Goal: Information Seeking & Learning: Check status

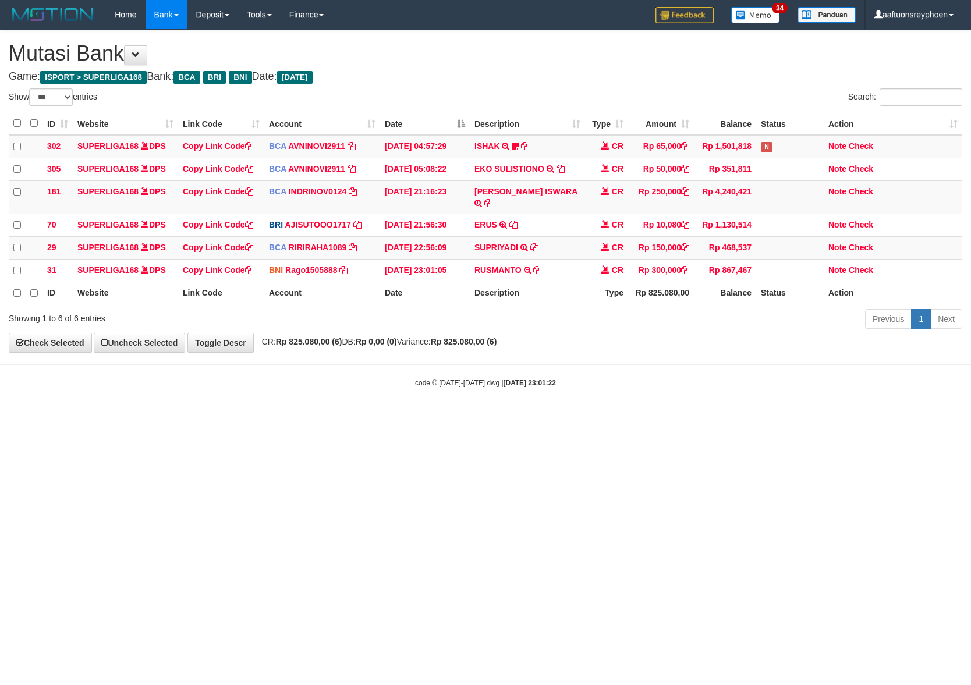
select select "***"
drag, startPoint x: 620, startPoint y: 416, endPoint x: 970, endPoint y: 388, distance: 351.7
click at [788, 401] on html "Toggle navigation Home Bank Account List Load By Website Group [ISPORT] SUPERLI…" at bounding box center [485, 209] width 971 height 418
select select "***"
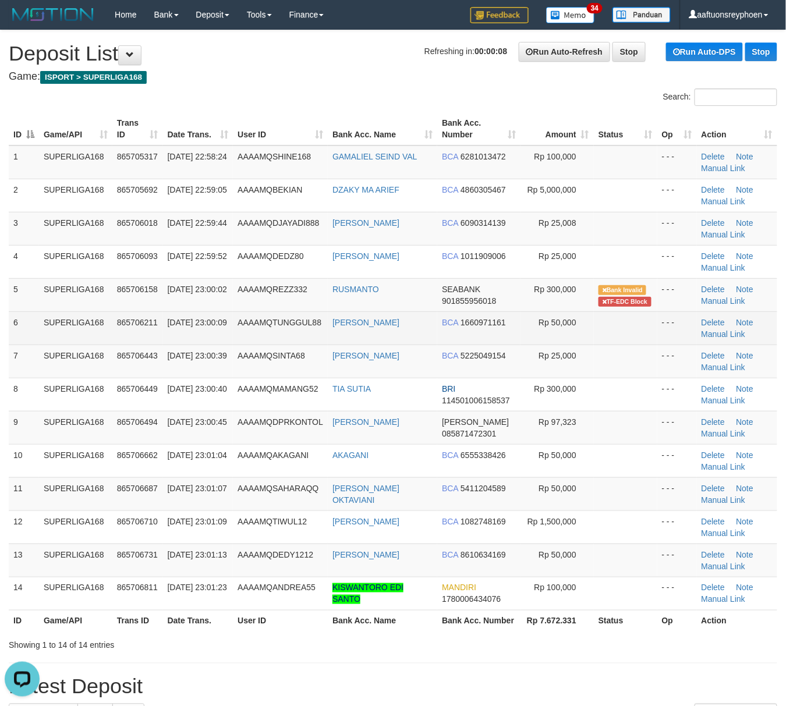
drag, startPoint x: 19, startPoint y: 343, endPoint x: 1, endPoint y: 352, distance: 20.8
click at [16, 344] on td "6" at bounding box center [24, 328] width 30 height 33
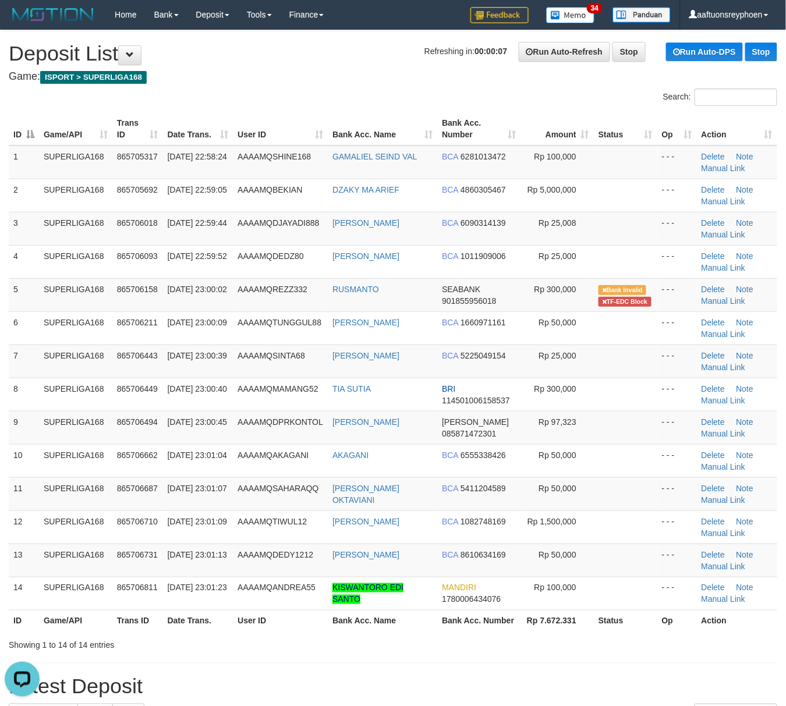
drag, startPoint x: 62, startPoint y: 324, endPoint x: 1, endPoint y: 341, distance: 63.4
click at [63, 324] on td "SUPERLIGA168" at bounding box center [75, 328] width 73 height 33
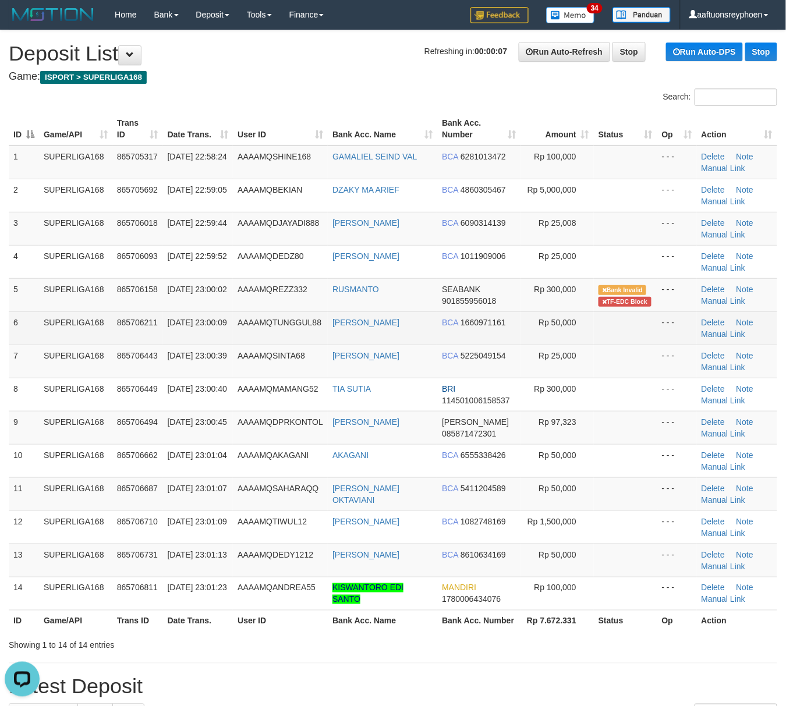
click at [168, 314] on td "31/08/2025 23:00:09" at bounding box center [198, 328] width 70 height 33
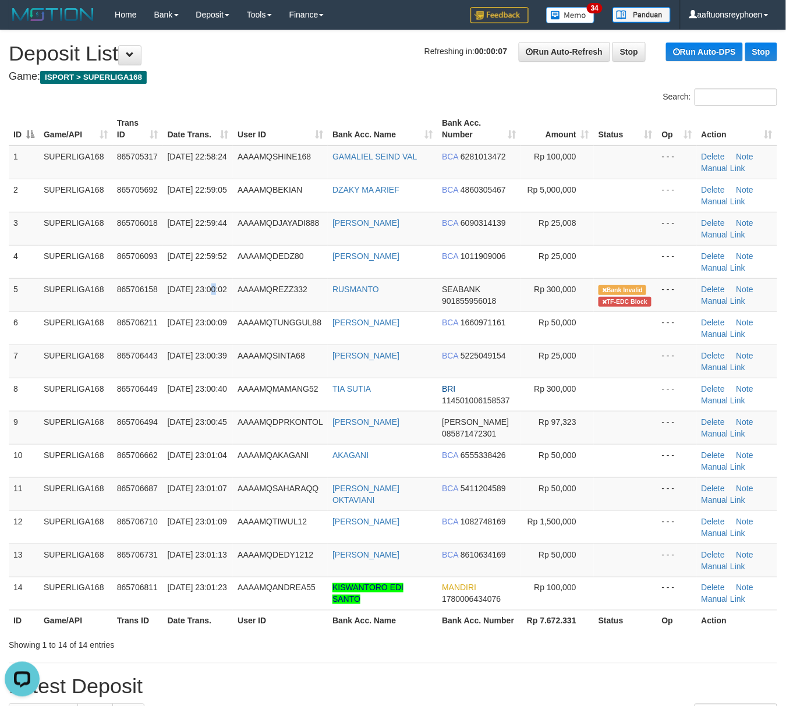
drag, startPoint x: 166, startPoint y: 310, endPoint x: 3, endPoint y: 338, distance: 165.0
click at [143, 311] on tr "5 SUPERLIGA168 865706158 31/08/2025 23:00:02 AAAAMQREZZ332 RUSMANTO SEABANK 901…" at bounding box center [393, 294] width 769 height 33
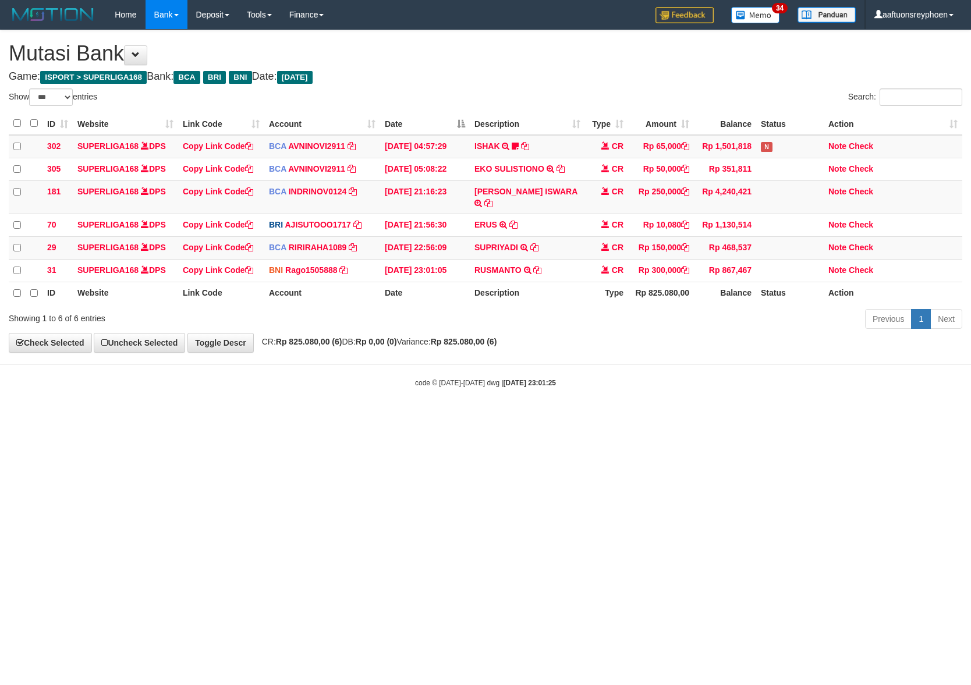
select select "***"
click at [595, 418] on html "Toggle navigation Home Bank Account List Load By Website Group [ISPORT] SUPERLI…" at bounding box center [485, 209] width 971 height 418
drag, startPoint x: 597, startPoint y: 448, endPoint x: 783, endPoint y: 413, distance: 189.0
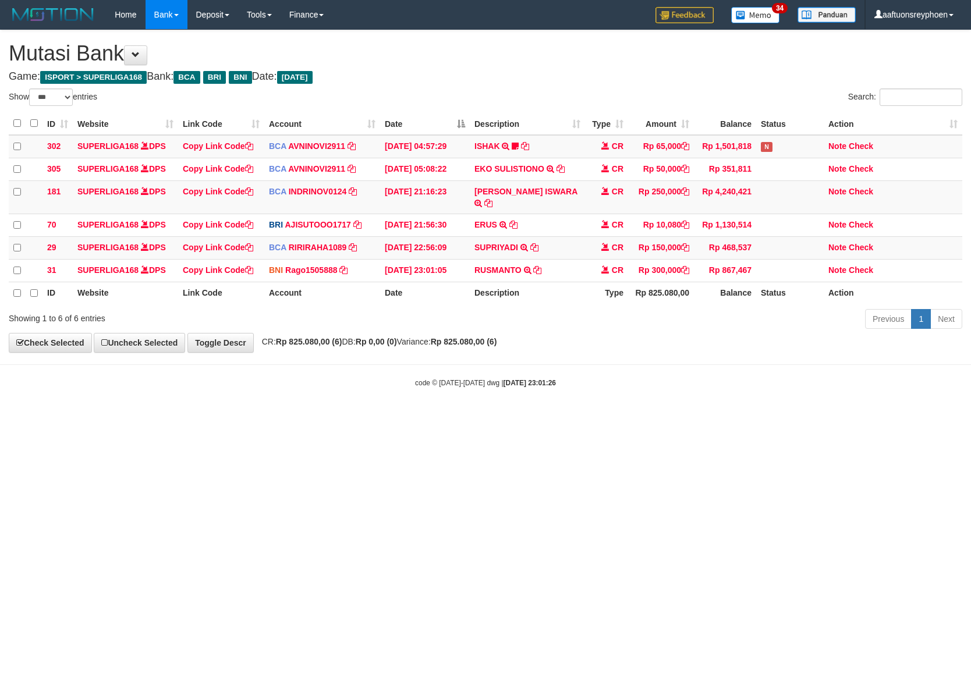
click at [759, 417] on html "Toggle navigation Home Bank Account List Load By Website Group [ISPORT] SUPERLI…" at bounding box center [485, 209] width 971 height 418
drag, startPoint x: 725, startPoint y: 441, endPoint x: 966, endPoint y: 398, distance: 244.3
click at [904, 406] on html "Toggle navigation Home Bank Account List Load By Website Group [ISPORT] SUPERLI…" at bounding box center [485, 209] width 971 height 418
drag, startPoint x: 465, startPoint y: 397, endPoint x: 970, endPoint y: 361, distance: 506.7
click at [566, 383] on body "Toggle navigation Home Bank Account List Load By Website Group [ISPORT] SUPERLI…" at bounding box center [485, 209] width 971 height 418
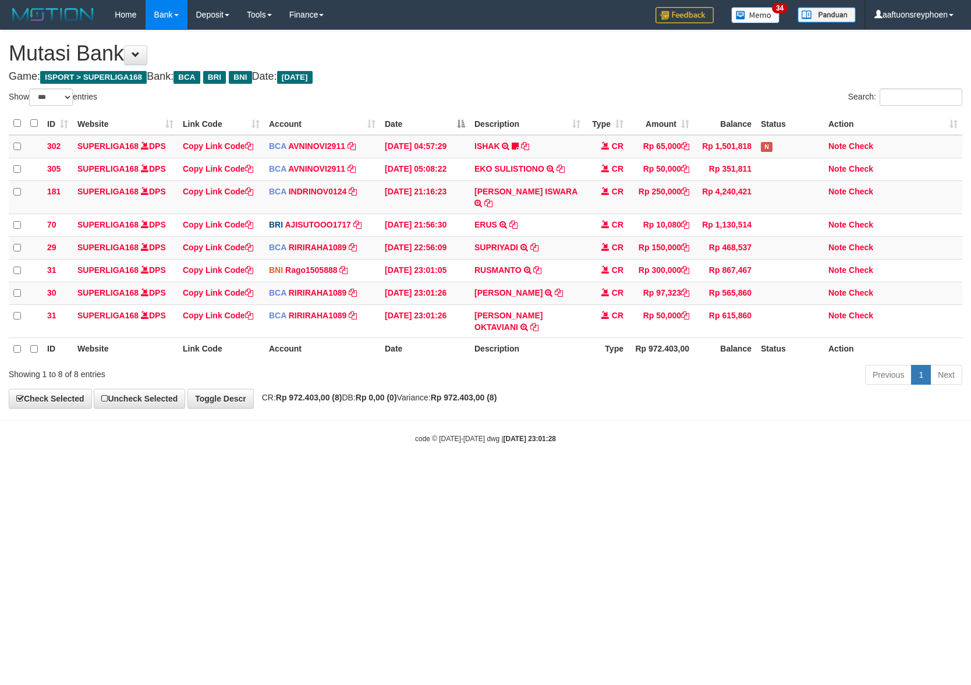
select select "***"
drag, startPoint x: 473, startPoint y: 465, endPoint x: 548, endPoint y: 469, distance: 75.2
click at [487, 462] on html "Toggle navigation Home Bank Account List Load By Website Group [ISPORT] SUPERLI…" at bounding box center [485, 236] width 971 height 473
drag, startPoint x: 532, startPoint y: 459, endPoint x: 684, endPoint y: 436, distance: 153.8
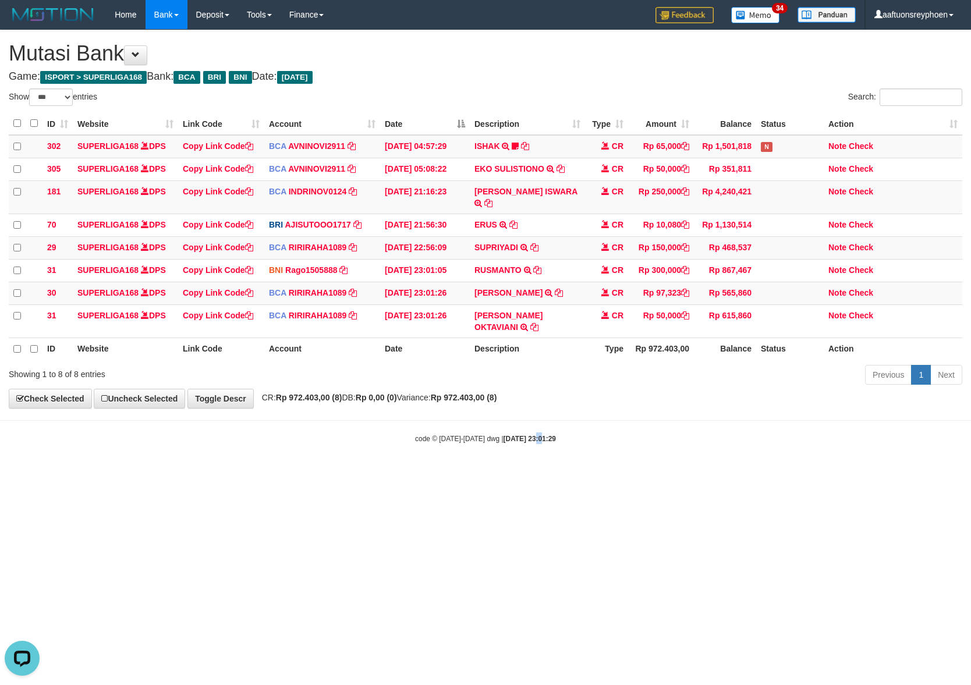
click at [582, 448] on html "Toggle navigation Home Bank Account List Load By Website Group [ISPORT] SUPERLI…" at bounding box center [485, 236] width 971 height 473
drag, startPoint x: 524, startPoint y: 467, endPoint x: 579, endPoint y: 476, distance: 55.5
click at [533, 467] on html "Toggle navigation Home Bank Account List Load By Website Group [ISPORT] SUPERLI…" at bounding box center [485, 236] width 971 height 473
click at [557, 466] on html "Toggle navigation Home Bank Account List Load By Website Group [ISPORT] SUPERLI…" at bounding box center [485, 236] width 971 height 473
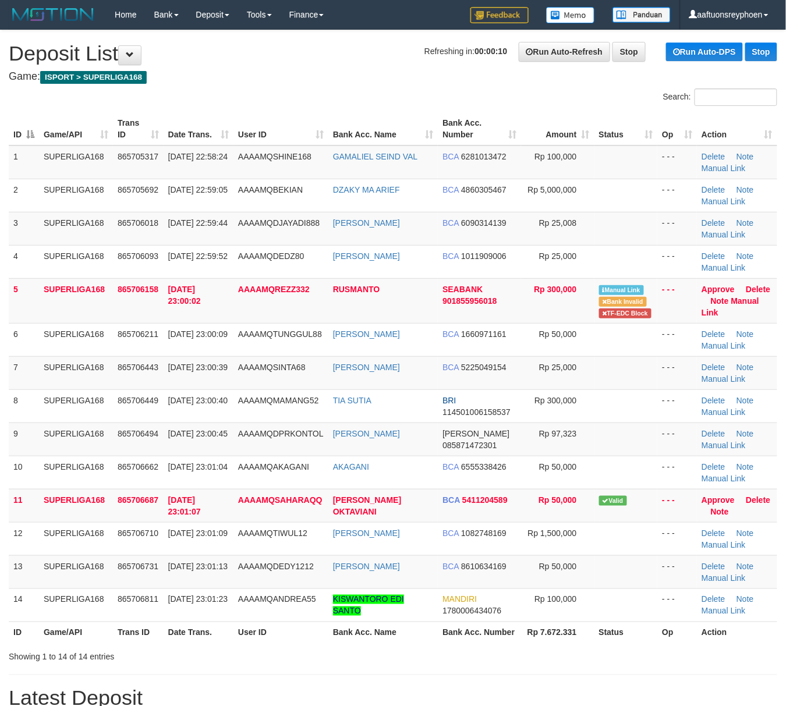
click at [70, 369] on td "SUPERLIGA168" at bounding box center [76, 372] width 74 height 33
drag, startPoint x: 73, startPoint y: 369, endPoint x: 3, endPoint y: 401, distance: 77.4
click at [68, 372] on td "SUPERLIGA168" at bounding box center [76, 372] width 74 height 33
click at [62, 367] on td "SUPERLIGA168" at bounding box center [76, 372] width 74 height 33
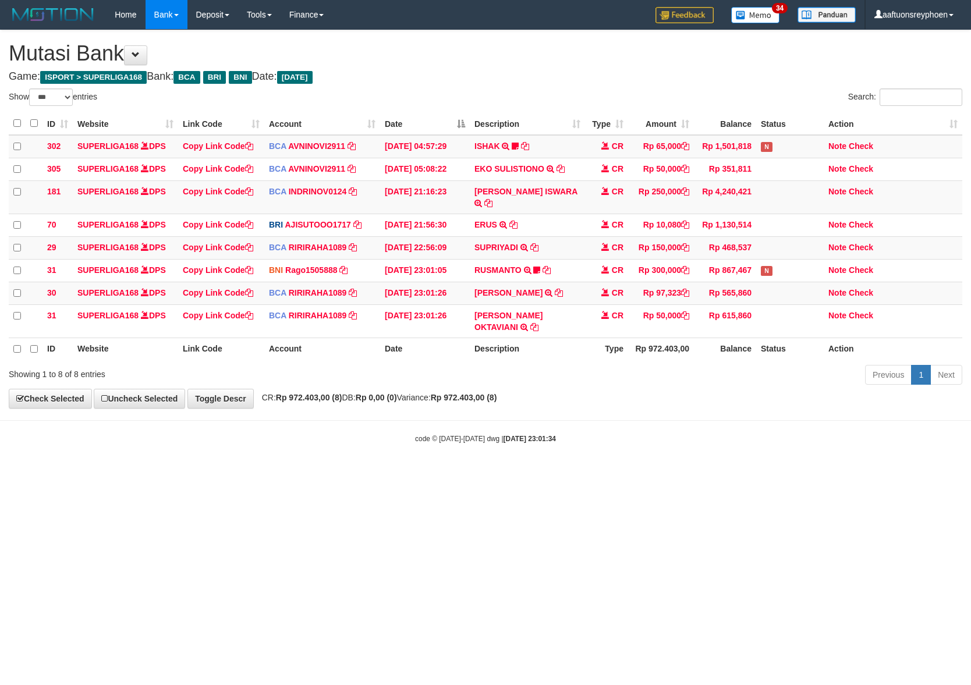
select select "***"
click at [583, 466] on html "Toggle navigation Home Bank Account List Load By Website Group [ISPORT] SUPERLI…" at bounding box center [485, 236] width 971 height 473
drag, startPoint x: 455, startPoint y: 489, endPoint x: 532, endPoint y: 485, distance: 76.4
click at [485, 473] on html "Toggle navigation Home Bank Account List Load By Website Group [ISPORT] SUPERLI…" at bounding box center [485, 236] width 971 height 473
select select "***"
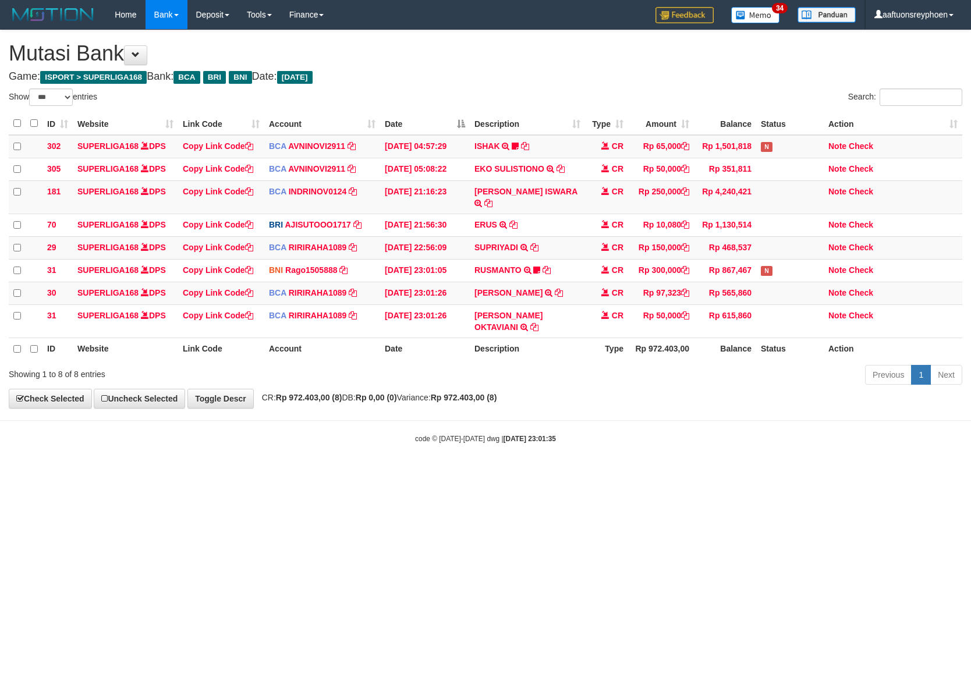
drag, startPoint x: 397, startPoint y: 515, endPoint x: 408, endPoint y: 510, distance: 12.8
click at [399, 473] on html "Toggle navigation Home Bank Account List Load By Website Group [ISPORT] SUPERLI…" at bounding box center [485, 236] width 971 height 473
click at [408, 473] on html "Toggle navigation Home Bank Account List Load By Website Group [ISPORT] SUPERLI…" at bounding box center [485, 236] width 971 height 473
click at [412, 473] on html "Toggle navigation Home Bank Account List Load By Website Group [ISPORT] SUPERLI…" at bounding box center [485, 236] width 971 height 473
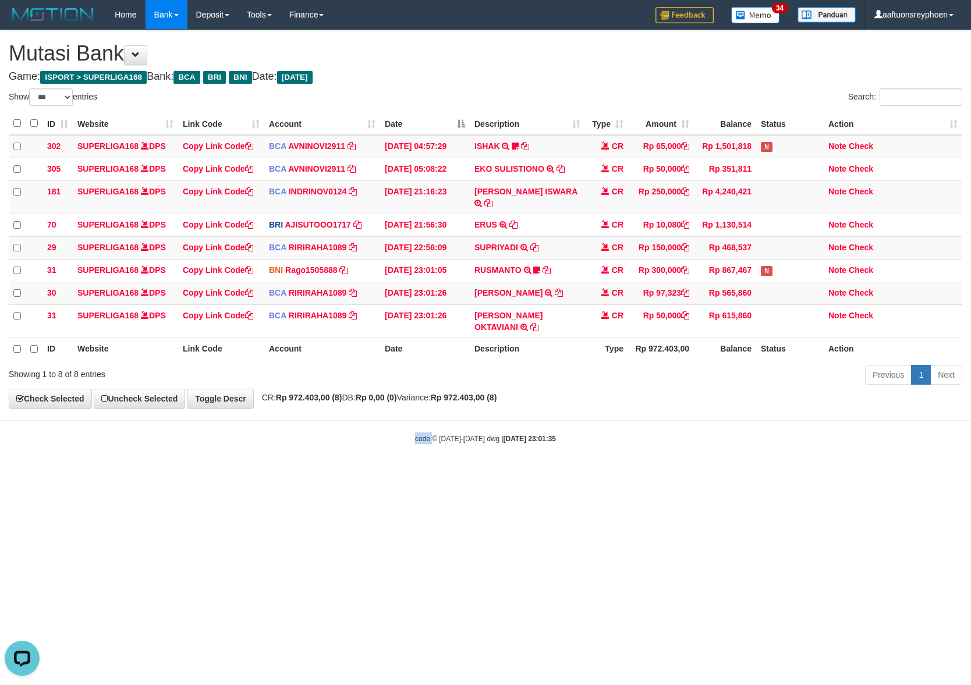
click at [412, 473] on html "Toggle navigation Home Bank Account List Load By Website Group [ISPORT] SUPERLI…" at bounding box center [485, 236] width 971 height 473
drag, startPoint x: 413, startPoint y: 509, endPoint x: 466, endPoint y: 480, distance: 60.2
click at [459, 473] on html "Toggle navigation Home Bank Account List Load By Website Group [ISPORT] SUPERLI…" at bounding box center [485, 236] width 971 height 473
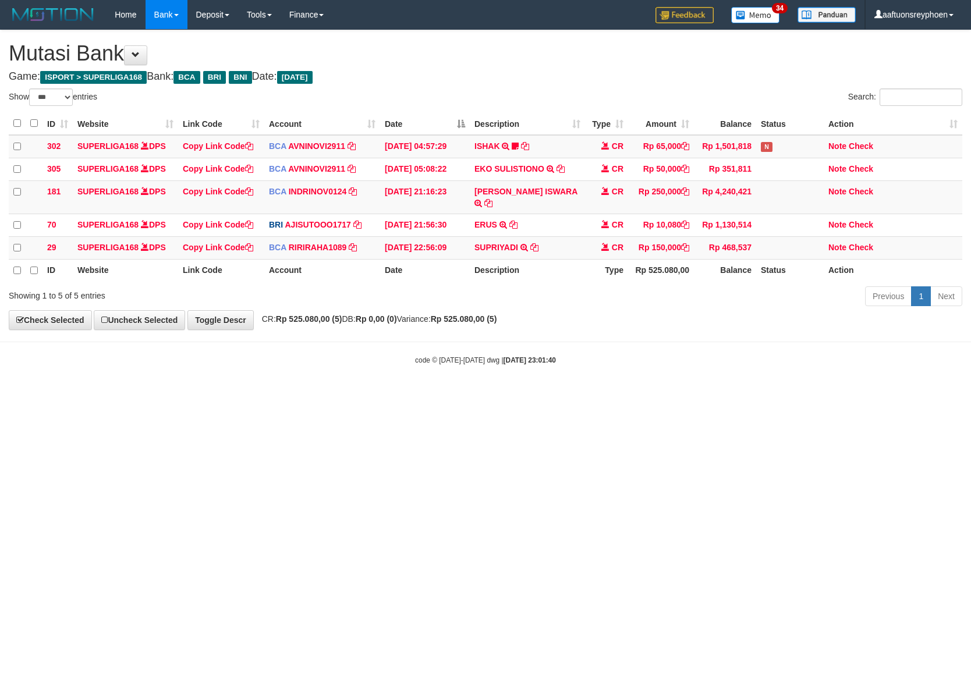
select select "***"
drag, startPoint x: 527, startPoint y: 356, endPoint x: 534, endPoint y: 352, distance: 8.4
click at [532, 356] on strong "[DATE] 23:01:41" at bounding box center [530, 360] width 52 height 8
drag, startPoint x: 685, startPoint y: 427, endPoint x: 967, endPoint y: 379, distance: 285.5
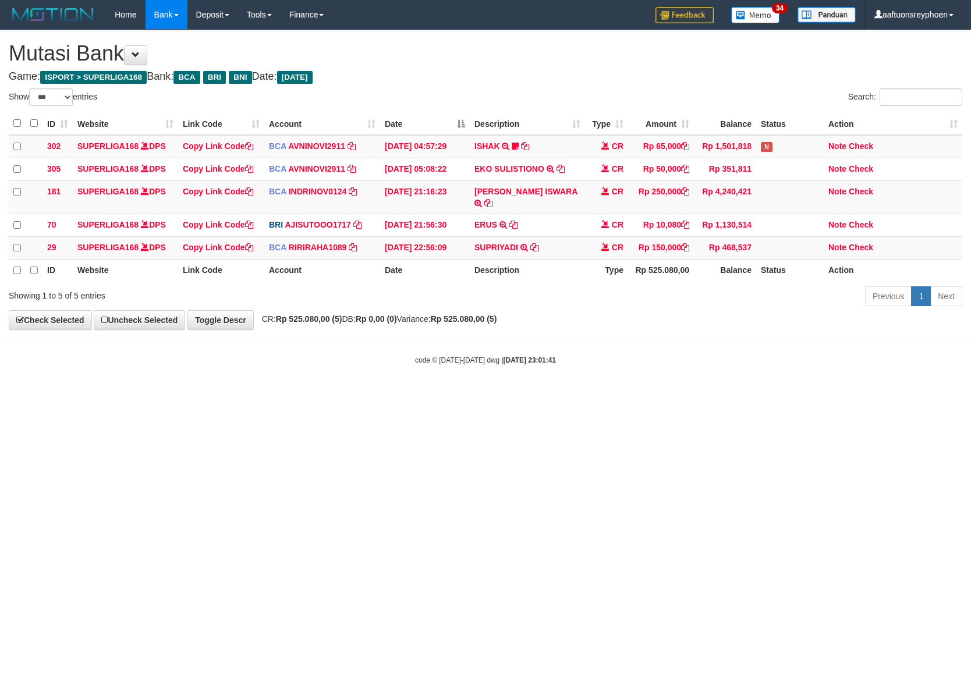
click at [706, 395] on html "Toggle navigation Home Bank Account List Load By Website Group [ISPORT] SUPERLI…" at bounding box center [485, 197] width 971 height 395
drag, startPoint x: 758, startPoint y: 395, endPoint x: 942, endPoint y: 373, distance: 184.8
click at [856, 379] on html "Toggle navigation Home Bank Account List Load By Website Group [ISPORT] SUPERLI…" at bounding box center [485, 197] width 971 height 395
drag, startPoint x: 546, startPoint y: 444, endPoint x: 564, endPoint y: 445, distance: 18.1
click at [554, 395] on html "Toggle navigation Home Bank Account List Load By Website Group [ISPORT] SUPERLI…" at bounding box center [485, 197] width 971 height 395
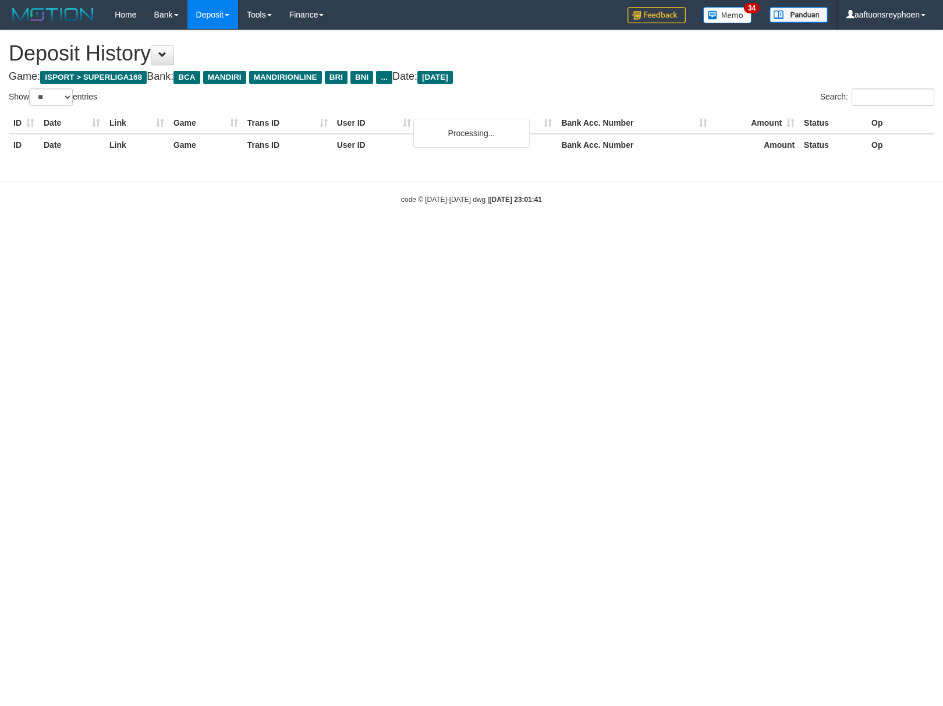
select select "**"
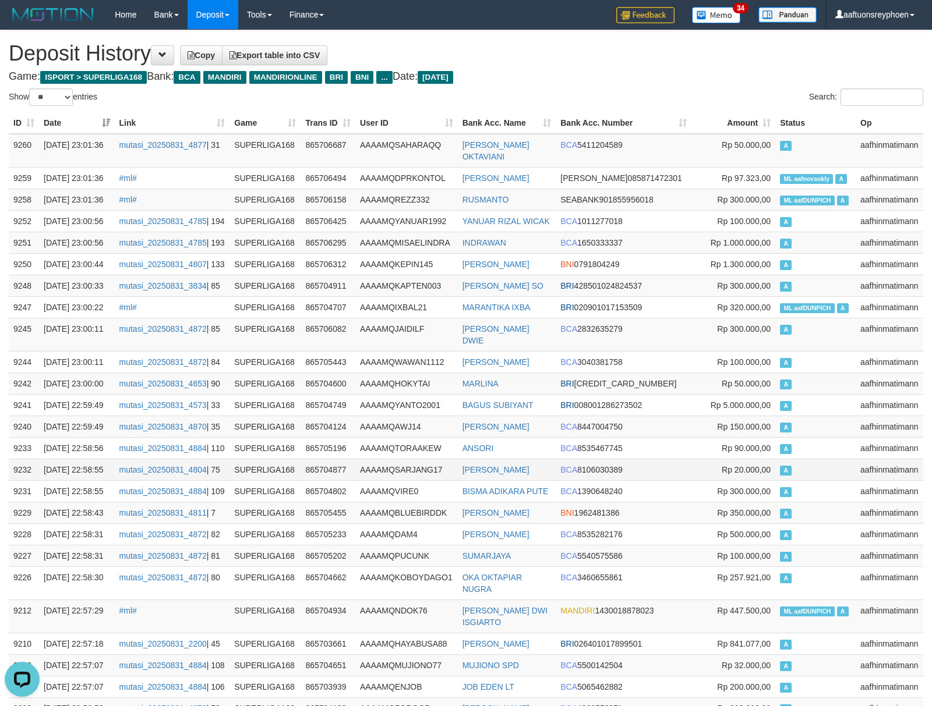
click at [655, 459] on td "BCA 8106030389" at bounding box center [623, 470] width 135 height 22
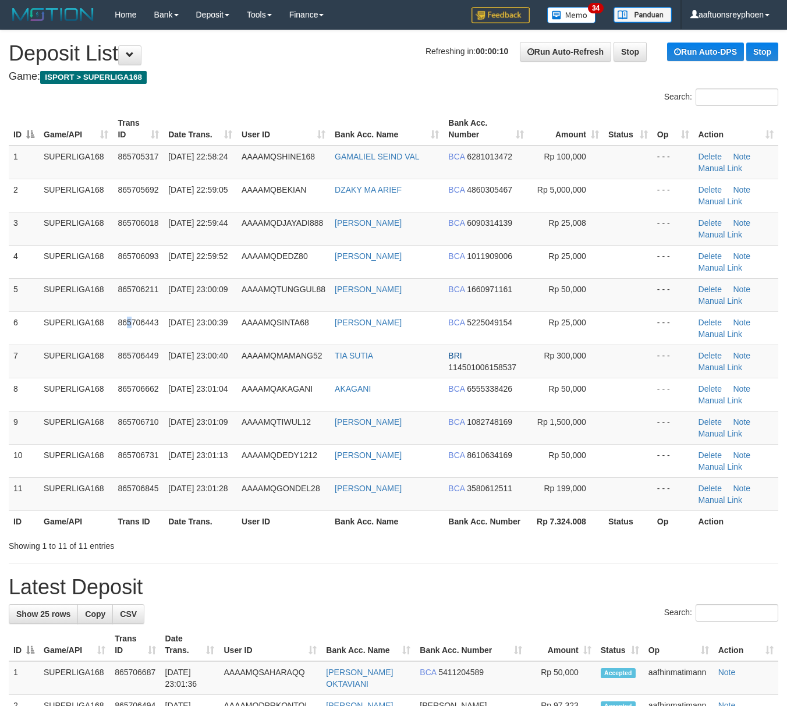
drag, startPoint x: 127, startPoint y: 313, endPoint x: 0, endPoint y: 352, distance: 132.8
click at [100, 318] on tr "6 SUPERLIGA168 865706443 [DATE] 23:00:39 AAAAMQSINTA68 [PERSON_NAME] BCA 522504…" at bounding box center [394, 328] width 770 height 33
drag, startPoint x: 104, startPoint y: 310, endPoint x: 0, endPoint y: 334, distance: 106.2
click at [56, 320] on tbody "1 SUPERLIGA168 865705317 [DATE] 22:58:24 AAAAMQSHINE168 [PERSON_NAME] SEIND [PE…" at bounding box center [394, 329] width 770 height 366
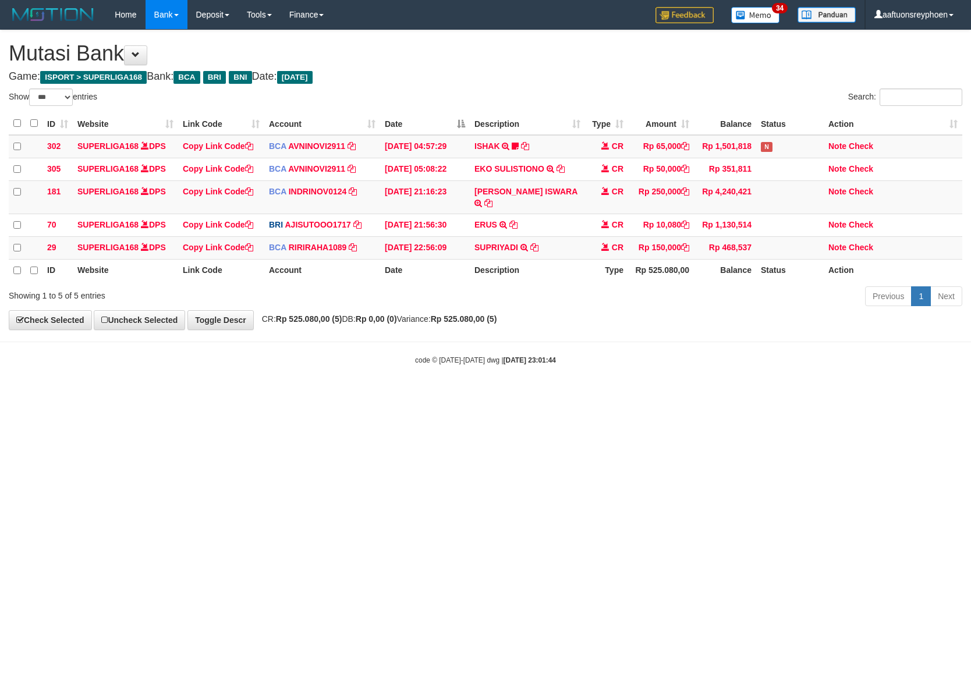
select select "***"
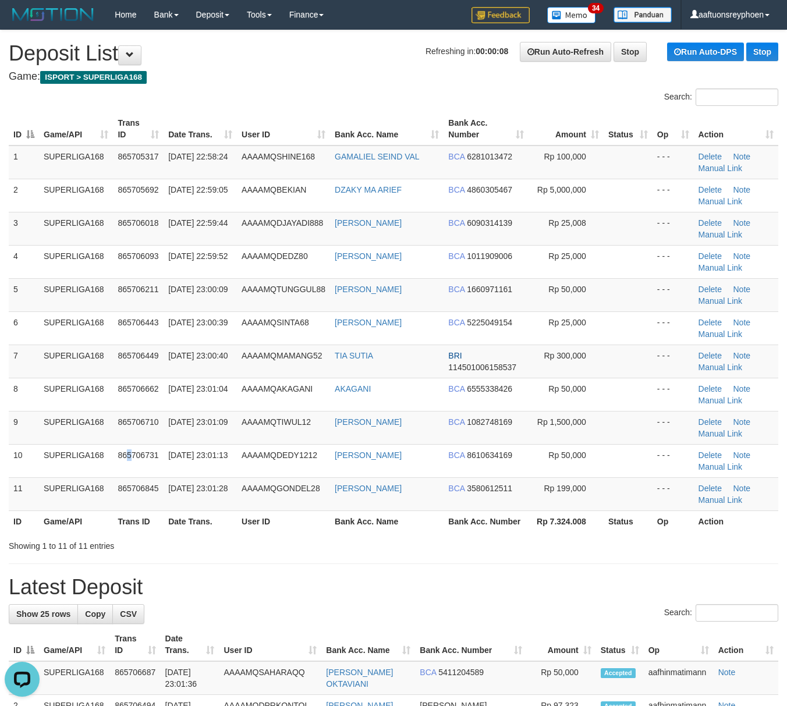
drag, startPoint x: 128, startPoint y: 447, endPoint x: 0, endPoint y: 467, distance: 129.6
click at [120, 447] on td "865706731" at bounding box center [138, 460] width 51 height 33
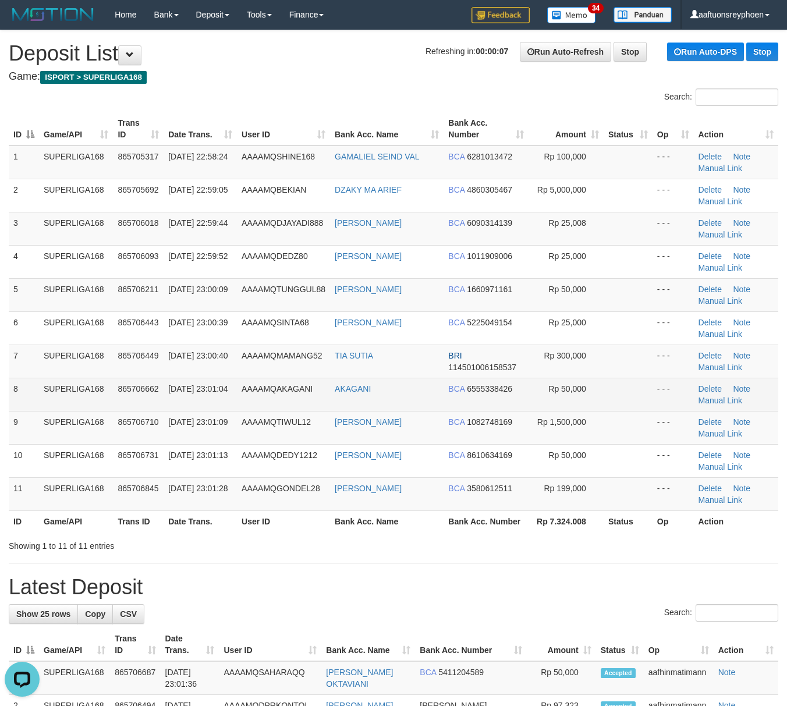
click at [215, 401] on td "31/08/2025 23:01:04" at bounding box center [200, 394] width 73 height 33
click at [203, 403] on td "31/08/2025 23:01:04" at bounding box center [200, 394] width 73 height 33
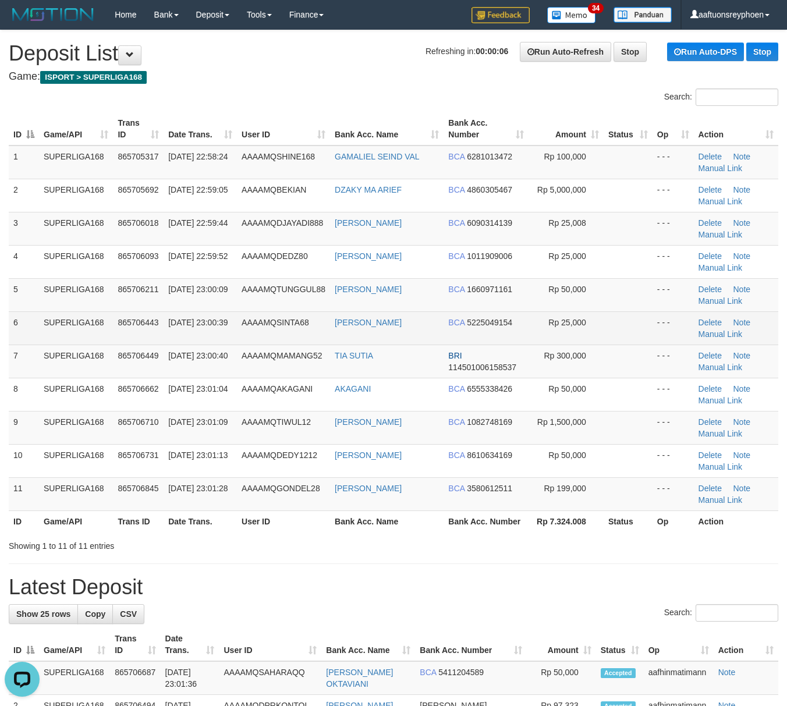
click at [208, 343] on td "31/08/2025 23:00:39" at bounding box center [200, 328] width 73 height 33
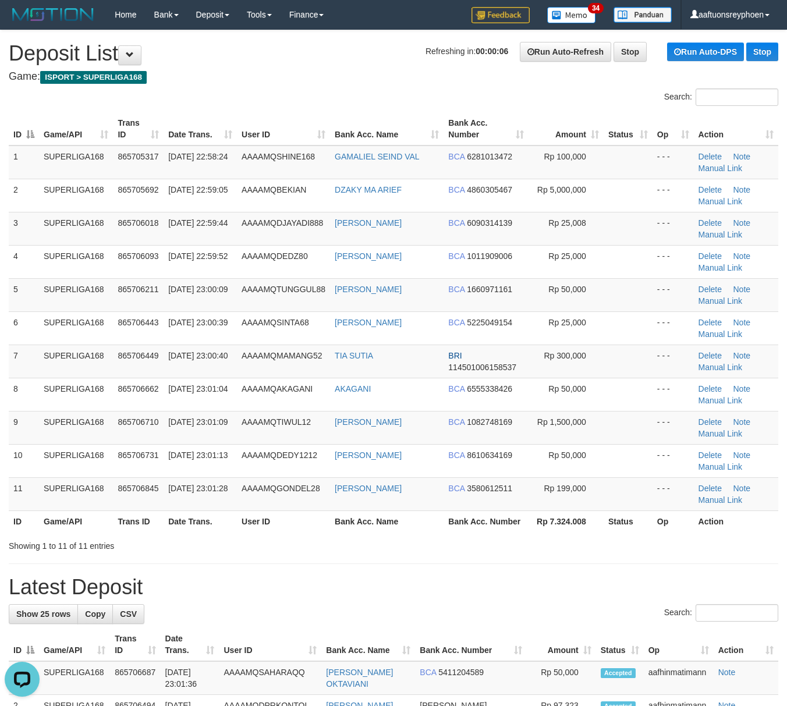
drag, startPoint x: 208, startPoint y: 343, endPoint x: 3, endPoint y: 390, distance: 210.3
click at [182, 347] on tbody "1 SUPERLIGA168 865705317 31/08/2025 22:58:24 AAAAMQSHINE168 GAMALIEL SEIND VAL …" at bounding box center [394, 329] width 770 height 366
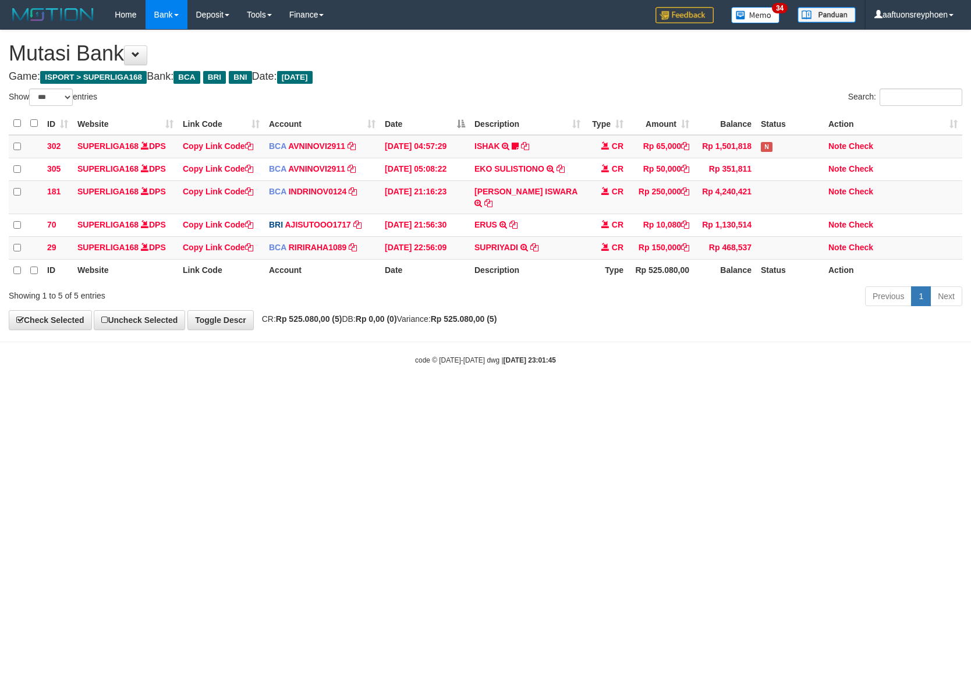
select select "***"
drag, startPoint x: 694, startPoint y: 516, endPoint x: 545, endPoint y: 539, distance: 150.9
click at [692, 395] on html "Toggle navigation Home Bank Account List Load By Website Group [ISPORT] SUPERLI…" at bounding box center [485, 197] width 971 height 395
click at [777, 395] on html "Toggle navigation Home Bank Account List Load By Website Group [ISPORT] SUPERLI…" at bounding box center [485, 197] width 971 height 395
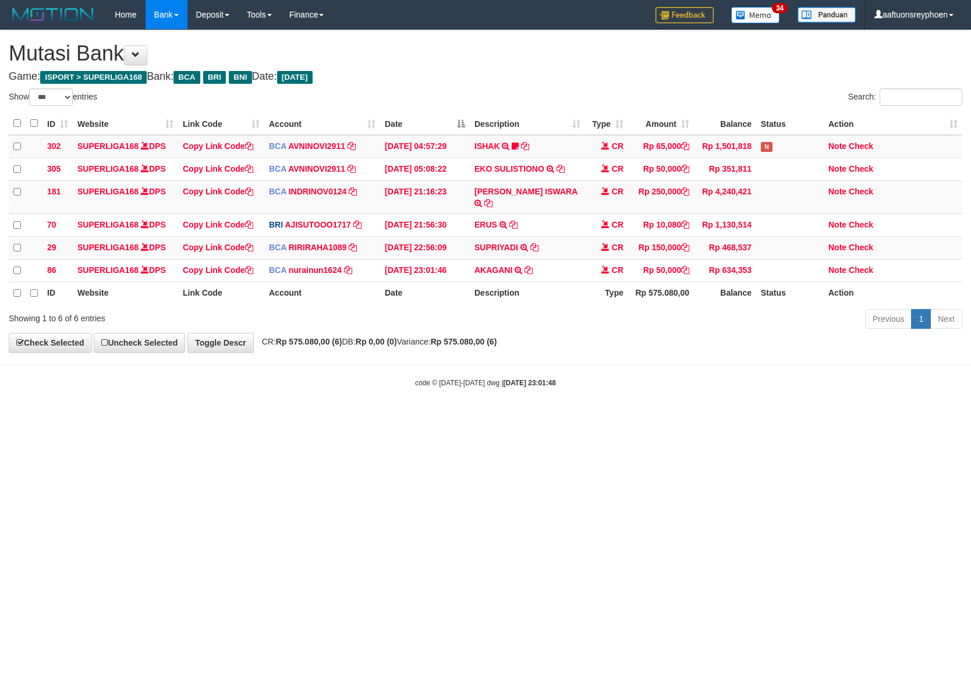
select select "***"
drag, startPoint x: 881, startPoint y: 401, endPoint x: 966, endPoint y: 397, distance: 84.5
click at [944, 398] on body "Toggle navigation Home Bank Account List Load By Website Group [ISPORT] SUPERLI…" at bounding box center [485, 209] width 971 height 418
drag, startPoint x: 613, startPoint y: 440, endPoint x: 710, endPoint y: 432, distance: 97.6
click at [710, 418] on html "Toggle navigation Home Bank Account List Load By Website Group [ISPORT] SUPERLI…" at bounding box center [485, 209] width 971 height 418
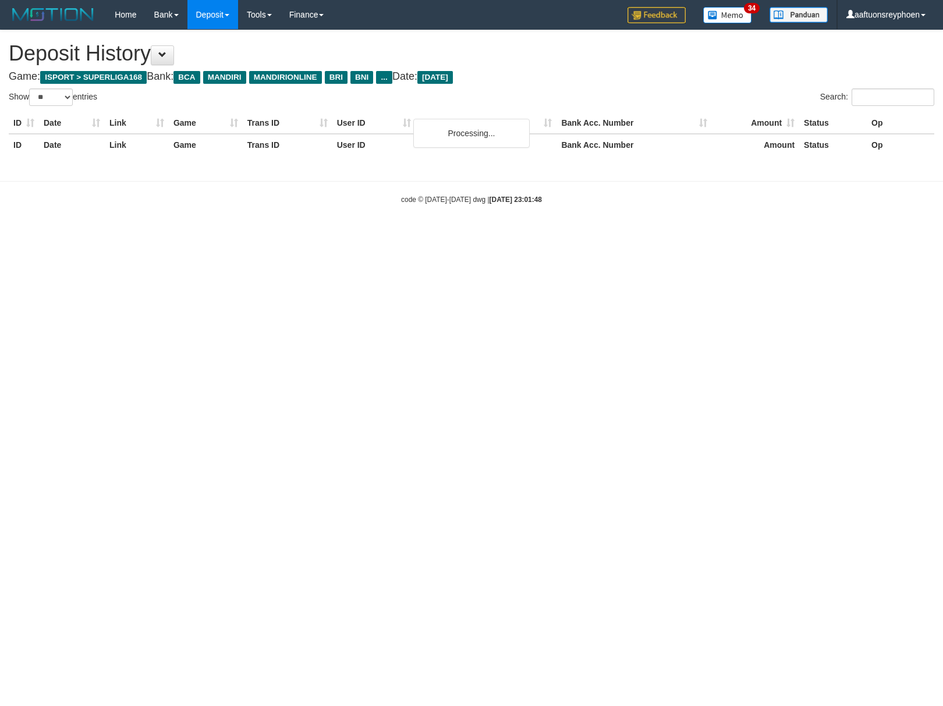
select select "**"
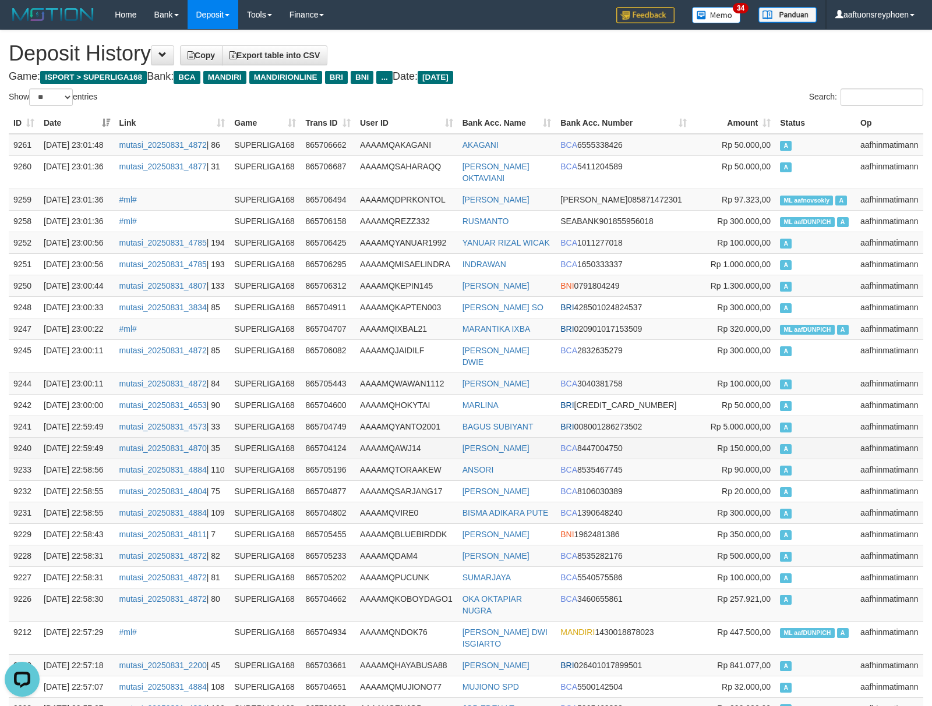
click at [822, 437] on td "A" at bounding box center [815, 448] width 80 height 22
drag, startPoint x: 800, startPoint y: 361, endPoint x: 786, endPoint y: 369, distance: 15.4
click at [795, 373] on td "A" at bounding box center [815, 384] width 80 height 22
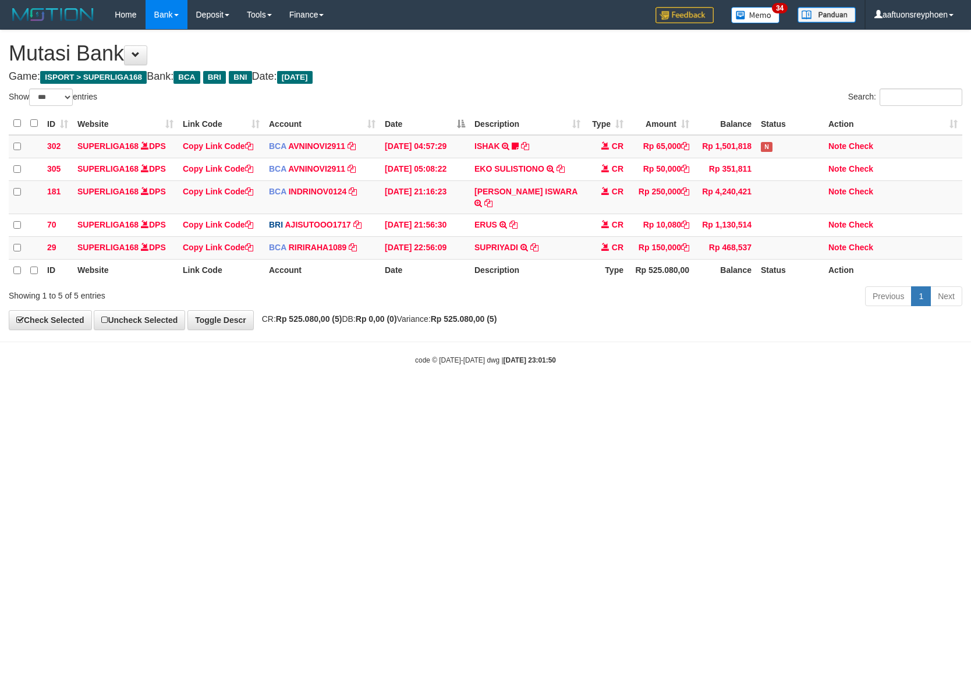
select select "***"
drag, startPoint x: 317, startPoint y: 478, endPoint x: 664, endPoint y: 455, distance: 347.8
click at [515, 395] on html "Toggle navigation Home Bank Account List Load By Website Group [ISPORT] SUPERLI…" at bounding box center [485, 197] width 971 height 395
select select "***"
click at [521, 395] on html "Toggle navigation Home Bank Account List Load By Website Group [ISPORT] SUPERLI…" at bounding box center [485, 197] width 971 height 395
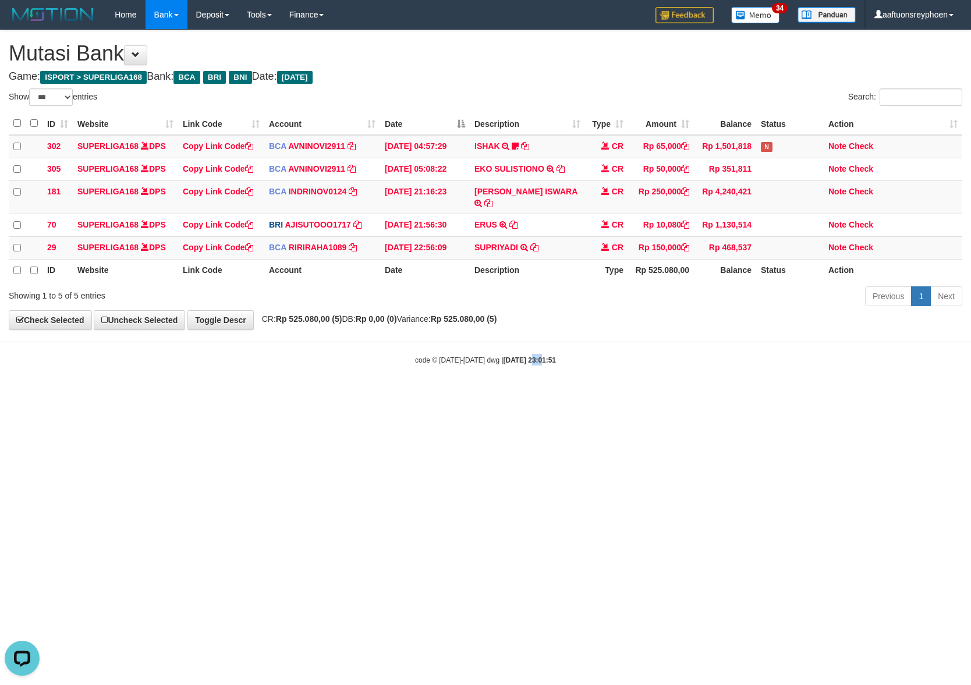
click at [522, 395] on html "Toggle navigation Home Bank Account List Load By Website Group [ISPORT] SUPERLI…" at bounding box center [485, 197] width 971 height 395
click at [523, 395] on html "Toggle navigation Home Bank Account List Load By Website Group [ISPORT] SUPERLI…" at bounding box center [485, 197] width 971 height 395
click at [503, 395] on html "Toggle navigation Home Bank Account List Load By Website Group [ISPORT] SUPERLI…" at bounding box center [485, 197] width 971 height 395
click at [490, 395] on html "Toggle navigation Home Bank Account List Load By Website Group [ISPORT] SUPERLI…" at bounding box center [485, 197] width 971 height 395
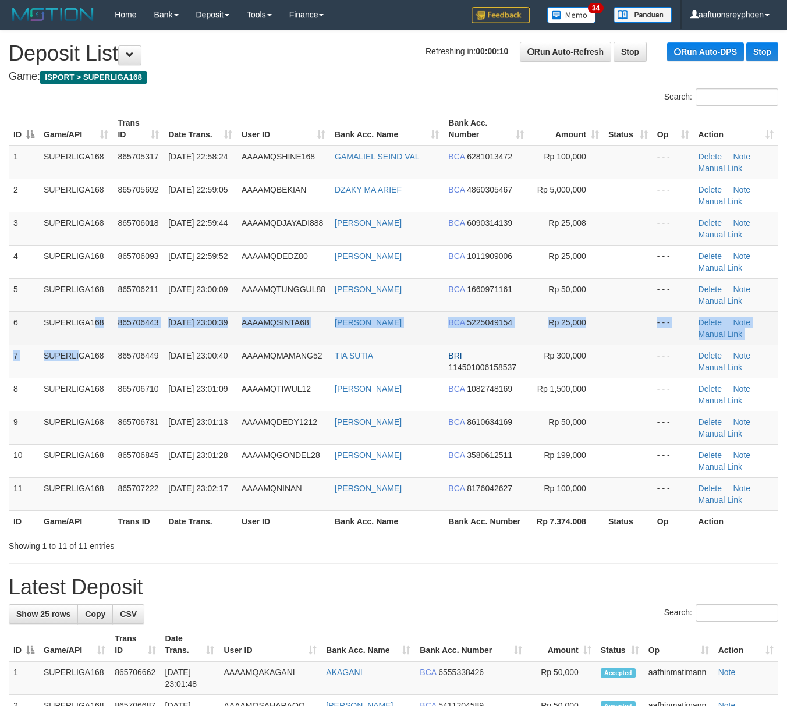
click at [73, 344] on tbody "1 SUPERLIGA168 865705317 [DATE] 22:58:24 AAAAMQSHINE168 [PERSON_NAME] SEIND [PE…" at bounding box center [394, 329] width 770 height 366
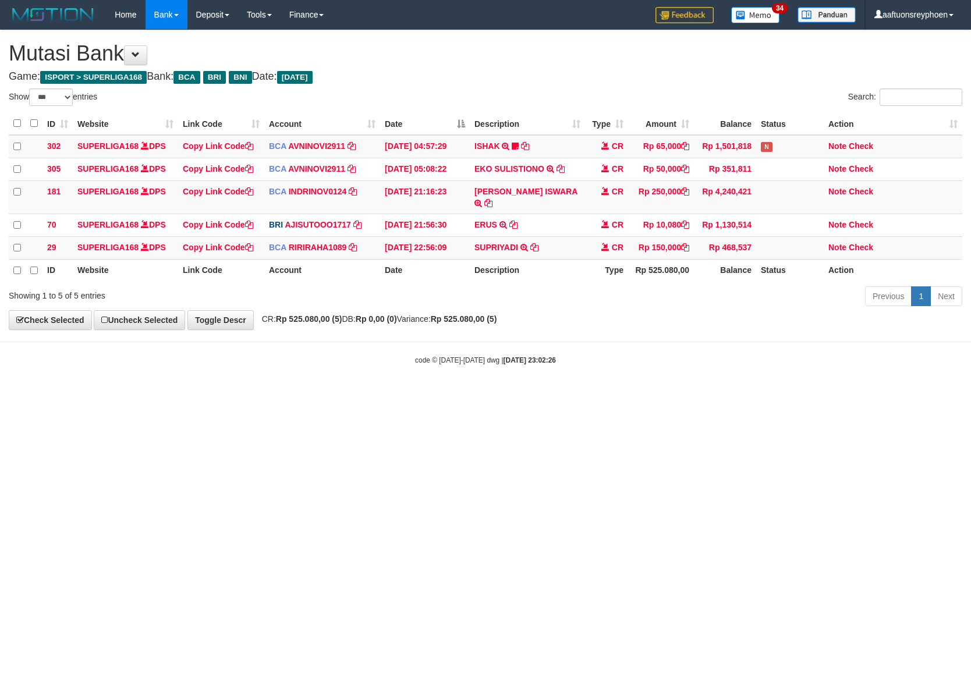
select select "***"
click at [971, 395] on html "Toggle navigation Home Bank Account List Load By Website Group [ISPORT] SUPERLI…" at bounding box center [485, 197] width 971 height 395
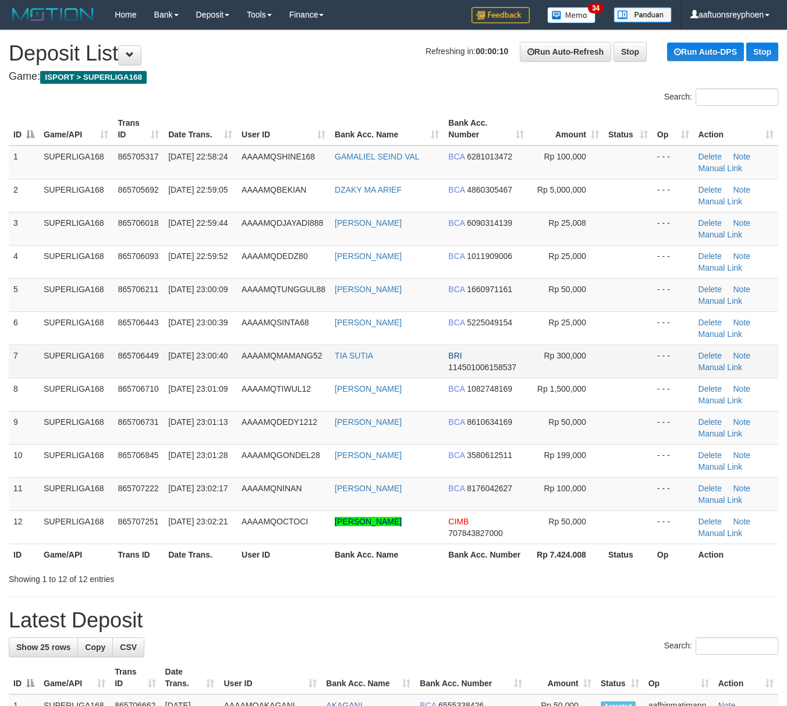
click at [184, 342] on td "31/08/2025 23:00:39" at bounding box center [200, 328] width 73 height 33
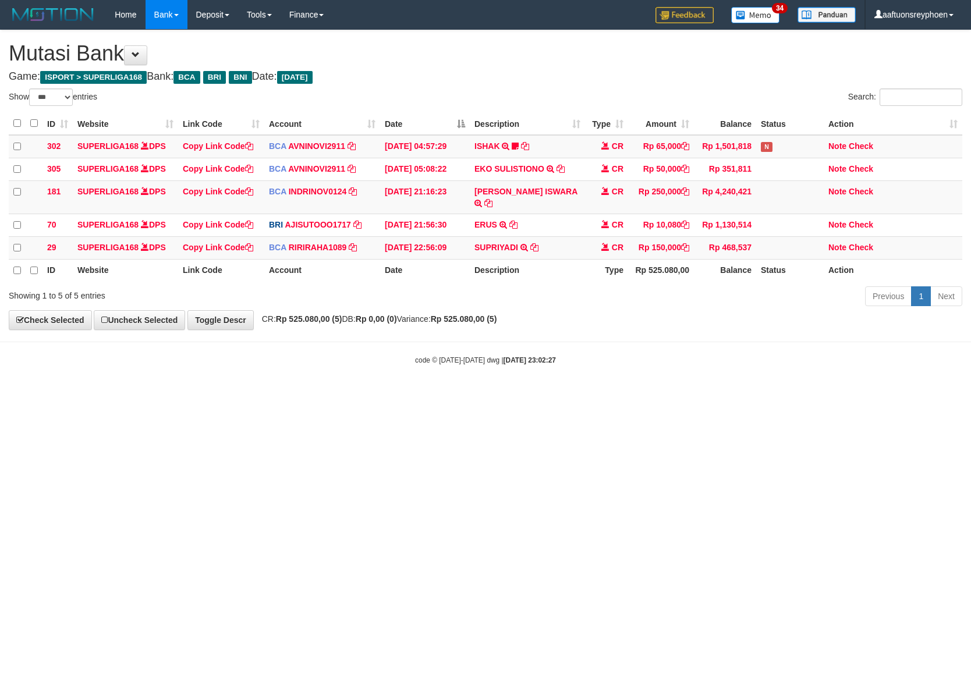
select select "***"
drag, startPoint x: 620, startPoint y: 452, endPoint x: 624, endPoint y: 459, distance: 8.1
click at [621, 395] on html "Toggle navigation Home Bank Account List Load By Website Group [ISPORT] SUPERLI…" at bounding box center [485, 197] width 971 height 395
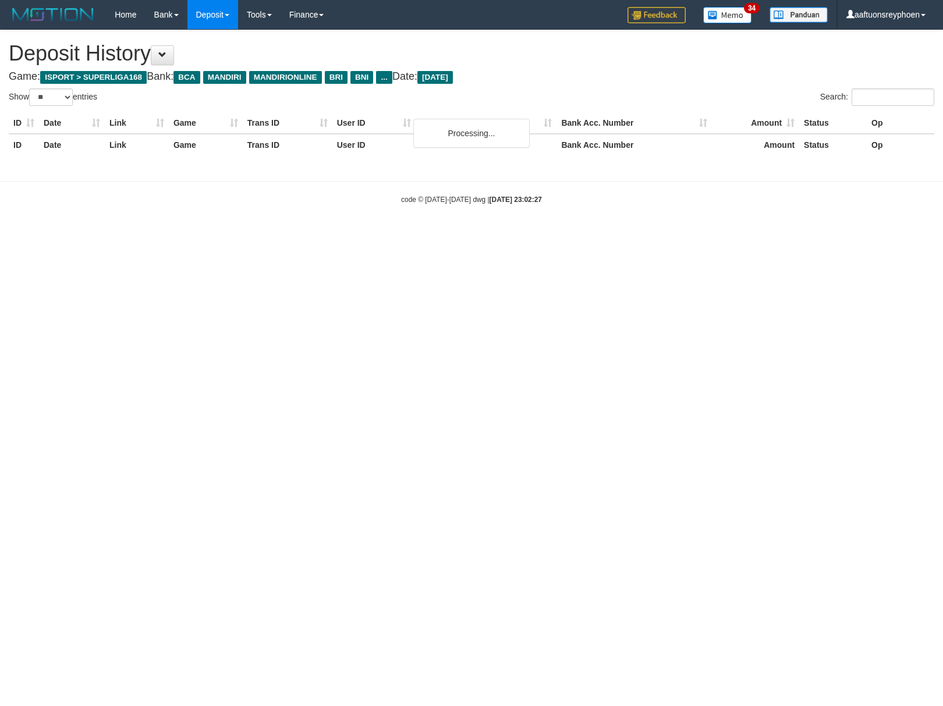
select select "**"
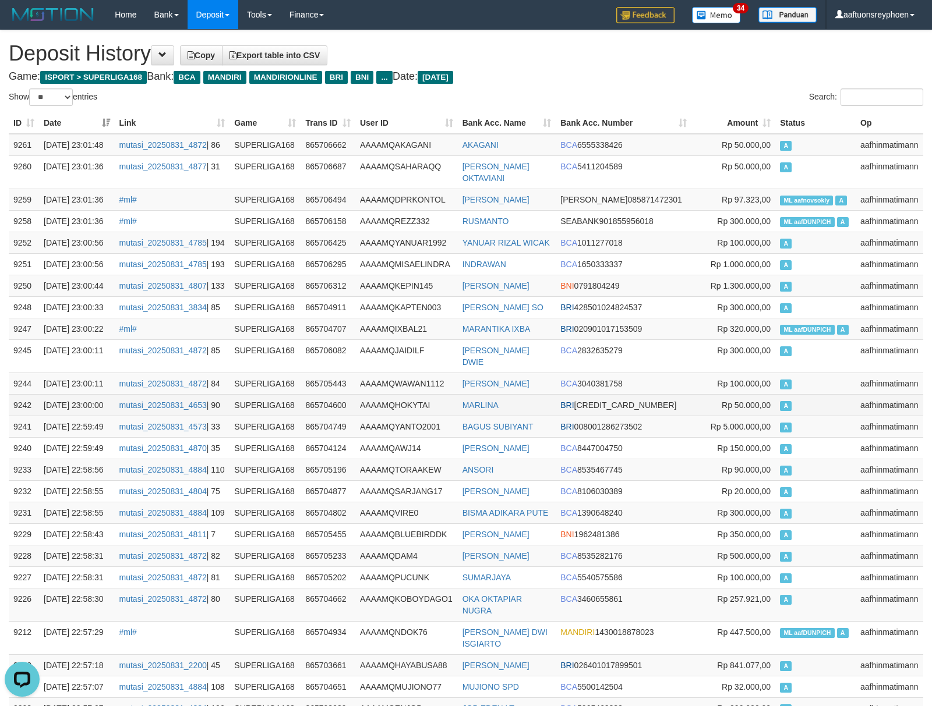
drag, startPoint x: 706, startPoint y: 370, endPoint x: 662, endPoint y: 376, distance: 44.6
click at [689, 374] on tbody "9261 31/08/2025 23:01:48 mutasi_20250831_4872 | 86 SUPERLIGA168 865706662 AAAAM…" at bounding box center [466, 713] width 914 height 1159
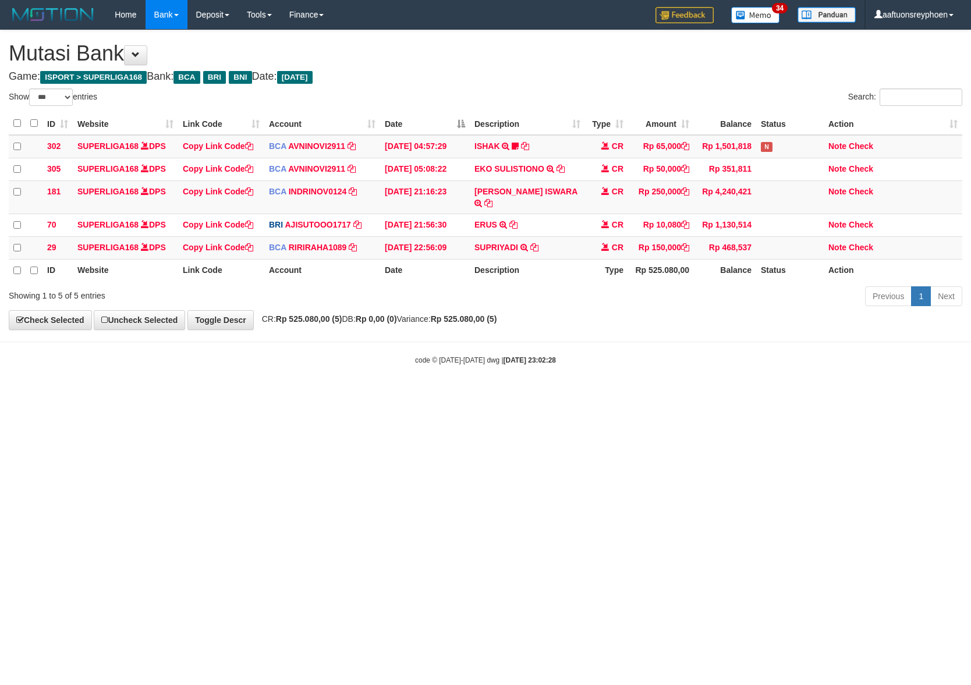
select select "***"
drag, startPoint x: 620, startPoint y: 455, endPoint x: 627, endPoint y: 459, distance: 7.8
click at [623, 395] on html "Toggle navigation Home Bank Account List Load By Website Group [ISPORT] SUPERLI…" at bounding box center [485, 197] width 971 height 395
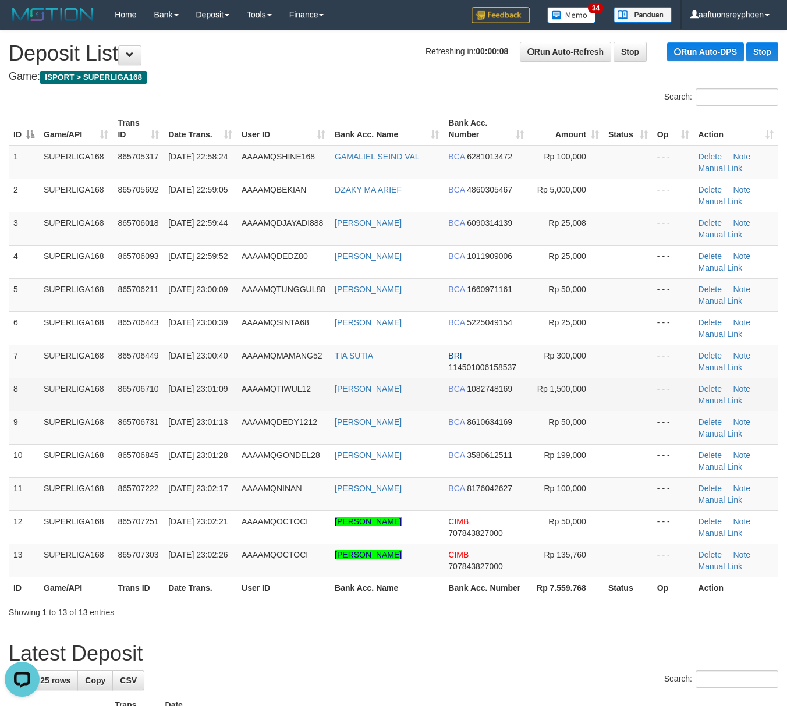
drag, startPoint x: 147, startPoint y: 376, endPoint x: 9, endPoint y: 404, distance: 140.2
click at [132, 380] on tbody "1 SUPERLIGA168 865705317 31/08/2025 22:58:24 AAAAMQSHINE168 GAMALIEL SEIND VAL …" at bounding box center [394, 362] width 770 height 432
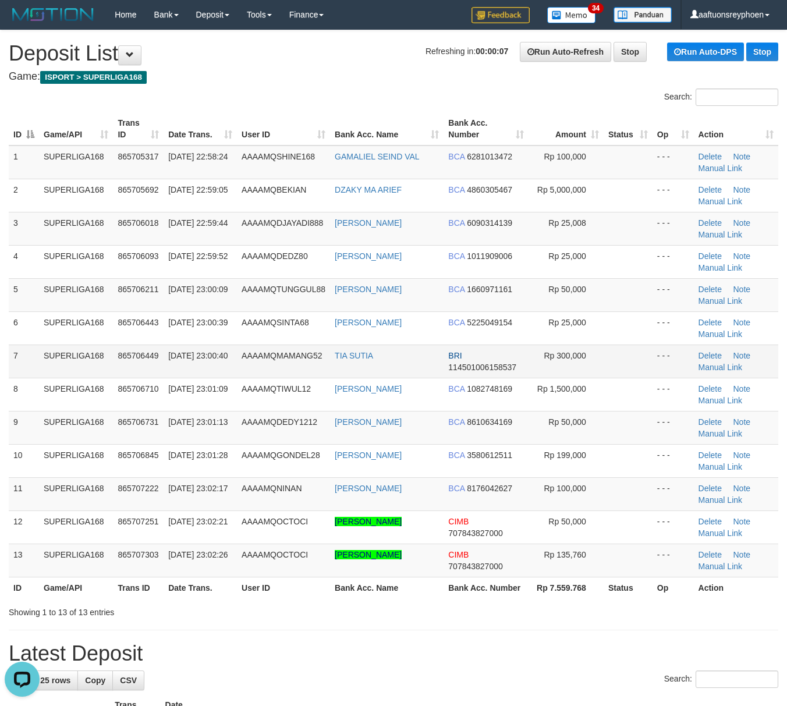
click at [143, 366] on td "865706449" at bounding box center [138, 361] width 51 height 33
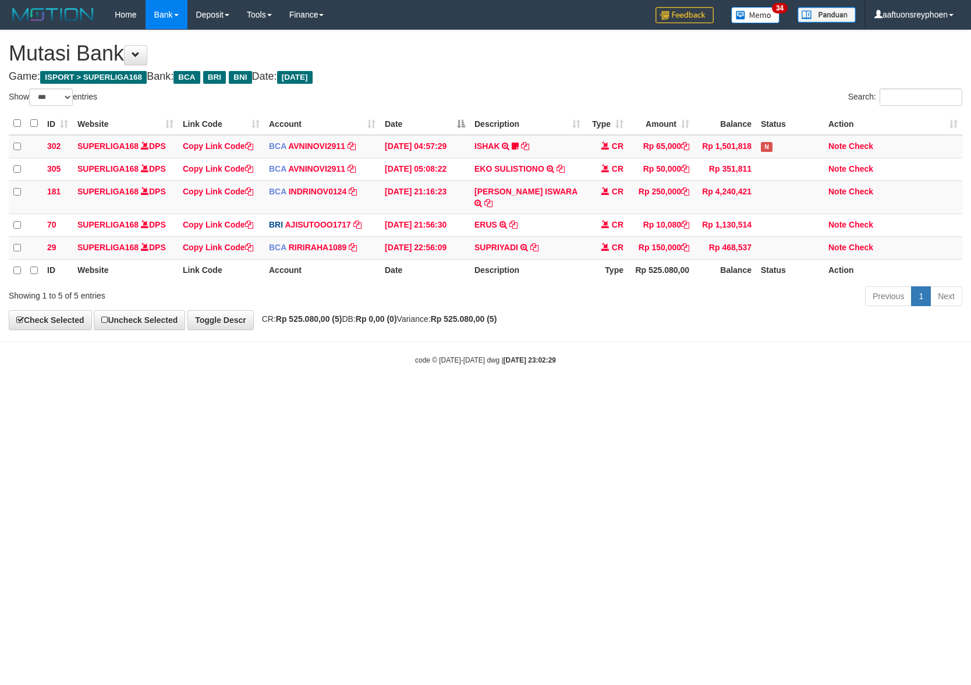
select select "***"
click at [567, 395] on html "Toggle navigation Home Bank Account List Load By Website Group [ISPORT] SUPERLI…" at bounding box center [485, 197] width 971 height 395
drag, startPoint x: 564, startPoint y: 478, endPoint x: 947, endPoint y: 426, distance: 386.1
click at [604, 395] on html "Toggle navigation Home Bank Account List Load By Website Group [ISPORT] SUPERLI…" at bounding box center [485, 197] width 971 height 395
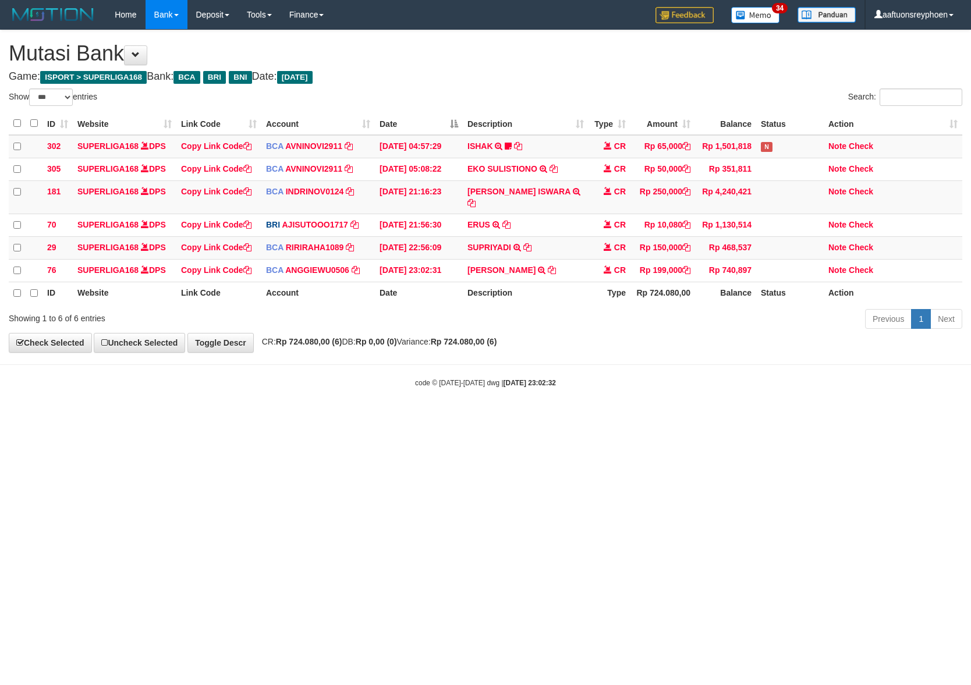
select select "***"
drag, startPoint x: 439, startPoint y: 473, endPoint x: 965, endPoint y: 415, distance: 529.1
click at [601, 418] on html "Toggle navigation Home Bank Account List Load By Website Group [ISPORT] SUPERLI…" at bounding box center [485, 209] width 971 height 418
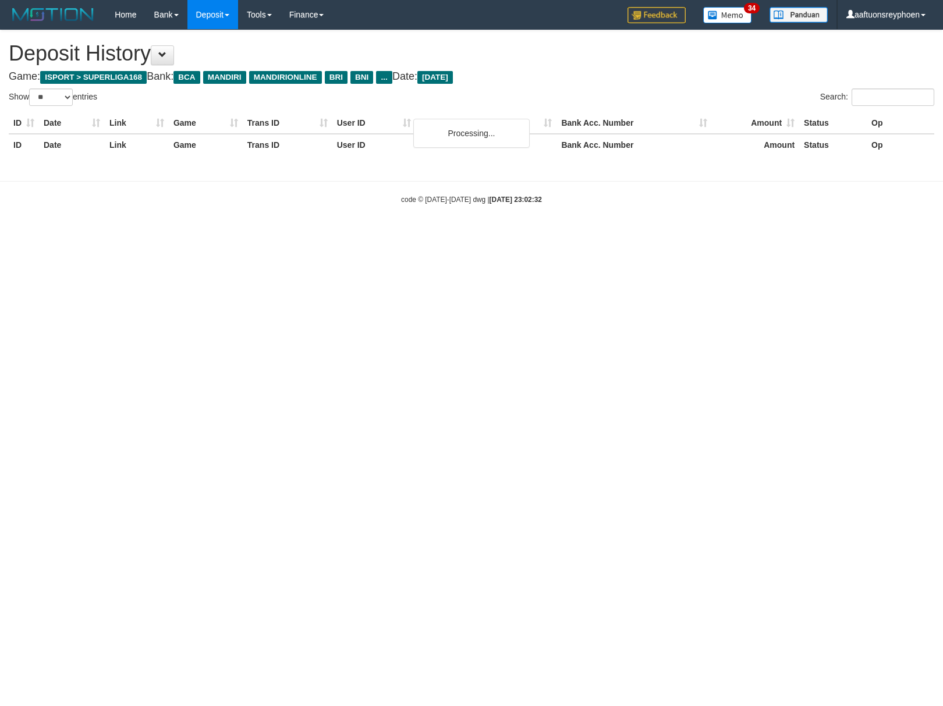
select select "**"
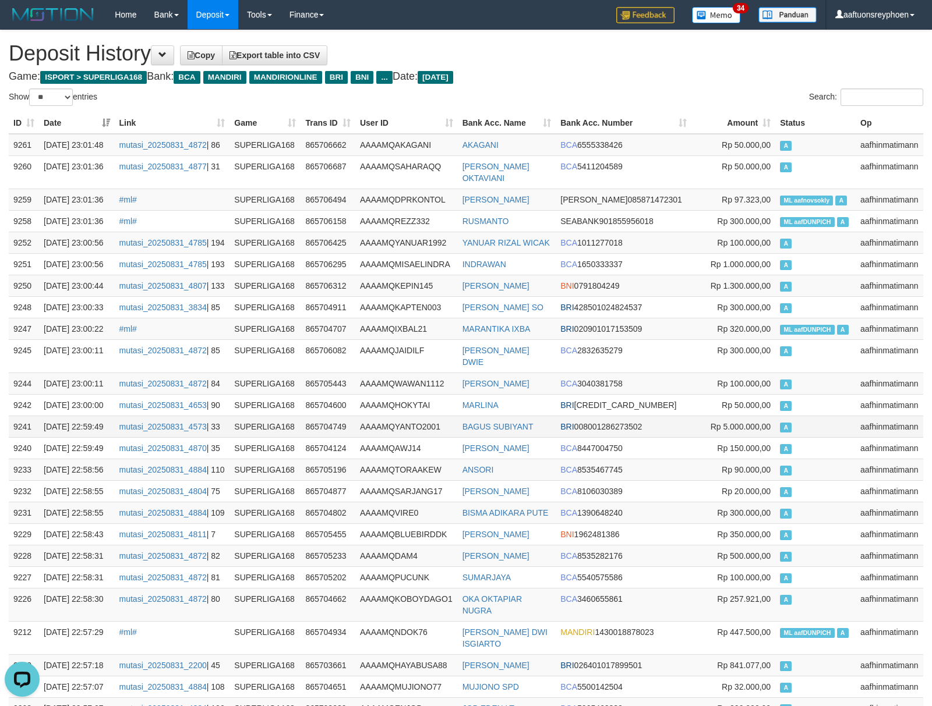
drag, startPoint x: 793, startPoint y: 382, endPoint x: 330, endPoint y: 397, distance: 463.2
click at [785, 394] on td "A" at bounding box center [815, 405] width 80 height 22
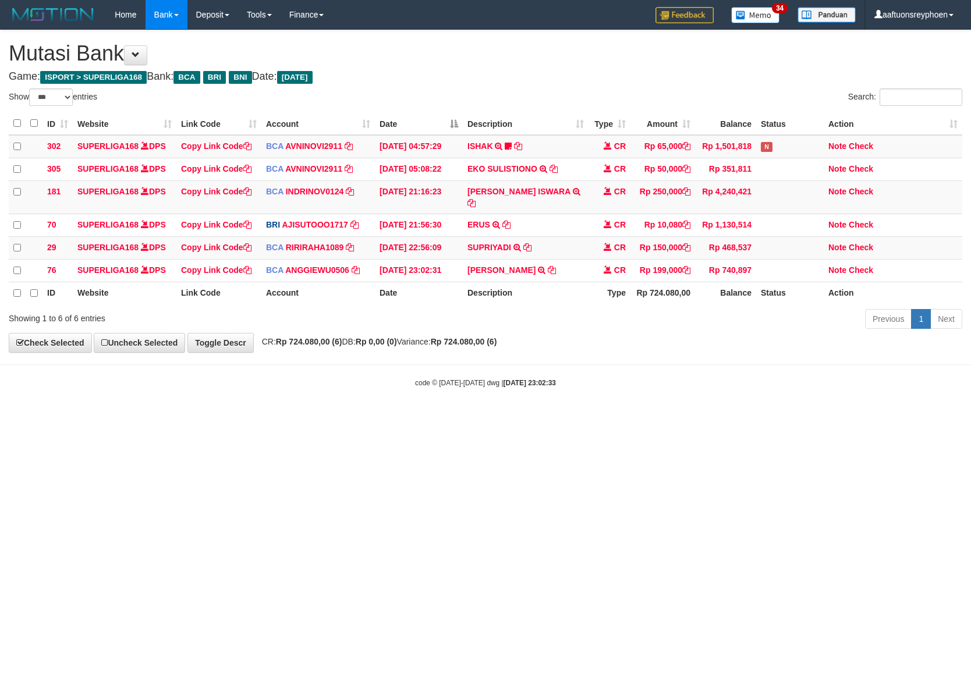
select select "***"
drag, startPoint x: 381, startPoint y: 544, endPoint x: 385, endPoint y: 538, distance: 7.1
click at [390, 418] on html "Toggle navigation Home Bank Account List Load By Website Group [ISPORT] SUPERLI…" at bounding box center [485, 209] width 971 height 418
click at [384, 418] on html "Toggle navigation Home Bank Account List Load By Website Group [ISPORT] SUPERLI…" at bounding box center [485, 209] width 971 height 418
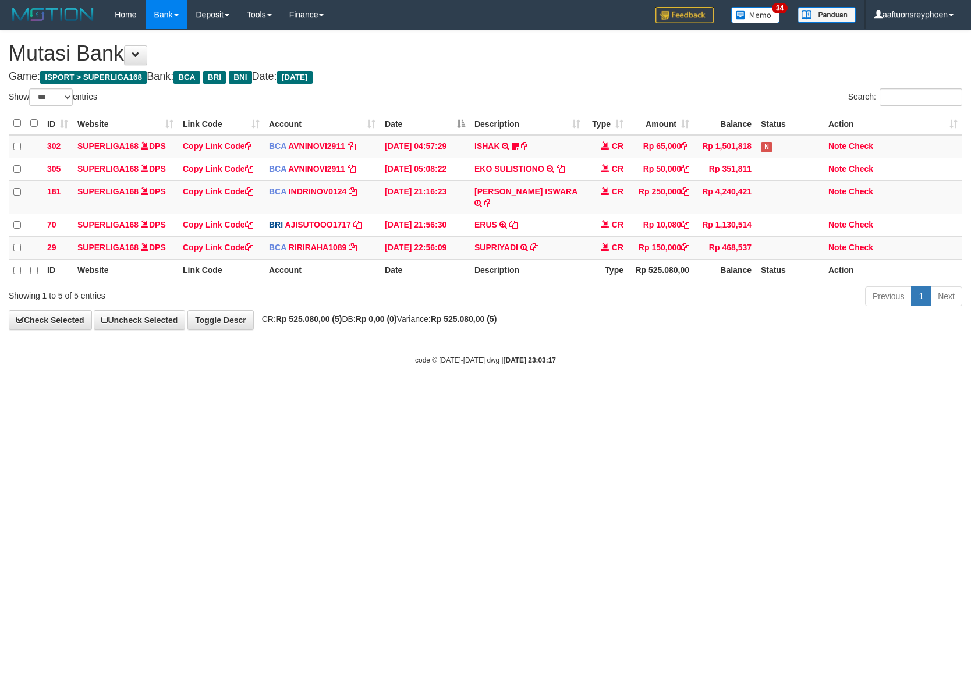
select select "***"
click at [617, 395] on html "Toggle navigation Home Bank Account List Load By Website Group [ISPORT] SUPERLI…" at bounding box center [485, 197] width 971 height 395
drag, startPoint x: 594, startPoint y: 444, endPoint x: 584, endPoint y: 441, distance: 10.7
click at [593, 395] on html "Toggle navigation Home Bank Account List Load By Website Group [ISPORT] SUPERLI…" at bounding box center [485, 197] width 971 height 395
drag, startPoint x: 583, startPoint y: 441, endPoint x: 630, endPoint y: 437, distance: 46.8
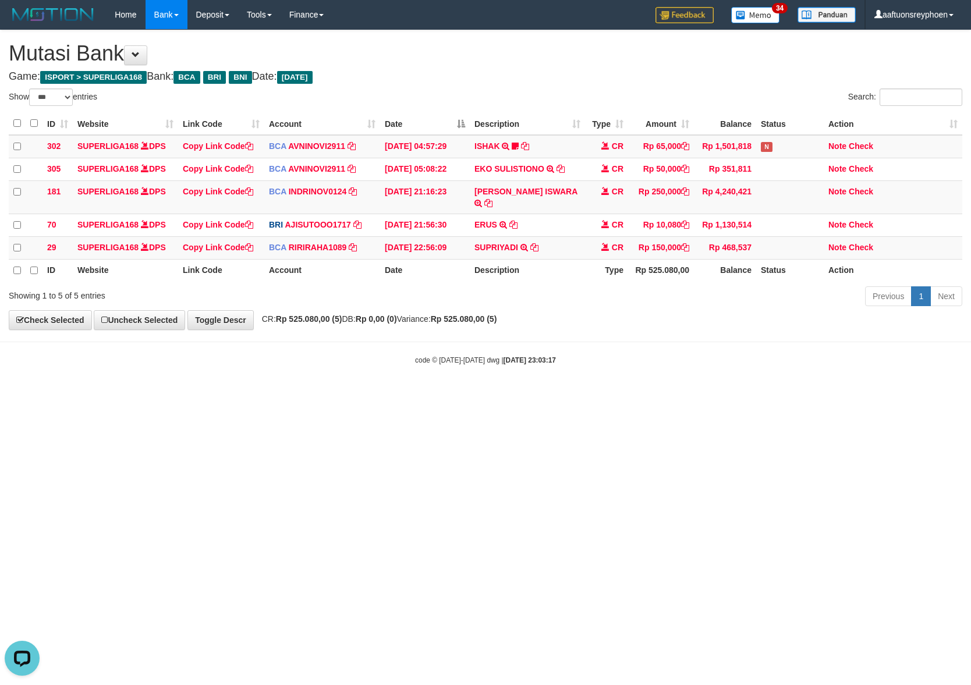
click at [592, 395] on html "Toggle navigation Home Bank Account List Load By Website Group [ISPORT] SUPERLI…" at bounding box center [485, 197] width 971 height 395
click at [965, 376] on body "Toggle navigation Home Bank Account List Load By Website Group [ISPORT] SUPERLI…" at bounding box center [485, 197] width 971 height 395
click at [457, 395] on html "Toggle navigation Home Bank Account List Load By Website Group [ISPORT] SUPERLI…" at bounding box center [485, 197] width 971 height 395
drag, startPoint x: 453, startPoint y: 430, endPoint x: 459, endPoint y: 432, distance: 6.8
click at [457, 395] on html "Toggle navigation Home Bank Account List Load By Website Group [ISPORT] SUPERLI…" at bounding box center [485, 197] width 971 height 395
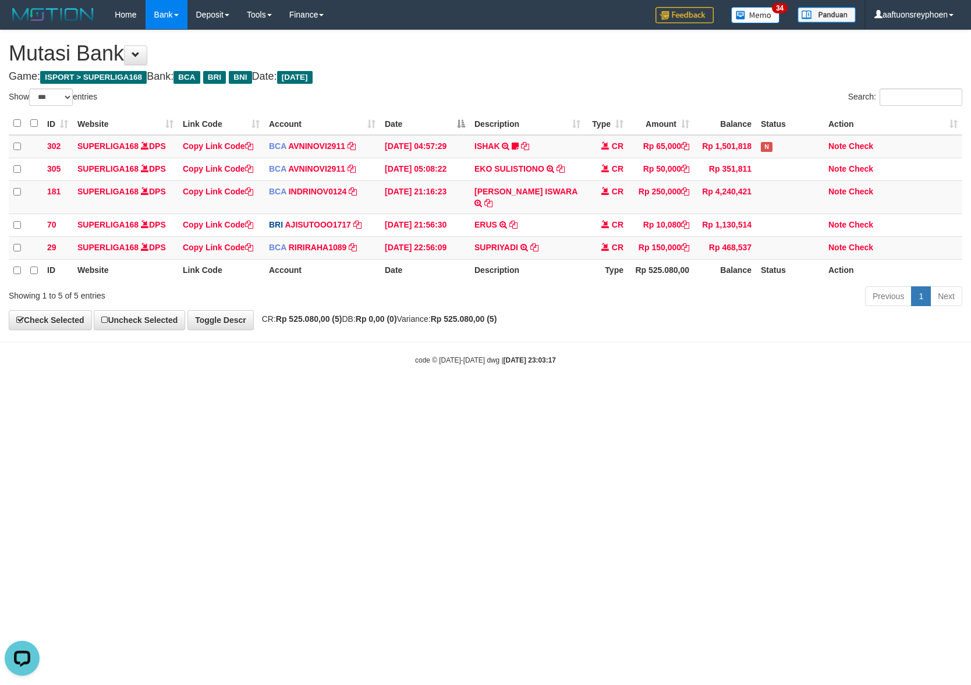
drag, startPoint x: 425, startPoint y: 434, endPoint x: 677, endPoint y: 423, distance: 252.4
click at [444, 395] on html "Toggle navigation Home Bank Account List Load By Website Group [ISPORT] SUPERLI…" at bounding box center [485, 197] width 971 height 395
click at [947, 395] on html "Toggle navigation Home Bank Account List Load By Website Group [ISPORT] SUPERLI…" at bounding box center [485, 197] width 971 height 395
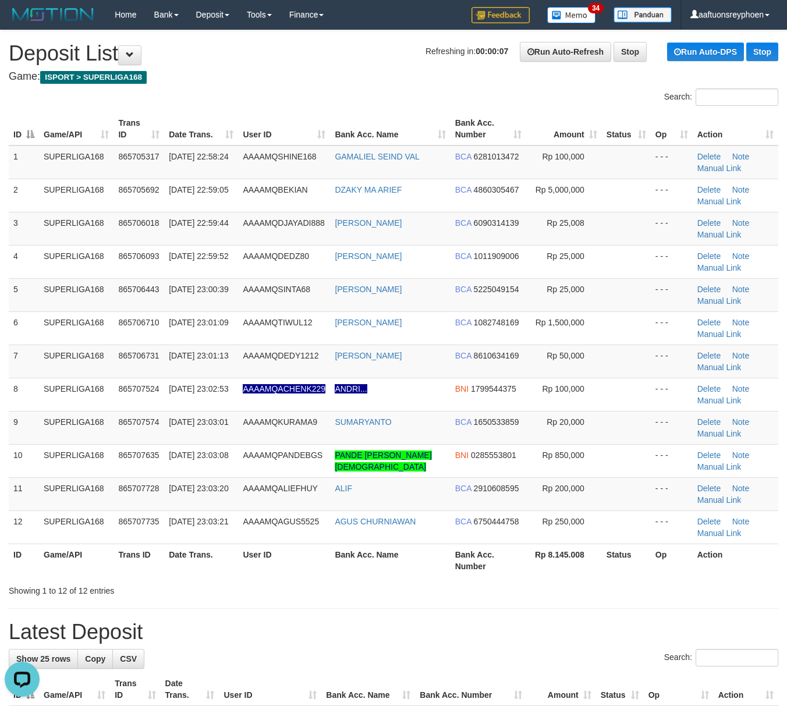
click at [173, 355] on span "[DATE] 23:01:13" at bounding box center [198, 355] width 59 height 9
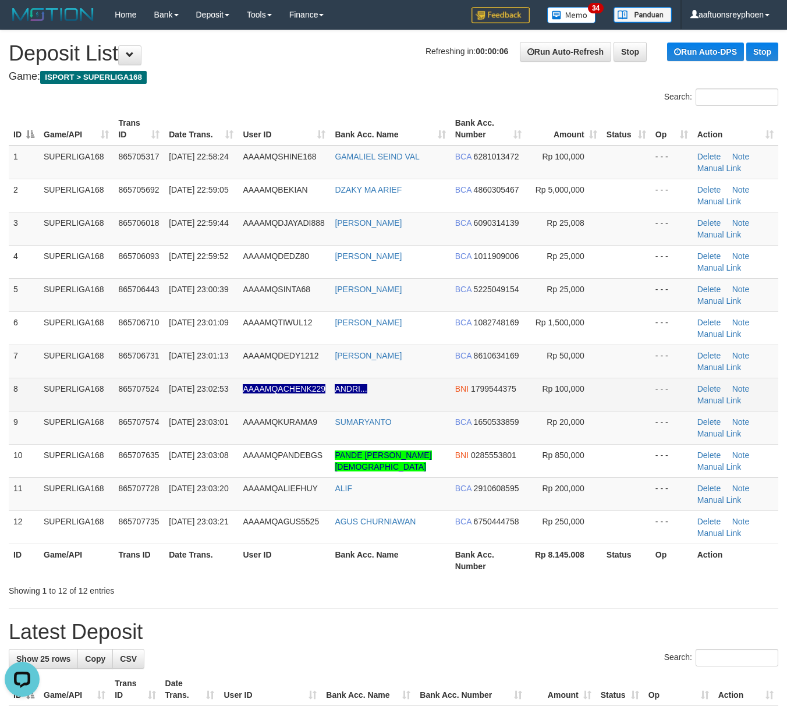
drag, startPoint x: 173, startPoint y: 353, endPoint x: 35, endPoint y: 391, distance: 143.3
click at [163, 355] on tr "7 SUPERLIGA168 865706731 31/08/2025 23:01:13 AAAAMQDEDY1212 DEDY HARYANTO BCA 8…" at bounding box center [394, 361] width 770 height 33
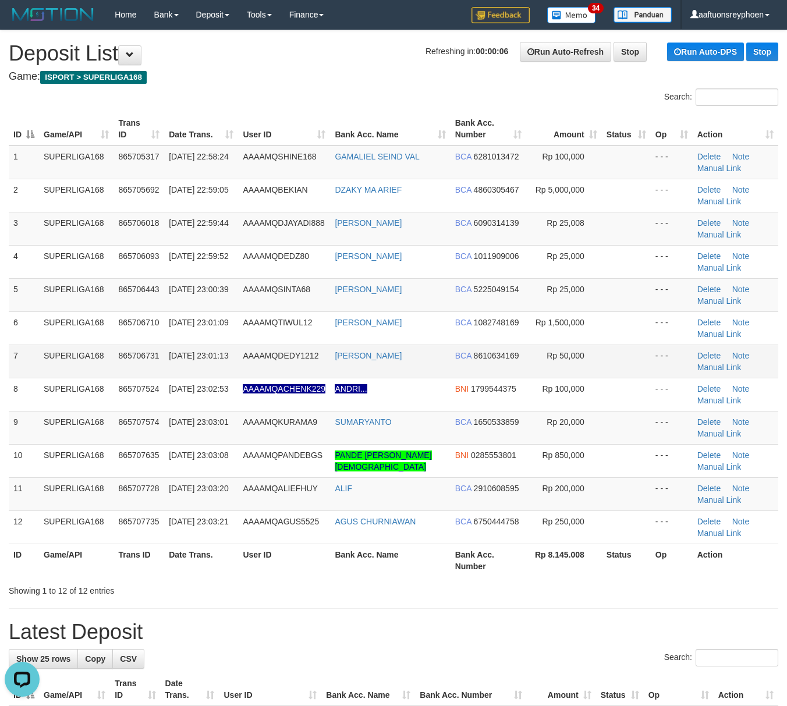
click at [47, 351] on tbody "1 SUPERLIGA168 865705317 31/08/2025 22:58:24 AAAAMQSHINE168 GAMALIEL SEIND VAL …" at bounding box center [394, 345] width 770 height 399
drag, startPoint x: 119, startPoint y: 374, endPoint x: 136, endPoint y: 373, distance: 17.5
click at [119, 373] on td "865706731" at bounding box center [139, 361] width 51 height 33
drag, startPoint x: 136, startPoint y: 373, endPoint x: 5, endPoint y: 401, distance: 134.4
click at [134, 373] on td "865706731" at bounding box center [139, 361] width 51 height 33
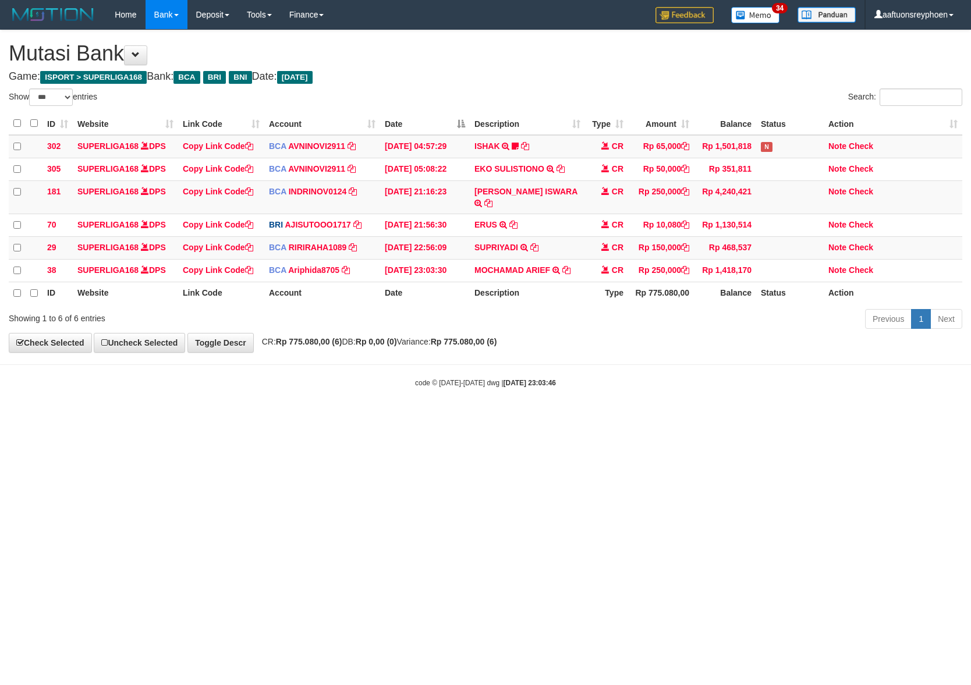
select select "***"
drag, startPoint x: 651, startPoint y: 406, endPoint x: 958, endPoint y: 394, distance: 307.1
click at [751, 395] on html "Toggle navigation Home Bank Account List Load By Website Group [ISPORT] SUPERLI…" at bounding box center [485, 209] width 971 height 418
drag, startPoint x: 730, startPoint y: 389, endPoint x: 958, endPoint y: 391, distance: 227.7
click at [911, 390] on body "Toggle navigation Home Bank Account List Load By Website Group [ISPORT] SUPERLI…" at bounding box center [485, 209] width 971 height 418
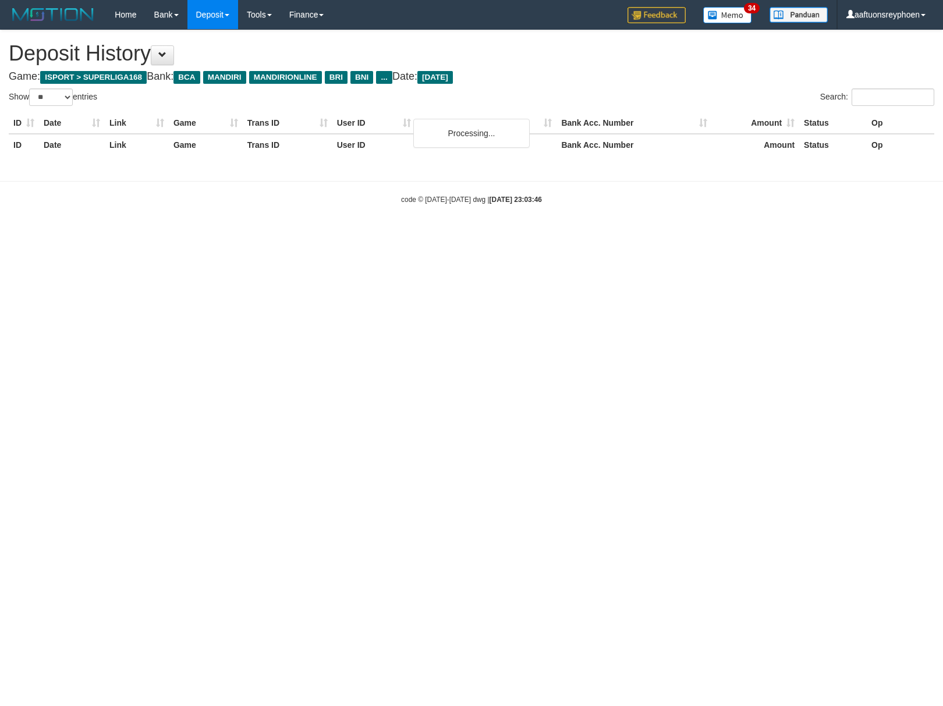
select select "**"
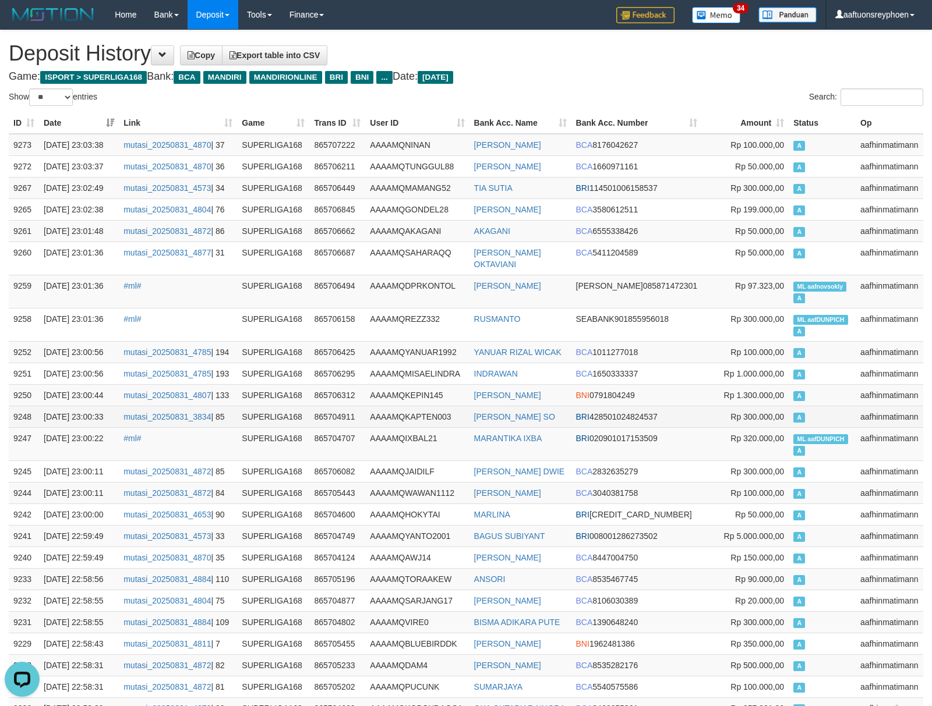
drag, startPoint x: 871, startPoint y: 394, endPoint x: 127, endPoint y: 399, distance: 744.3
click at [862, 394] on td "aafhinmatimann" at bounding box center [889, 395] width 68 height 22
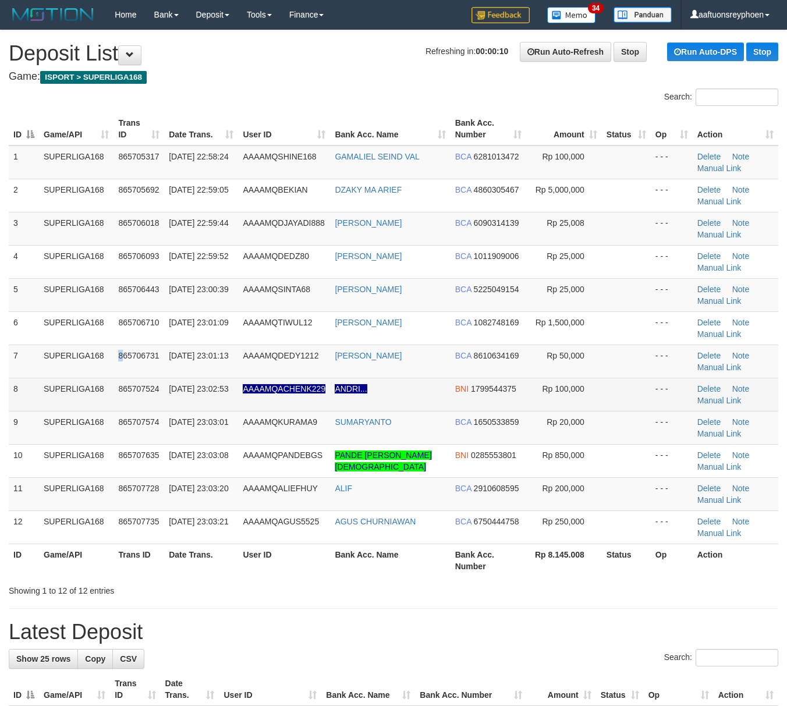
drag, startPoint x: 125, startPoint y: 366, endPoint x: 133, endPoint y: 399, distance: 34.2
click at [128, 366] on tr "7 SUPERLIGA168 865706731 31/08/2025 23:01:13 AAAAMQDEDY1212 DEDY HARYANTO BCA 8…" at bounding box center [394, 361] width 770 height 33
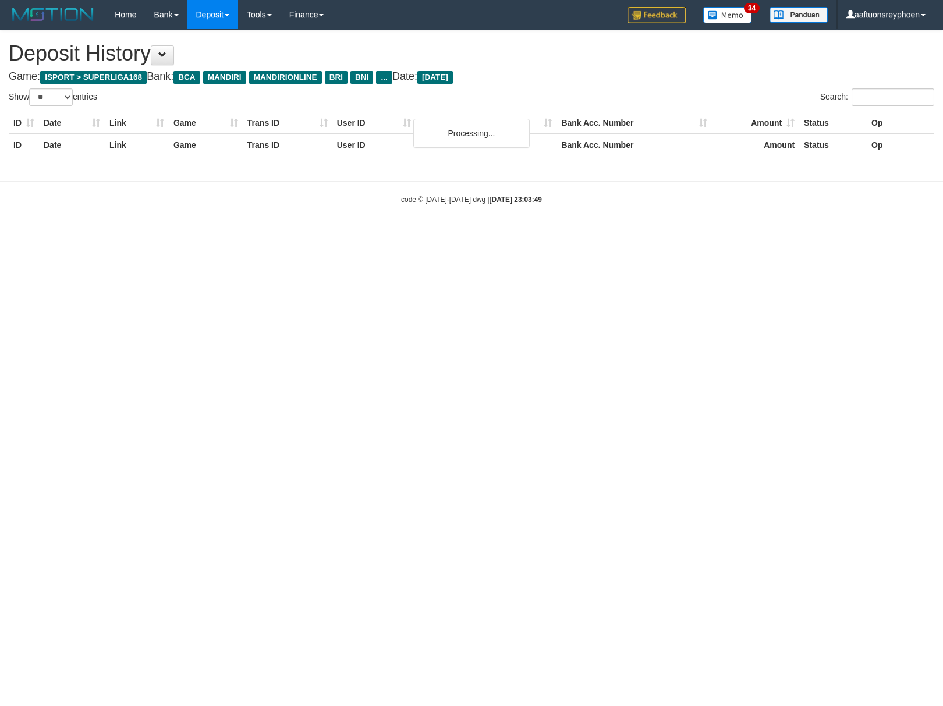
select select "**"
drag, startPoint x: 865, startPoint y: 404, endPoint x: 673, endPoint y: 411, distance: 191.7
click at [848, 234] on html "Toggle navigation Home Bank Account List Load By Website Group [ISPORT] SUPERLI…" at bounding box center [471, 117] width 943 height 234
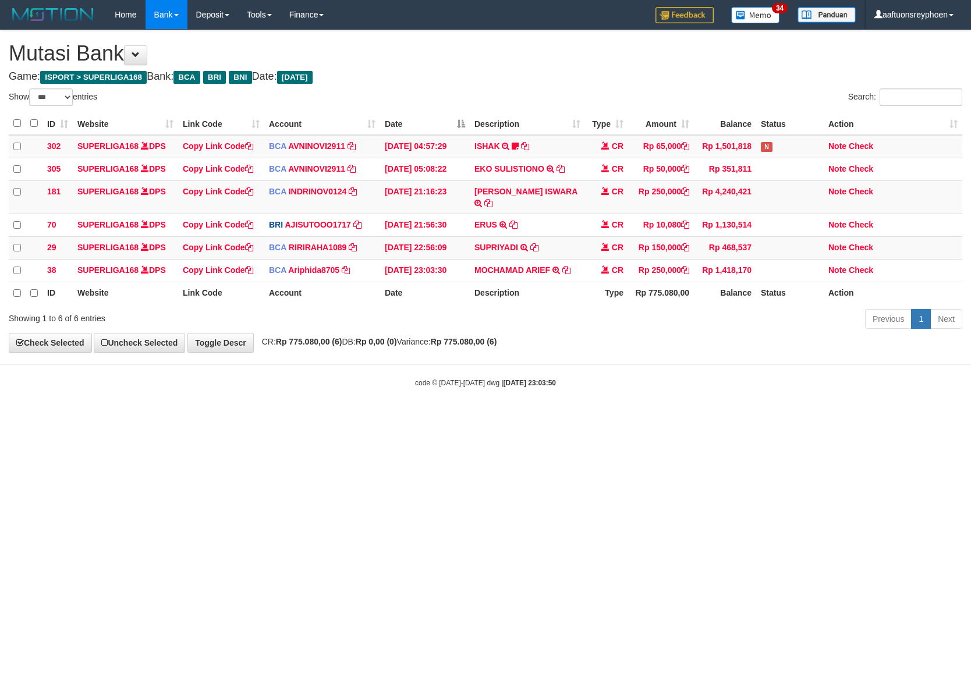
select select "***"
drag, startPoint x: 543, startPoint y: 439, endPoint x: 571, endPoint y: 444, distance: 28.3
click at [543, 418] on html "Toggle navigation Home Bank Account List Load By Website Group [ISPORT] SUPERLI…" at bounding box center [485, 209] width 971 height 418
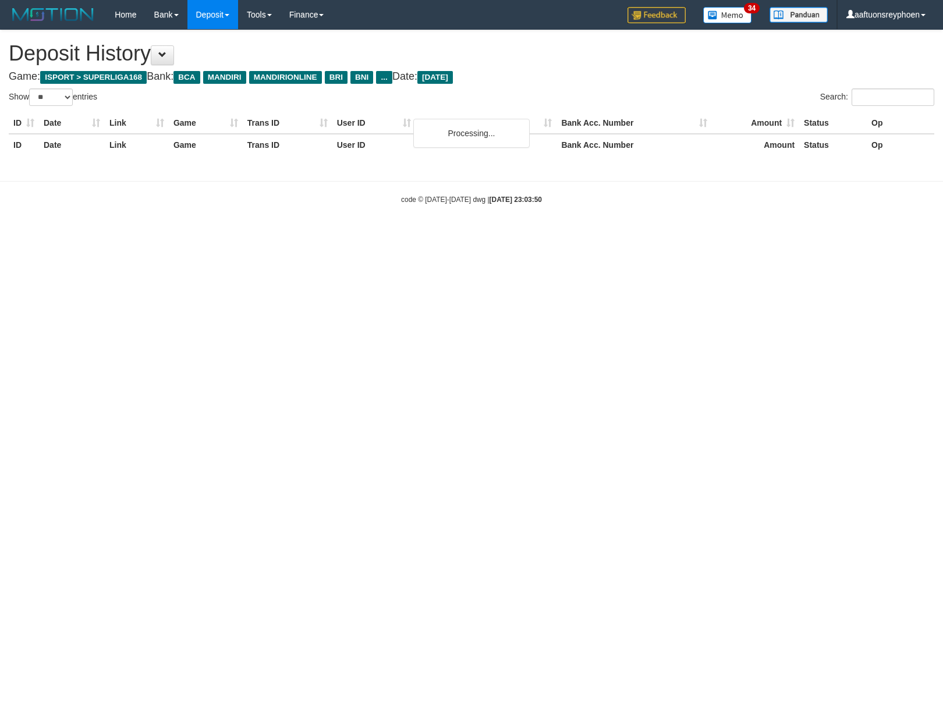
select select "**"
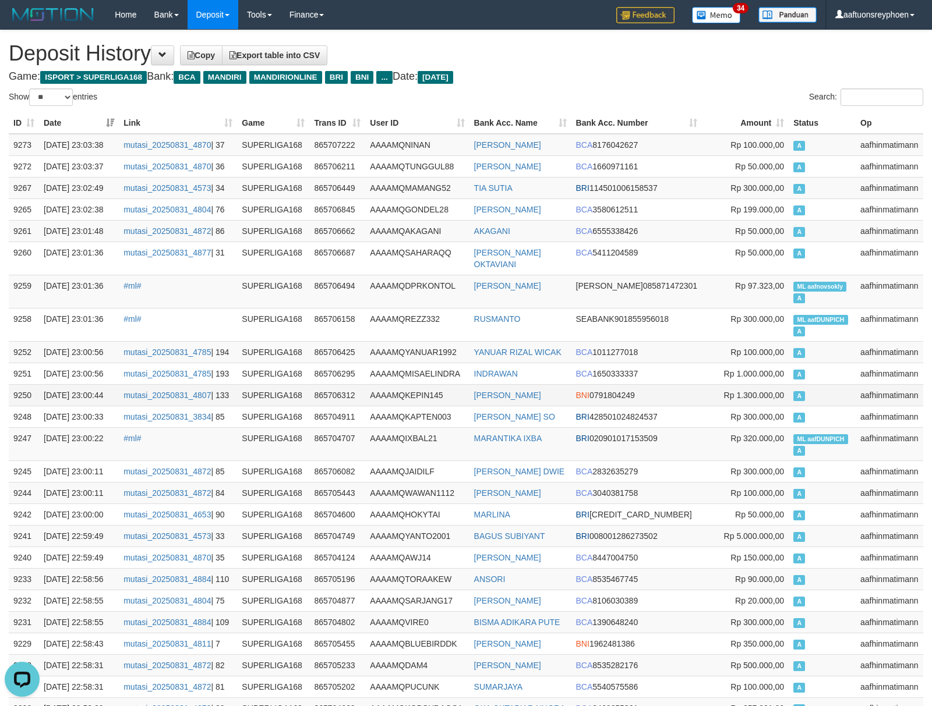
click at [788, 384] on td "A" at bounding box center [821, 395] width 67 height 22
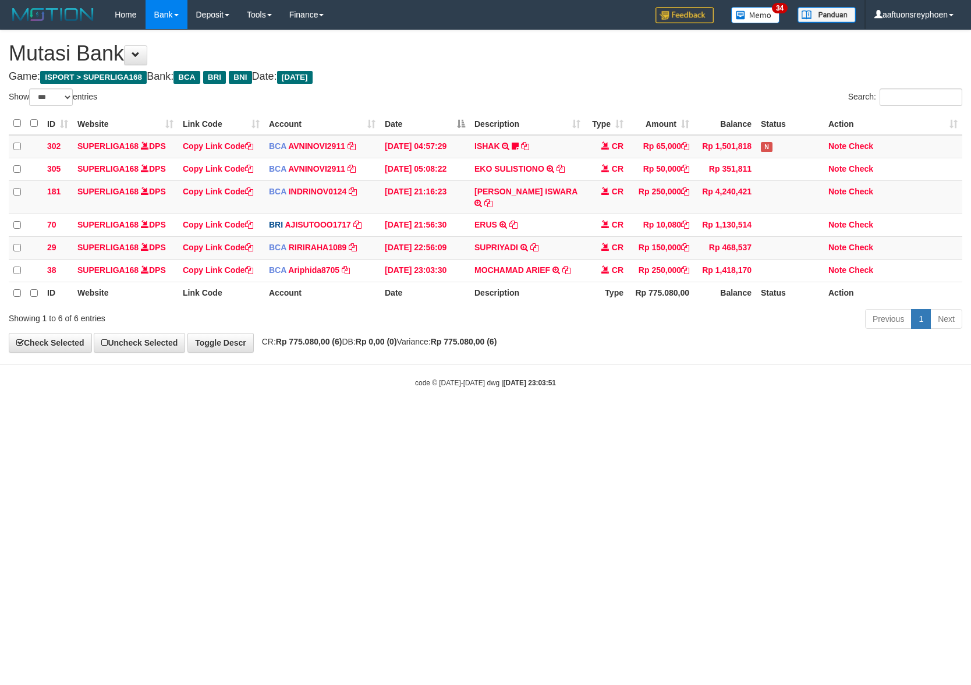
select select "***"
click at [434, 418] on html "Toggle navigation Home Bank Account List Load By Website Group [ISPORT] SUPERLI…" at bounding box center [485, 209] width 971 height 418
click at [440, 418] on html "Toggle navigation Home Bank Account List Load By Website Group [ISPORT] SUPERLI…" at bounding box center [485, 209] width 971 height 418
drag, startPoint x: 420, startPoint y: 485, endPoint x: 417, endPoint y: 492, distance: 7.6
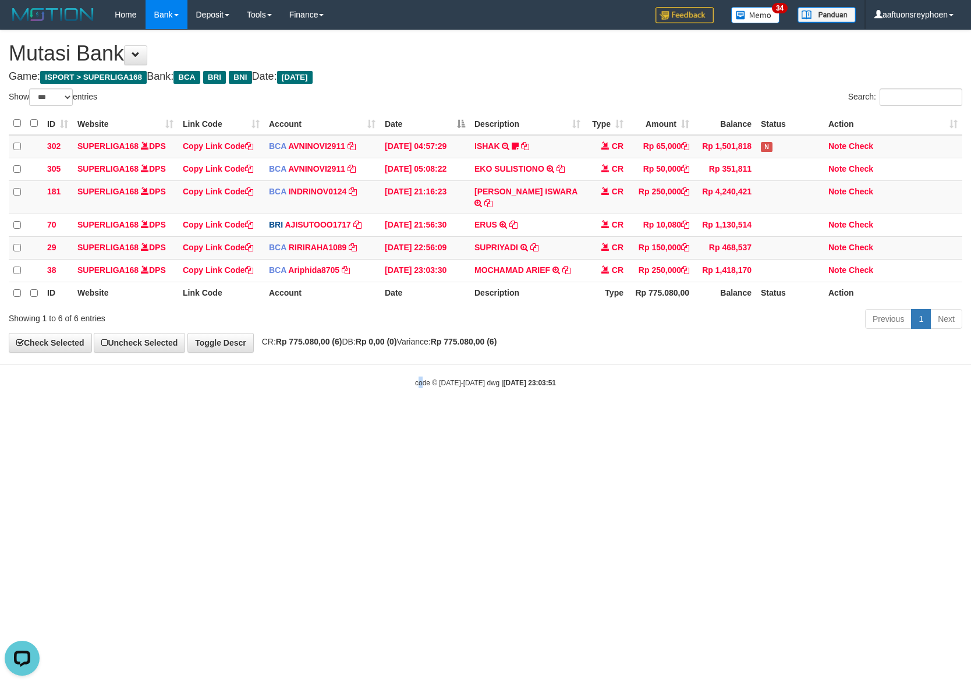
click at [419, 418] on html "Toggle navigation Home Bank Account List Load By Website Group [ISPORT] SUPERLI…" at bounding box center [485, 209] width 971 height 418
drag, startPoint x: 493, startPoint y: 490, endPoint x: 503, endPoint y: 492, distance: 10.6
click at [493, 418] on html "Toggle navigation Home Bank Account List Load By Website Group [ISPORT] SUPERLI…" at bounding box center [485, 209] width 971 height 418
drag, startPoint x: 494, startPoint y: 476, endPoint x: 485, endPoint y: 469, distance: 12.0
click at [494, 418] on html "Toggle navigation Home Bank Account List Load By Website Group [ISPORT] SUPERLI…" at bounding box center [485, 209] width 971 height 418
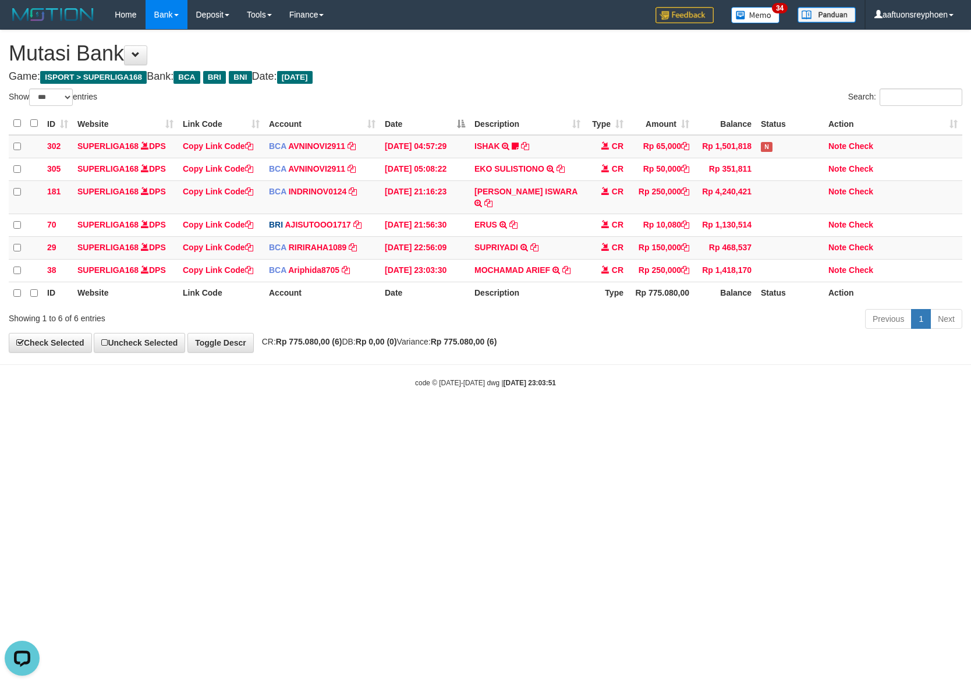
click at [485, 418] on html "Toggle navigation Home Bank Account List Load By Website Group [ISPORT] SUPERLI…" at bounding box center [485, 209] width 971 height 418
click at [486, 418] on html "Toggle navigation Home Bank Account List Load By Website Group [ISPORT] SUPERLI…" at bounding box center [485, 209] width 971 height 418
drag, startPoint x: 485, startPoint y: 468, endPoint x: 825, endPoint y: 446, distance: 340.8
click at [529, 418] on html "Toggle navigation Home Bank Account List Load By Website Group [ISPORT] SUPERLI…" at bounding box center [485, 209] width 971 height 418
click at [412, 418] on html "Toggle navigation Home Bank Account List Load By Website Group [ISPORT] SUPERLI…" at bounding box center [485, 209] width 971 height 418
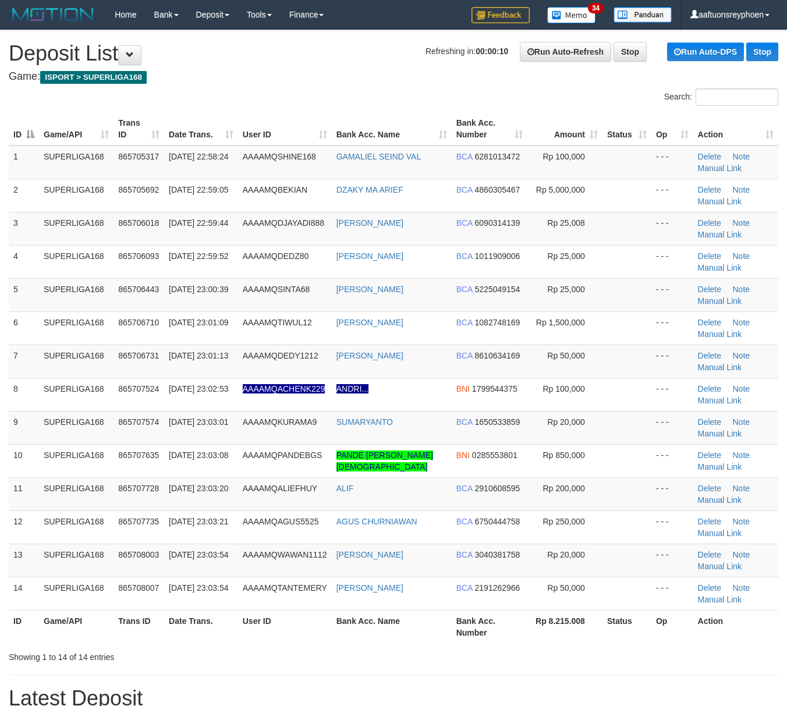
drag, startPoint x: 23, startPoint y: 392, endPoint x: 0, endPoint y: 396, distance: 23.6
click at [15, 392] on td "8" at bounding box center [24, 394] width 30 height 33
click at [15, 350] on td "7" at bounding box center [24, 361] width 30 height 33
drag, startPoint x: 16, startPoint y: 350, endPoint x: -6, endPoint y: 359, distance: 24.5
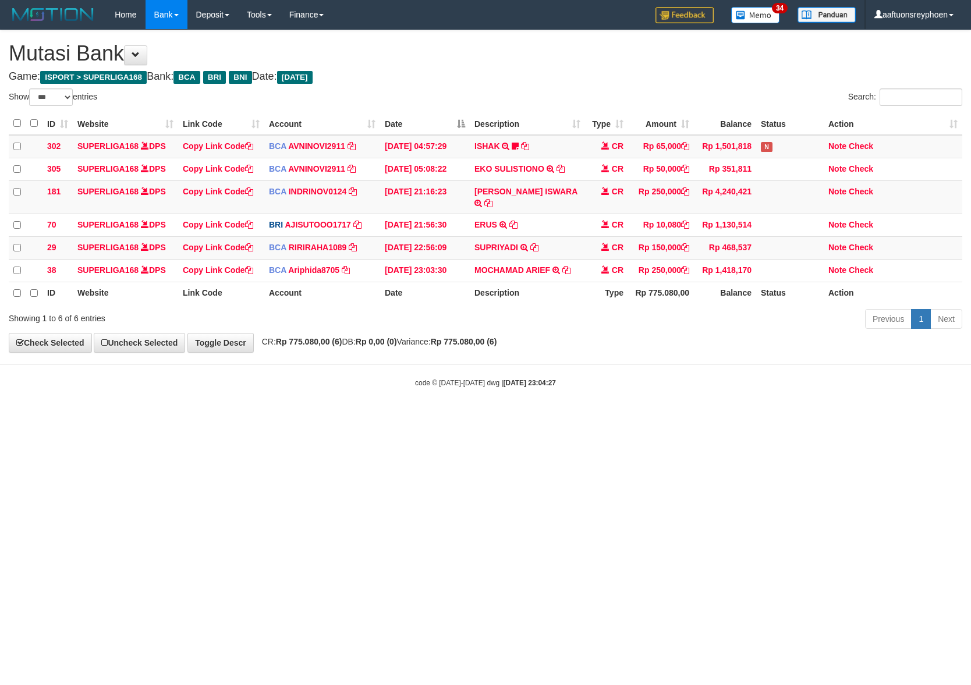
select select "***"
drag, startPoint x: 667, startPoint y: 416, endPoint x: 964, endPoint y: 371, distance: 300.9
click at [736, 403] on html "Toggle navigation Home Bank Account List Load By Website Group [ISPORT] SUPERLI…" at bounding box center [485, 209] width 971 height 418
drag, startPoint x: 580, startPoint y: 430, endPoint x: 953, endPoint y: 397, distance: 374.7
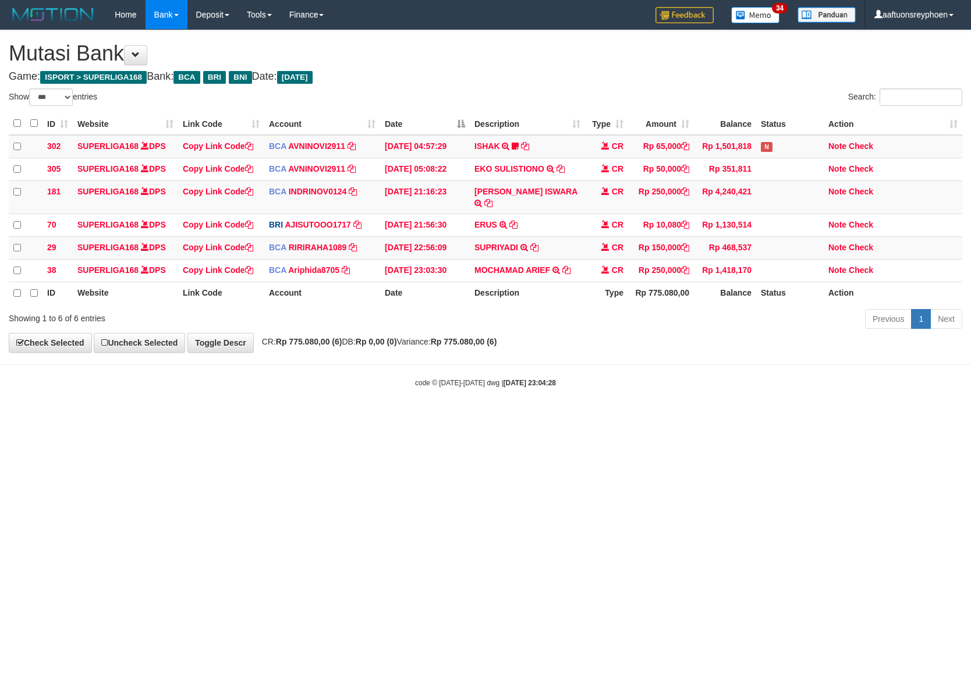
click at [692, 418] on html "Toggle navigation Home Bank Account List Load By Website Group [ISPORT] SUPERLI…" at bounding box center [485, 209] width 971 height 418
drag, startPoint x: 613, startPoint y: 434, endPoint x: 649, endPoint y: 443, distance: 37.0
click at [624, 418] on html "Toggle navigation Home Bank Account List Load By Website Group [ISPORT] SUPERLI…" at bounding box center [485, 209] width 971 height 418
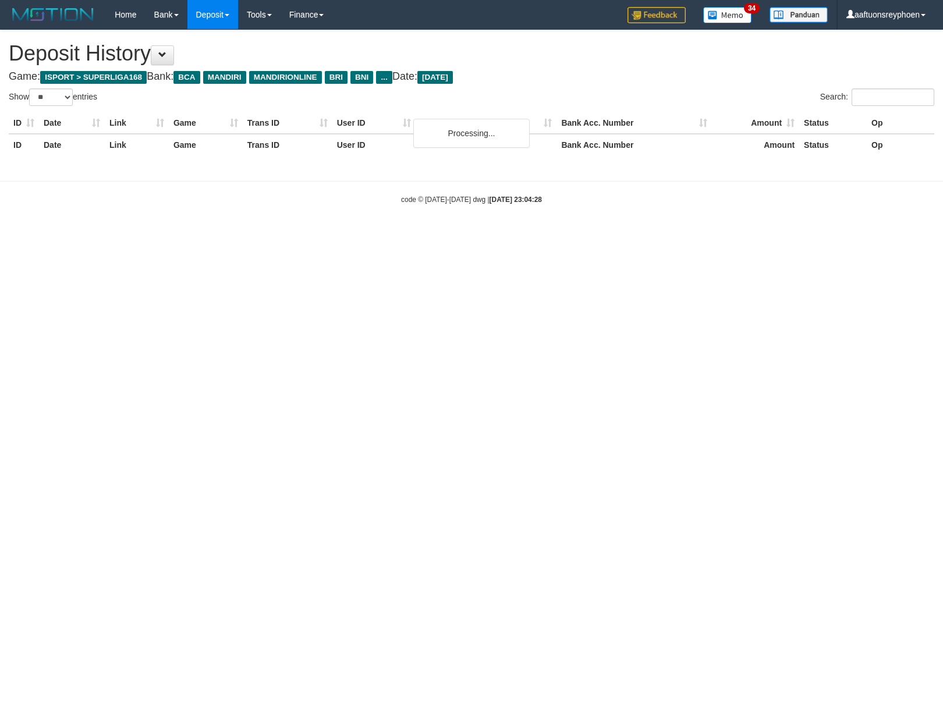
select select "**"
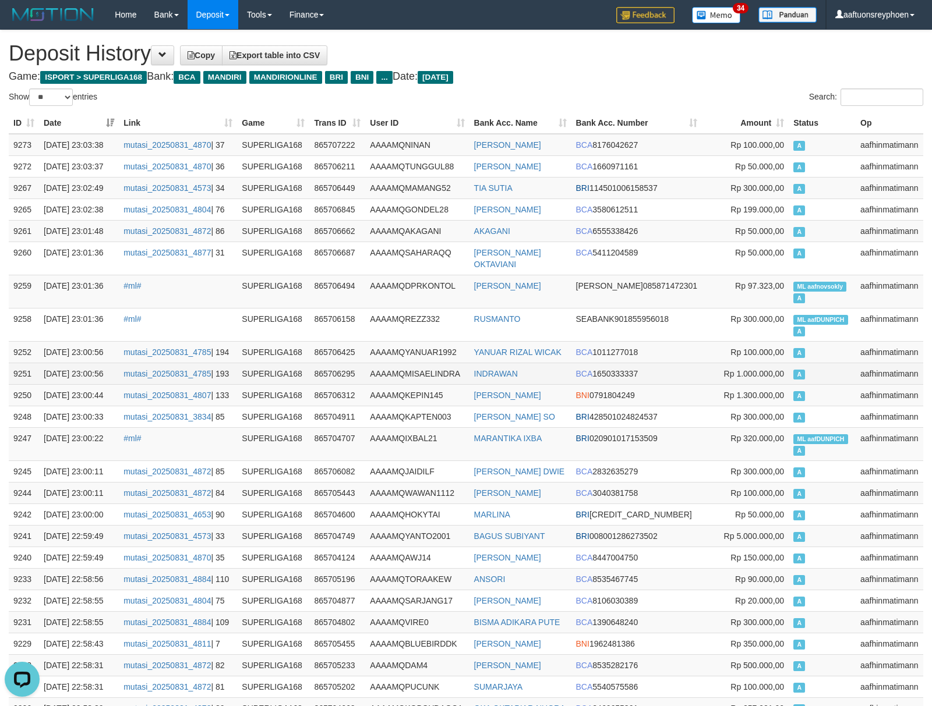
click at [691, 349] on td "BCA 1011277018" at bounding box center [636, 352] width 131 height 22
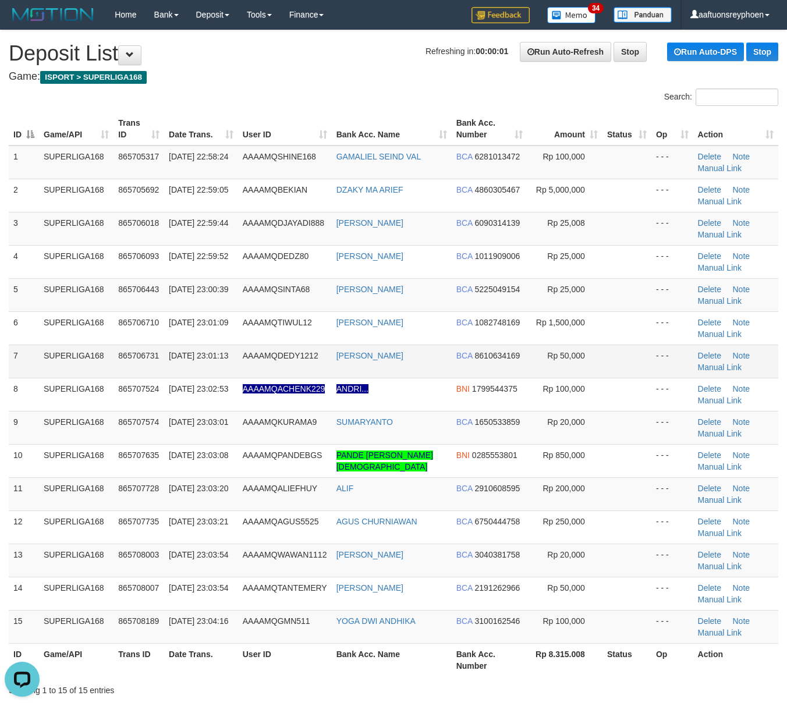
drag, startPoint x: 94, startPoint y: 358, endPoint x: 0, endPoint y: 388, distance: 98.5
click at [89, 359] on td "SUPERLIGA168" at bounding box center [76, 361] width 75 height 33
drag, startPoint x: 119, startPoint y: 360, endPoint x: 129, endPoint y: 360, distance: 9.3
click at [122, 359] on tr "7 SUPERLIGA168 865706731 31/08/2025 23:01:13 AAAAMQDEDY1212 DEDY HARYANTO BCA 8…" at bounding box center [394, 361] width 770 height 33
drag, startPoint x: 129, startPoint y: 360, endPoint x: 89, endPoint y: 369, distance: 40.7
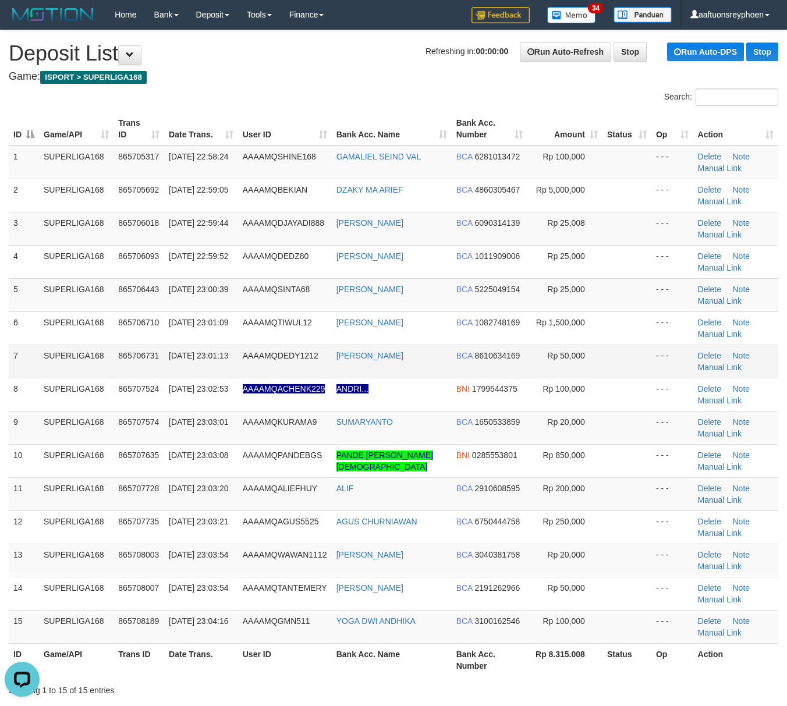
click at [112, 364] on tr "7 SUPERLIGA168 865706731 31/08/2025 23:01:13 AAAAMQDEDY1212 DEDY HARYANTO BCA 8…" at bounding box center [394, 361] width 770 height 33
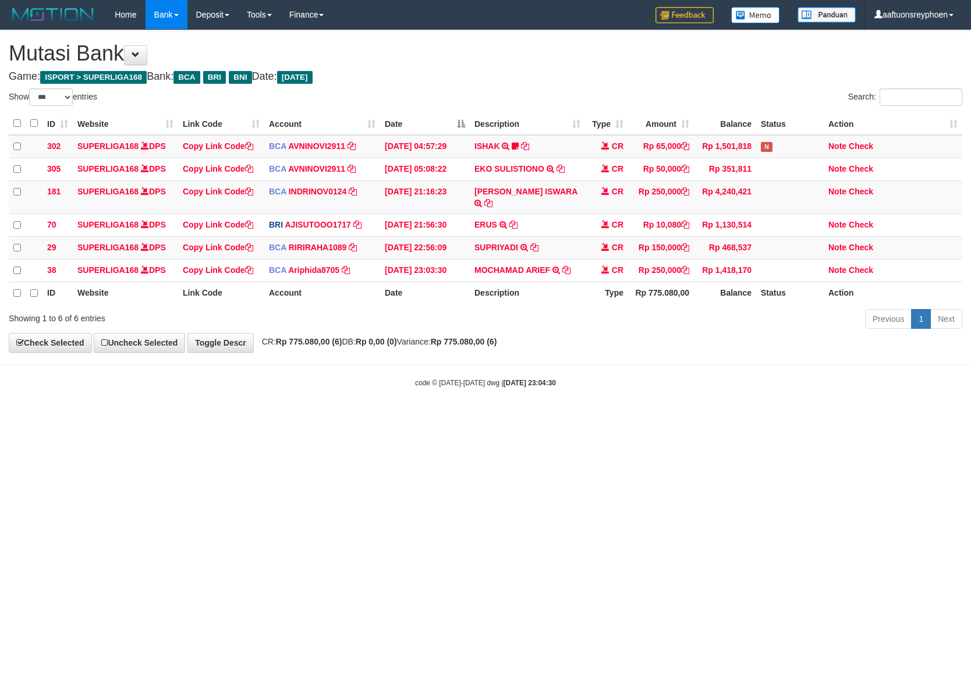
select select "***"
click at [590, 418] on html "Toggle navigation Home Bank Account List Load By Website Group [ISPORT] SUPERLI…" at bounding box center [485, 209] width 971 height 418
select select "***"
click at [478, 418] on html "Toggle navigation Home Bank Account List Load By Website Group [ISPORT] SUPERLI…" at bounding box center [485, 209] width 971 height 418
select select "***"
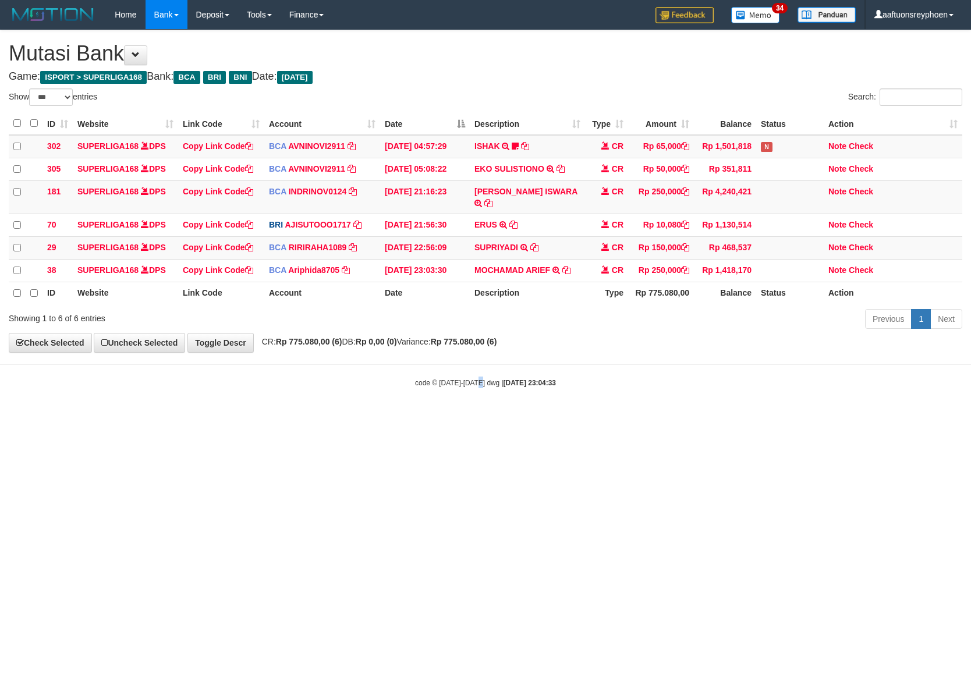
click at [481, 418] on html "Toggle navigation Home Bank Account List Load By Website Group [ISPORT] SUPERLI…" at bounding box center [485, 209] width 971 height 418
drag, startPoint x: 471, startPoint y: 503, endPoint x: 544, endPoint y: 494, distance: 73.4
click at [518, 418] on html "Toggle navigation Home Bank Account List Load By Website Group [ISPORT] SUPERLI…" at bounding box center [485, 209] width 971 height 418
click at [469, 418] on html "Toggle navigation Home Bank Account List Load By Website Group [ISPORT] SUPERLI…" at bounding box center [485, 209] width 971 height 418
drag, startPoint x: 455, startPoint y: 503, endPoint x: 802, endPoint y: 473, distance: 348.3
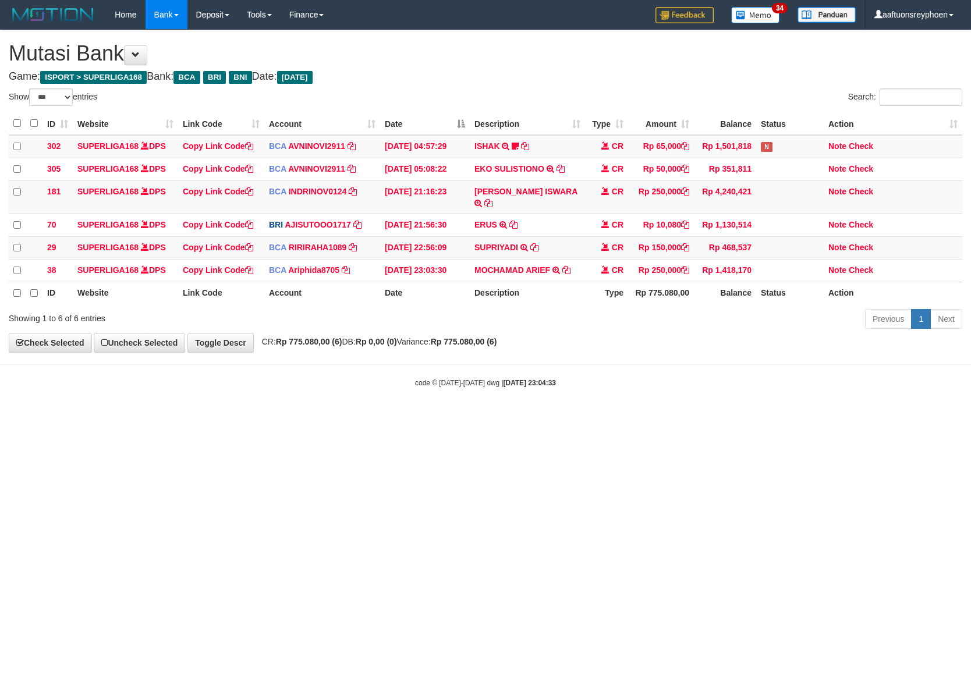
click at [467, 418] on html "Toggle navigation Home Bank Account List Load By Website Group [ISPORT] SUPERLI…" at bounding box center [485, 209] width 971 height 418
click at [552, 418] on html "Toggle navigation Home Bank Account List Load By Website Group [ISPORT] SUPERLI…" at bounding box center [485, 209] width 971 height 418
click at [548, 418] on html "Toggle navigation Home Bank Account List Load By Website Group [ISPORT] SUPERLI…" at bounding box center [485, 209] width 971 height 418
drag, startPoint x: 540, startPoint y: 509, endPoint x: 968, endPoint y: 446, distance: 432.0
click at [578, 418] on html "Toggle navigation Home Bank Account List Load By Website Group [ISPORT] SUPERLI…" at bounding box center [485, 209] width 971 height 418
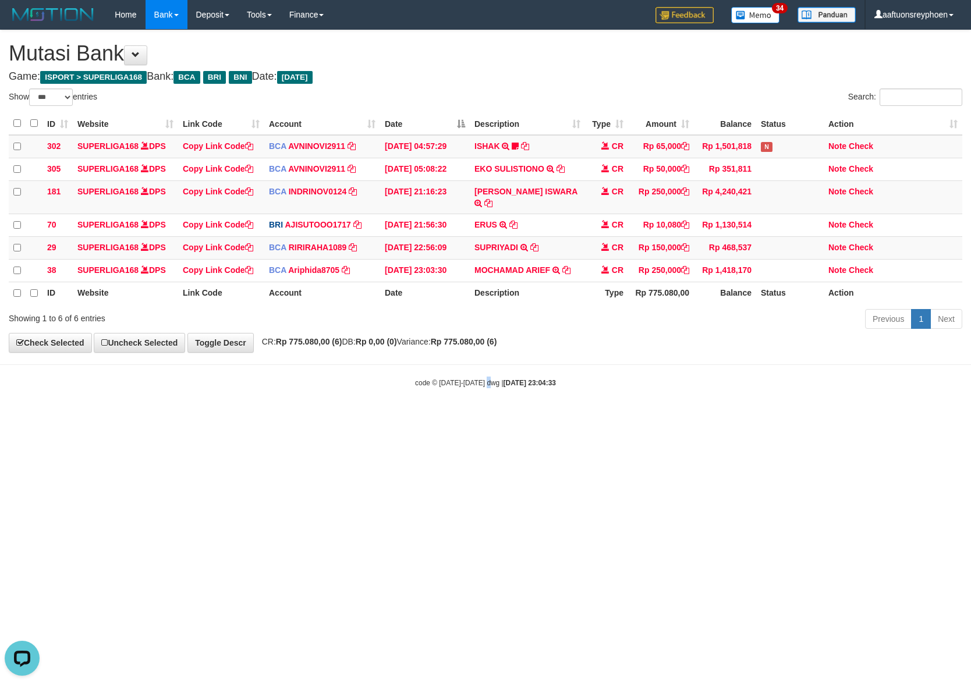
click at [490, 418] on html "Toggle navigation Home Bank Account List Load By Website Group [ISPORT] SUPERLI…" at bounding box center [485, 209] width 971 height 418
click at [533, 418] on html "Toggle navigation Home Bank Account List Load By Website Group [ISPORT] SUPERLI…" at bounding box center [485, 209] width 971 height 418
drag, startPoint x: 579, startPoint y: 498, endPoint x: 967, endPoint y: 441, distance: 392.6
click at [687, 418] on html "Toggle navigation Home Bank Account List Load By Website Group [ISPORT] SUPERLI…" at bounding box center [485, 209] width 971 height 418
drag, startPoint x: 620, startPoint y: 469, endPoint x: 969, endPoint y: 411, distance: 354.2
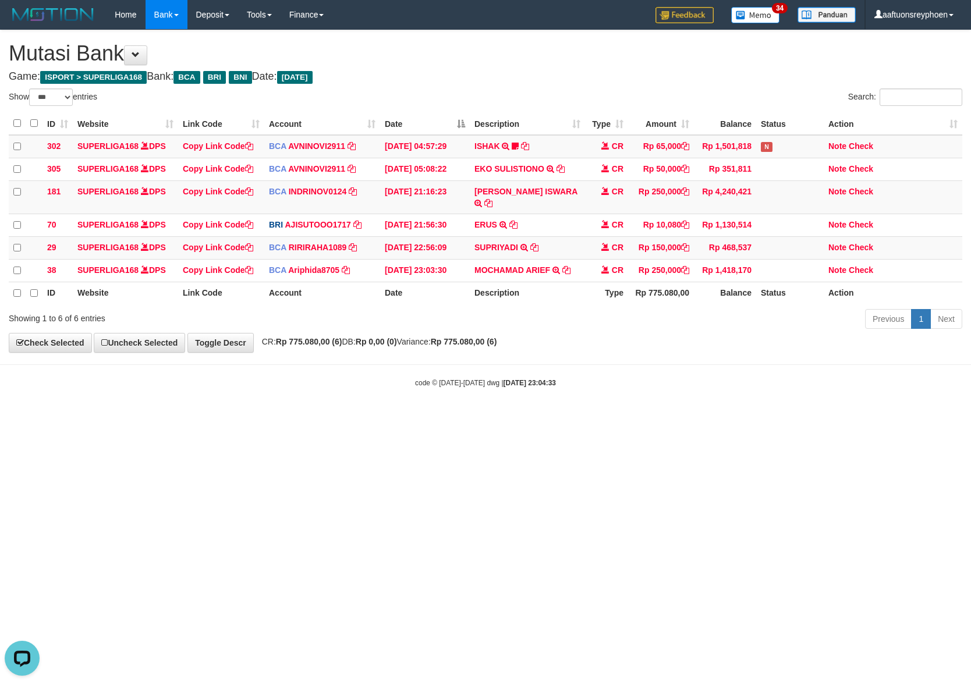
click at [748, 418] on html "Toggle navigation Home Bank Account List Load By Website Group [ISPORT] SUPERLI…" at bounding box center [485, 209] width 971 height 418
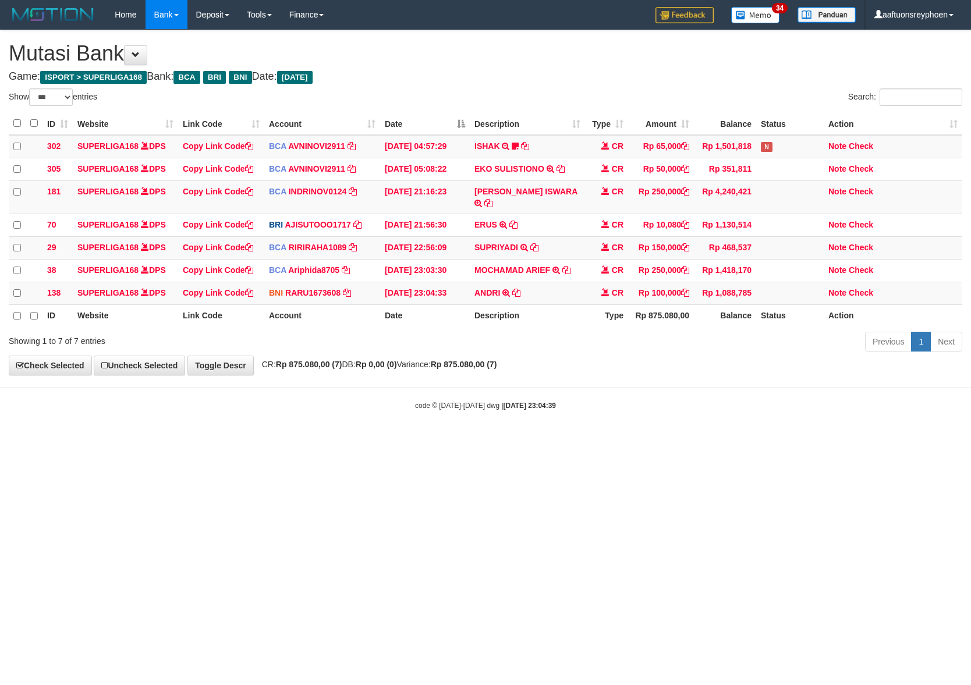
select select "***"
drag, startPoint x: 553, startPoint y: 434, endPoint x: 667, endPoint y: 425, distance: 115.1
click at [643, 425] on html "Toggle navigation Home Bank Account List Load By Website Group [ISPORT] SUPERLI…" at bounding box center [485, 220] width 971 height 440
select select "***"
drag, startPoint x: 620, startPoint y: 482, endPoint x: 648, endPoint y: 491, distance: 30.0
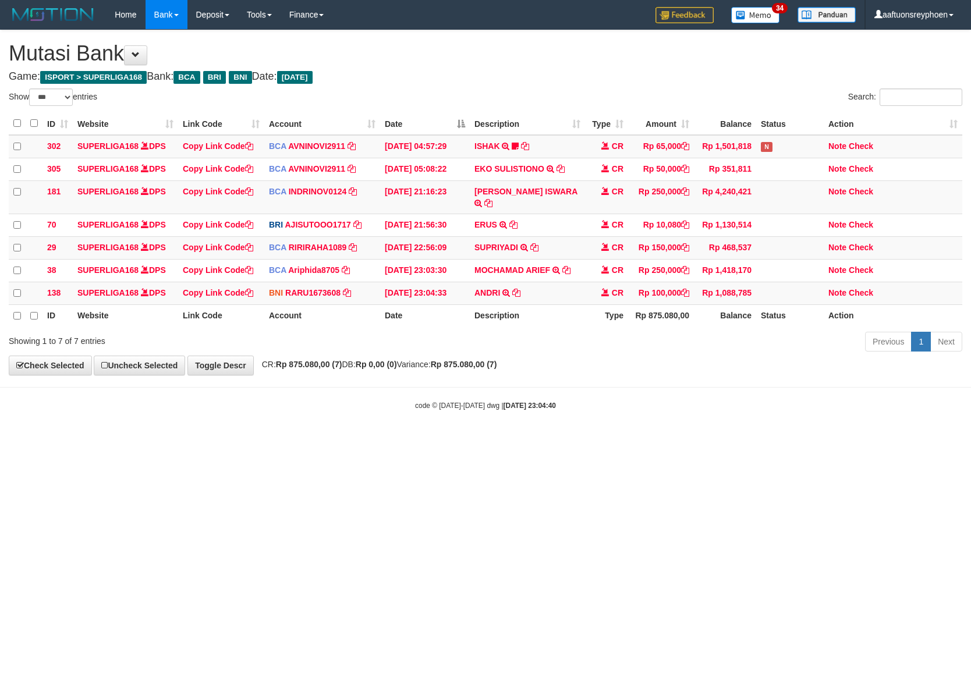
click at [622, 440] on html "Toggle navigation Home Bank Account List Load By Website Group [ISPORT] SUPERLI…" at bounding box center [485, 220] width 971 height 440
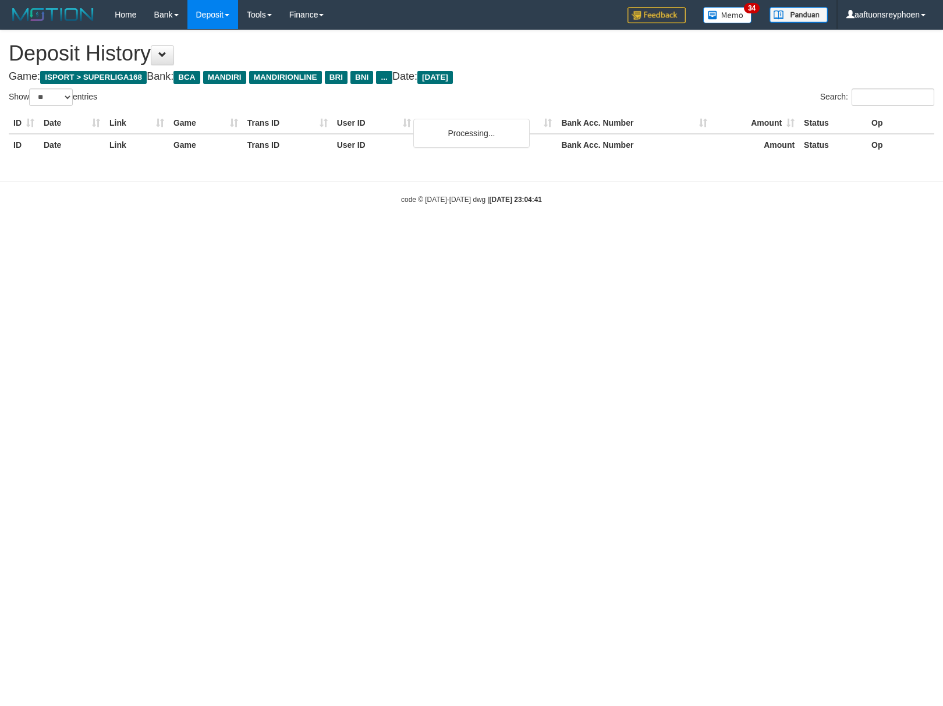
select select "**"
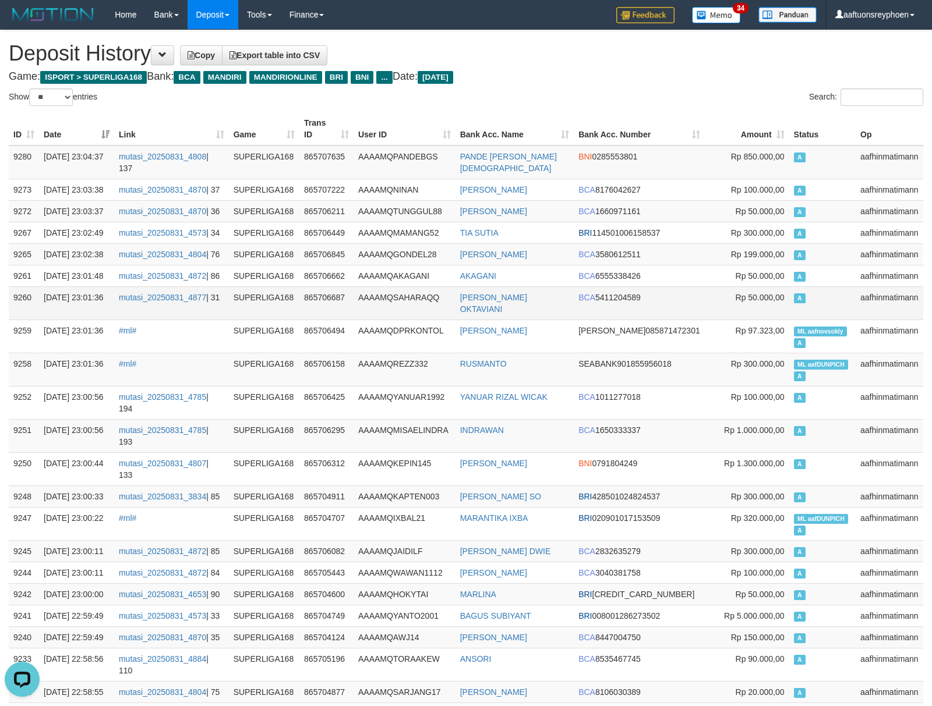
click at [825, 287] on td "A" at bounding box center [822, 303] width 66 height 33
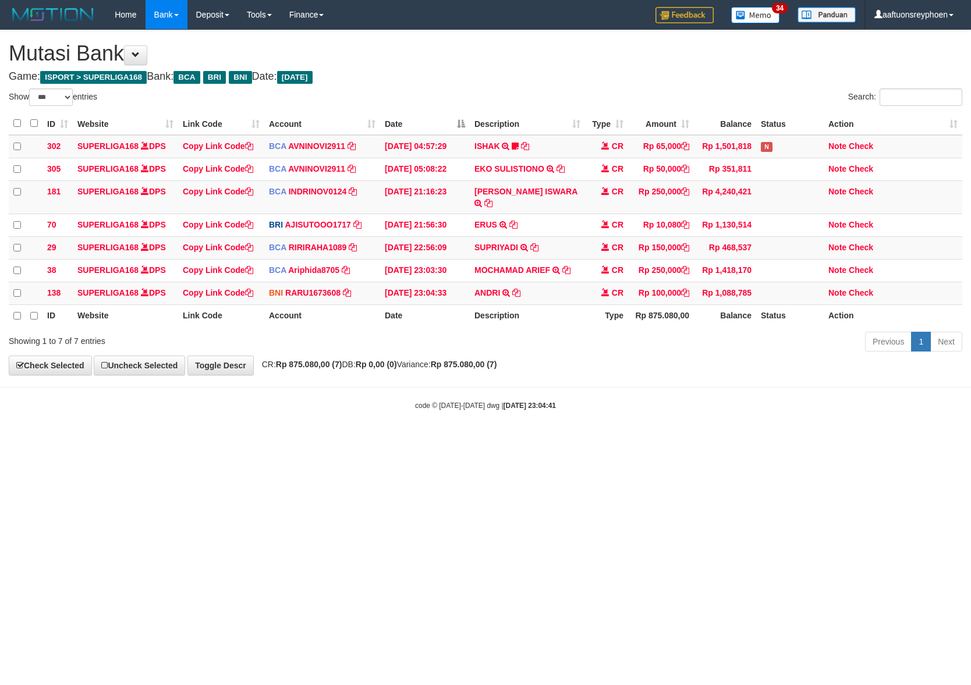
select select "***"
click at [240, 440] on html "Toggle navigation Home Bank Account List Load By Website Group [ISPORT] SUPERLI…" at bounding box center [485, 220] width 971 height 440
click at [243, 440] on html "Toggle navigation Home Bank Account List Load By Website Group [ISPORT] SUPERLI…" at bounding box center [485, 220] width 971 height 440
drag, startPoint x: 242, startPoint y: 512, endPoint x: 594, endPoint y: 480, distance: 353.2
click at [247, 440] on html "Toggle navigation Home Bank Account List Load By Website Group [ISPORT] SUPERLI…" at bounding box center [485, 220] width 971 height 440
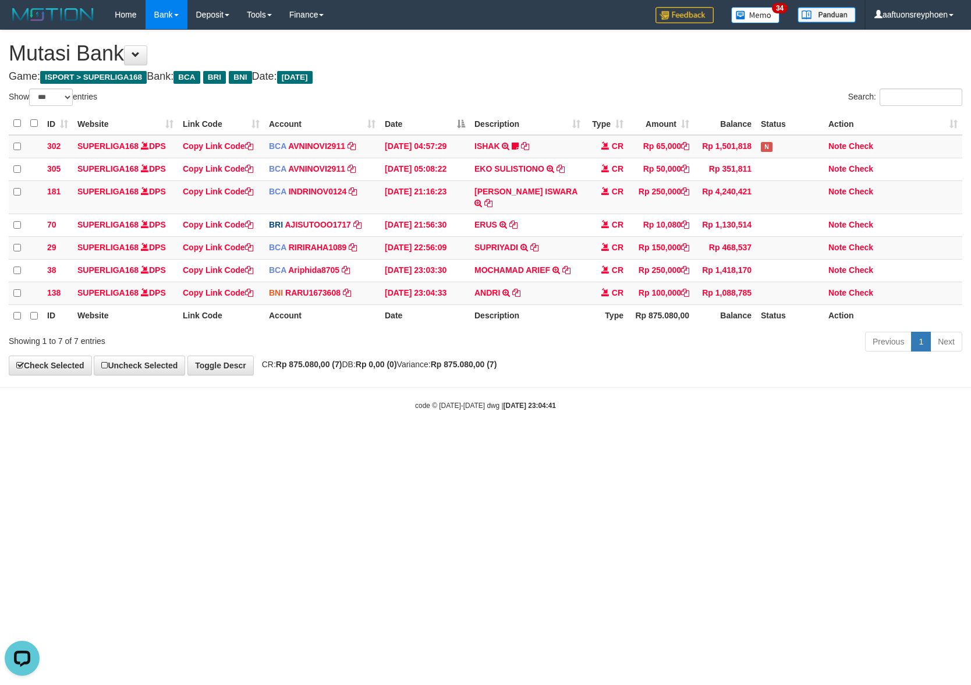
drag, startPoint x: 608, startPoint y: 476, endPoint x: 586, endPoint y: 488, distance: 25.3
click at [604, 440] on html "Toggle navigation Home Bank Account List Load By Website Group [ISPORT] SUPERLI…" at bounding box center [485, 220] width 971 height 440
drag, startPoint x: 427, startPoint y: 508, endPoint x: 969, endPoint y: 448, distance: 545.4
click at [530, 440] on html "Toggle navigation Home Bank Account List Load By Website Group [ISPORT] SUPERLI…" at bounding box center [485, 220] width 971 height 440
click at [418, 440] on html "Toggle navigation Home Bank Account List Load By Website Group [ISPORT] SUPERLI…" at bounding box center [485, 220] width 971 height 440
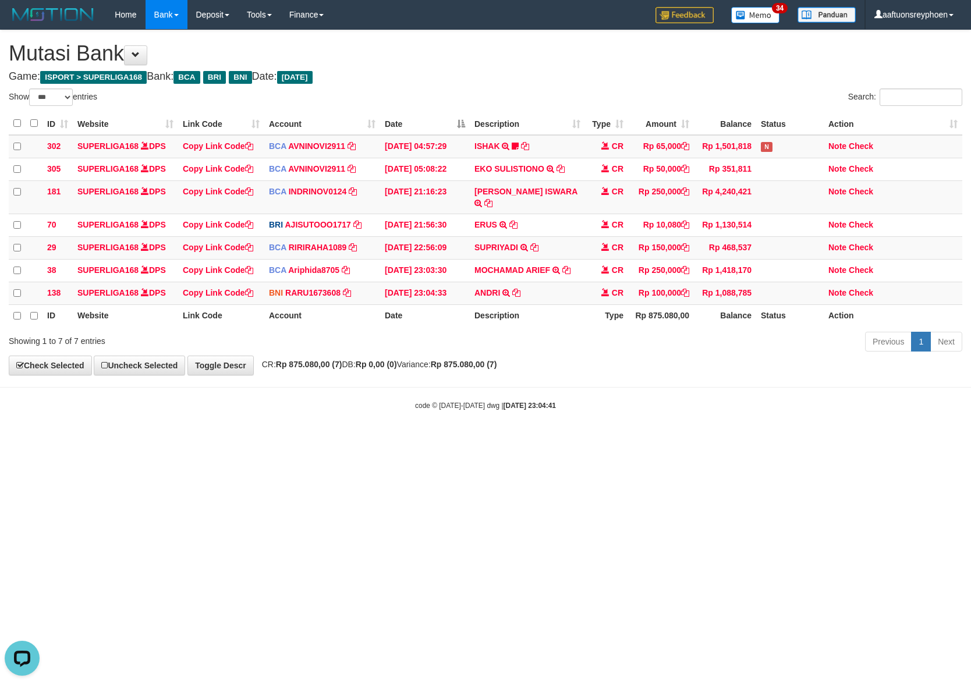
drag, startPoint x: 413, startPoint y: 503, endPoint x: 970, endPoint y: 427, distance: 561.3
click at [473, 440] on html "Toggle navigation Home Bank Account List Load By Website Group [ISPORT] SUPERLI…" at bounding box center [485, 220] width 971 height 440
drag, startPoint x: 970, startPoint y: 426, endPoint x: 926, endPoint y: 436, distance: 45.2
click at [968, 426] on body "Toggle navigation Home Bank Account List Load By Website Group [ISPORT] SUPERLI…" at bounding box center [485, 220] width 971 height 440
drag, startPoint x: 452, startPoint y: 490, endPoint x: 763, endPoint y: 448, distance: 313.7
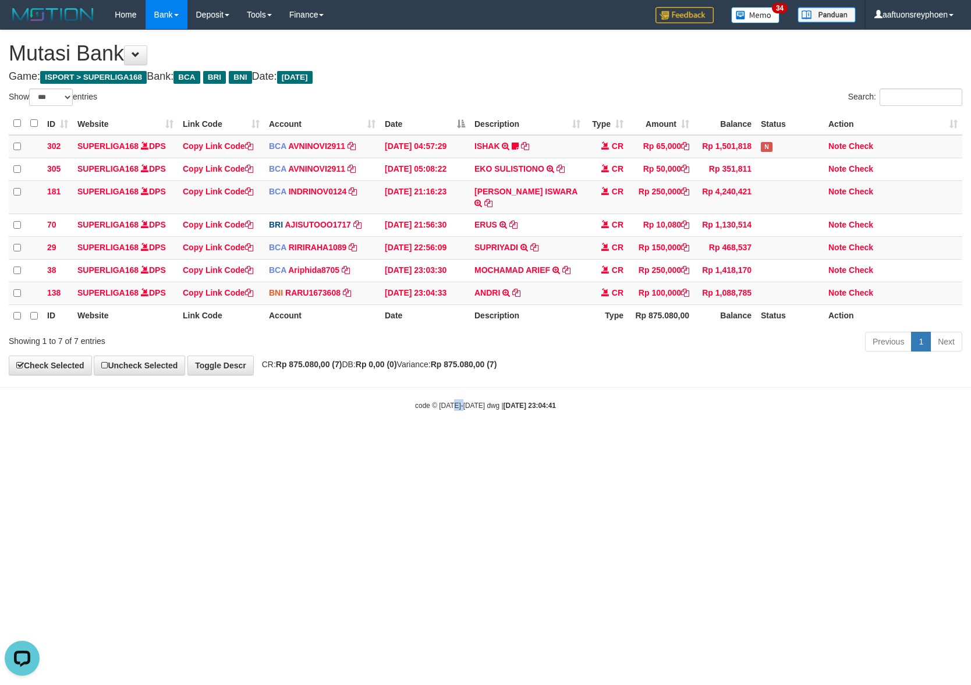
click at [496, 440] on html "Toggle navigation Home Bank Account List Load By Website Group [ISPORT] SUPERLI…" at bounding box center [485, 220] width 971 height 440
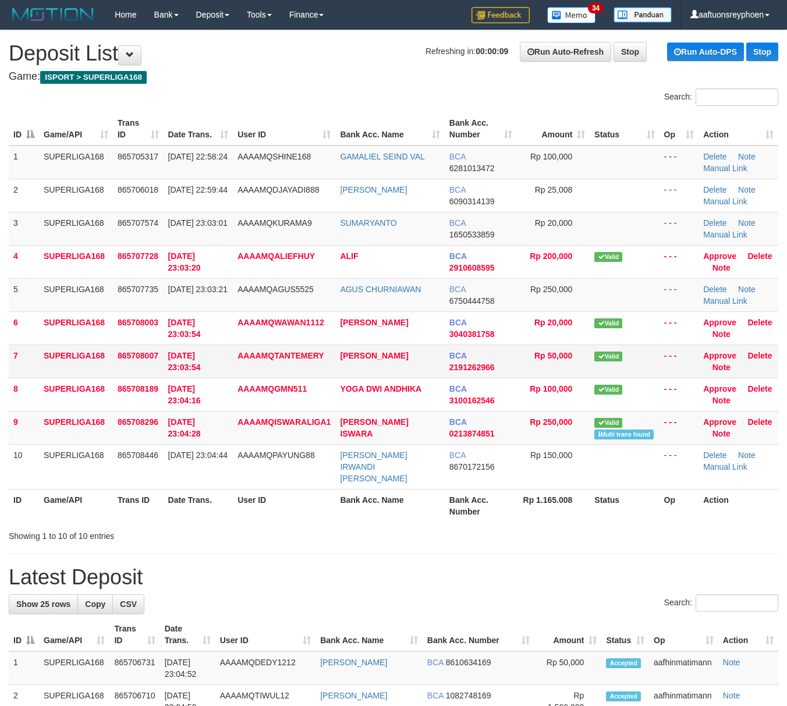
click at [12, 364] on td "7" at bounding box center [24, 361] width 30 height 33
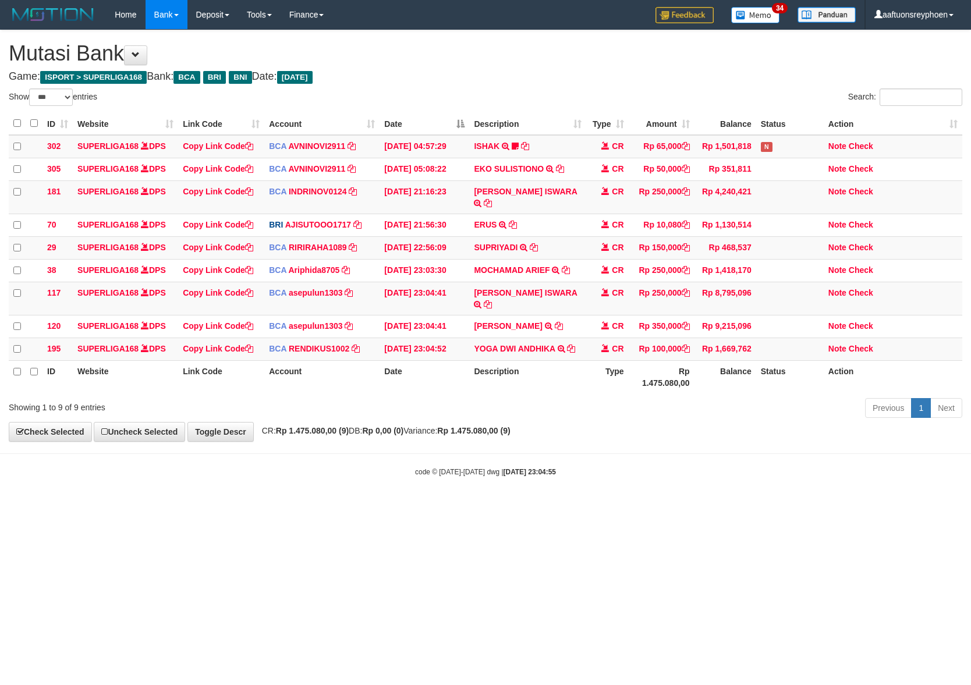
select select "***"
click at [758, 434] on body "Toggle navigation Home Bank Account List Load By Website Group [ISPORT] SUPERLI…" at bounding box center [485, 253] width 971 height 507
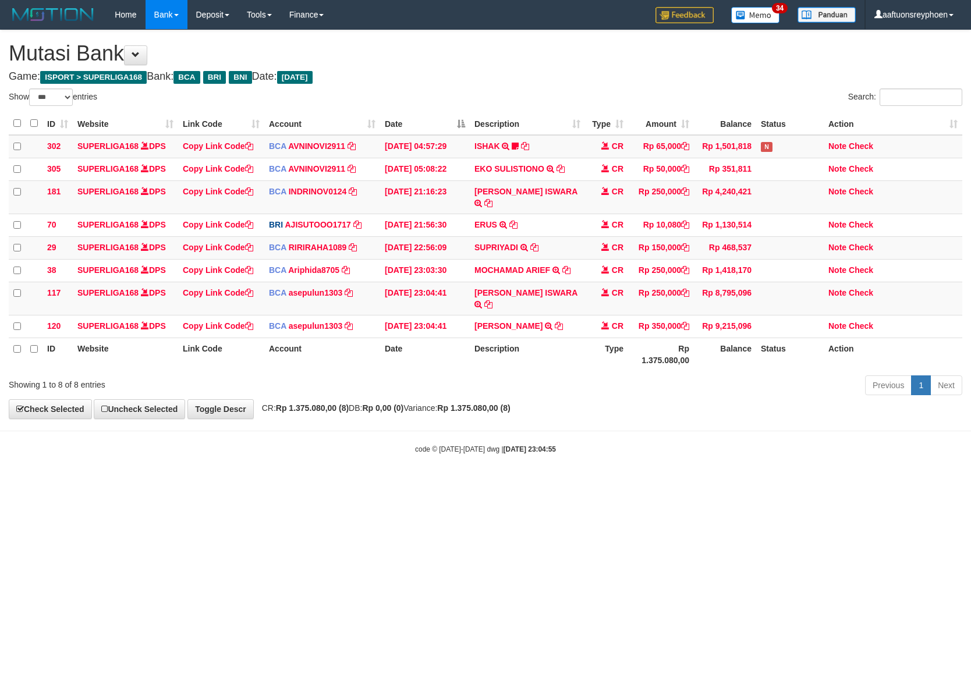
select select "***"
click at [553, 459] on body "Toggle navigation Home Bank Account List Load By Website Group [ISPORT] SUPERLI…" at bounding box center [485, 242] width 971 height 484
click at [543, 445] on strong "2025/08/31 23:04:55" at bounding box center [530, 449] width 52 height 8
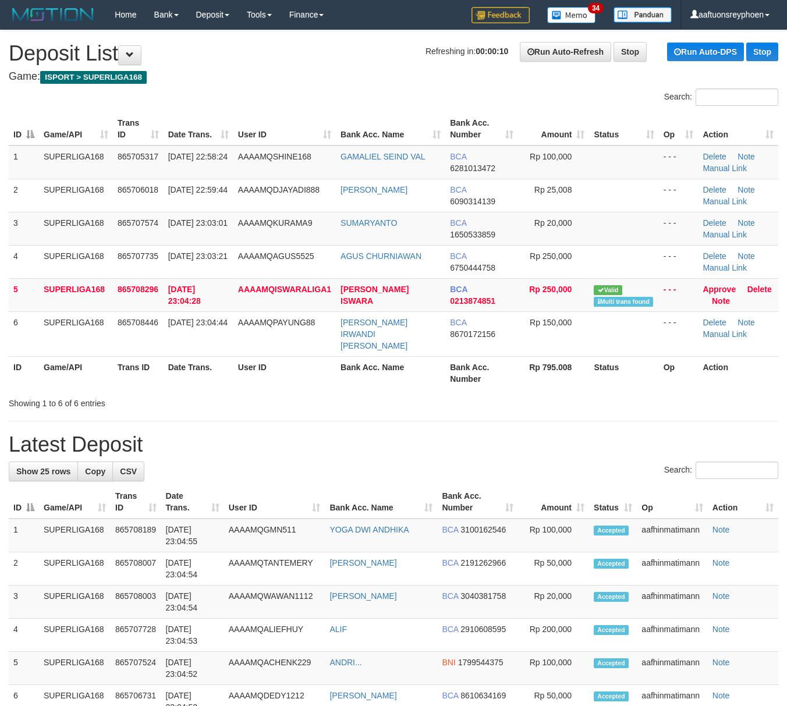
drag, startPoint x: 0, startPoint y: 363, endPoint x: -6, endPoint y: 362, distance: 5.9
click at [171, 310] on td "31/08/2025 23:04:28" at bounding box center [199, 294] width 70 height 33
drag, startPoint x: 226, startPoint y: 313, endPoint x: 0, endPoint y: 348, distance: 228.6
click at [219, 311] on tbody "1 SUPERLIGA168 865705317 31/08/2025 22:58:24 AAAAMQSHINE168 GAMALIEL SEIND VAL …" at bounding box center [394, 251] width 770 height 211
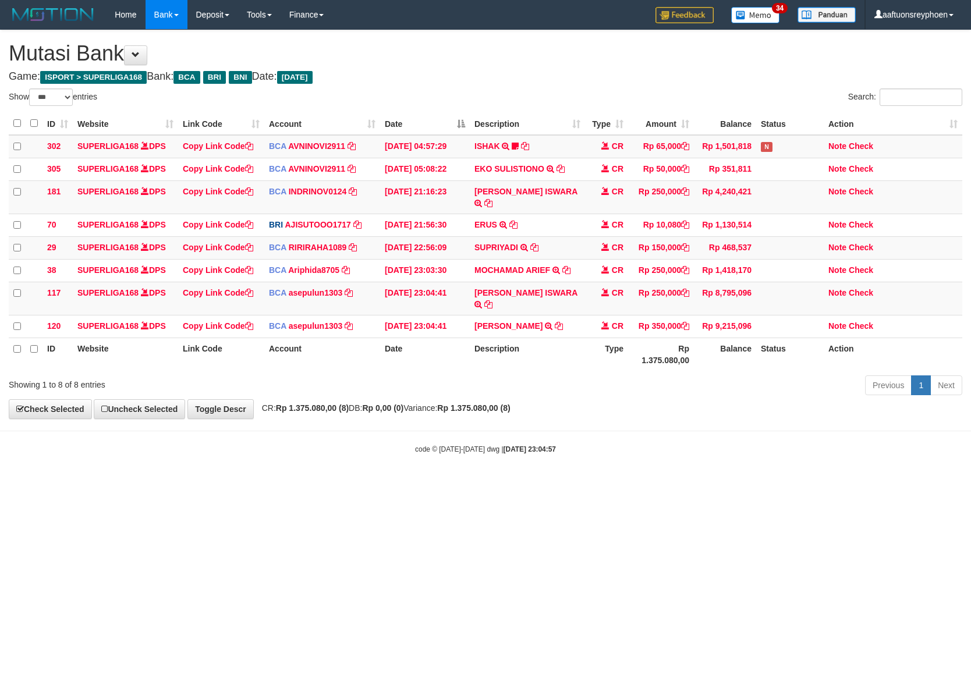
select select "***"
click at [585, 415] on body "Toggle navigation Home Bank Account List Load By Website Group [ISPORT] SUPERLI…" at bounding box center [485, 242] width 971 height 484
click at [646, 404] on body "Toggle navigation Home Bank Account List Load By Website Group [ISPORT] SUPERLI…" at bounding box center [485, 242] width 971 height 484
drag, startPoint x: 630, startPoint y: 392, endPoint x: 969, endPoint y: 383, distance: 339.1
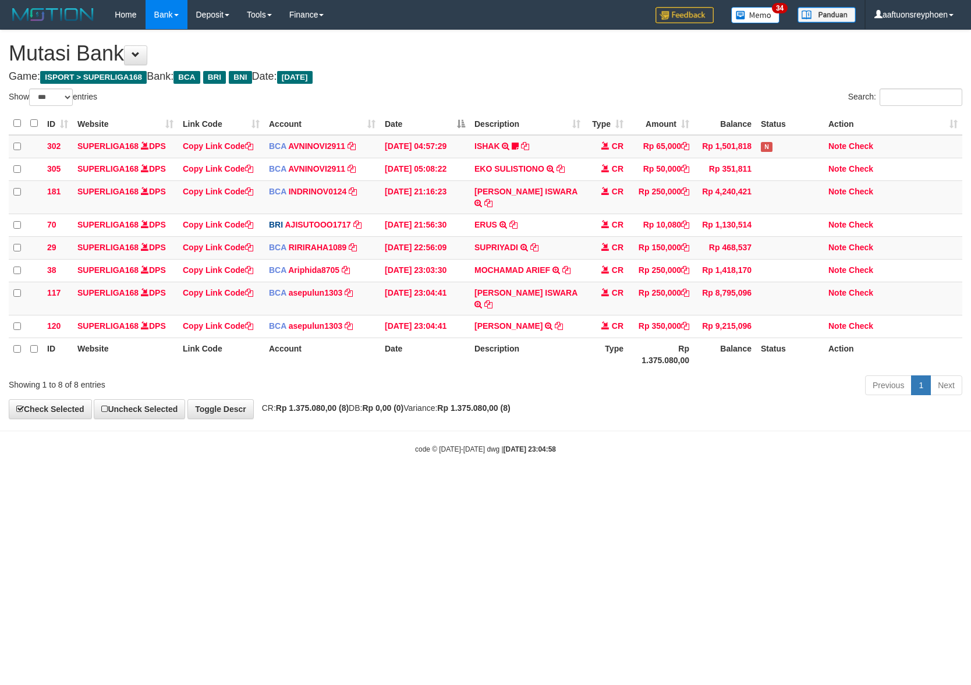
click at [758, 383] on div "**********" at bounding box center [485, 224] width 971 height 388
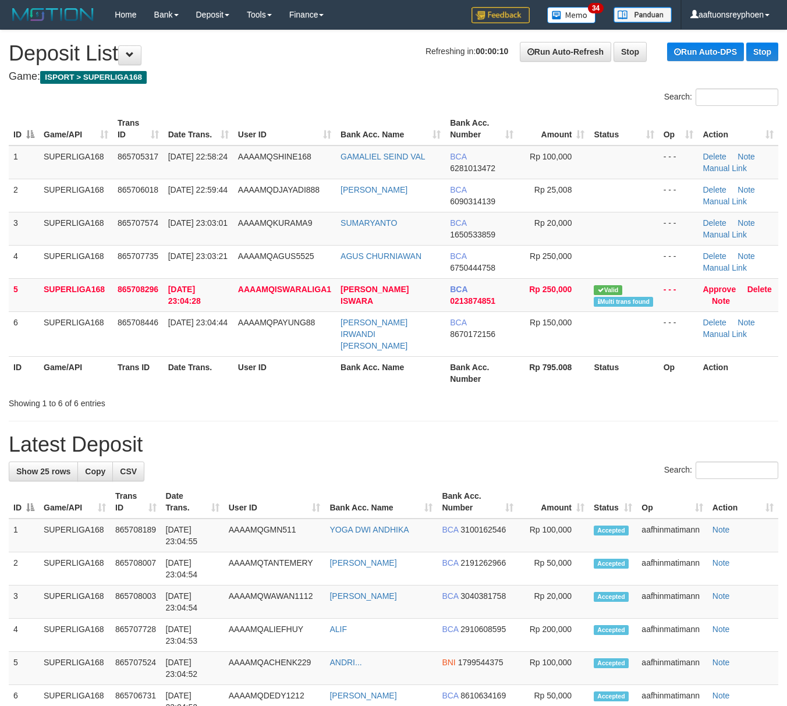
click at [205, 266] on td "31/08/2025 23:03:21" at bounding box center [199, 261] width 70 height 33
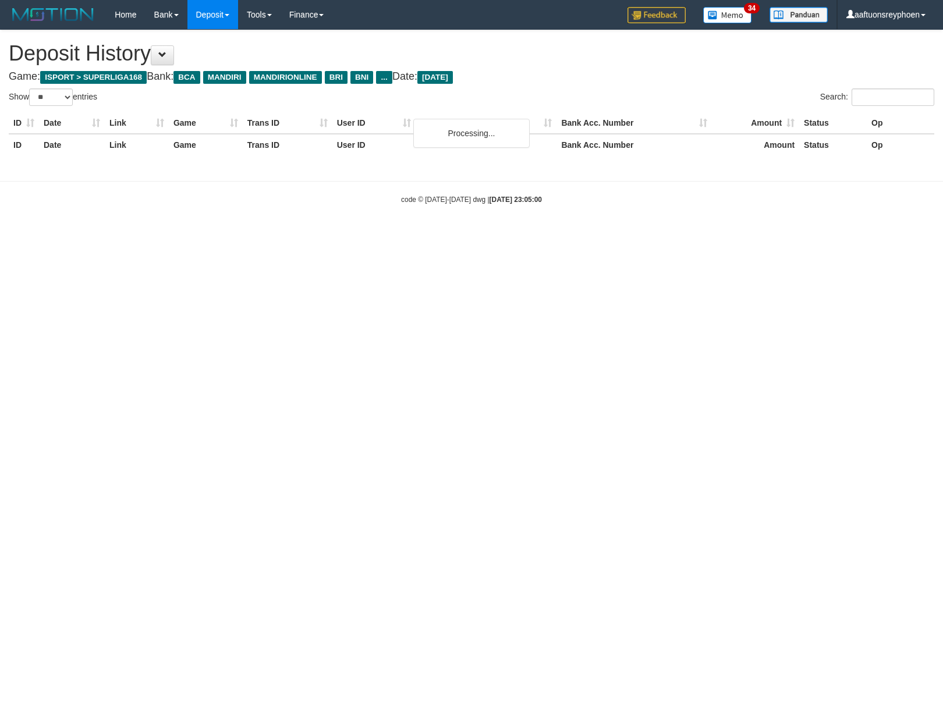
select select "**"
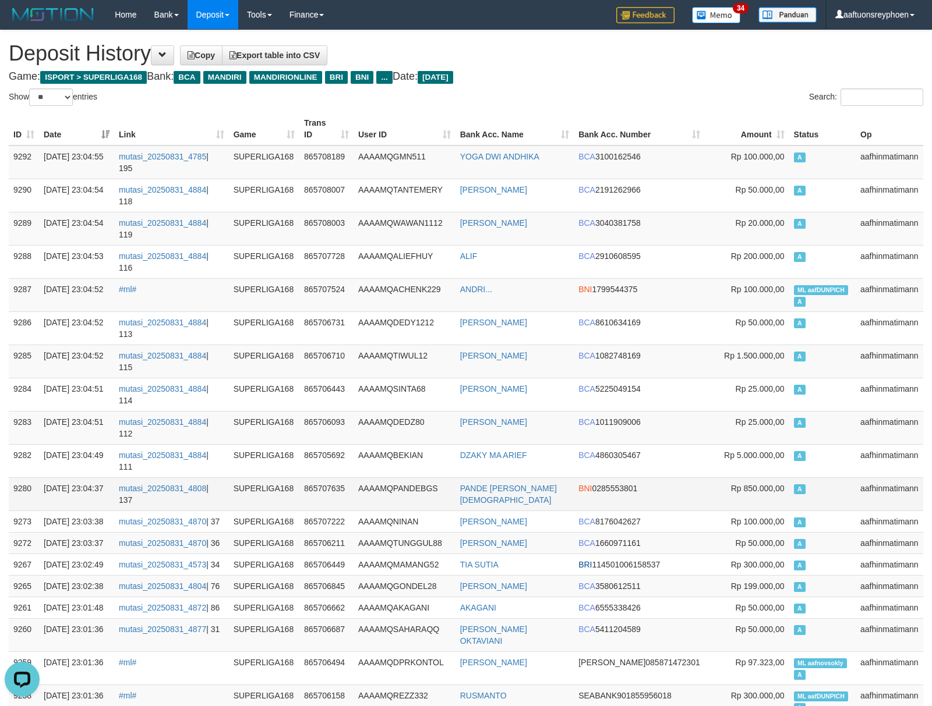
drag, startPoint x: 823, startPoint y: 369, endPoint x: 317, endPoint y: 366, distance: 506.1
click at [821, 478] on td "A" at bounding box center [822, 494] width 66 height 33
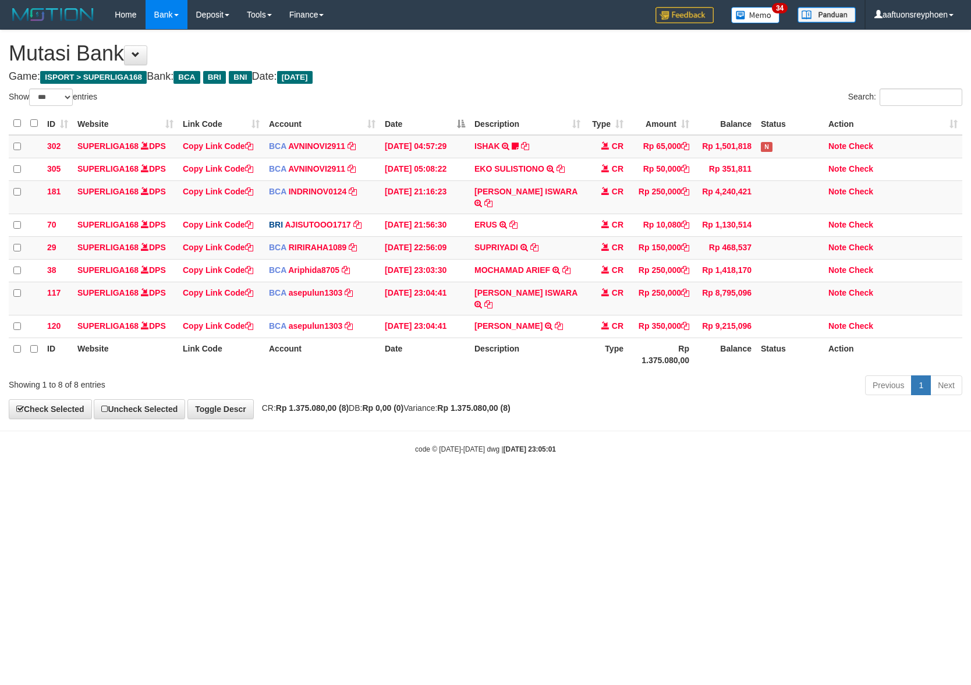
select select "***"
click at [855, 434] on body "Toggle navigation Home Bank Account List Load By Website Group [ISPORT] SUPERLI…" at bounding box center [485, 242] width 971 height 484
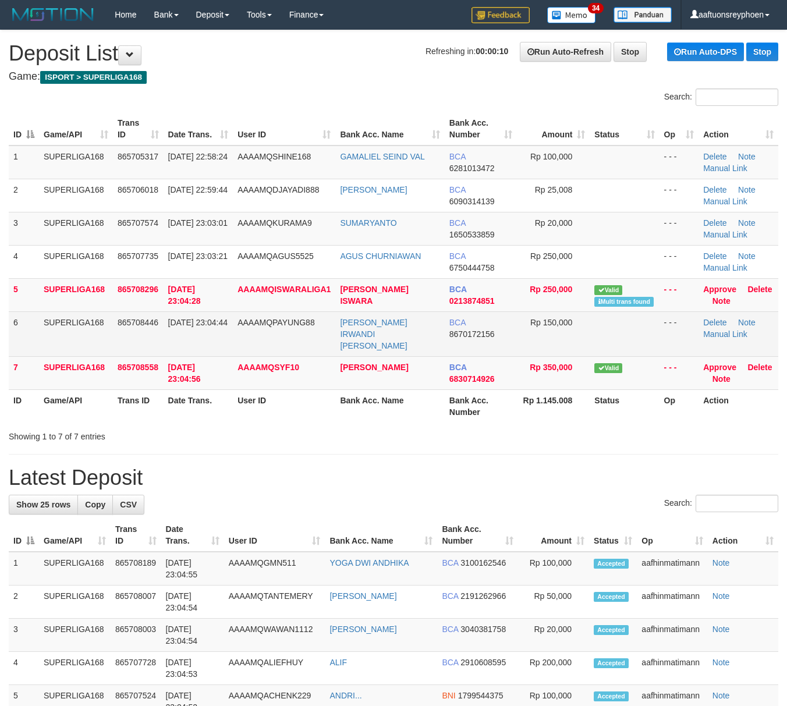
click at [47, 327] on tr "6 SUPERLIGA168 865708446 [DATE] 23:04:44 AAAAMQPAYUNG88 [PERSON_NAME] IRWANDI […" at bounding box center [394, 334] width 770 height 45
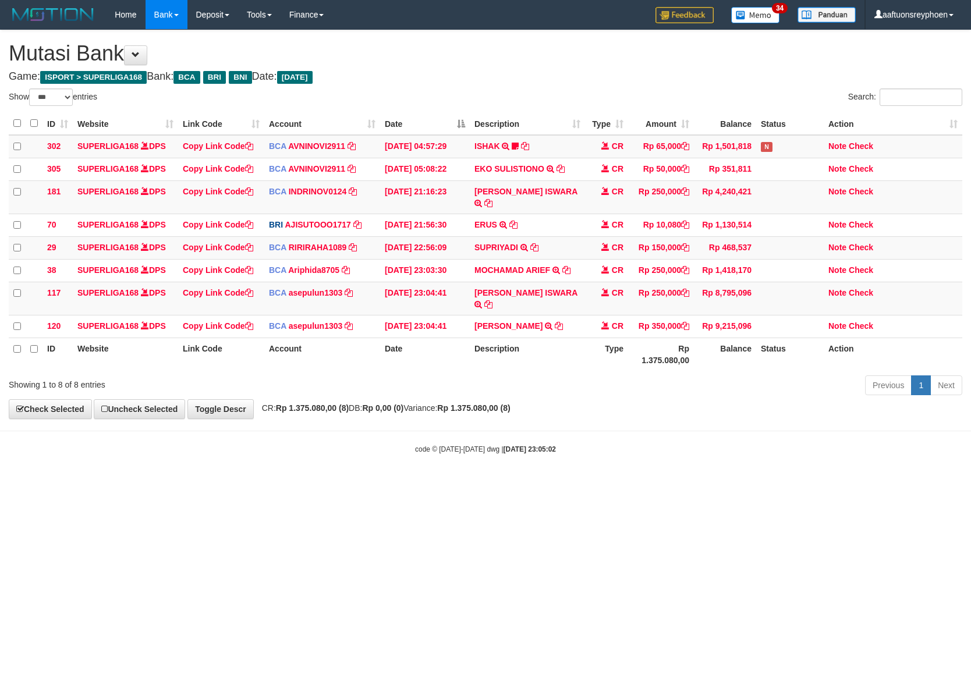
select select "***"
click at [564, 453] on body "Toggle navigation Home Bank Account List Load By Website Group [ISPORT] SUPERLI…" at bounding box center [485, 242] width 971 height 484
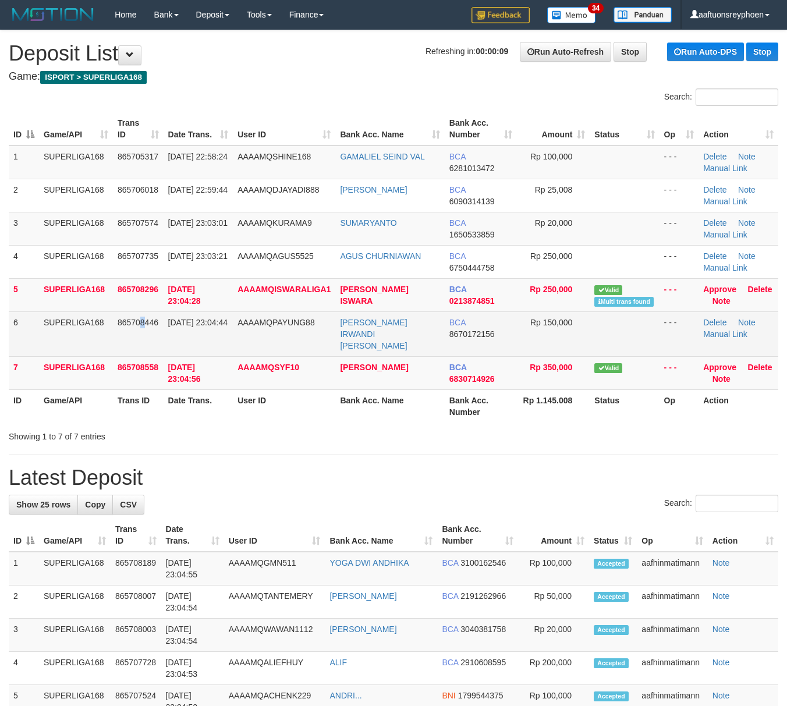
click at [137, 326] on td "865708446" at bounding box center [138, 334] width 51 height 45
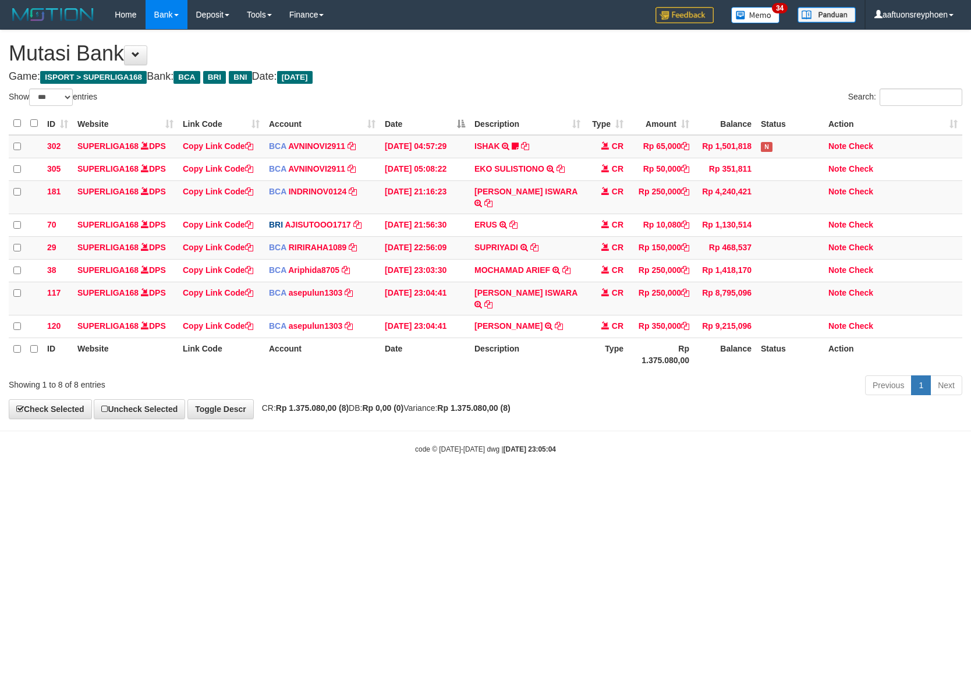
select select "***"
drag, startPoint x: 433, startPoint y: 436, endPoint x: 725, endPoint y: 408, distance: 293.1
click at [578, 419] on body "Toggle navigation Home Bank Account List Load By Website Group [ISPORT] SUPERLI…" at bounding box center [485, 242] width 971 height 484
select select "***"
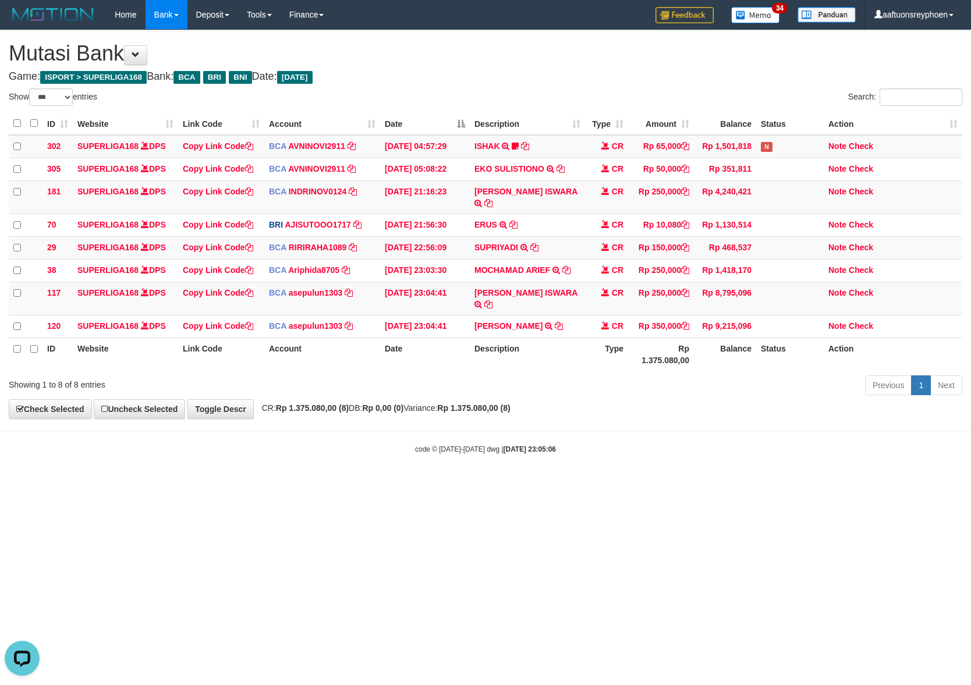
drag, startPoint x: 448, startPoint y: 508, endPoint x: 462, endPoint y: 516, distance: 15.9
click at [448, 484] on html "Toggle navigation Home Bank Account List Load By Website Group [ISPORT] SUPERLI…" at bounding box center [485, 242] width 971 height 484
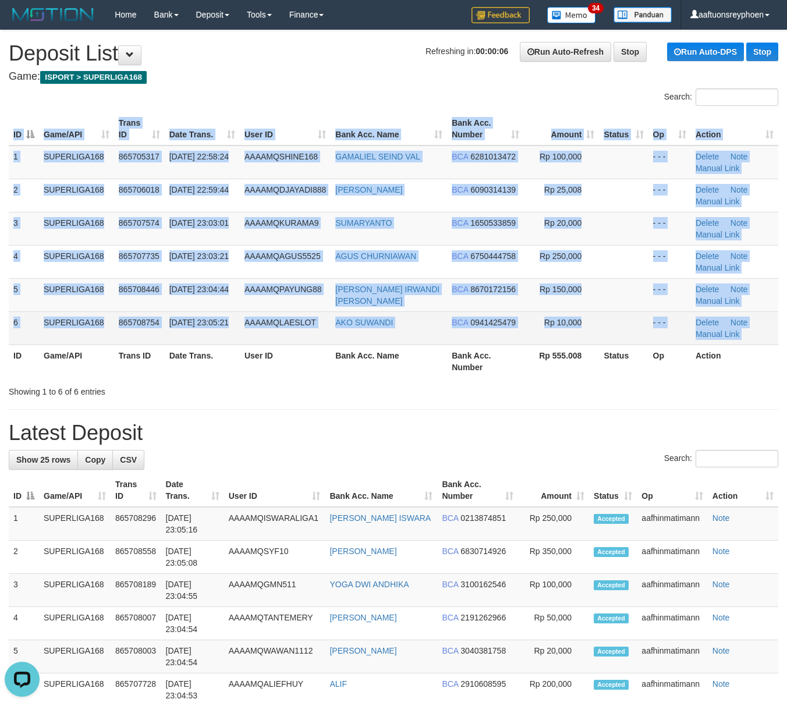
click at [245, 319] on td "AAAAMQLAESLOT" at bounding box center [285, 328] width 91 height 33
click at [247, 320] on span "AAAAMQLAESLOT" at bounding box center [281, 322] width 72 height 9
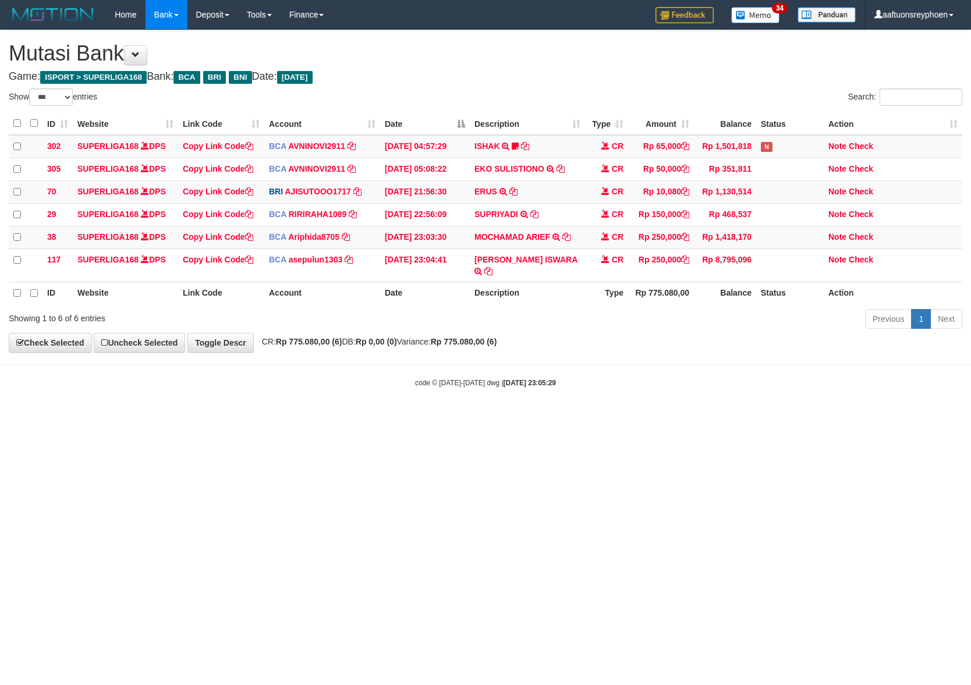
select select "***"
drag, startPoint x: 403, startPoint y: 524, endPoint x: 786, endPoint y: 457, distance: 389.0
click at [461, 418] on html "Toggle navigation Home Bank Account List Load By Website Group [ISPORT] SUPERLI…" at bounding box center [485, 209] width 971 height 418
drag, startPoint x: 547, startPoint y: 487, endPoint x: 804, endPoint y: 441, distance: 261.0
click at [631, 418] on html "Toggle navigation Home Bank Account List Load By Website Group [ISPORT] SUPERLI…" at bounding box center [485, 209] width 971 height 418
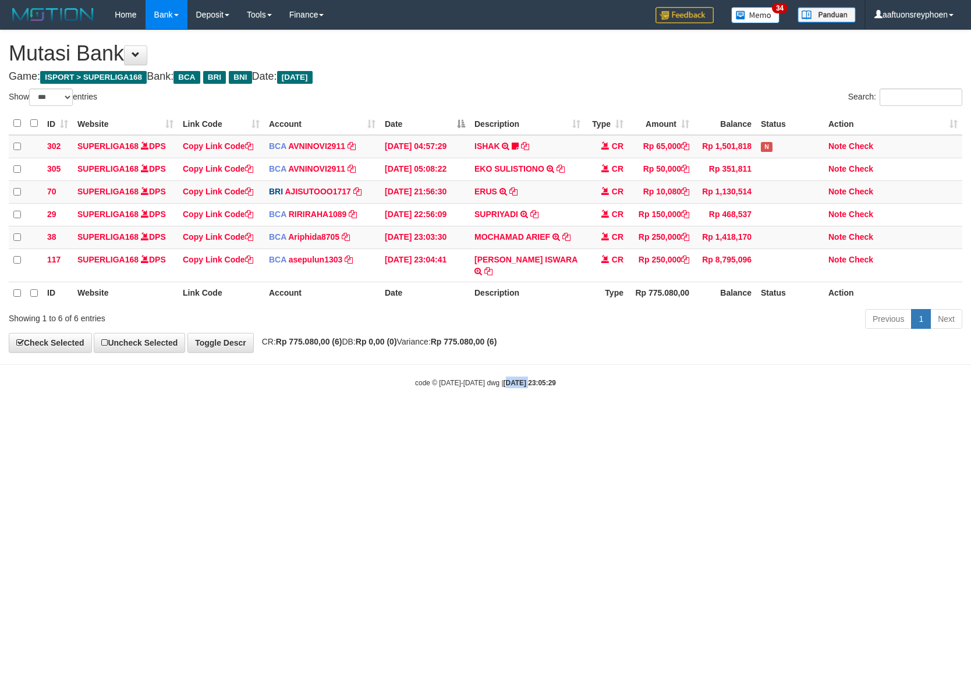
drag, startPoint x: 503, startPoint y: 471, endPoint x: 688, endPoint y: 440, distance: 187.2
click at [611, 418] on html "Toggle navigation Home Bank Account List Load By Website Group [ISPORT] SUPERLI…" at bounding box center [485, 209] width 971 height 418
drag, startPoint x: 425, startPoint y: 487, endPoint x: 447, endPoint y: 489, distance: 22.8
click at [431, 418] on html "Toggle navigation Home Bank Account List Load By Website Group [ISPORT] SUPERLI…" at bounding box center [485, 209] width 971 height 418
select select "***"
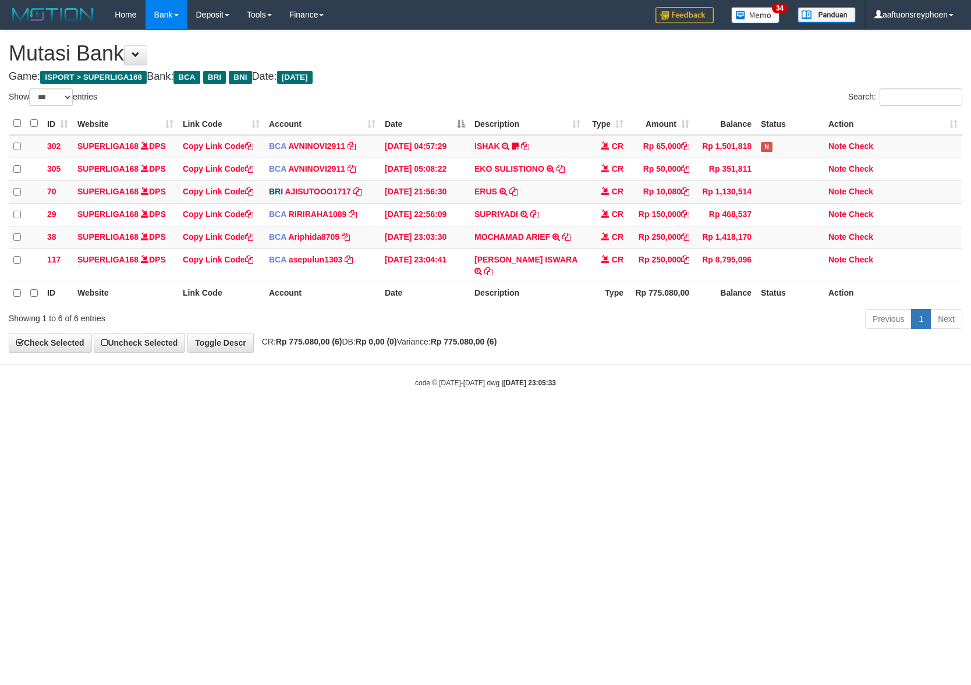
select select "***"
drag, startPoint x: 515, startPoint y: 455, endPoint x: 970, endPoint y: 386, distance: 460.1
click at [586, 418] on html "Toggle navigation Home Bank Account List Load By Website Group [ISPORT] SUPERLI…" at bounding box center [485, 209] width 971 height 418
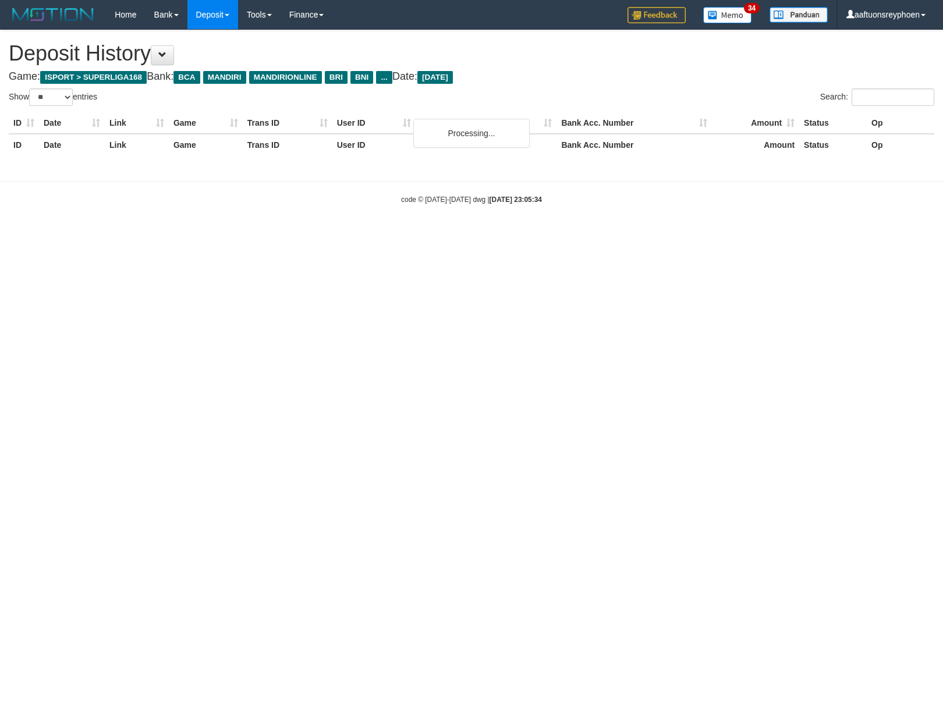
select select "**"
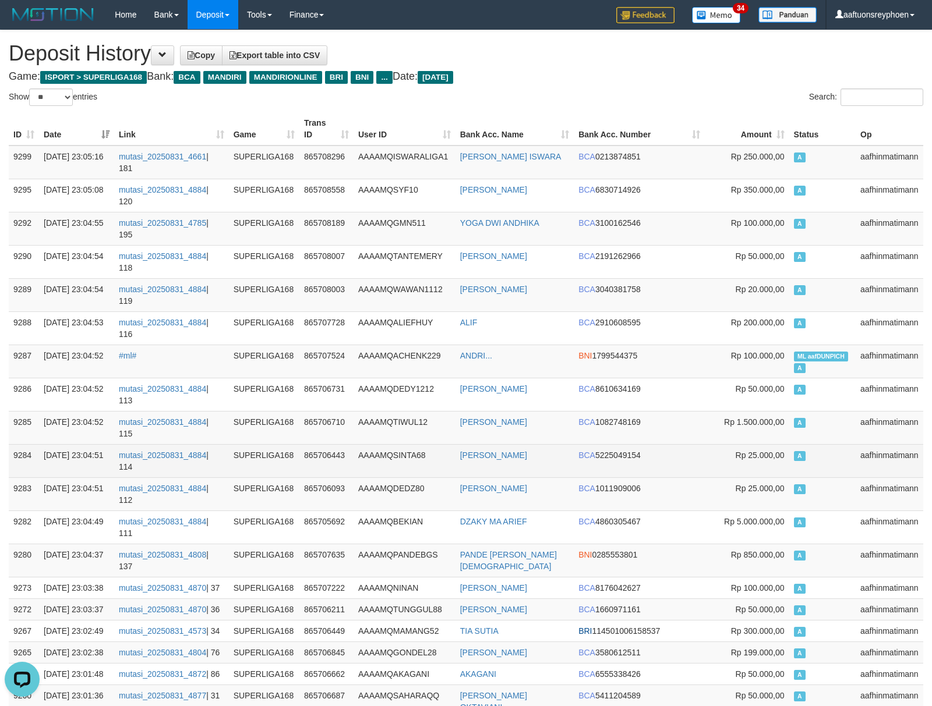
drag, startPoint x: 874, startPoint y: 331, endPoint x: 281, endPoint y: 348, distance: 593.1
click at [871, 411] on td "aafhinmatimann" at bounding box center [889, 427] width 68 height 33
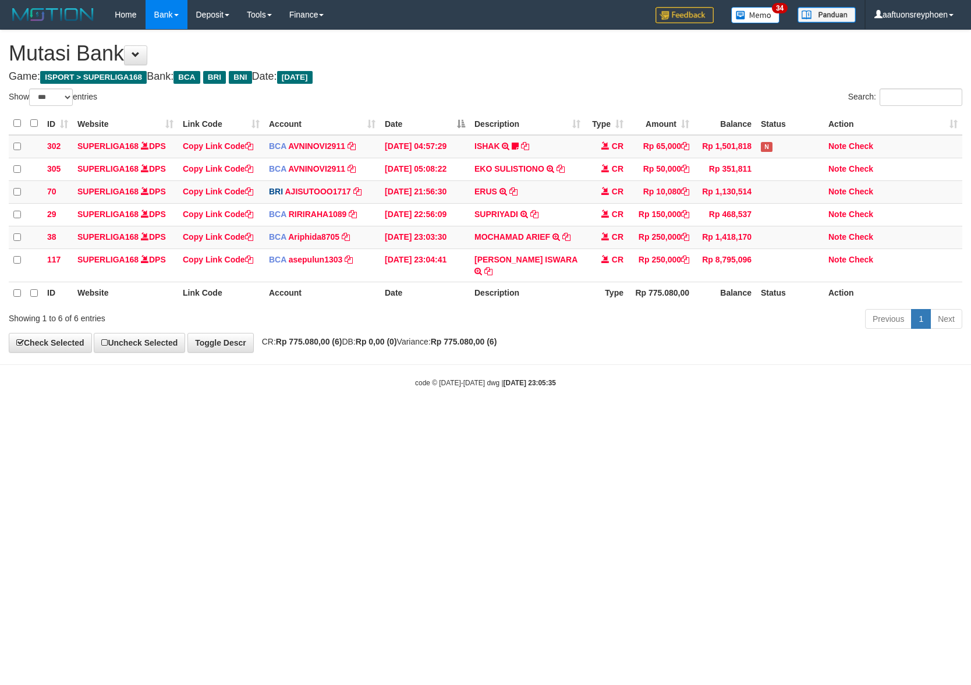
select select "***"
drag, startPoint x: 508, startPoint y: 434, endPoint x: 637, endPoint y: 409, distance: 131.8
click at [559, 418] on html "Toggle navigation Home Bank Account List Load By Website Group [ISPORT] SUPERLI…" at bounding box center [485, 209] width 971 height 418
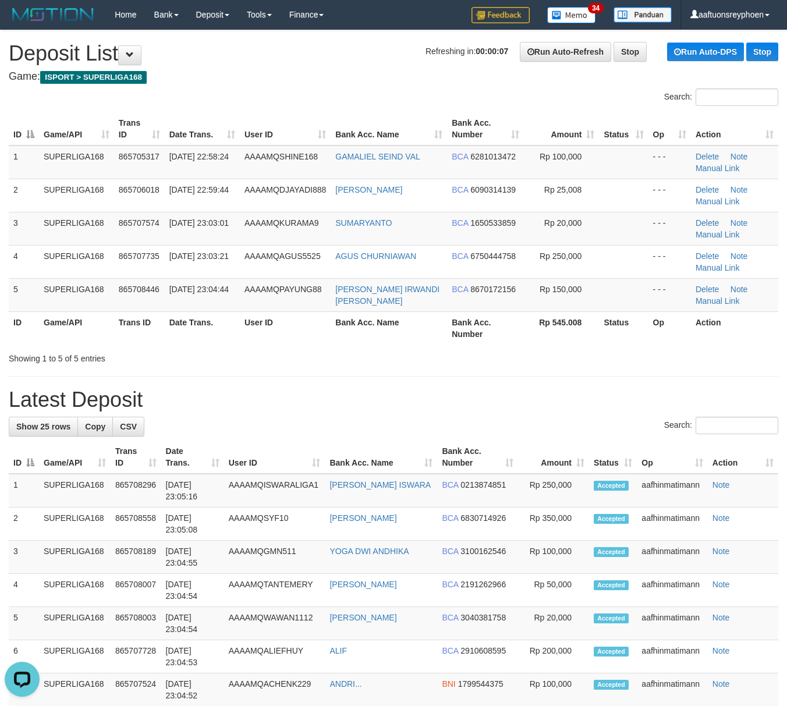
click at [62, 342] on th "Game/API" at bounding box center [76, 328] width 75 height 33
click at [59, 342] on th "Game/API" at bounding box center [76, 328] width 75 height 33
drag, startPoint x: 59, startPoint y: 342, endPoint x: 1, endPoint y: 353, distance: 59.2
click at [52, 342] on th "Game/API" at bounding box center [76, 328] width 75 height 33
click at [12, 362] on div "Showing 1 to 5 of 5 entries" at bounding box center [164, 356] width 310 height 16
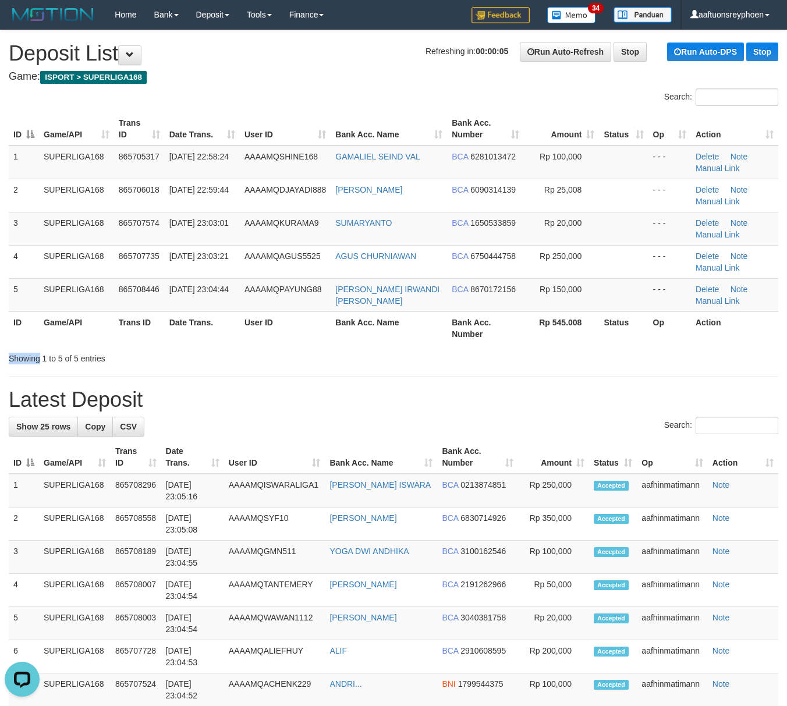
drag, startPoint x: 12, startPoint y: 362, endPoint x: -5, endPoint y: 366, distance: 17.5
drag, startPoint x: 52, startPoint y: 353, endPoint x: 3, endPoint y: 364, distance: 50.7
click at [50, 354] on div "Showing 1 to 5 of 5 entries" at bounding box center [164, 356] width 310 height 16
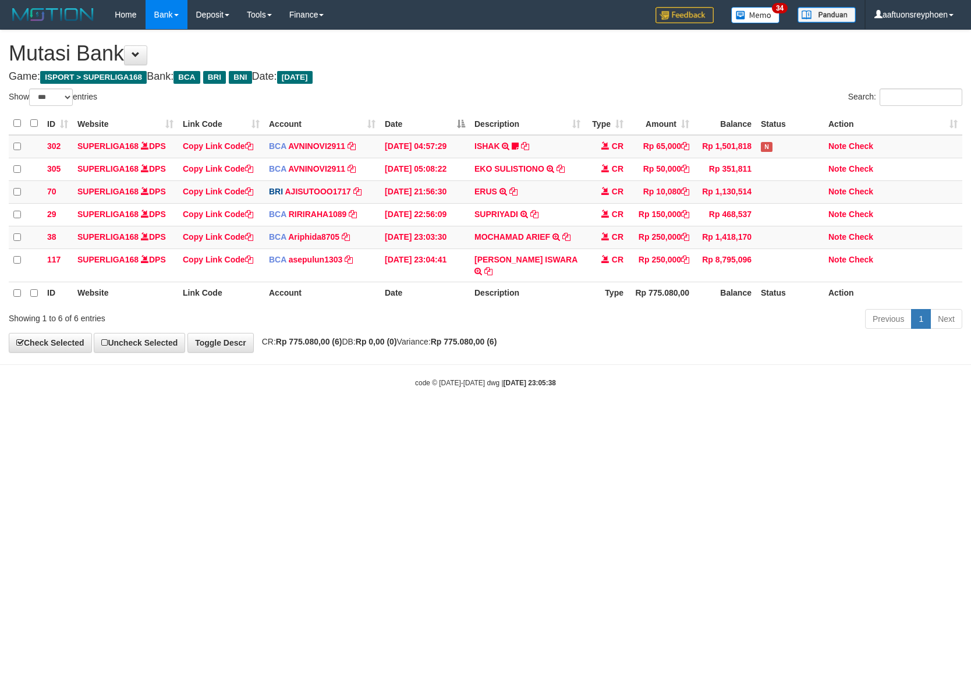
select select "***"
drag, startPoint x: 592, startPoint y: 429, endPoint x: 967, endPoint y: 379, distance: 378.4
click at [688, 415] on html "Toggle navigation Home Bank Account List Load By Website Group [ISPORT] SUPERLI…" at bounding box center [485, 209] width 971 height 418
drag, startPoint x: 520, startPoint y: 450, endPoint x: 969, endPoint y: 380, distance: 454.5
click at [607, 418] on html "Toggle navigation Home Bank Account List Load By Website Group [ISPORT] SUPERLI…" at bounding box center [485, 209] width 971 height 418
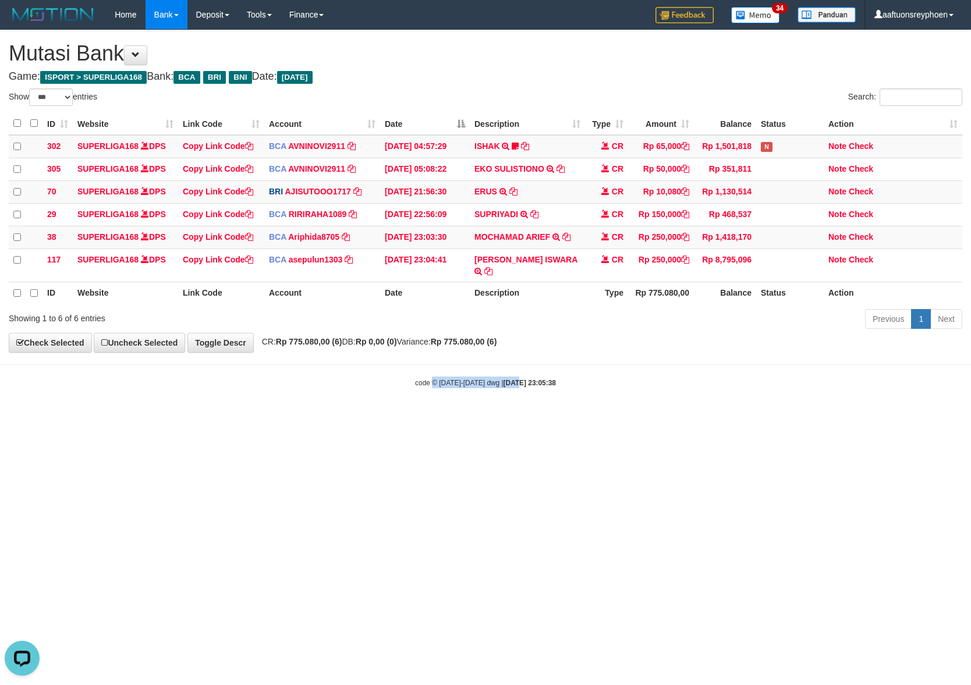
drag, startPoint x: 443, startPoint y: 451, endPoint x: 662, endPoint y: 420, distance: 220.5
click at [567, 418] on html "Toggle navigation Home Bank Account List Load By Website Group [ISPORT] SUPERLI…" at bounding box center [485, 209] width 971 height 418
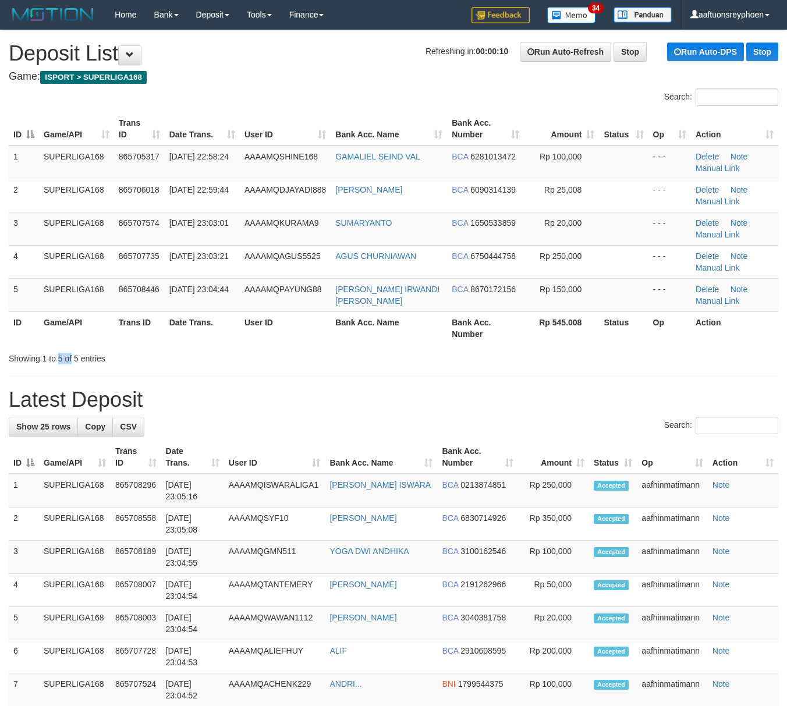
drag, startPoint x: 64, startPoint y: 359, endPoint x: 26, endPoint y: 364, distance: 38.8
click at [59, 359] on div "Showing 1 to 5 of 5 entries" at bounding box center [164, 356] width 310 height 16
drag, startPoint x: 50, startPoint y: 357, endPoint x: 1, endPoint y: 371, distance: 50.9
click at [35, 360] on div "Showing 1 to 5 of 5 entries" at bounding box center [164, 356] width 310 height 16
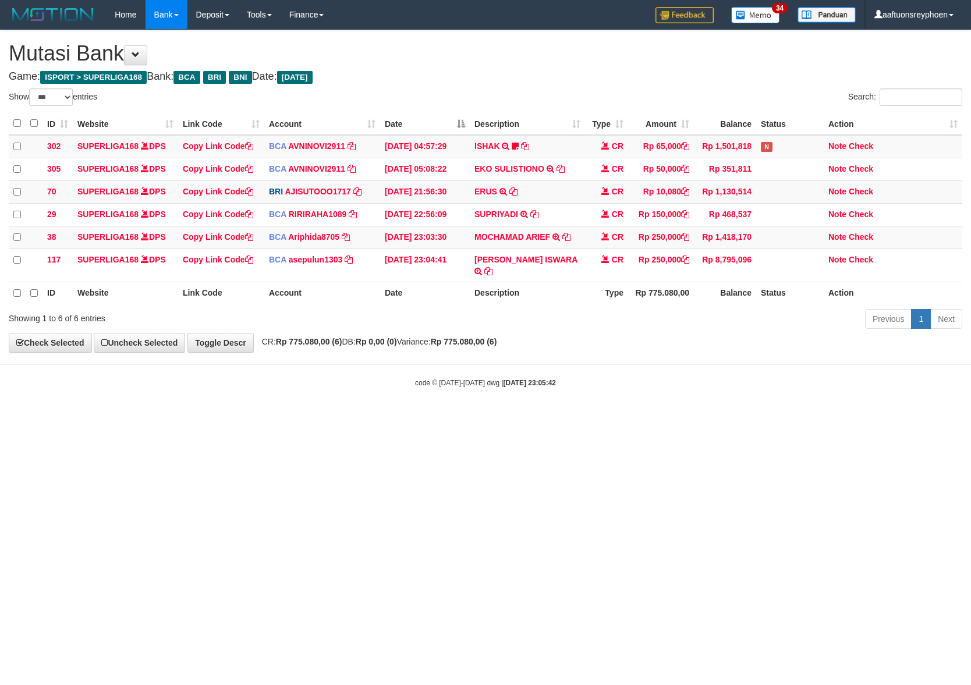
select select "***"
click at [459, 418] on html "Toggle navigation Home Bank Account List Load By Website Group [ISPORT] SUPERLI…" at bounding box center [485, 209] width 971 height 418
select select "***"
drag, startPoint x: 370, startPoint y: 436, endPoint x: 406, endPoint y: 429, distance: 36.8
click at [397, 418] on html "Toggle navigation Home Bank Account List Load By Website Group [ISPORT] SUPERLI…" at bounding box center [485, 209] width 971 height 418
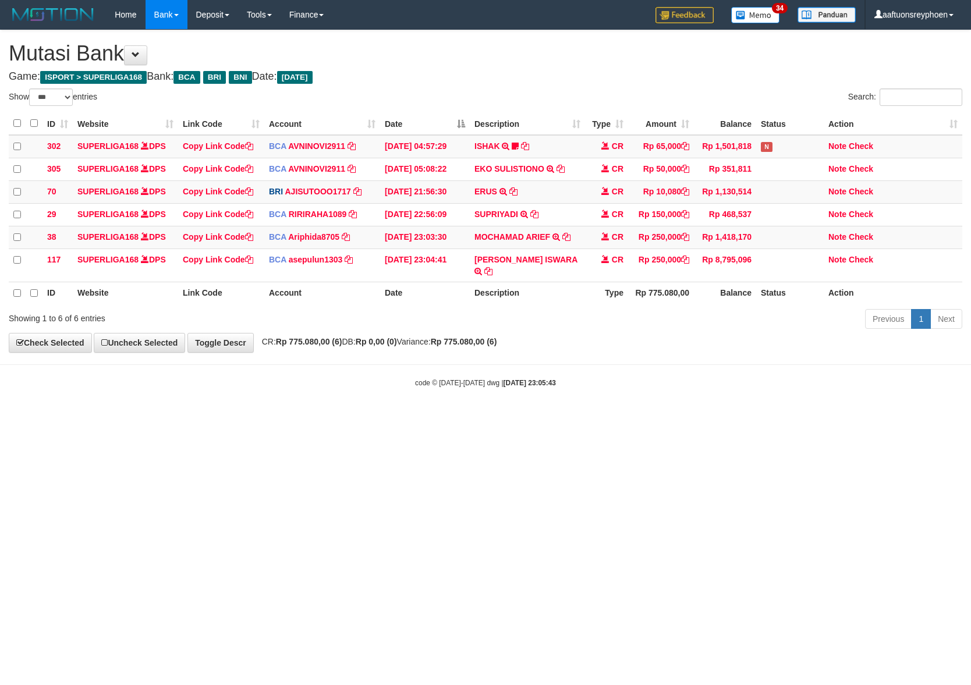
drag, startPoint x: 539, startPoint y: 427, endPoint x: 968, endPoint y: 366, distance: 432.9
click at [671, 408] on html "Toggle navigation Home Bank Account List Load By Website Group [ISPORT] SUPERLI…" at bounding box center [485, 209] width 971 height 418
select select "***"
click at [532, 418] on html "Toggle navigation Home Bank Account List Load By Website Group [ISPORT] SUPERLI…" at bounding box center [485, 209] width 971 height 418
drag, startPoint x: 579, startPoint y: 441, endPoint x: 678, endPoint y: 446, distance: 99.7
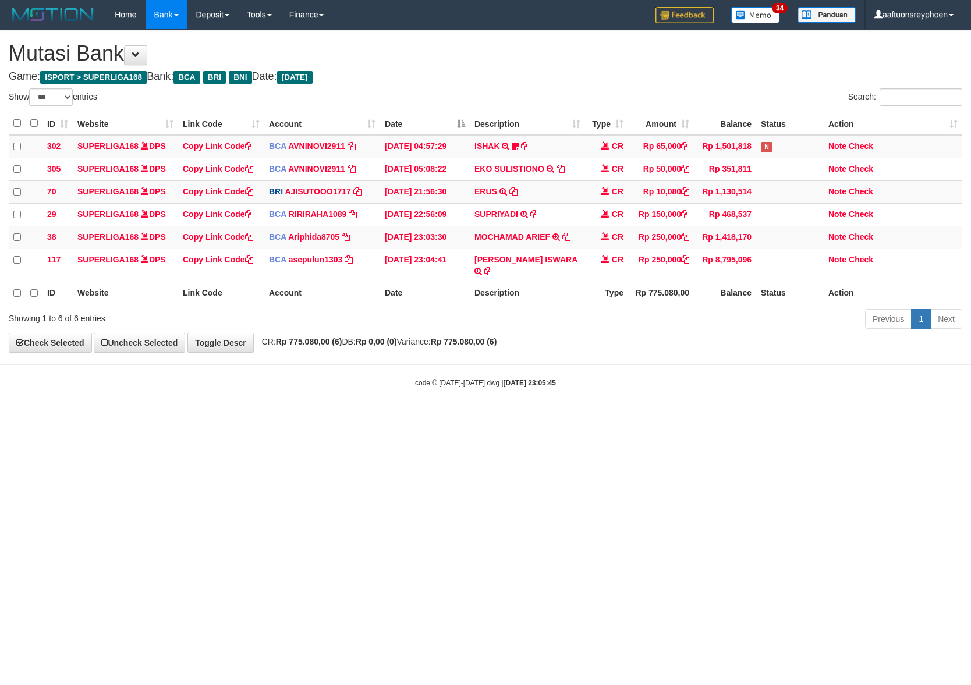
click at [592, 418] on html "Toggle navigation Home Bank Account List Load By Website Group [ISPORT] SUPERLI…" at bounding box center [485, 209] width 971 height 418
select select "***"
click at [529, 418] on html "Toggle navigation Home Bank Account List Load By Website Group [ISPORT] SUPERLI…" at bounding box center [485, 209] width 971 height 418
drag, startPoint x: 642, startPoint y: 417, endPoint x: 650, endPoint y: 429, distance: 14.2
click at [641, 415] on html "Toggle navigation Home Bank Account List Load By Website Group [ISPORT] SUPERLI…" at bounding box center [485, 209] width 971 height 418
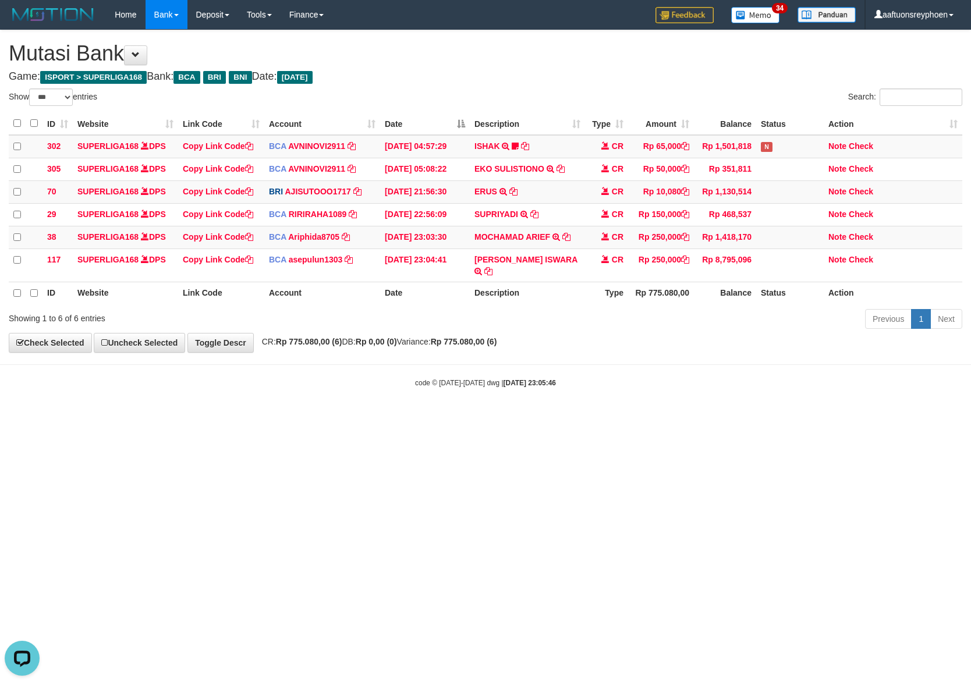
drag, startPoint x: 667, startPoint y: 419, endPoint x: 820, endPoint y: 402, distance: 154.1
click at [740, 413] on html "Toggle navigation Home Bank Account List Load By Website Group [ISPORT] SUPERLI…" at bounding box center [485, 209] width 971 height 418
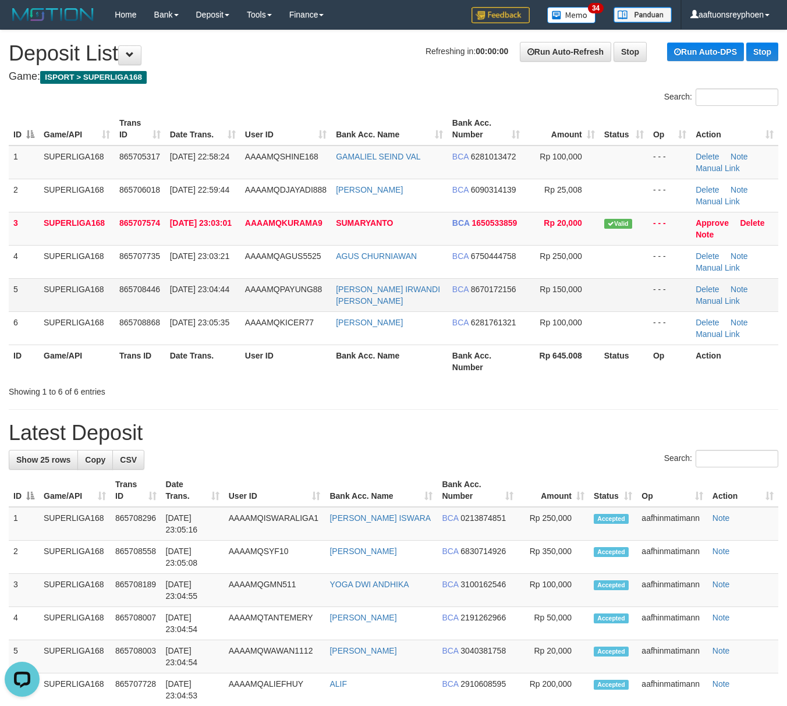
click at [307, 282] on td "AAAAMQPAYUNG88" at bounding box center [286, 294] width 91 height 33
drag, startPoint x: 307, startPoint y: 282, endPoint x: 5, endPoint y: 312, distance: 303.7
click at [306, 280] on td "AAAAMQPAYUNG88" at bounding box center [286, 294] width 91 height 33
click at [43, 301] on td "SUPERLIGA168" at bounding box center [77, 294] width 76 height 33
click at [40, 301] on td "SUPERLIGA168" at bounding box center [77, 294] width 76 height 33
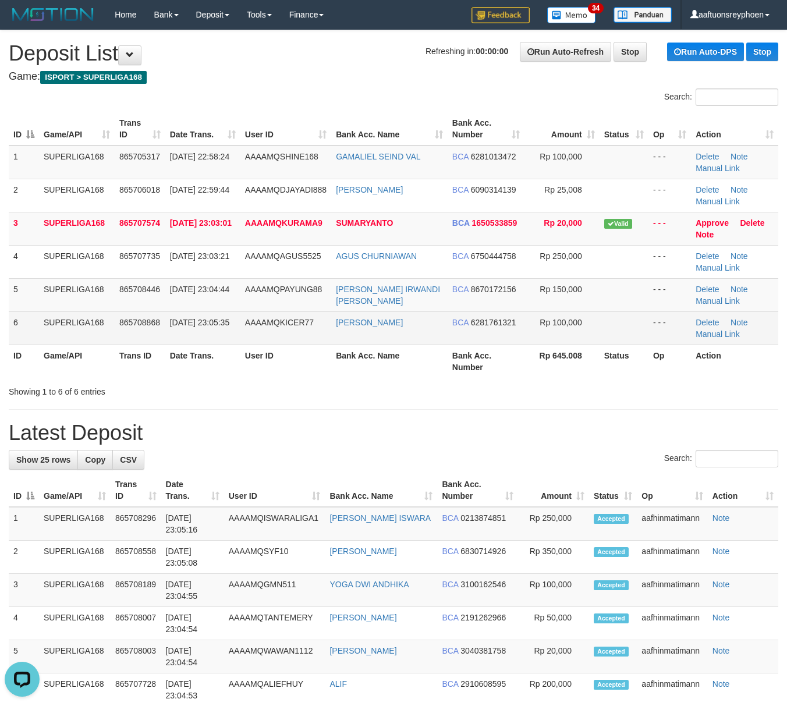
click at [20, 318] on td "6" at bounding box center [24, 328] width 30 height 33
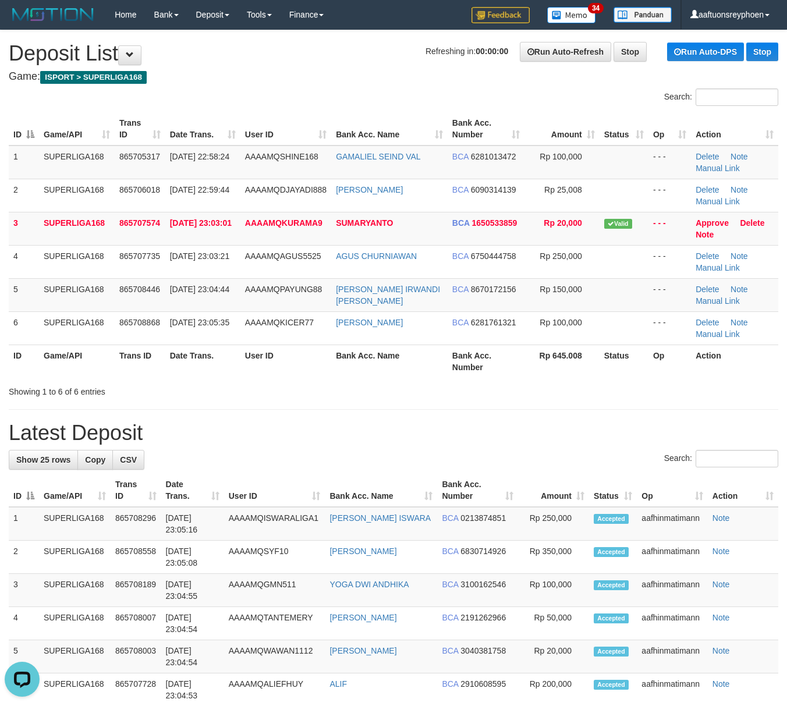
drag, startPoint x: 22, startPoint y: 318, endPoint x: 1, endPoint y: 324, distance: 22.3
click at [24, 317] on td "6" at bounding box center [24, 328] width 30 height 33
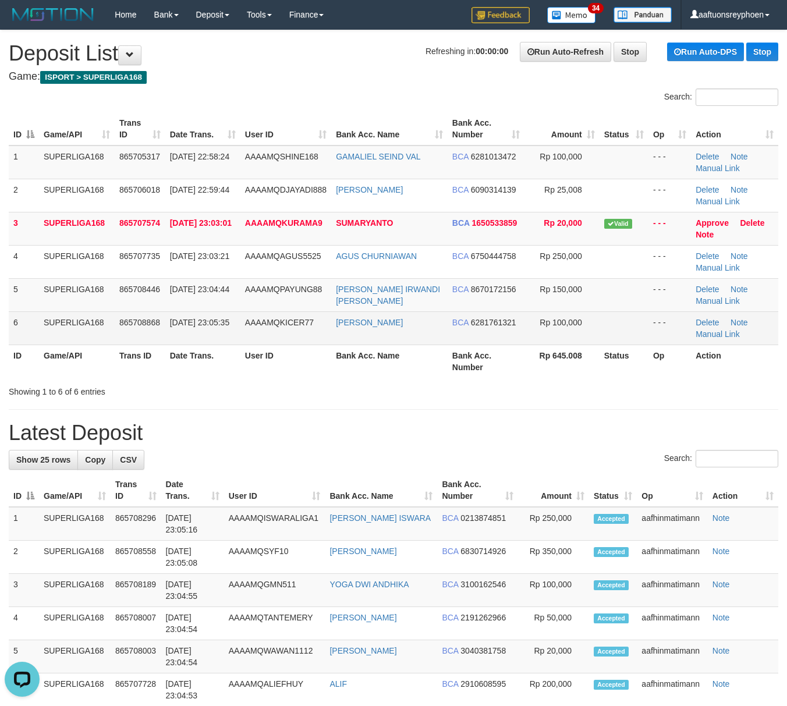
drag, startPoint x: 68, startPoint y: 338, endPoint x: 31, endPoint y: 346, distance: 36.9
click at [64, 339] on td "SUPERLIGA168" at bounding box center [77, 328] width 76 height 33
click at [252, 327] on td "AAAAMQKICER77" at bounding box center [286, 328] width 91 height 33
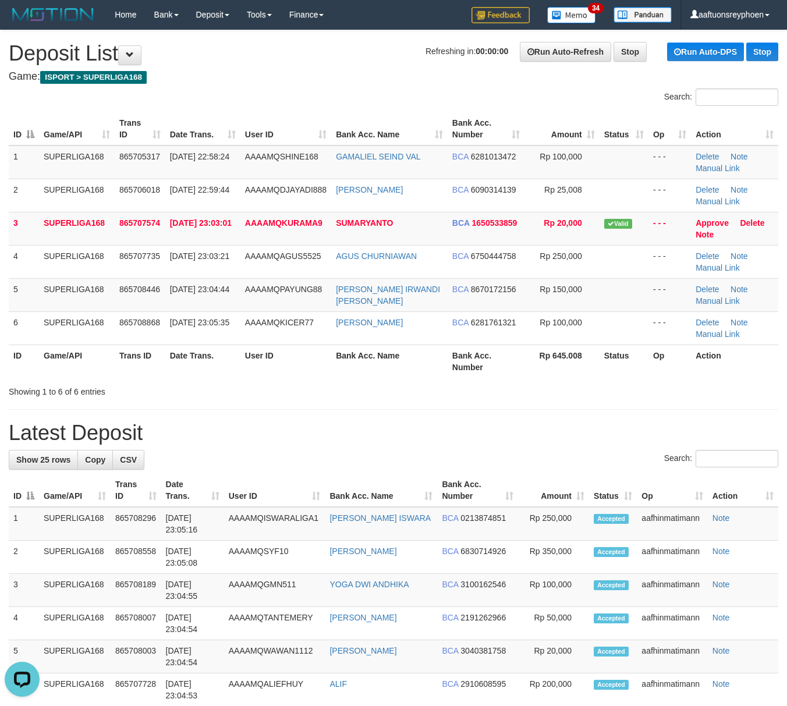
drag, startPoint x: 252, startPoint y: 327, endPoint x: 3, endPoint y: 377, distance: 253.8
click at [248, 327] on td "AAAAMQKICER77" at bounding box center [286, 328] width 91 height 33
drag, startPoint x: 8, startPoint y: 357, endPoint x: -9, endPoint y: 362, distance: 17.0
drag, startPoint x: 47, startPoint y: 369, endPoint x: 24, endPoint y: 376, distance: 24.3
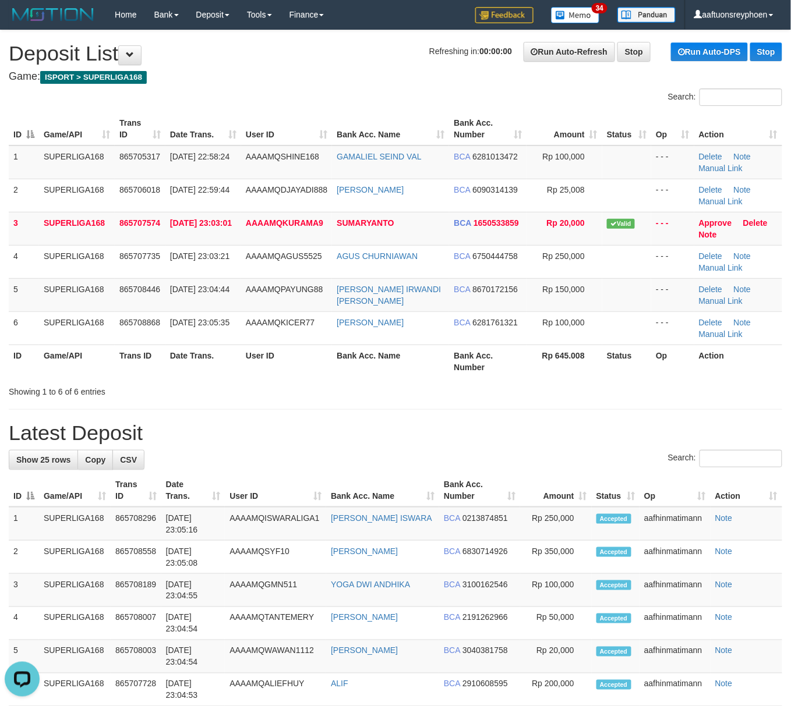
click at [43, 371] on th "Game/API" at bounding box center [77, 361] width 76 height 33
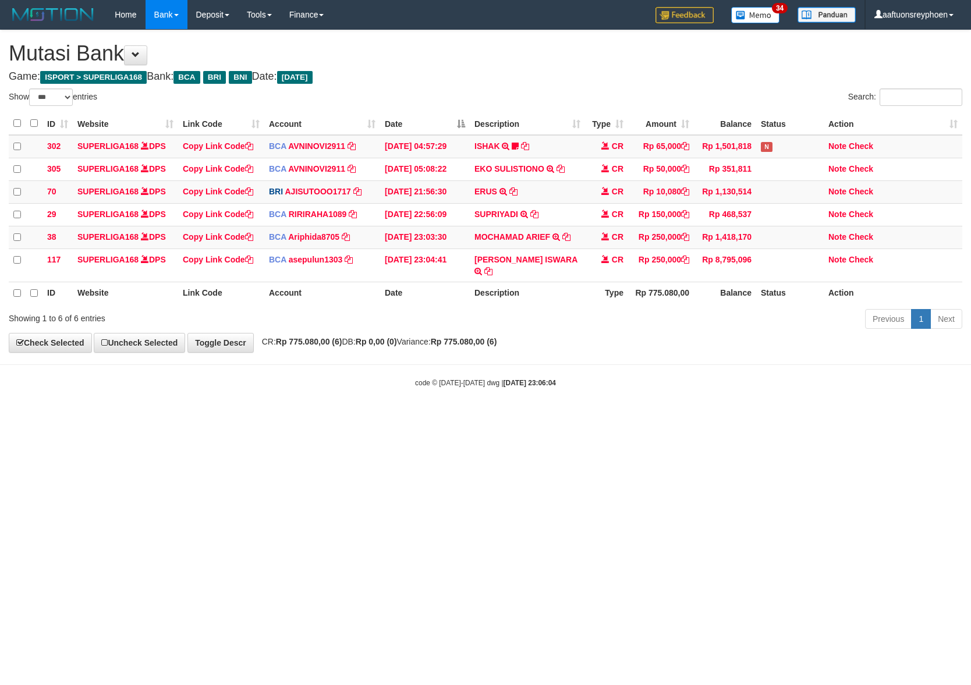
select select "***"
drag, startPoint x: 485, startPoint y: 390, endPoint x: 970, endPoint y: 355, distance: 485.7
click at [532, 387] on body "Toggle navigation Home Bank Account List Load By Website Group [ISPORT] SUPERLI…" at bounding box center [485, 209] width 971 height 418
select select "***"
drag, startPoint x: 436, startPoint y: 452, endPoint x: 968, endPoint y: 378, distance: 537.4
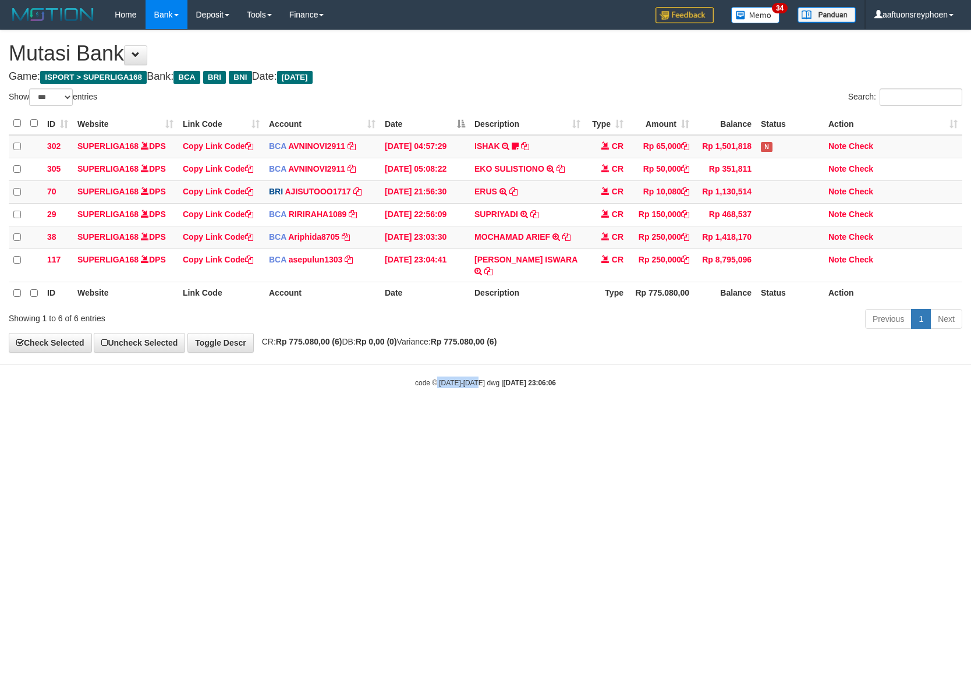
click at [531, 418] on html "Toggle navigation Home Bank Account List Load By Website Group [ISPORT] SUPERLI…" at bounding box center [485, 209] width 971 height 418
select select "***"
drag, startPoint x: 713, startPoint y: 429, endPoint x: 969, endPoint y: 409, distance: 257.0
click at [793, 418] on html "Toggle navigation Home Bank Account List Load By Website Group [ISPORT] SUPERLI…" at bounding box center [485, 209] width 971 height 418
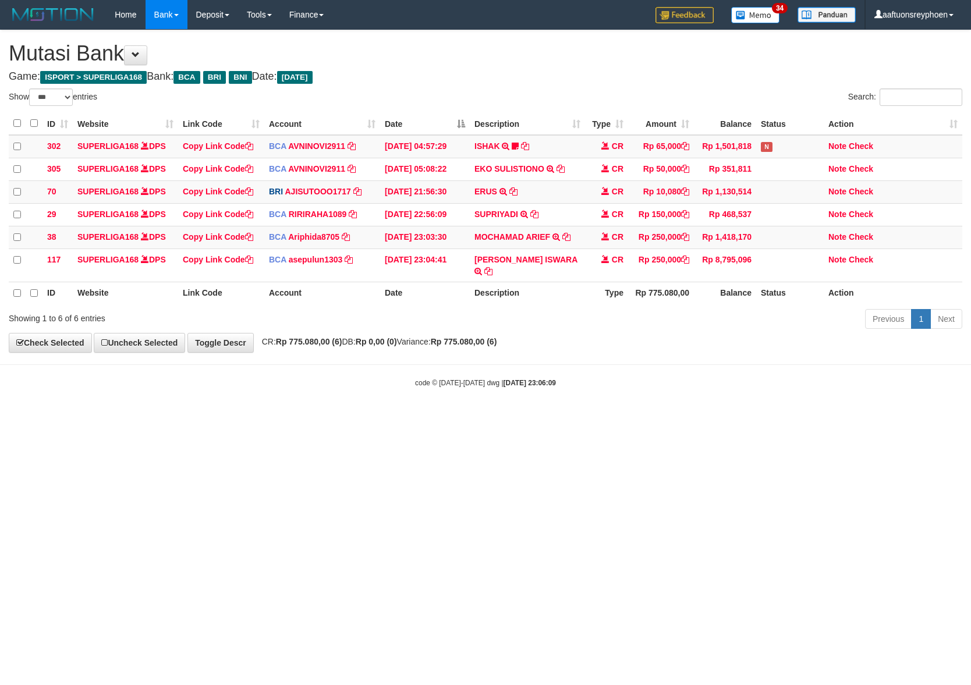
drag, startPoint x: 676, startPoint y: 434, endPoint x: 695, endPoint y: 420, distance: 24.2
click at [678, 418] on html "Toggle navigation Home Bank Account List Load By Website Group [ISPORT] SUPERLI…" at bounding box center [485, 209] width 971 height 418
drag, startPoint x: 749, startPoint y: 418, endPoint x: 969, endPoint y: 411, distance: 220.2
click at [788, 416] on html "Toggle navigation Home Bank Account List Load By Website Group [ISPORT] SUPERLI…" at bounding box center [485, 209] width 971 height 418
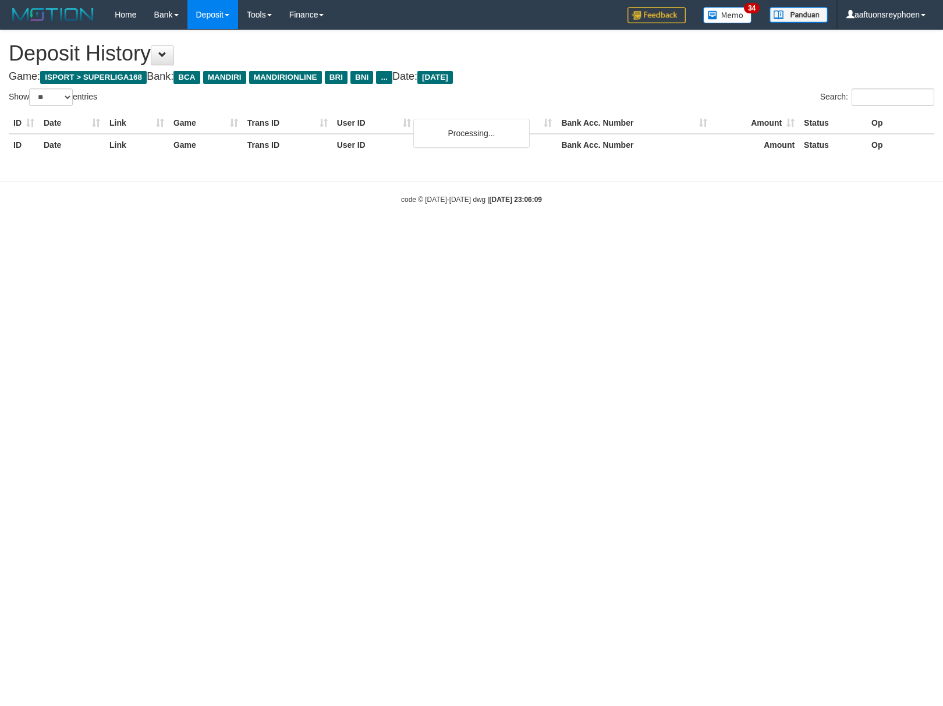
select select "**"
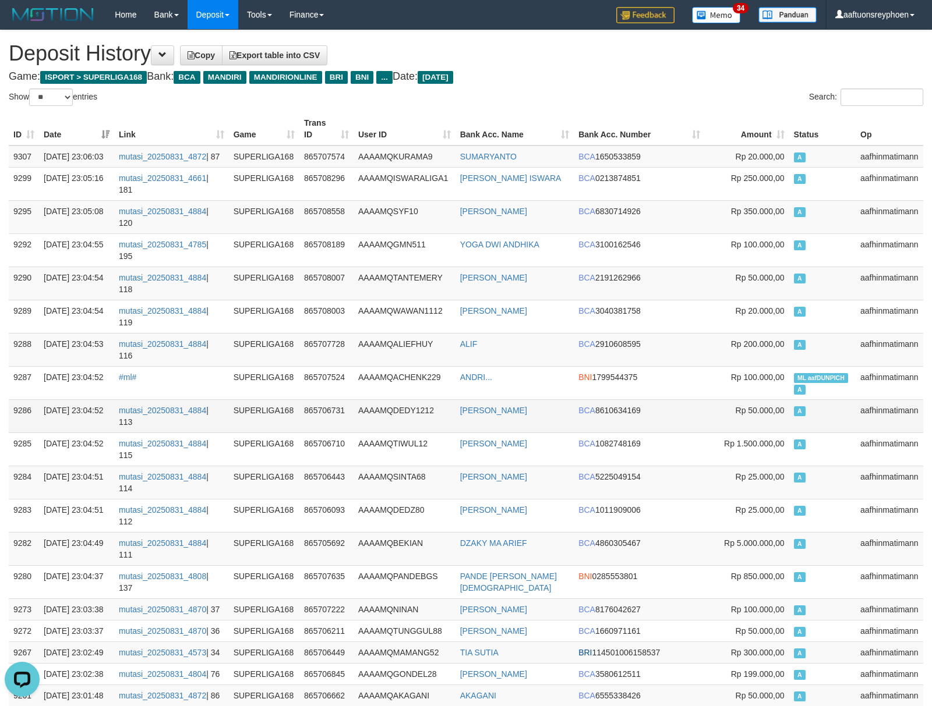
click at [847, 399] on td "A" at bounding box center [822, 415] width 66 height 33
click at [846, 399] on td "A" at bounding box center [822, 415] width 66 height 33
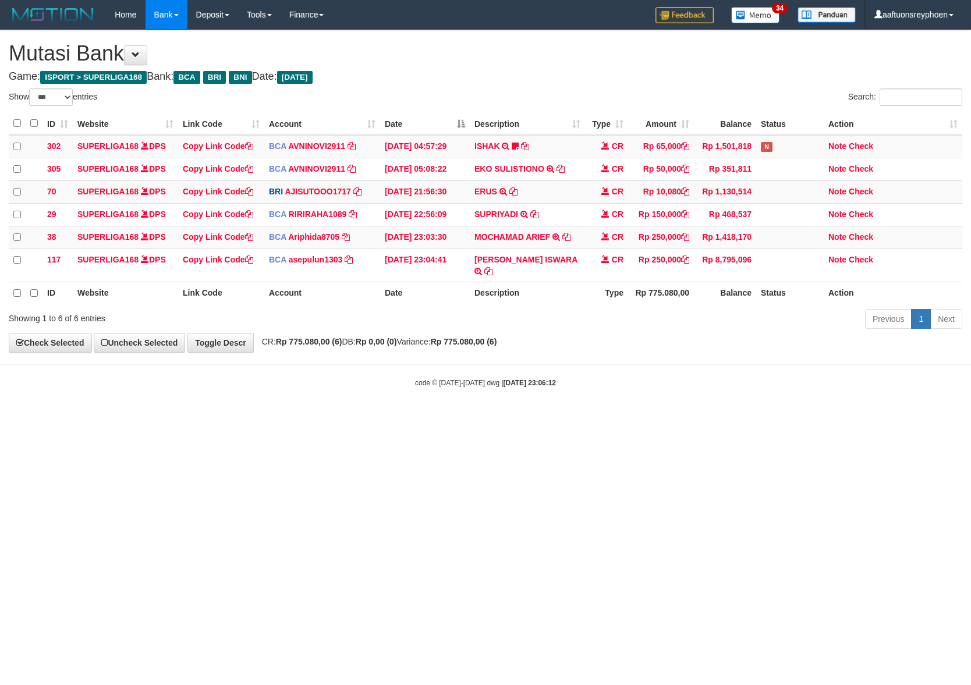
select select "***"
click at [511, 418] on html "Toggle navigation Home Bank Account List Load By Website Group [ISPORT] SUPERLI…" at bounding box center [485, 209] width 971 height 418
drag, startPoint x: 773, startPoint y: 437, endPoint x: 882, endPoint y: 424, distance: 109.1
click at [860, 418] on html "Toggle navigation Home Bank Account List Load By Website Group [ISPORT] SUPERLI…" at bounding box center [485, 209] width 971 height 418
drag, startPoint x: 610, startPoint y: 439, endPoint x: 752, endPoint y: 426, distance: 142.6
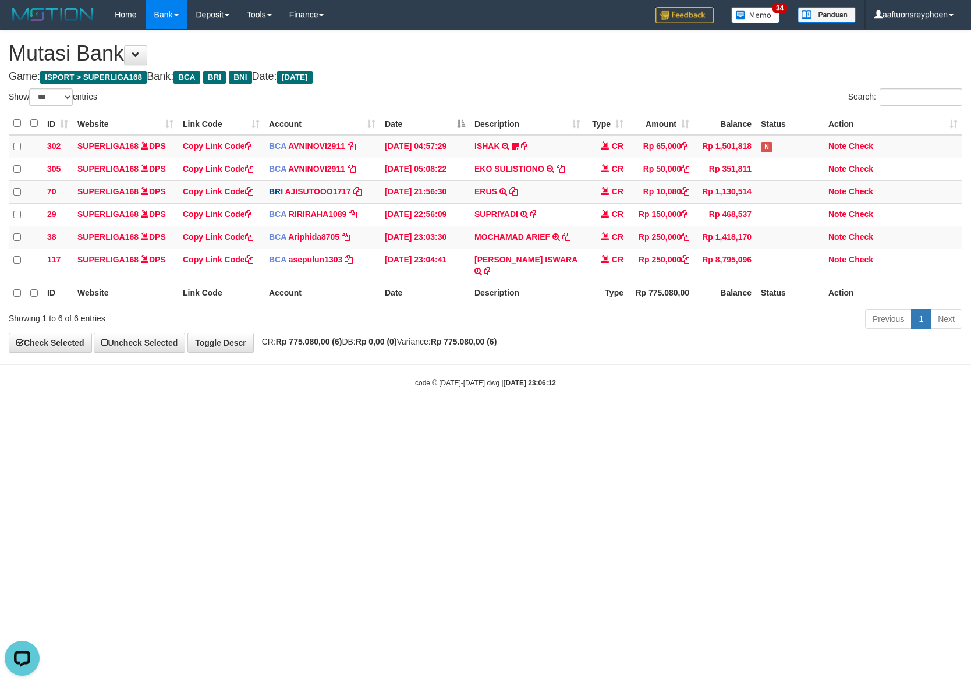
click at [709, 418] on html "Toggle navigation Home Bank Account List Load By Website Group [ISPORT] SUPERLI…" at bounding box center [485, 209] width 971 height 418
select select "***"
drag, startPoint x: 589, startPoint y: 443, endPoint x: 963, endPoint y: 395, distance: 376.4
click at [685, 418] on html "Toggle navigation Home Bank Account List Load By Website Group [ISPORT] SUPERLI…" at bounding box center [485, 209] width 971 height 418
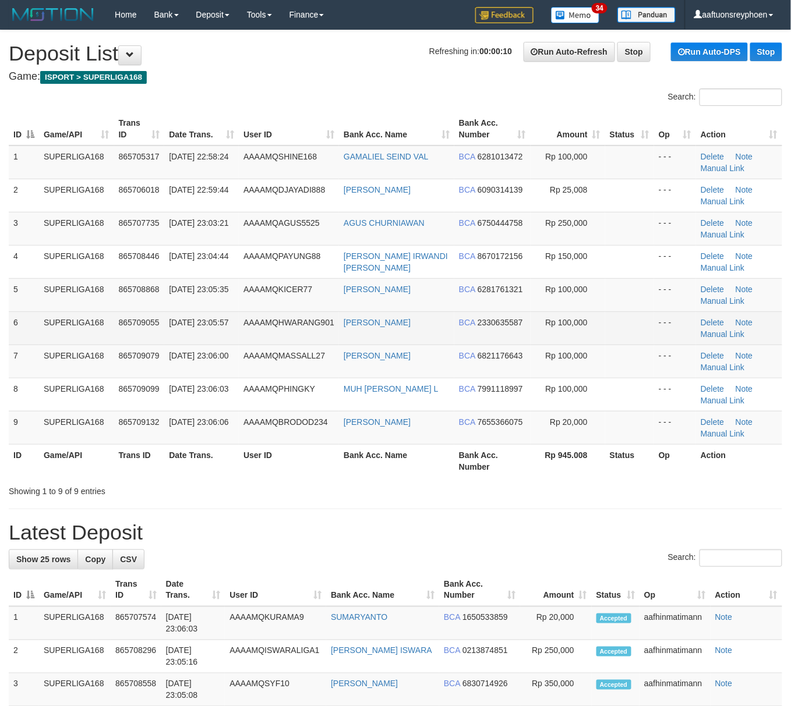
click at [40, 329] on td "SUPERLIGA168" at bounding box center [76, 328] width 75 height 33
drag, startPoint x: 26, startPoint y: 331, endPoint x: 15, endPoint y: 335, distance: 12.3
click at [17, 335] on tr "6 SUPERLIGA168 865709055 31/08/2025 23:05:57 AAAAMQHWARANG901 AKBAR NURCAHYA BC…" at bounding box center [395, 328] width 773 height 33
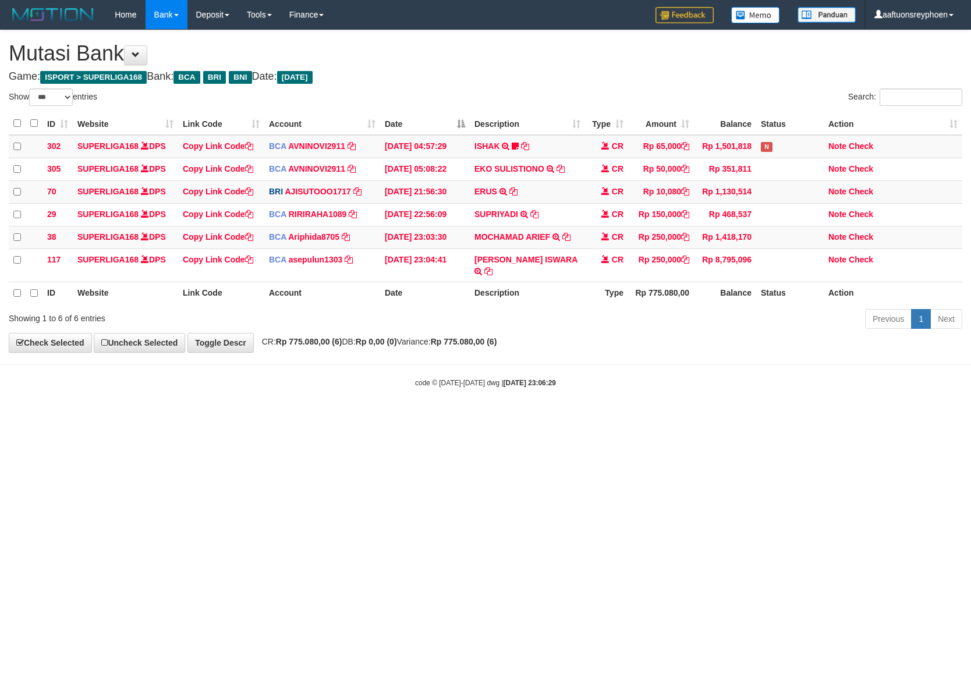
select select "***"
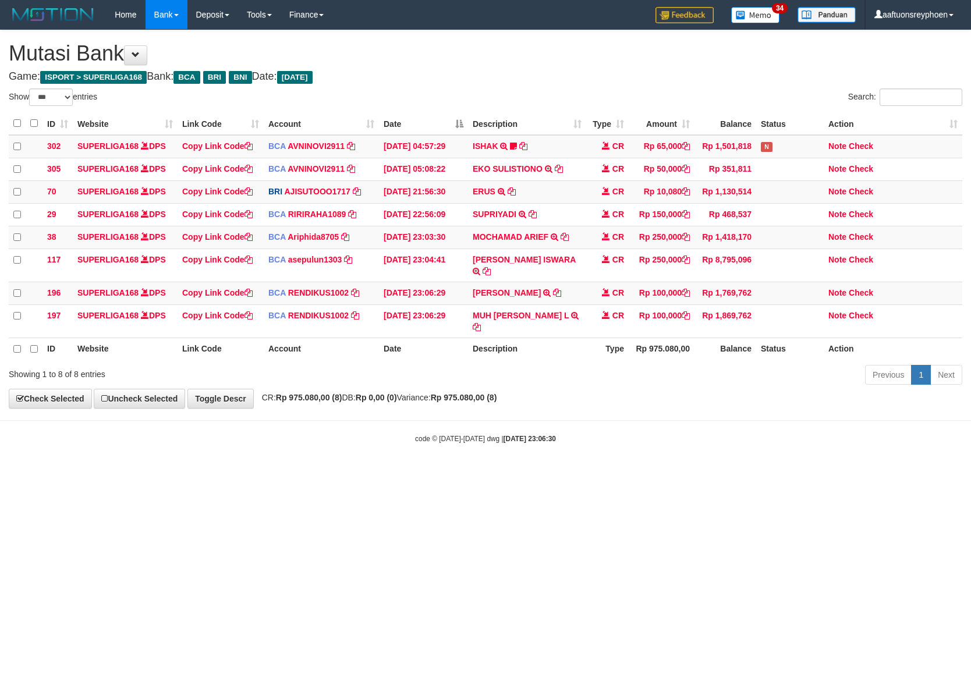
select select "***"
drag, startPoint x: 692, startPoint y: 411, endPoint x: 965, endPoint y: 369, distance: 276.3
click at [778, 397] on body "Toggle navigation Home Bank Account List Load By Website Group [ISPORT] SUPERLI…" at bounding box center [485, 236] width 971 height 473
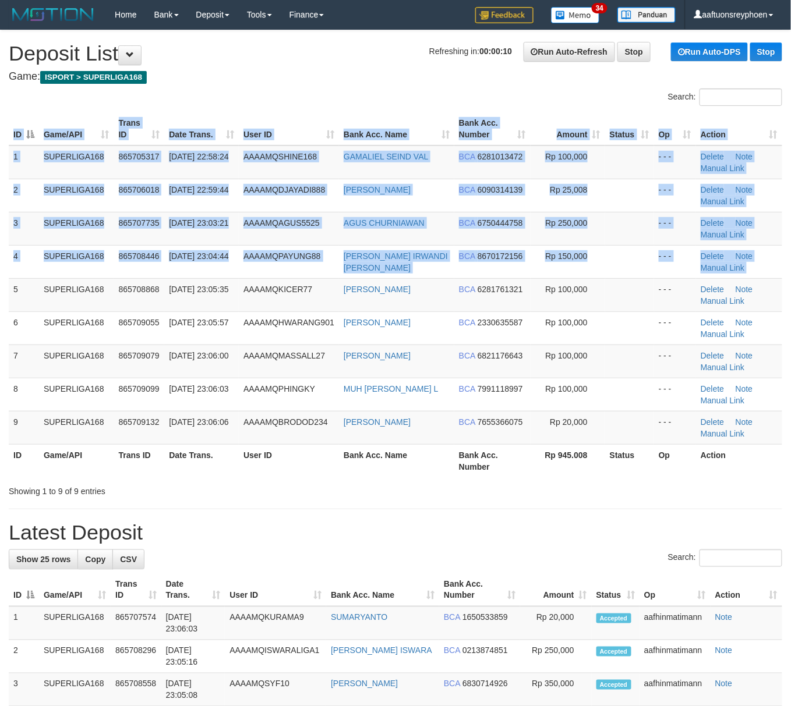
drag, startPoint x: 5, startPoint y: 310, endPoint x: -6, endPoint y: 313, distance: 11.9
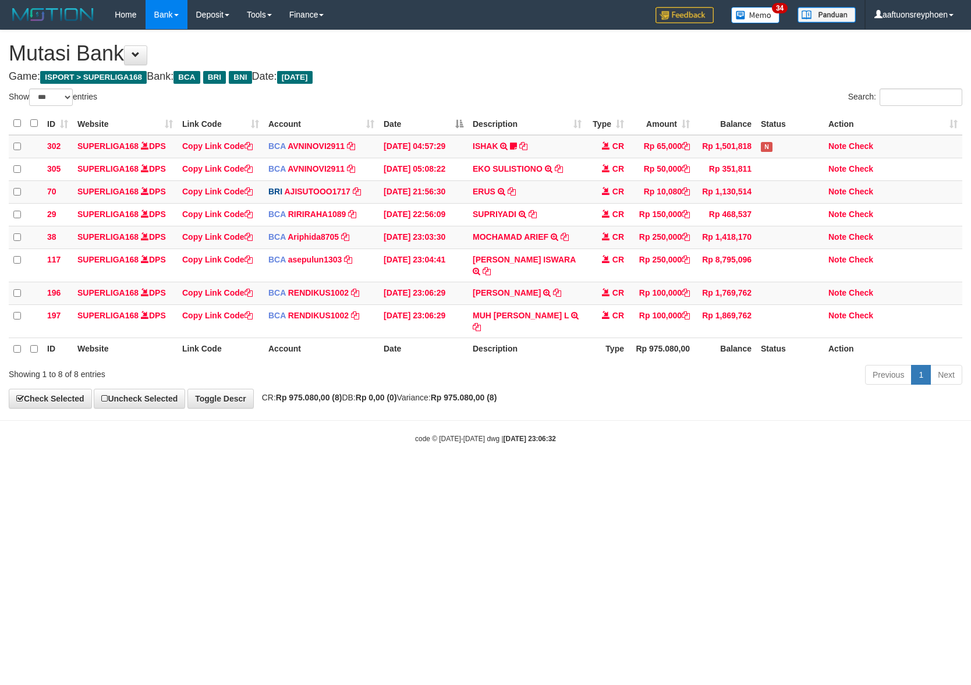
select select "***"
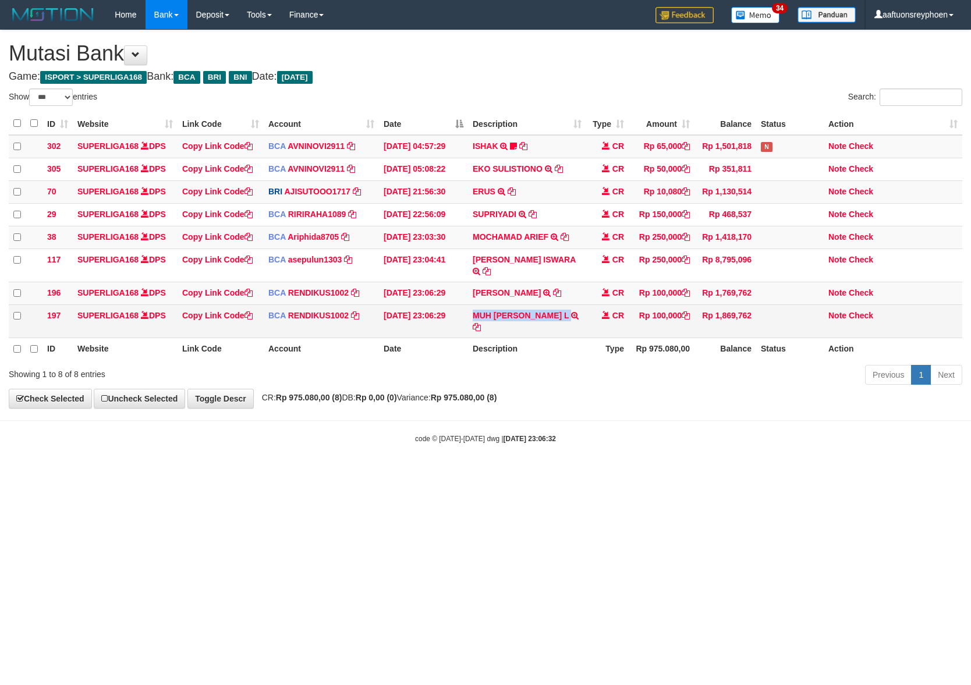
drag, startPoint x: 0, startPoint y: 0, endPoint x: 638, endPoint y: 317, distance: 712.8
click at [561, 308] on td "MUH [PERSON_NAME] L TRSF E-BANKING CR 3108/FTSCY/WS95031 100000.00MUH [PERSON_N…" at bounding box center [527, 321] width 118 height 33
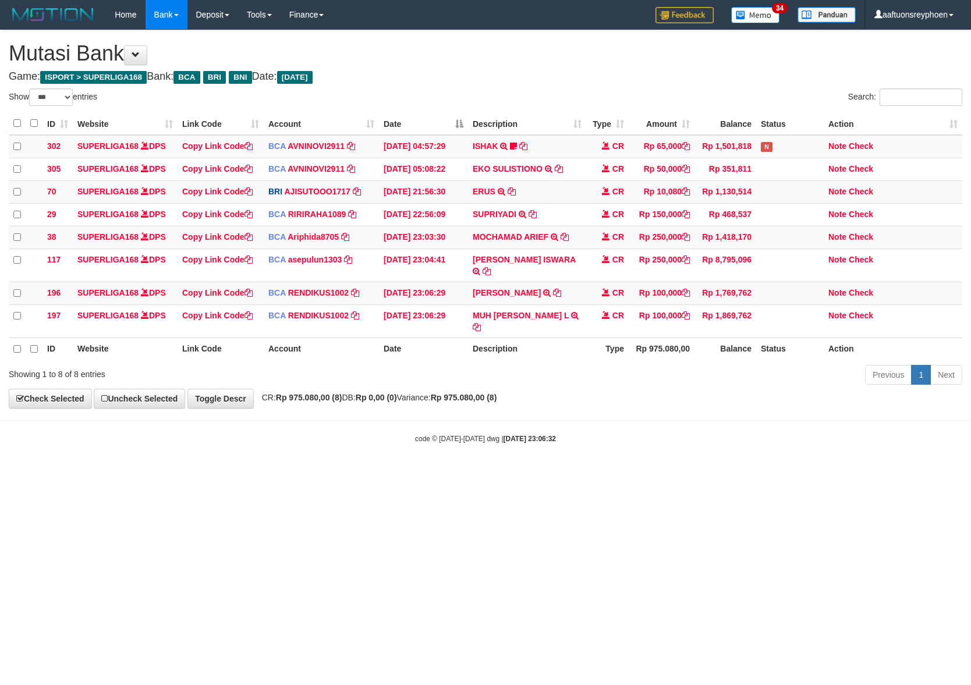
drag, startPoint x: 595, startPoint y: 422, endPoint x: 970, endPoint y: 372, distance: 378.4
click at [673, 411] on body "Toggle navigation Home Bank Account List Load By Website Group [ISPORT] SUPERLI…" at bounding box center [485, 236] width 971 height 473
drag, startPoint x: 511, startPoint y: 450, endPoint x: 833, endPoint y: 384, distance: 328.1
click at [595, 432] on body "Toggle navigation Home Bank Account List Load By Website Group [ISPORT] SUPERLI…" at bounding box center [485, 236] width 971 height 473
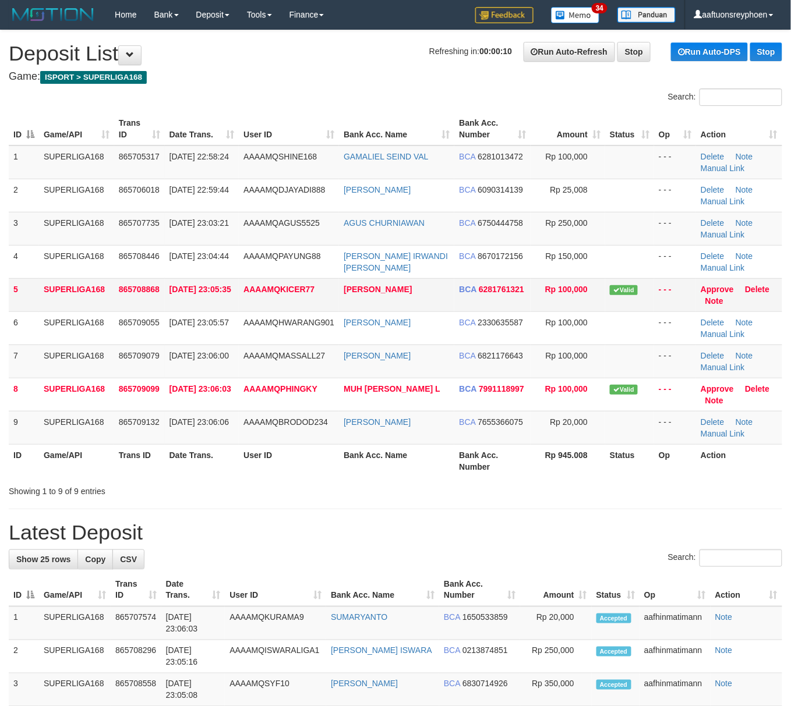
click at [89, 306] on td "SUPERLIGA168" at bounding box center [76, 294] width 75 height 33
click at [147, 291] on td "865708868" at bounding box center [139, 294] width 51 height 33
drag, startPoint x: 87, startPoint y: 300, endPoint x: 2, endPoint y: 316, distance: 86.4
click at [78, 300] on td "SUPERLIGA168" at bounding box center [76, 294] width 75 height 33
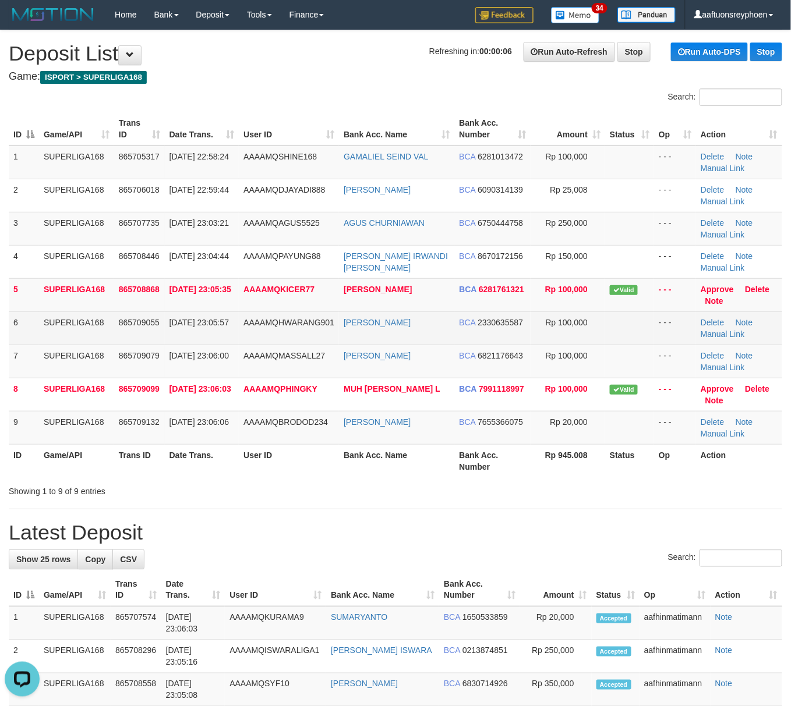
drag, startPoint x: 58, startPoint y: 328, endPoint x: 6, endPoint y: 344, distance: 54.6
click at [52, 331] on td "SUPERLIGA168" at bounding box center [76, 328] width 75 height 33
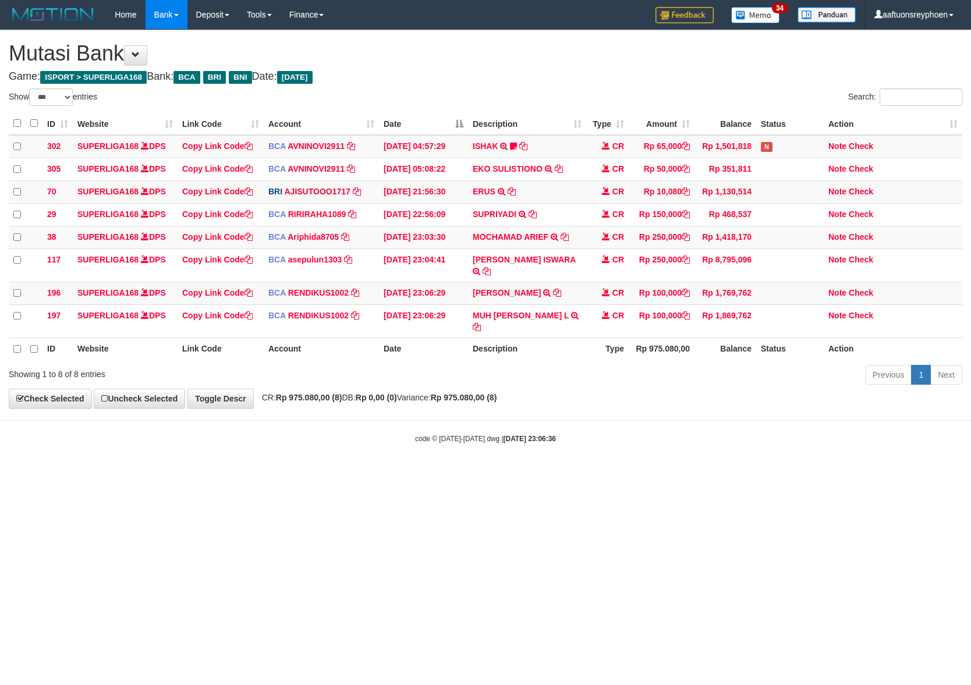
select select "***"
click at [493, 452] on body "Toggle navigation Home Bank Account List Load By Website Group [ISPORT] SUPERLI…" at bounding box center [485, 236] width 971 height 473
drag, startPoint x: 482, startPoint y: 455, endPoint x: 970, endPoint y: 387, distance: 492.2
click at [588, 436] on body "Toggle navigation Home Bank Account List Load By Website Group [ISPORT] SUPERLI…" at bounding box center [485, 236] width 971 height 473
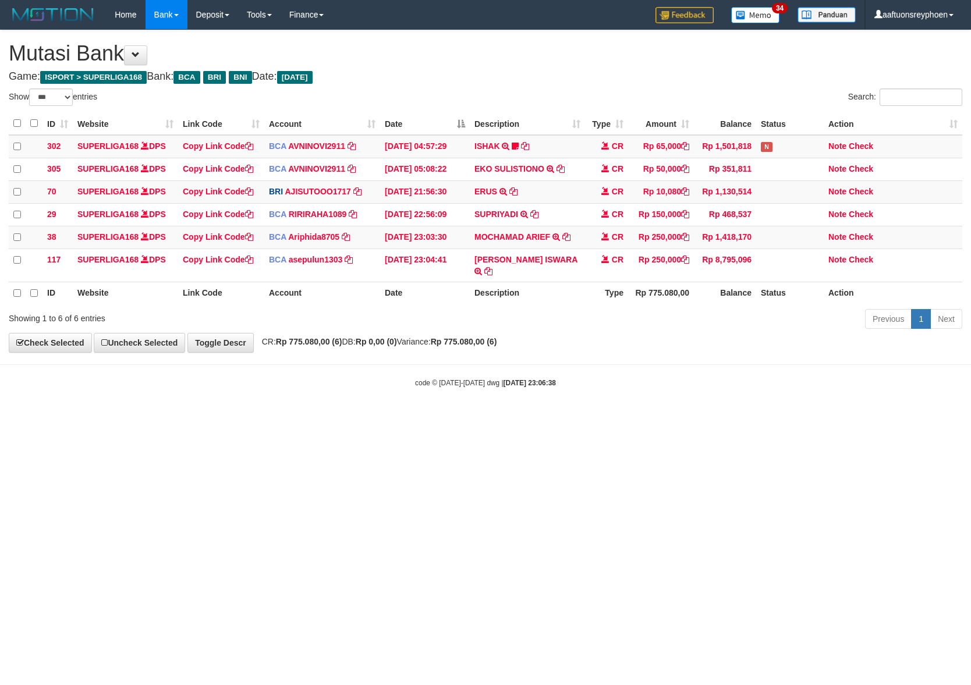
select select "***"
drag, startPoint x: 663, startPoint y: 455, endPoint x: 969, endPoint y: 395, distance: 312.2
click at [742, 418] on html "Toggle navigation Home Bank Account List Load By Website Group [ISPORT] SUPERLI…" at bounding box center [485, 209] width 971 height 418
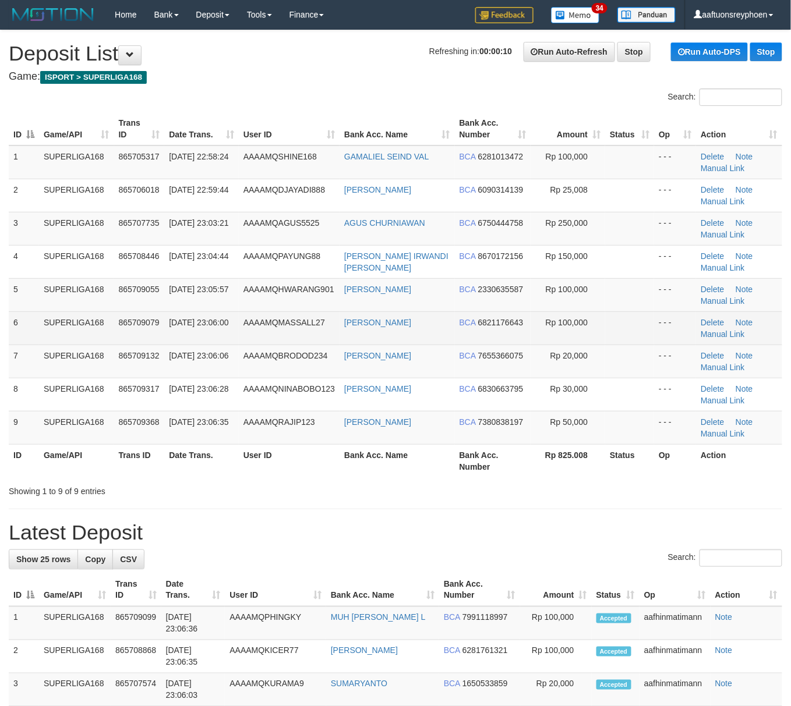
click at [268, 315] on td "AAAAMQMASSALL27" at bounding box center [289, 328] width 101 height 33
click at [270, 315] on td "AAAAMQMASSALL27" at bounding box center [289, 328] width 101 height 33
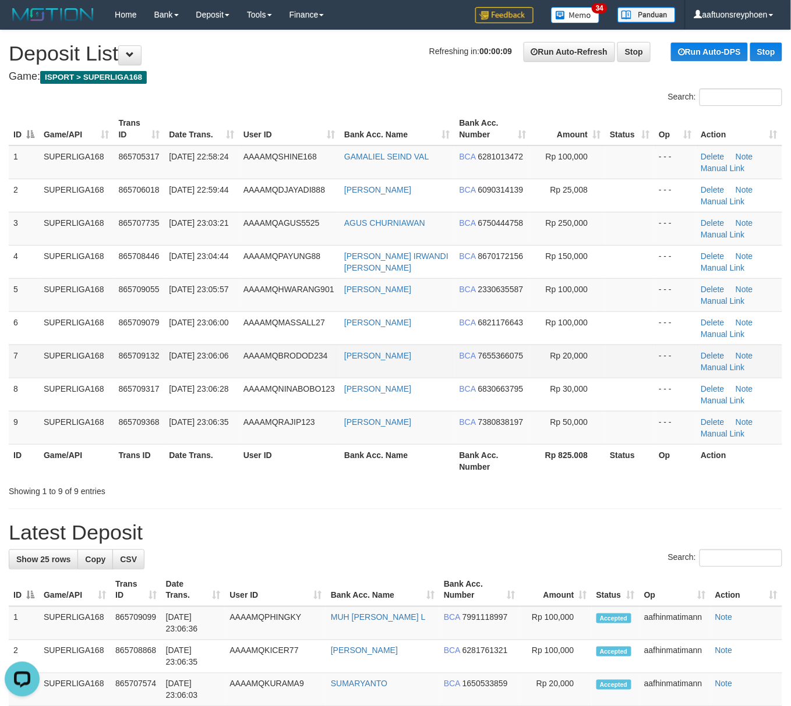
click at [30, 362] on td "7" at bounding box center [24, 361] width 30 height 33
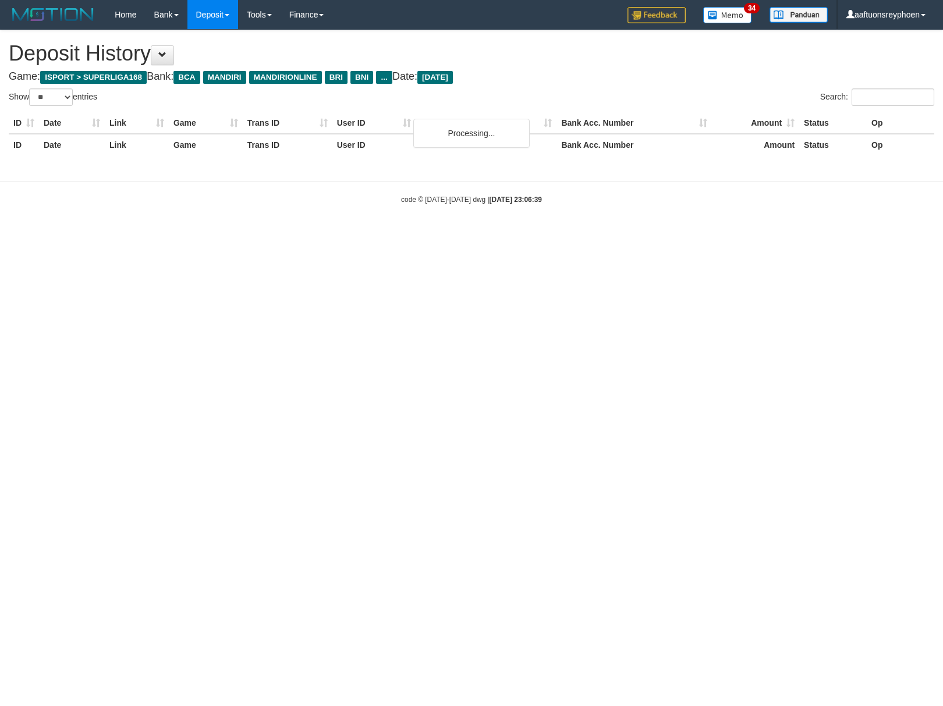
select select "**"
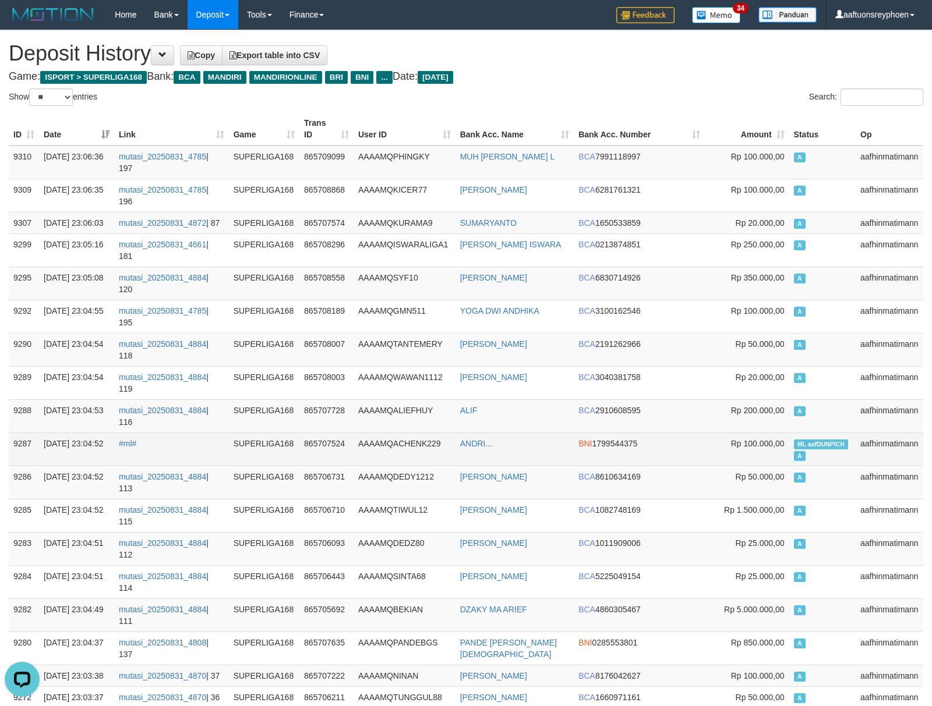
drag, startPoint x: 791, startPoint y: 331, endPoint x: 111, endPoint y: 348, distance: 680.4
click at [789, 433] on td "ML aafDUNPICH A" at bounding box center [822, 449] width 66 height 33
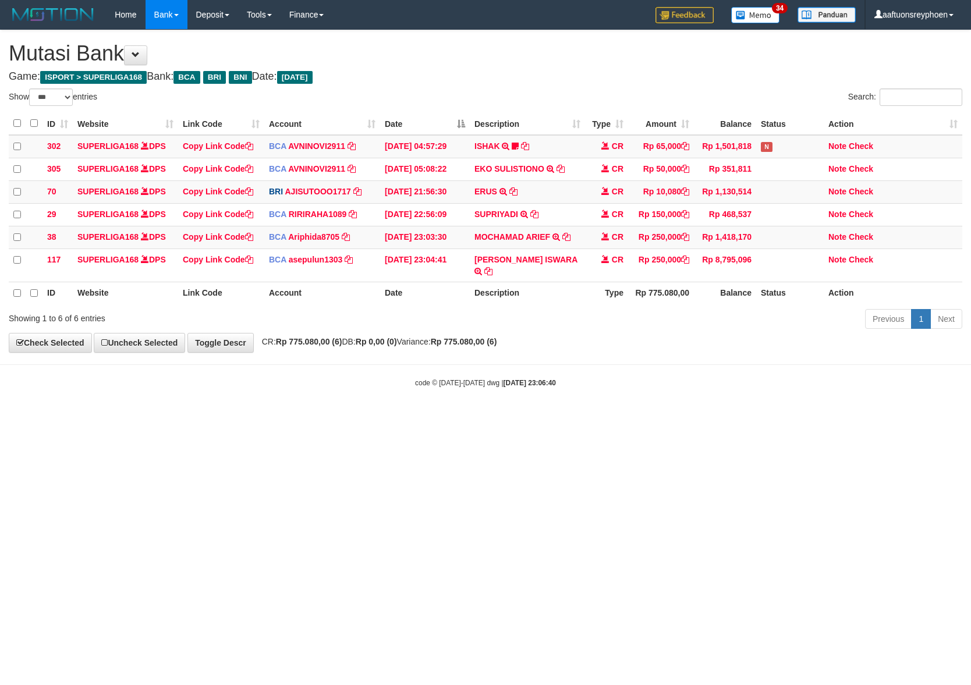
select select "***"
drag, startPoint x: 538, startPoint y: 451, endPoint x: 662, endPoint y: 422, distance: 126.7
click at [595, 418] on html "Toggle navigation Home Bank Account List Load By Website Group [ISPORT] SUPERLI…" at bounding box center [485, 209] width 971 height 418
click at [464, 418] on html "Toggle navigation Home Bank Account List Load By Website Group [ISPORT] SUPERLI…" at bounding box center [485, 209] width 971 height 418
click at [455, 418] on html "Toggle navigation Home Bank Account List Load By Website Group [ISPORT] SUPERLI…" at bounding box center [485, 209] width 971 height 418
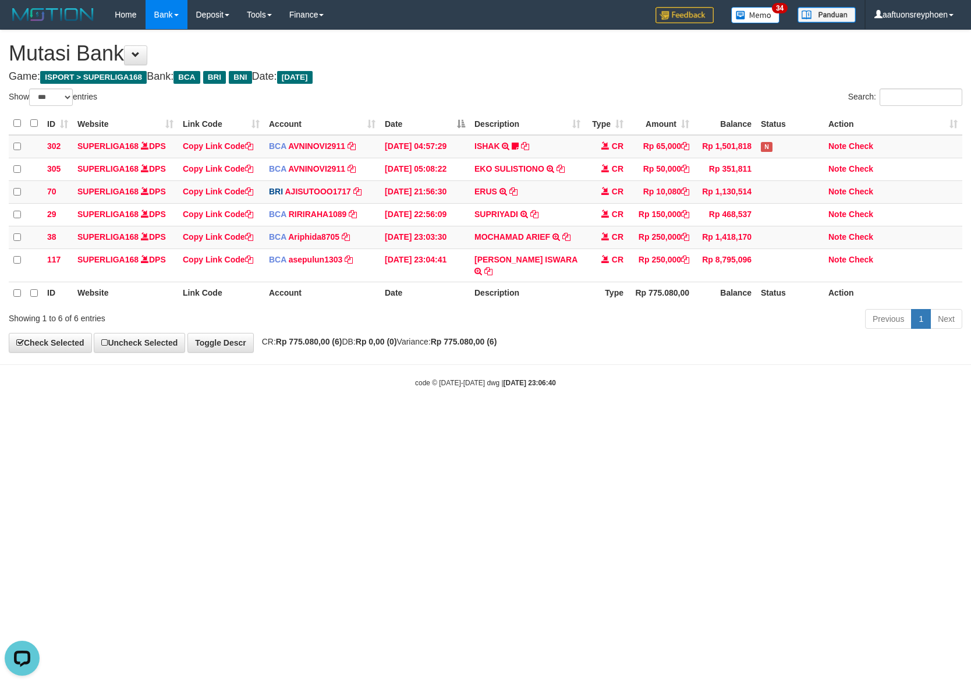
drag, startPoint x: 450, startPoint y: 466, endPoint x: 968, endPoint y: 415, distance: 520.8
click at [486, 418] on html "Toggle navigation Home Bank Account List Load By Website Group [ISPORT] SUPERLI…" at bounding box center [485, 209] width 971 height 418
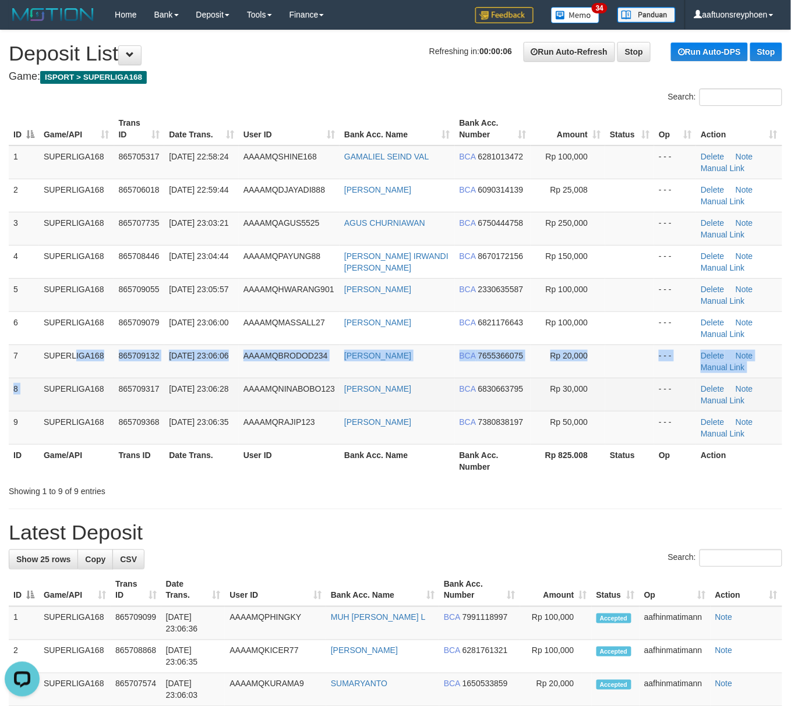
click at [34, 378] on tbody "1 SUPERLIGA168 865705317 31/08/2025 22:58:24 AAAAMQSHINE168 GAMALIEL SEIND VAL …" at bounding box center [395, 295] width 773 height 299
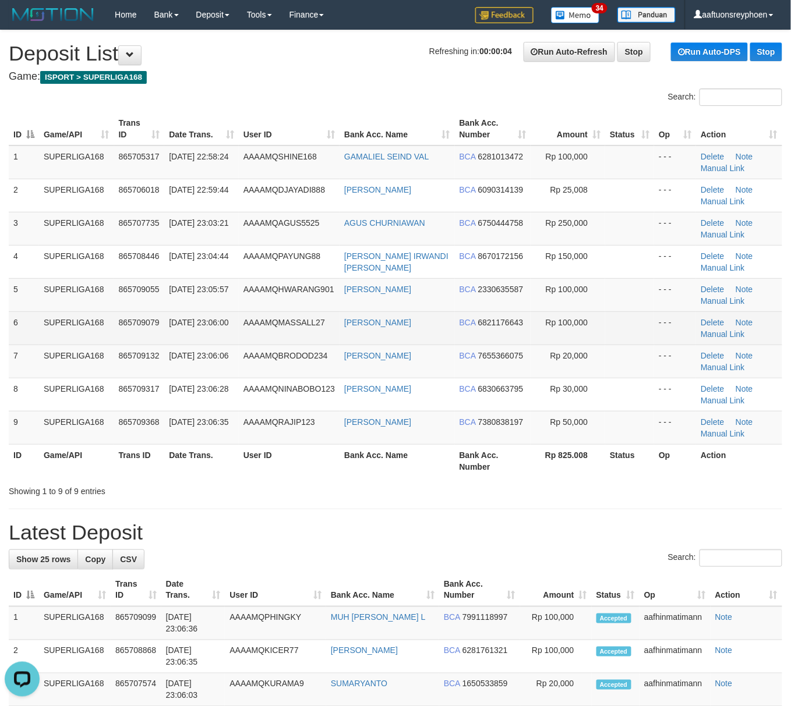
drag, startPoint x: 37, startPoint y: 329, endPoint x: 44, endPoint y: 325, distance: 8.1
click at [38, 328] on td "6" at bounding box center [24, 328] width 30 height 33
drag, startPoint x: 14, startPoint y: 324, endPoint x: 0, endPoint y: 324, distance: 14.0
click at [10, 324] on td "6" at bounding box center [24, 328] width 30 height 33
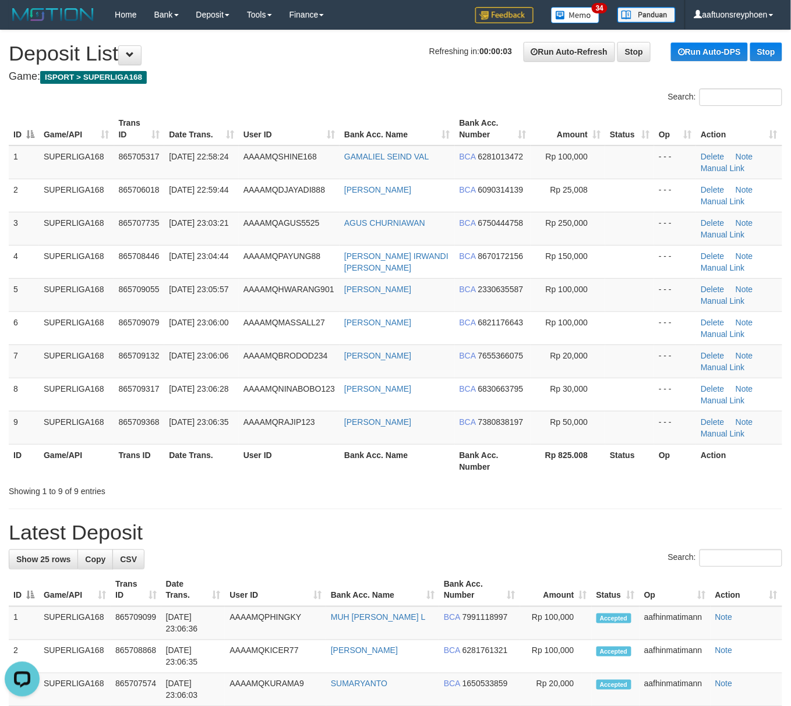
drag, startPoint x: 0, startPoint y: 307, endPoint x: -19, endPoint y: 313, distance: 19.4
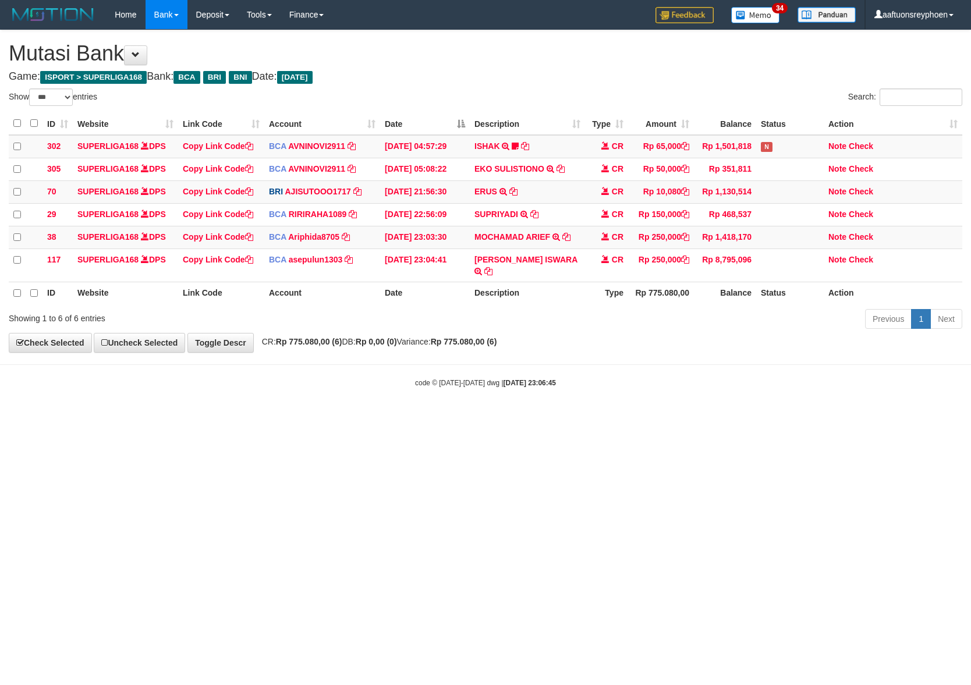
select select "***"
drag, startPoint x: 564, startPoint y: 441, endPoint x: 967, endPoint y: 397, distance: 404.8
click at [689, 418] on html "Toggle navigation Home Bank Account List Load By Website Group [ISPORT] SUPERLI…" at bounding box center [485, 209] width 971 height 418
drag, startPoint x: 582, startPoint y: 420, endPoint x: 993, endPoint y: 394, distance: 411.9
click at [971, 394] on html "Toggle navigation Home Bank Account List Load By Website Group [ISPORT] SUPERLI…" at bounding box center [485, 209] width 971 height 418
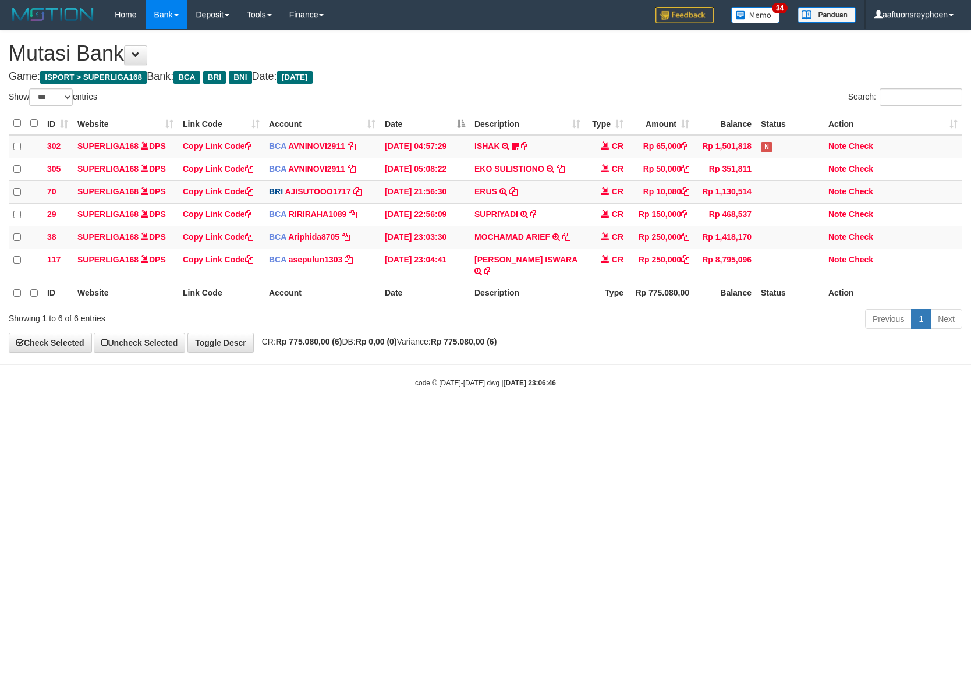
select select "***"
drag, startPoint x: 726, startPoint y: 410, endPoint x: 899, endPoint y: 387, distance: 175.1
click at [883, 388] on html "Toggle navigation Home Bank Account List Load By Website Group [ISPORT] SUPERLI…" at bounding box center [485, 209] width 971 height 418
drag, startPoint x: 622, startPoint y: 411, endPoint x: 970, endPoint y: 356, distance: 352.4
click at [738, 394] on body "Toggle navigation Home Bank Account List Load By Website Group [ISPORT] SUPERLI…" at bounding box center [485, 209] width 971 height 418
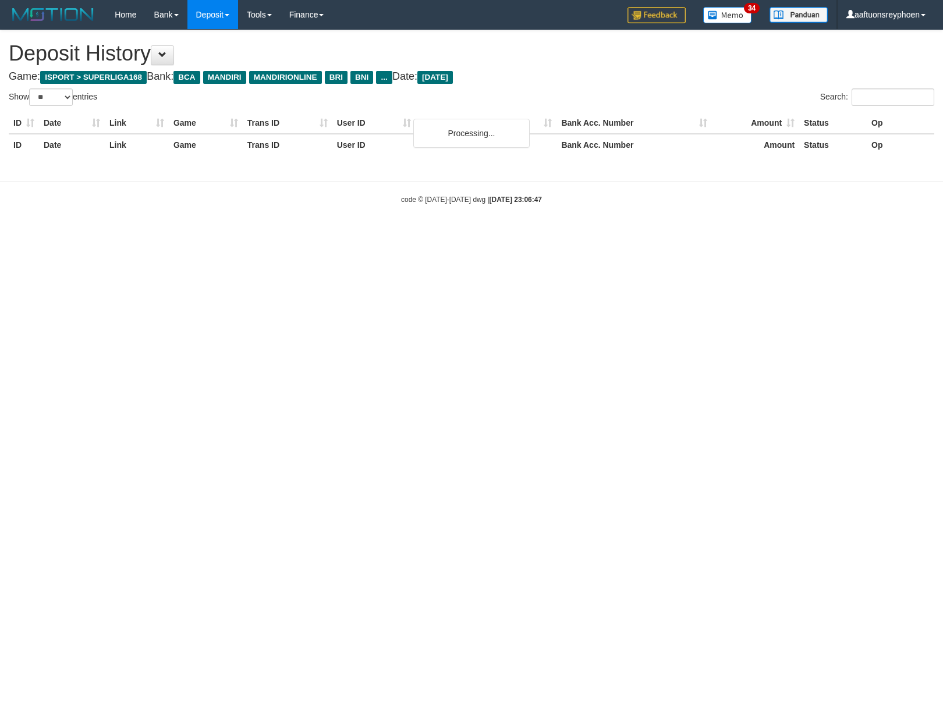
select select "**"
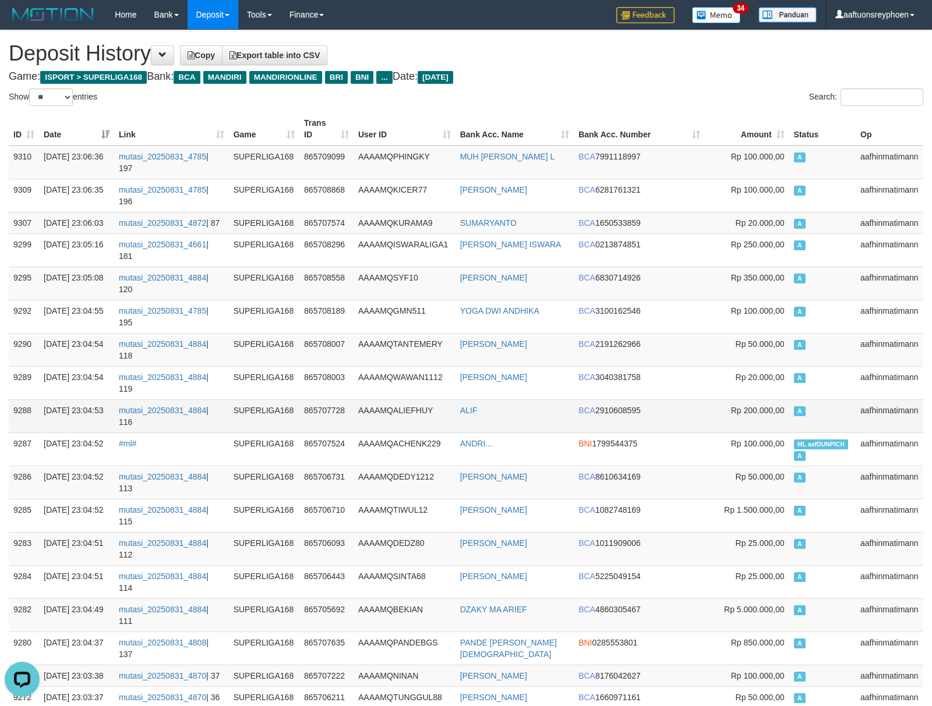
click at [819, 399] on td "A" at bounding box center [822, 415] width 66 height 33
click at [822, 399] on td "A" at bounding box center [822, 415] width 66 height 33
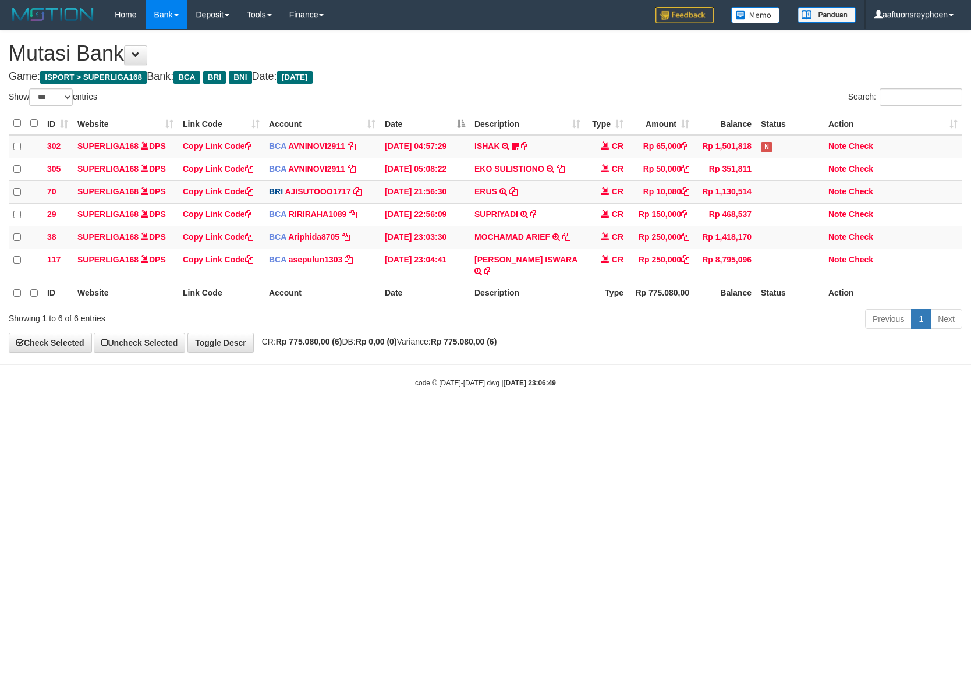
select select "***"
drag, startPoint x: 609, startPoint y: 419, endPoint x: 969, endPoint y: 368, distance: 364.1
click at [767, 396] on html "Toggle navigation Home Bank Account List Load By Website Group [ISPORT] SUPERLI…" at bounding box center [485, 209] width 971 height 418
drag, startPoint x: 522, startPoint y: 430, endPoint x: 945, endPoint y: 369, distance: 426.5
click at [664, 411] on html "Toggle navigation Home Bank Account List Load By Website Group [ISPORT] SUPERLI…" at bounding box center [485, 209] width 971 height 418
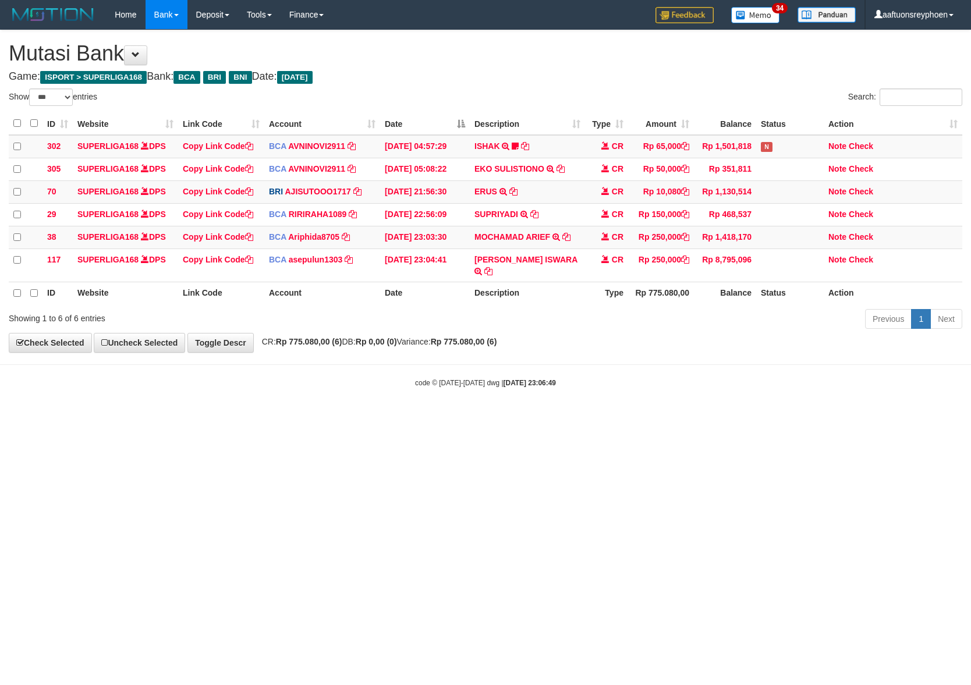
drag, startPoint x: 492, startPoint y: 438, endPoint x: 966, endPoint y: 366, distance: 478.8
click at [625, 418] on html "Toggle navigation Home Bank Account List Load By Website Group [ISPORT] SUPERLI…" at bounding box center [485, 209] width 971 height 418
drag, startPoint x: 391, startPoint y: 448, endPoint x: 955, endPoint y: 369, distance: 569.2
click at [573, 418] on html "Toggle navigation Home Bank Account List Load By Website Group [ISPORT] SUPERLI…" at bounding box center [485, 209] width 971 height 418
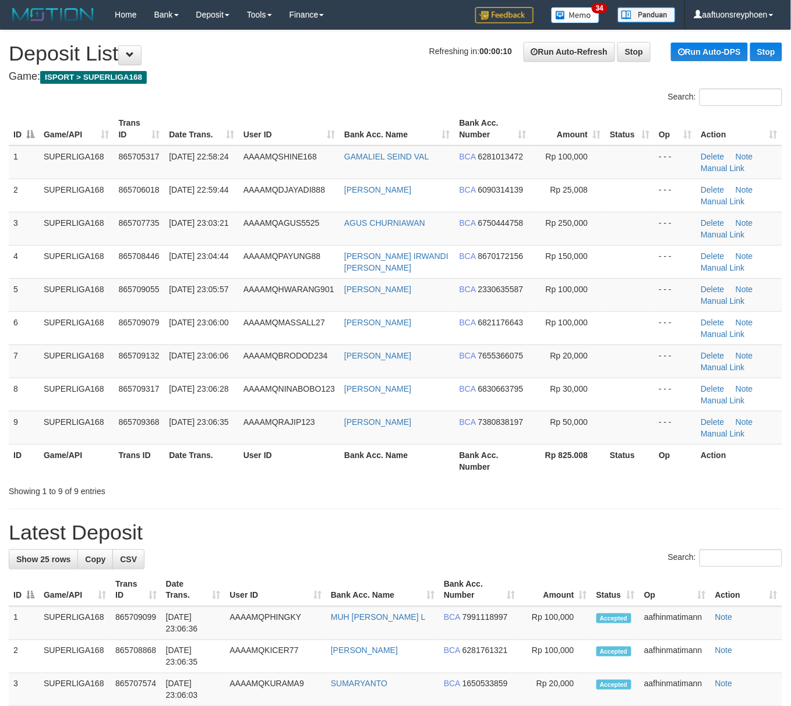
click at [8, 334] on div "ID Game/API Trans ID Date Trans. User ID Bank Acc. Name Bank Acc. Number Amount…" at bounding box center [395, 295] width 791 height 372
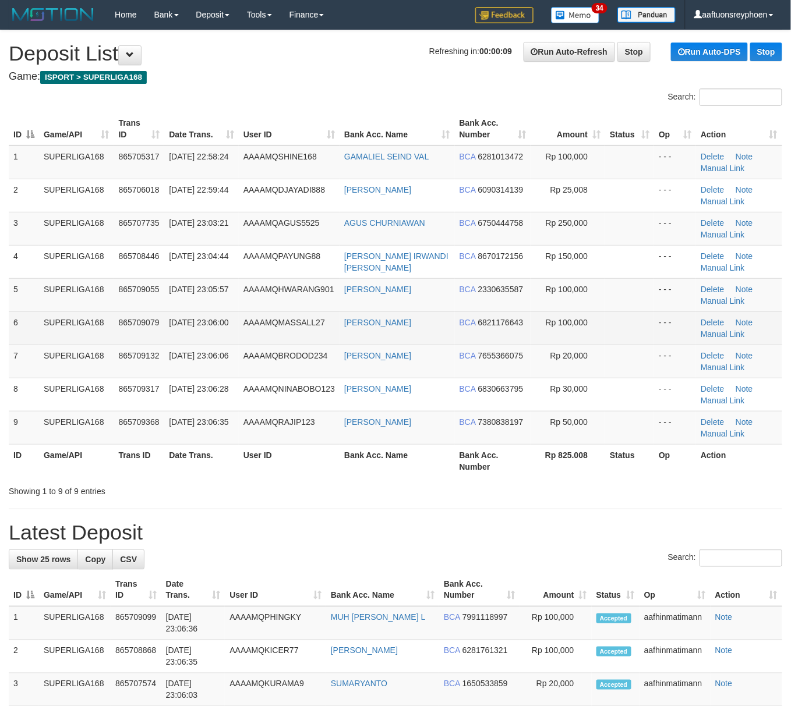
click at [12, 331] on td "6" at bounding box center [24, 328] width 30 height 33
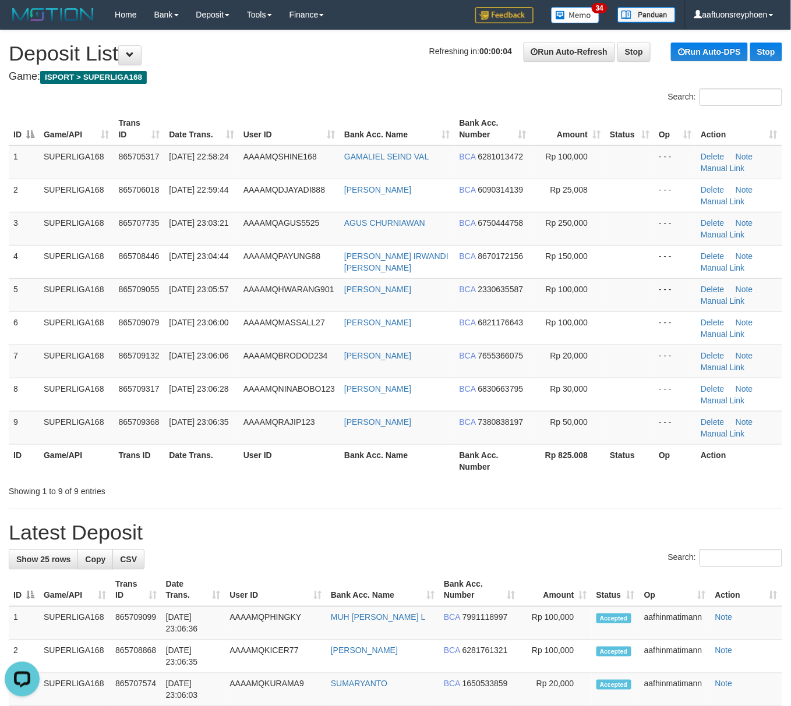
drag, startPoint x: 101, startPoint y: 367, endPoint x: 3, endPoint y: 377, distance: 97.8
click at [79, 369] on td "SUPERLIGA168" at bounding box center [76, 361] width 75 height 33
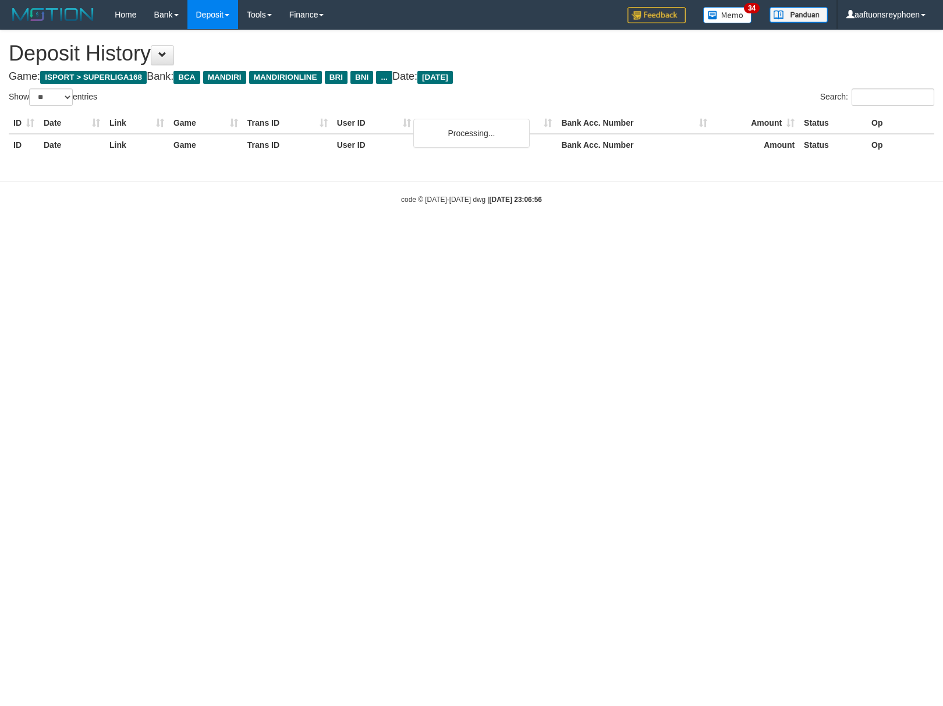
select select "**"
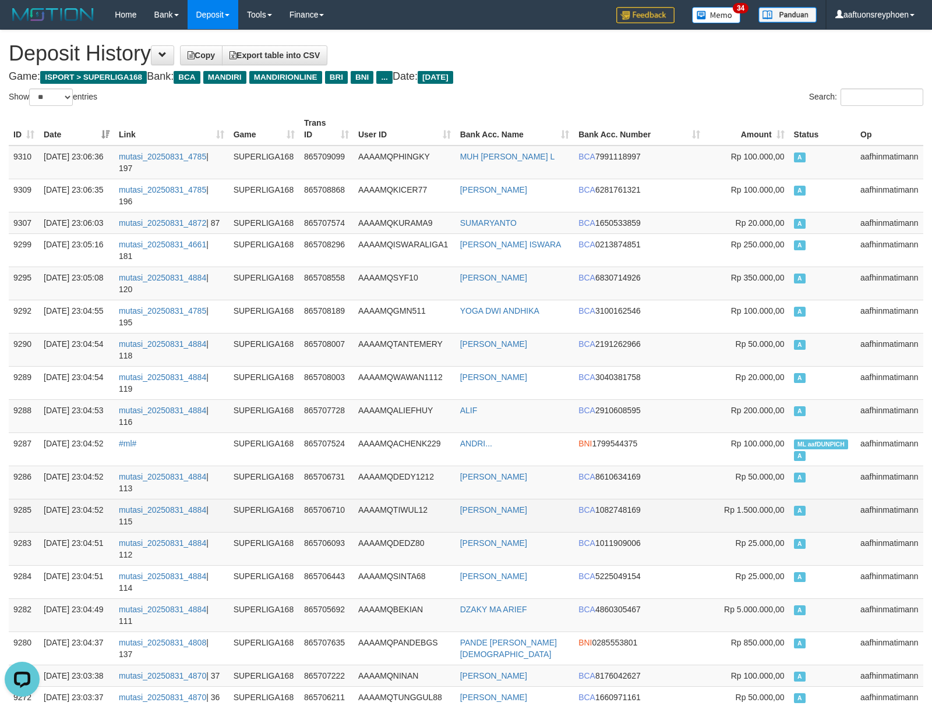
drag, startPoint x: 703, startPoint y: 379, endPoint x: 27, endPoint y: 390, distance: 676.8
click at [693, 466] on td "BCA 8610634169" at bounding box center [639, 482] width 131 height 33
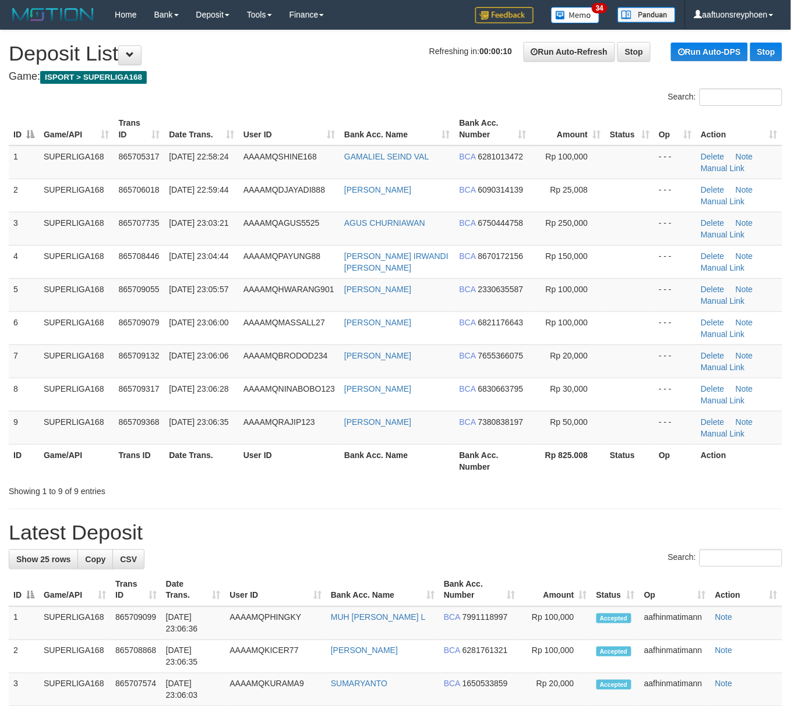
click at [136, 291] on span "865709055" at bounding box center [139, 289] width 41 height 9
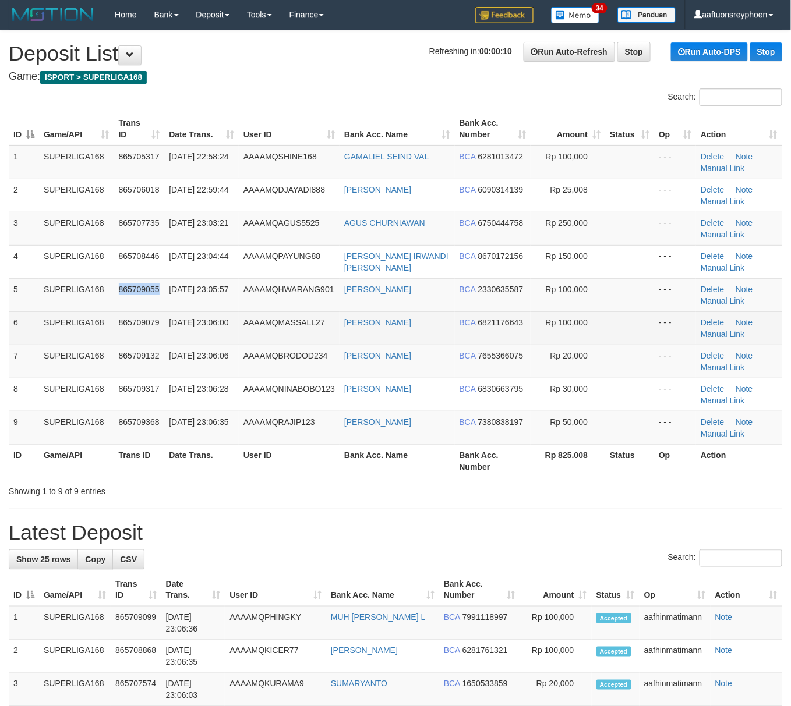
drag, startPoint x: 136, startPoint y: 290, endPoint x: 54, endPoint y: 320, distance: 87.3
click at [126, 292] on span "865709055" at bounding box center [139, 289] width 41 height 9
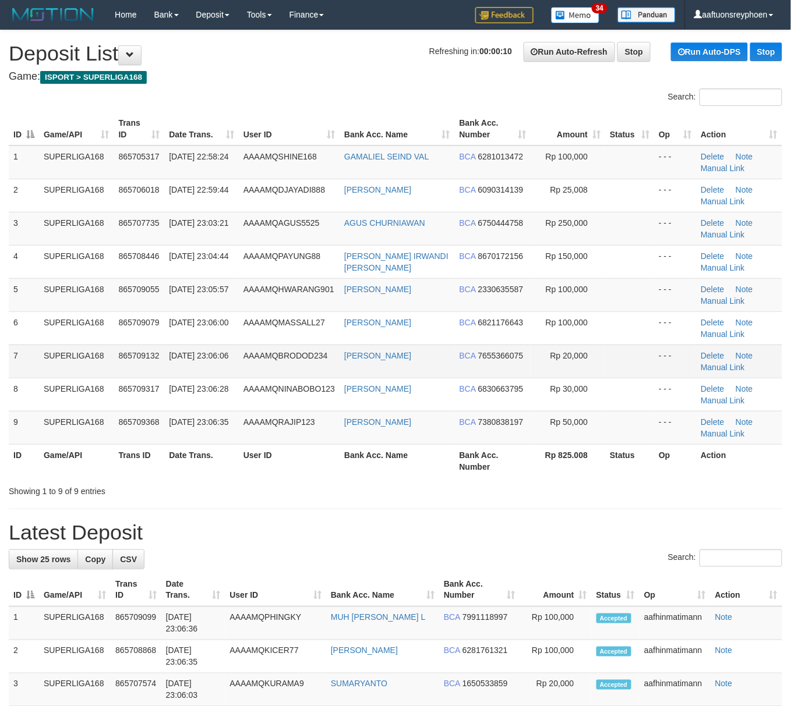
click at [69, 349] on td "SUPERLIGA168" at bounding box center [76, 361] width 75 height 33
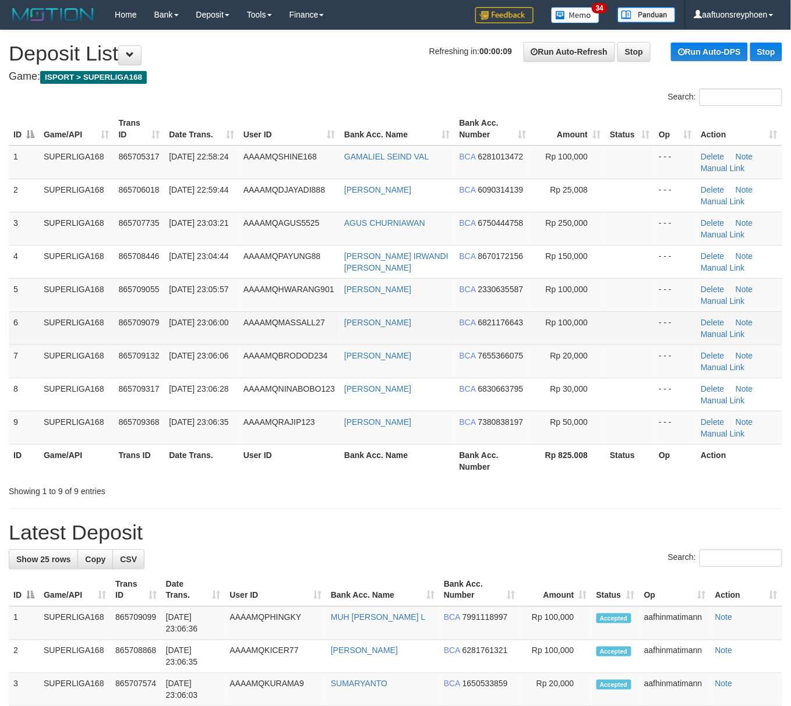
click at [133, 330] on td "865709079" at bounding box center [139, 328] width 51 height 33
drag, startPoint x: 113, startPoint y: 330, endPoint x: 31, endPoint y: 338, distance: 82.0
click at [97, 332] on tr "6 SUPERLIGA168 865709079 31/08/2025 23:06:00 AAAAMQMASSALL27 MOHAMAD RISALDI BC…" at bounding box center [395, 328] width 773 height 33
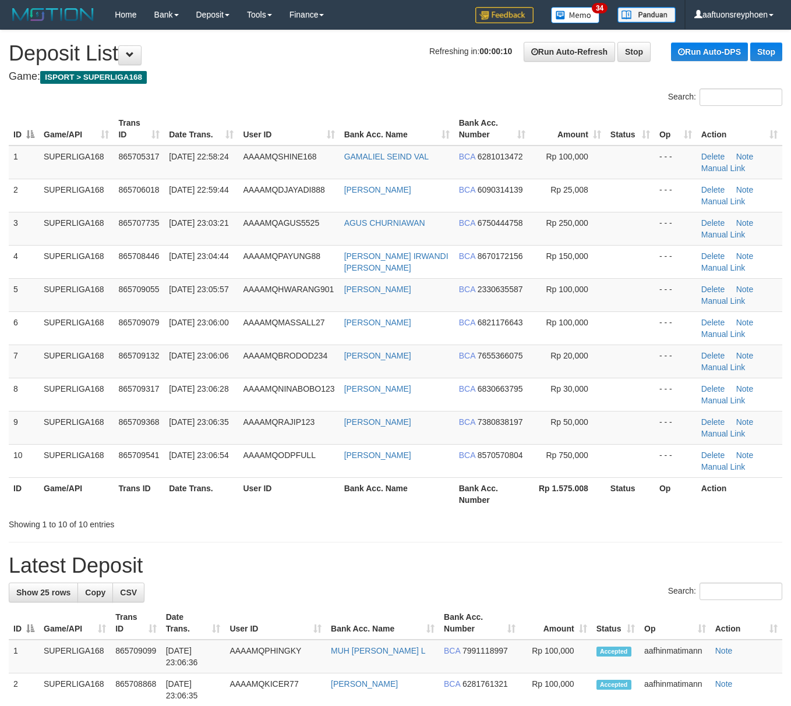
click at [181, 326] on span "[DATE] 23:06:00" at bounding box center [198, 322] width 59 height 9
click at [94, 374] on td "SUPERLIGA168" at bounding box center [76, 361] width 75 height 33
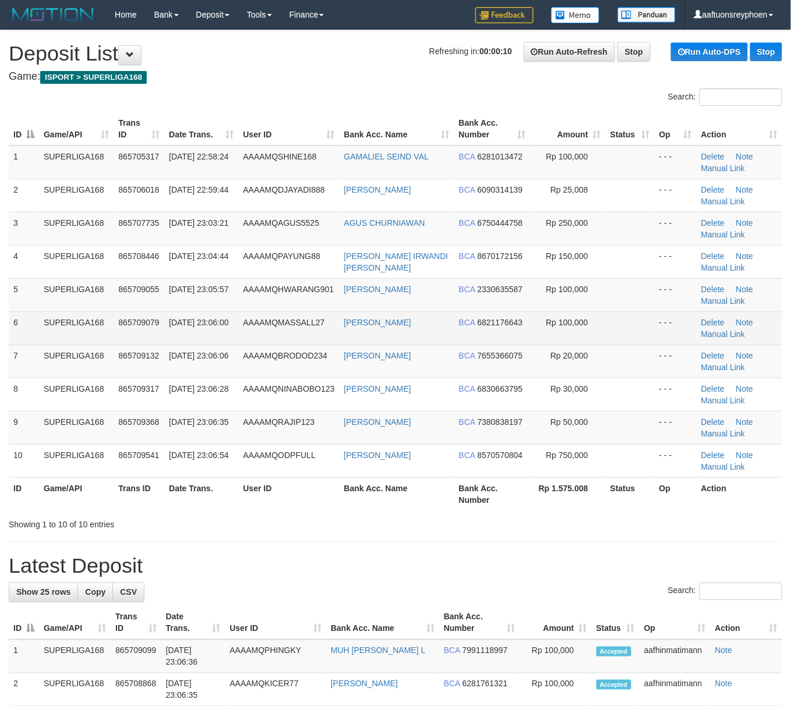
click at [214, 345] on td "[DATE] 23:06:00" at bounding box center [201, 328] width 74 height 33
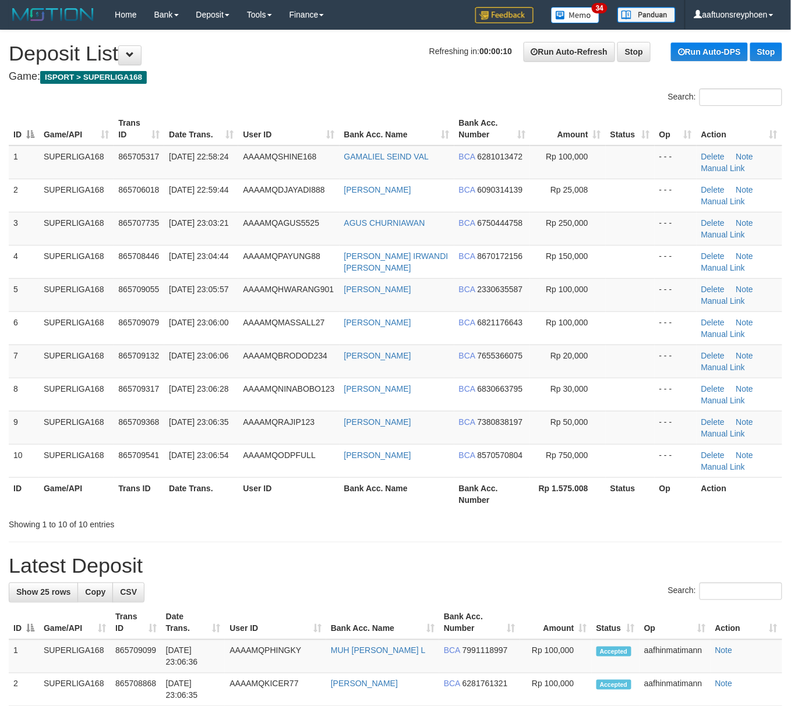
drag, startPoint x: 213, startPoint y: 342, endPoint x: 1, endPoint y: 371, distance: 213.9
click at [203, 342] on td "[DATE] 23:06:00" at bounding box center [201, 328] width 74 height 33
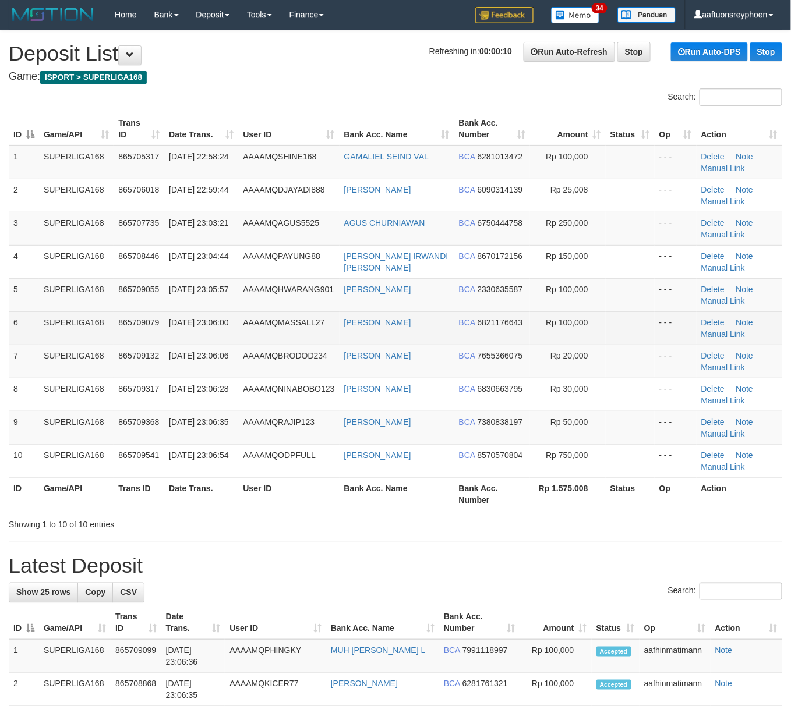
click at [78, 338] on td "SUPERLIGA168" at bounding box center [76, 328] width 75 height 33
click at [77, 338] on td "SUPERLIGA168" at bounding box center [76, 328] width 75 height 33
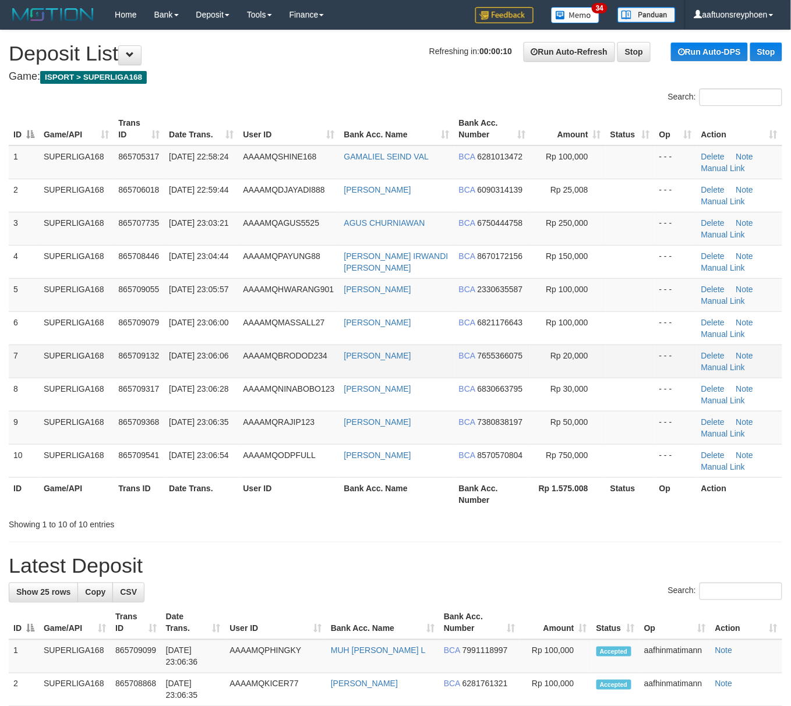
click at [94, 345] on td "SUPERLIGA168" at bounding box center [76, 361] width 75 height 33
drag, startPoint x: 93, startPoint y: 345, endPoint x: 1, endPoint y: 360, distance: 93.2
click at [75, 347] on td "SUPERLIGA168" at bounding box center [76, 361] width 75 height 33
click at [40, 349] on td "SUPERLIGA168" at bounding box center [76, 361] width 75 height 33
drag, startPoint x: 0, startPoint y: 0, endPoint x: 1, endPoint y: 310, distance: 309.8
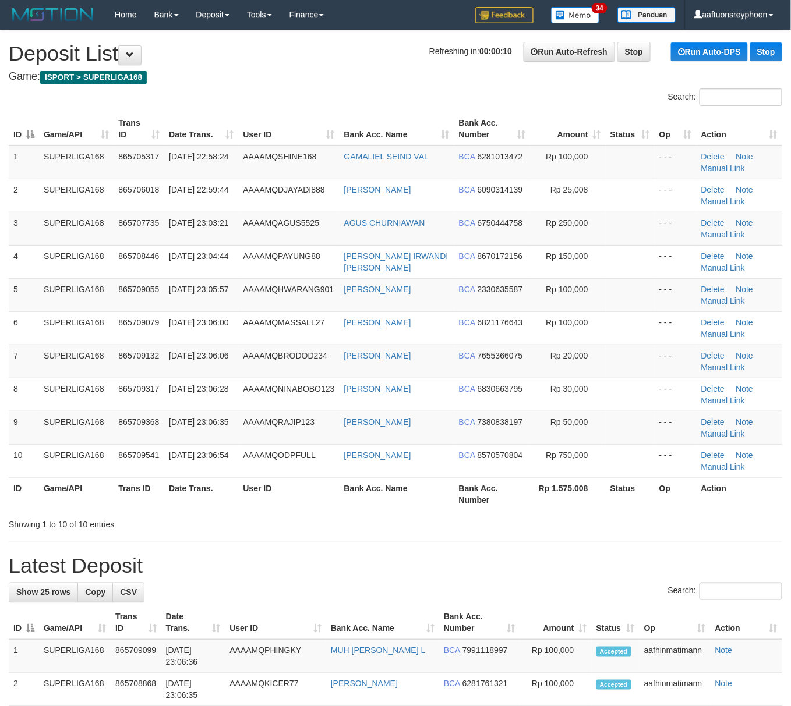
click at [13, 306] on td "5" at bounding box center [24, 294] width 30 height 33
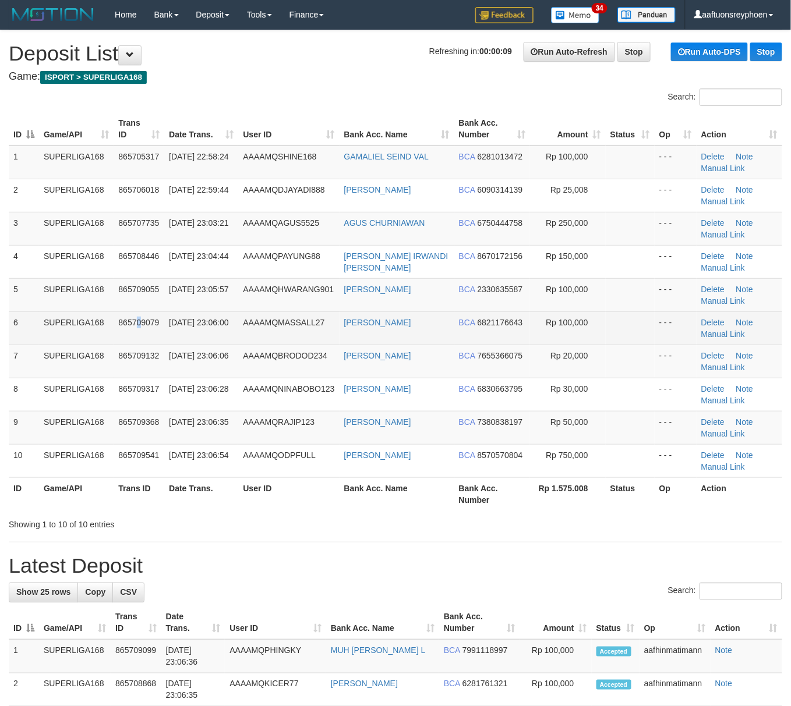
click at [138, 314] on td "865709079" at bounding box center [139, 328] width 51 height 33
drag, startPoint x: 138, startPoint y: 314, endPoint x: 116, endPoint y: 319, distance: 22.0
click at [134, 314] on td "865709079" at bounding box center [139, 328] width 51 height 33
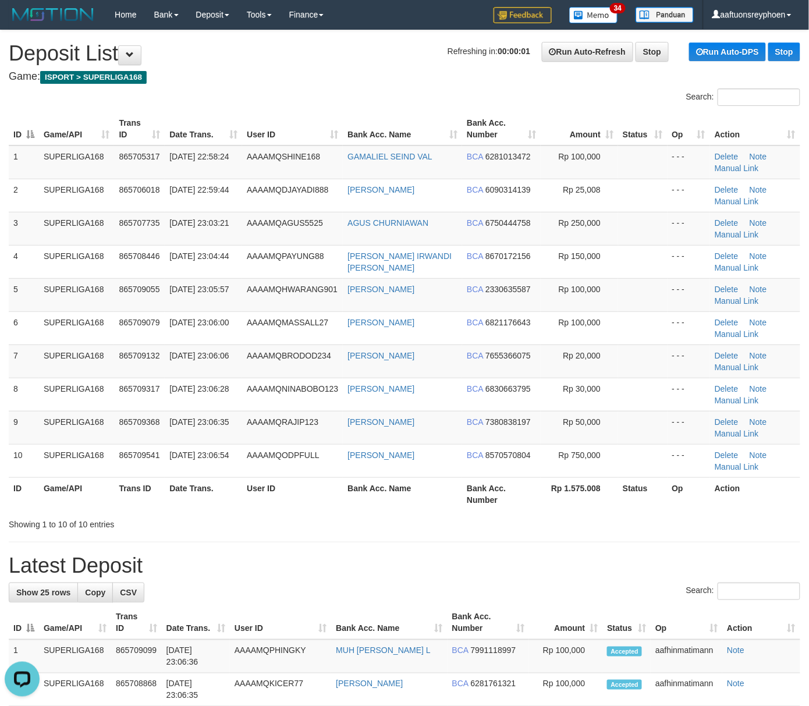
drag, startPoint x: 55, startPoint y: 306, endPoint x: 2, endPoint y: 320, distance: 54.2
click at [50, 306] on td "SUPERLIGA168" at bounding box center [76, 294] width 75 height 33
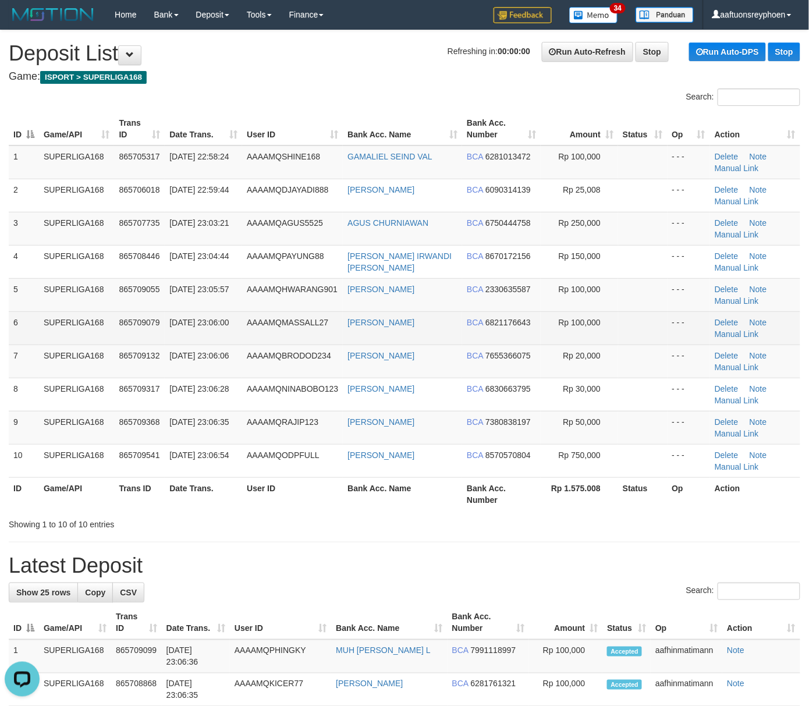
click at [124, 328] on td "865709079" at bounding box center [139, 328] width 51 height 33
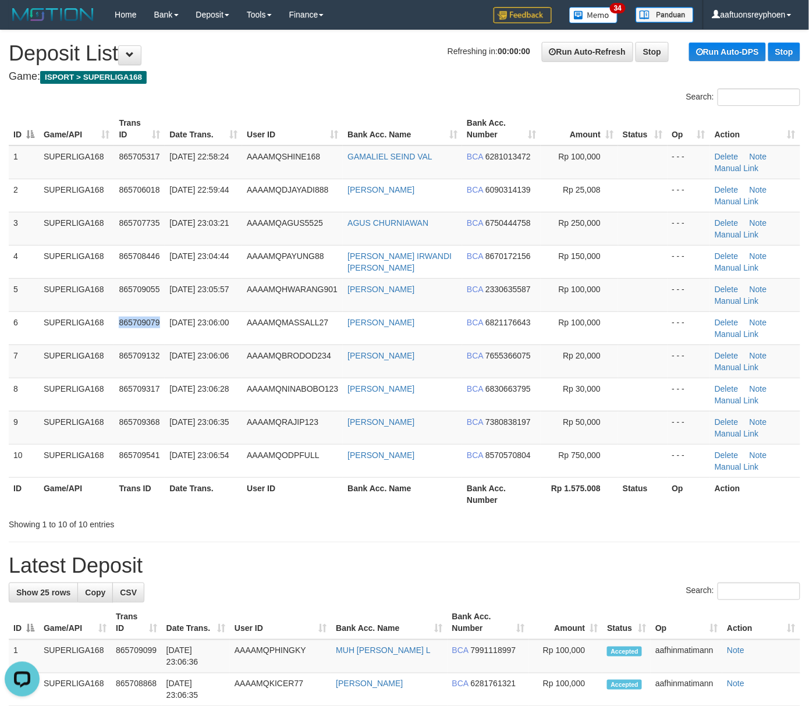
drag, startPoint x: 124, startPoint y: 328, endPoint x: 1, endPoint y: 361, distance: 127.1
click at [105, 334] on tr "6 SUPERLIGA168 865709079 31/08/2025 23:06:00 AAAAMQMASSALL27 MOHAMAD RISALDI BC…" at bounding box center [405, 328] width 792 height 33
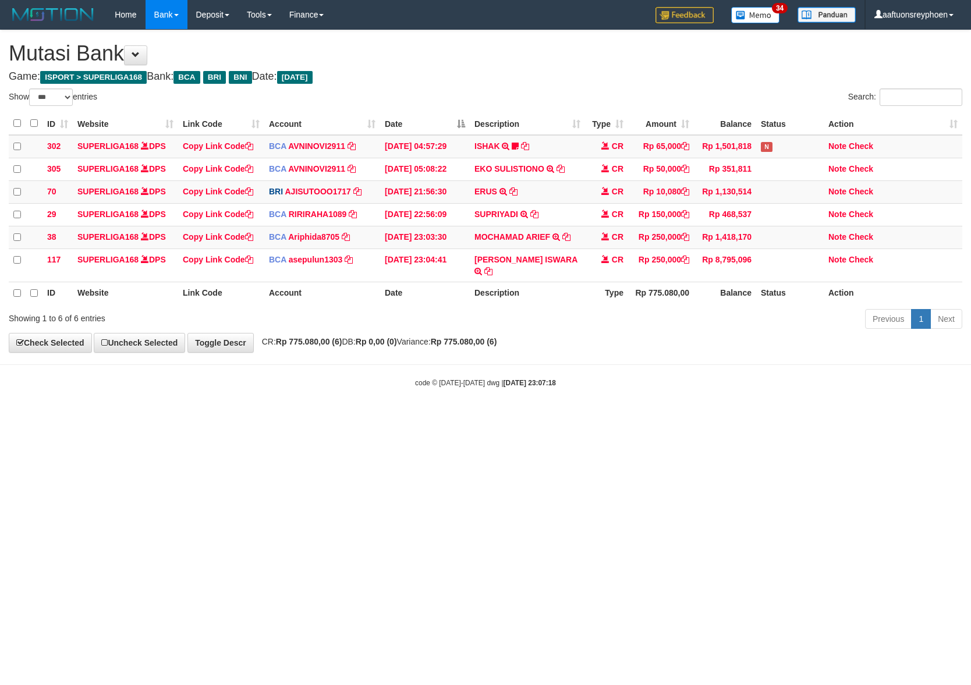
select select "***"
click at [876, 369] on body "Toggle navigation Home Bank Account List Load By Website Group [ISPORT] SUPERLI…" at bounding box center [485, 209] width 971 height 418
drag, startPoint x: 604, startPoint y: 432, endPoint x: 963, endPoint y: 378, distance: 363.4
click at [751, 411] on html "Toggle navigation Home Bank Account List Load By Website Group [ISPORT] SUPERLI…" at bounding box center [485, 209] width 971 height 418
drag, startPoint x: 556, startPoint y: 439, endPoint x: 968, endPoint y: 380, distance: 416.5
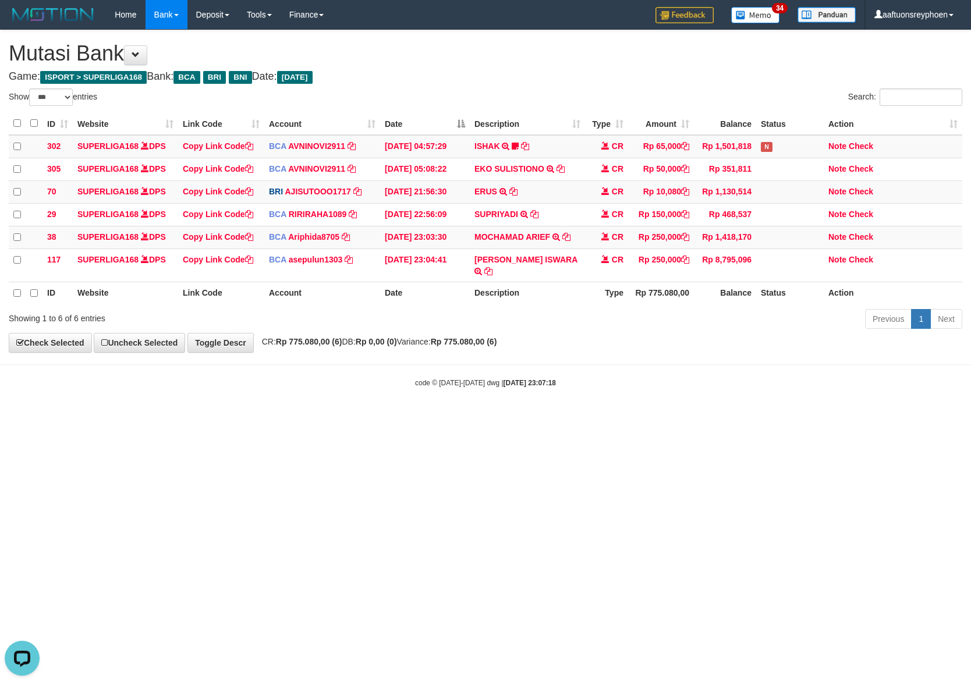
click at [616, 418] on html "Toggle navigation Home Bank Account List Load By Website Group [ISPORT] SUPERLI…" at bounding box center [485, 209] width 971 height 418
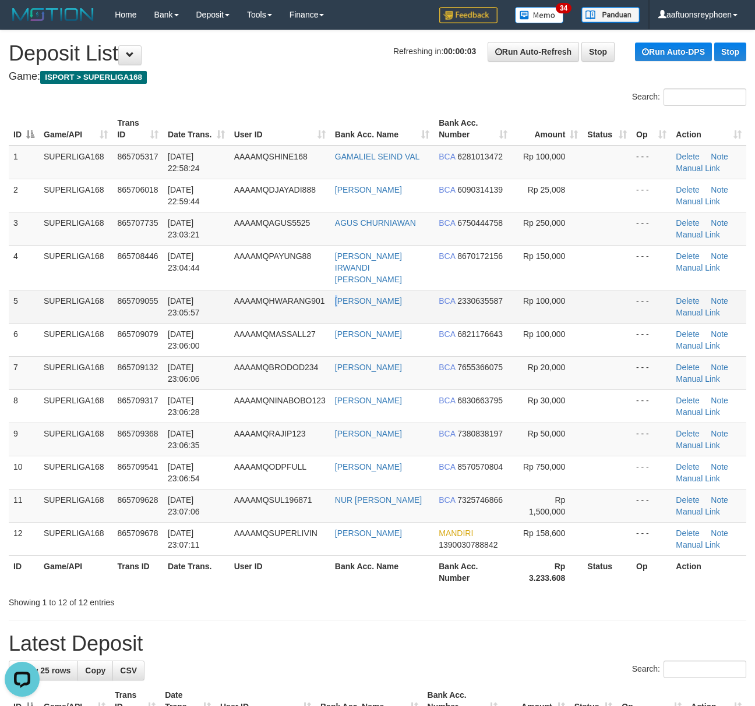
click at [338, 290] on tr "5 SUPERLIGA168 865709055 31/08/2025 23:05:57 AAAAMQHWARANG901 AKBAR NURCAHYA BC…" at bounding box center [377, 306] width 737 height 33
click at [371, 304] on td "AKBAR NURCAHYA" at bounding box center [382, 306] width 104 height 33
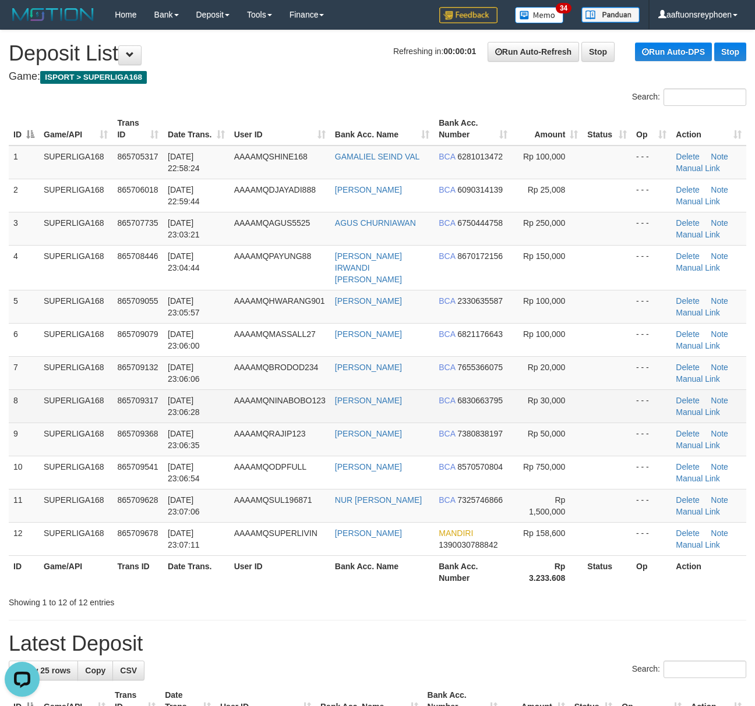
click at [143, 396] on span "865709317" at bounding box center [137, 400] width 41 height 9
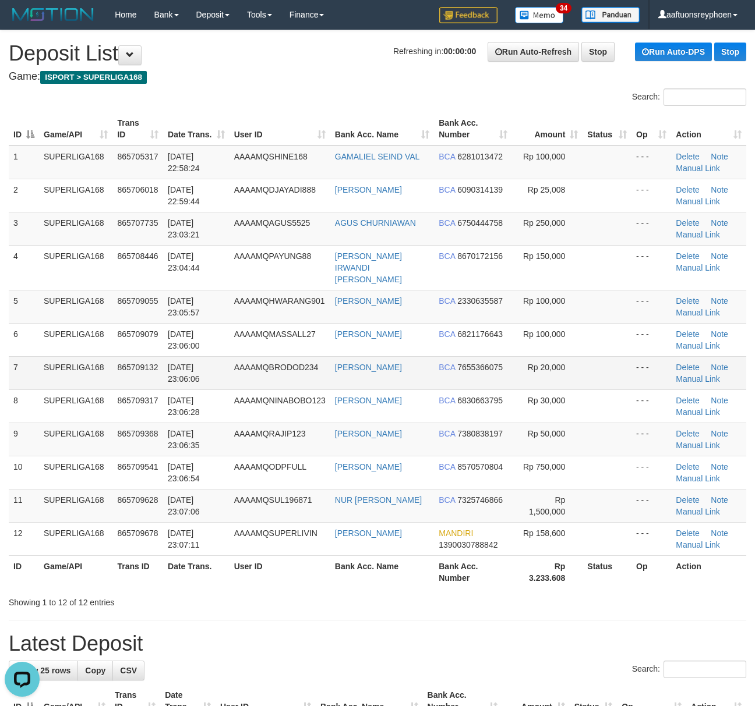
click at [98, 371] on td "SUPERLIGA168" at bounding box center [75, 372] width 73 height 33
click at [93, 370] on td "SUPERLIGA168" at bounding box center [75, 372] width 73 height 33
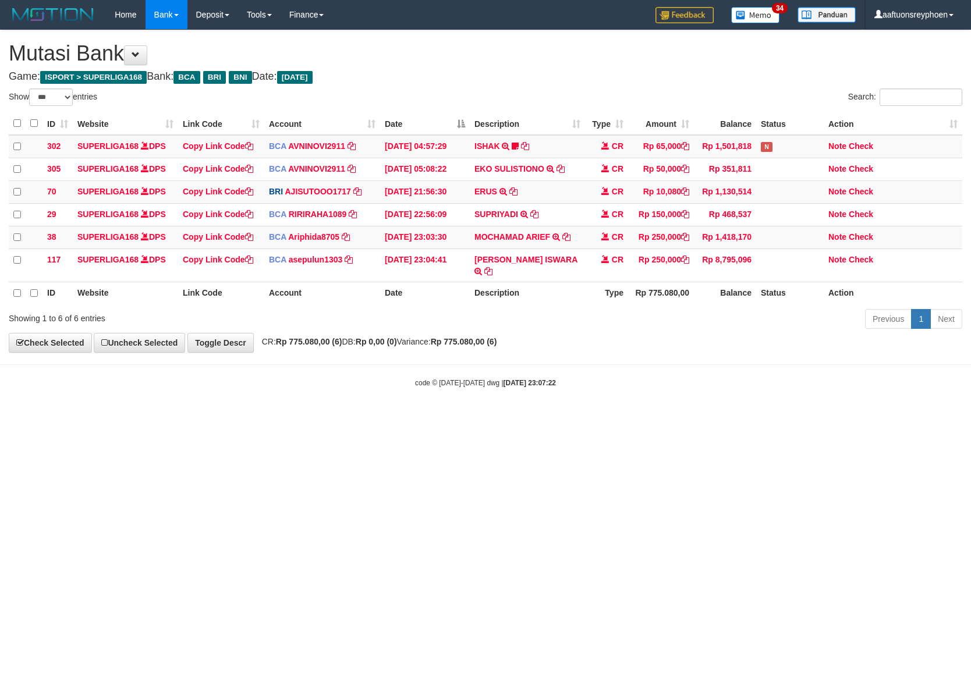
select select "***"
drag, startPoint x: 541, startPoint y: 478, endPoint x: 567, endPoint y: 473, distance: 26.5
click at [552, 418] on html "Toggle navigation Home Bank Account List Load By Website Group [ISPORT] SUPERLI…" at bounding box center [485, 209] width 971 height 418
click at [547, 418] on html "Toggle navigation Home Bank Account List Load By Website Group [ISPORT] SUPERLI…" at bounding box center [485, 209] width 971 height 418
click at [522, 418] on html "Toggle navigation Home Bank Account List Load By Website Group [ISPORT] SUPERLI…" at bounding box center [485, 209] width 971 height 418
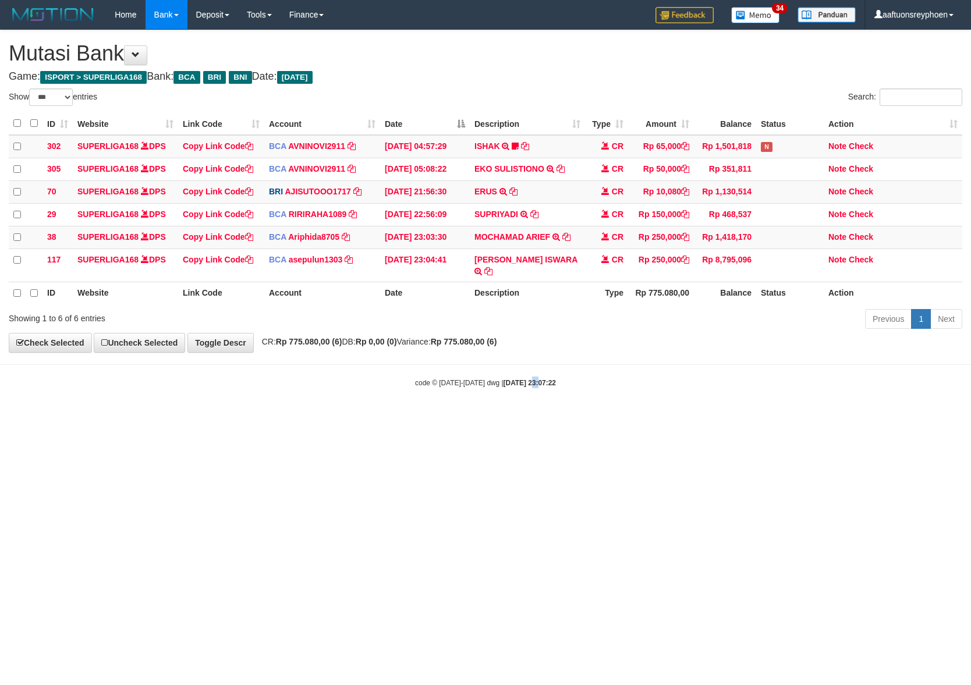
drag, startPoint x: 522, startPoint y: 469, endPoint x: 508, endPoint y: 466, distance: 14.3
click at [522, 418] on html "Toggle navigation Home Bank Account List Load By Website Group [ISPORT] SUPERLI…" at bounding box center [485, 209] width 971 height 418
select select "***"
click at [508, 418] on html "Toggle navigation Home Bank Account List Load By Website Group [ISPORT] SUPERLI…" at bounding box center [485, 209] width 971 height 418
drag, startPoint x: 511, startPoint y: 536, endPoint x: 969, endPoint y: 472, distance: 462.8
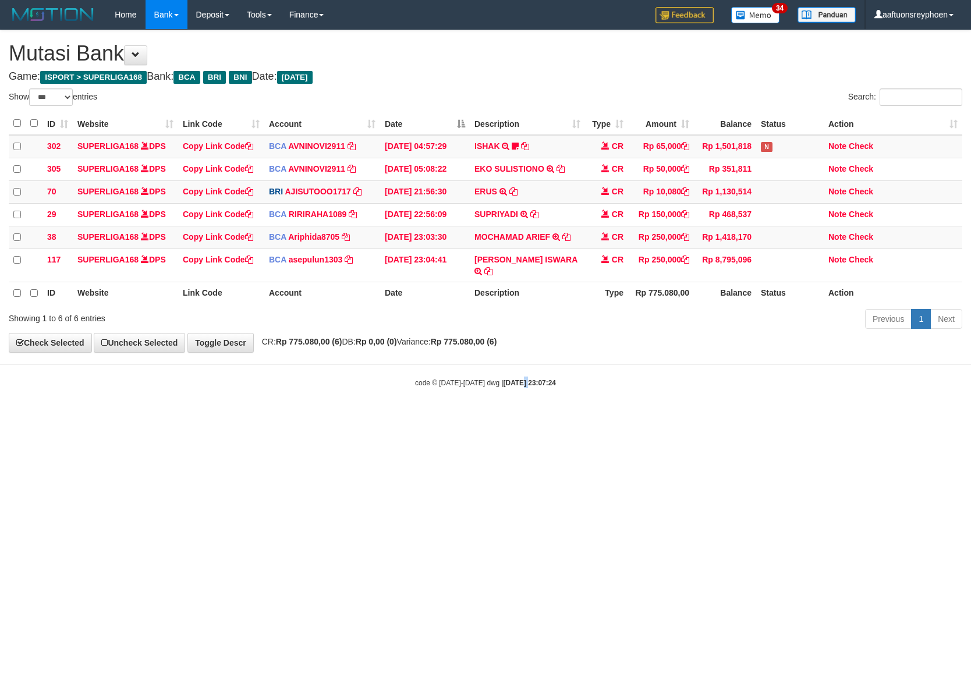
click at [543, 418] on html "Toggle navigation Home Bank Account List Load By Website Group [ISPORT] SUPERLI…" at bounding box center [485, 209] width 971 height 418
drag, startPoint x: 504, startPoint y: 540, endPoint x: 512, endPoint y: 538, distance: 9.0
click at [512, 418] on html "Toggle navigation Home Bank Account List Load By Website Group [ISPORT] SUPERLI…" at bounding box center [485, 209] width 971 height 418
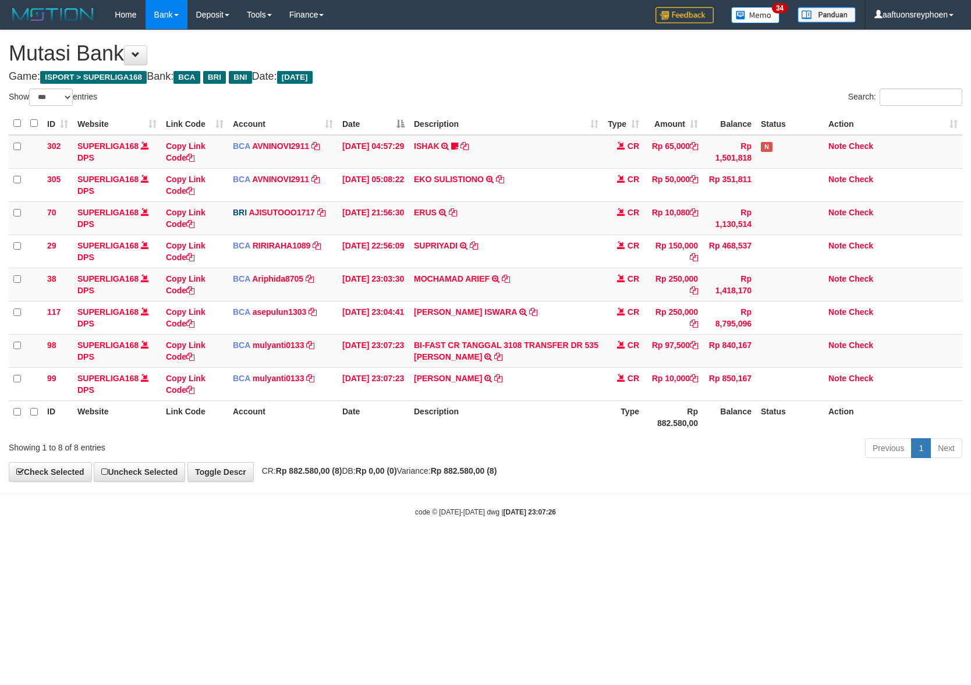
select select "***"
click at [500, 526] on body "Toggle navigation Home Bank Account List Load By Website Group [ISPORT] SUPERLI…" at bounding box center [485, 273] width 971 height 547
drag, startPoint x: 499, startPoint y: 525, endPoint x: 968, endPoint y: 462, distance: 473.0
click at [522, 526] on body "Toggle navigation Home Bank Account List Load By Website Group [ISPORT] SUPERLI…" at bounding box center [485, 273] width 971 height 547
select select "***"
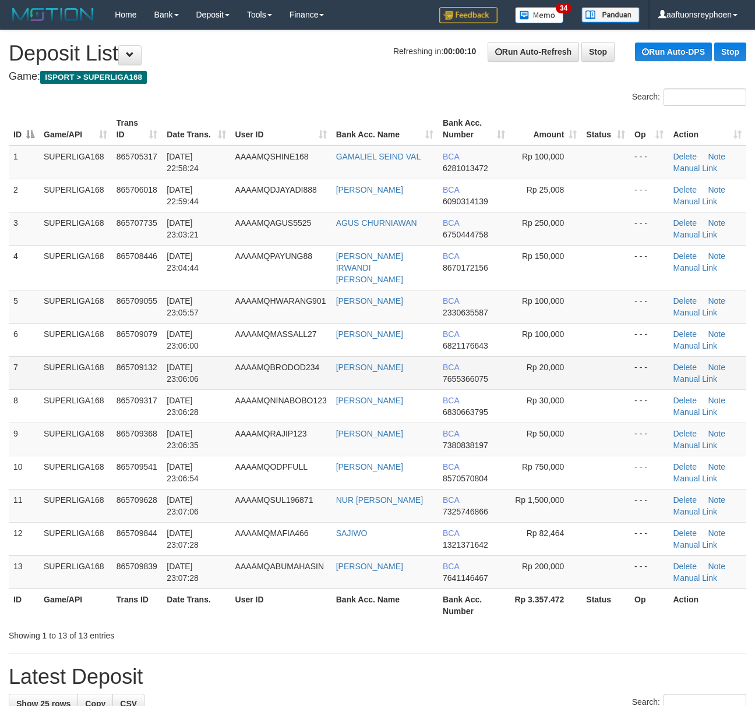
drag, startPoint x: 144, startPoint y: 369, endPoint x: 1, endPoint y: 413, distance: 150.1
click at [142, 369] on td "865709132" at bounding box center [137, 372] width 51 height 33
drag, startPoint x: 2, startPoint y: 399, endPoint x: -22, endPoint y: 401, distance: 24.6
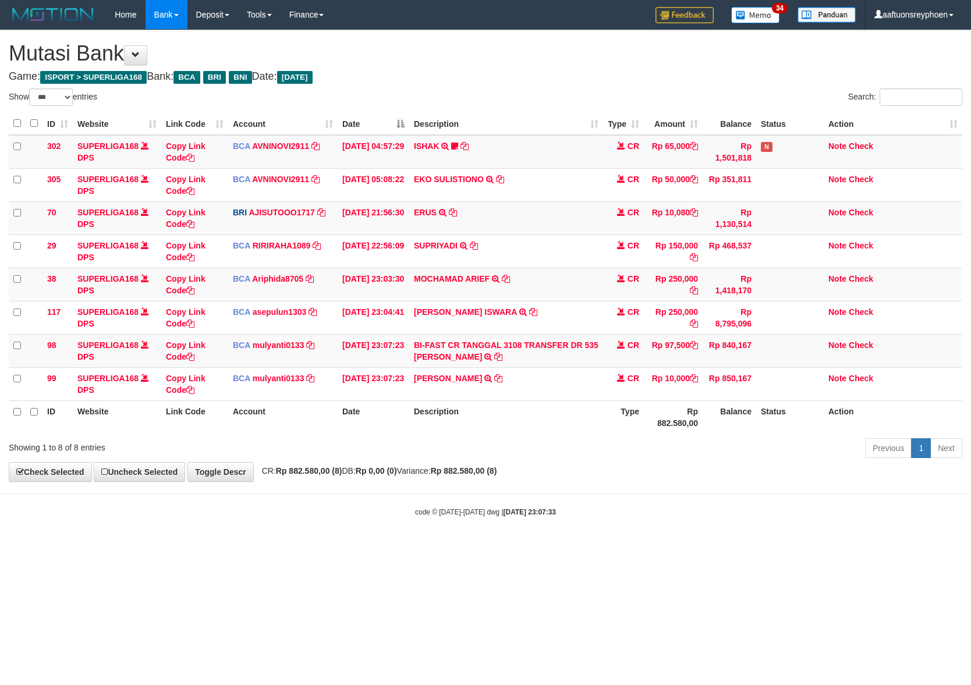
select select "***"
click at [426, 460] on div "Previous 1 Next" at bounding box center [687, 449] width 549 height 25
drag, startPoint x: 426, startPoint y: 460, endPoint x: 968, endPoint y: 411, distance: 543.8
click at [458, 460] on div "Previous 1 Next" at bounding box center [687, 449] width 549 height 25
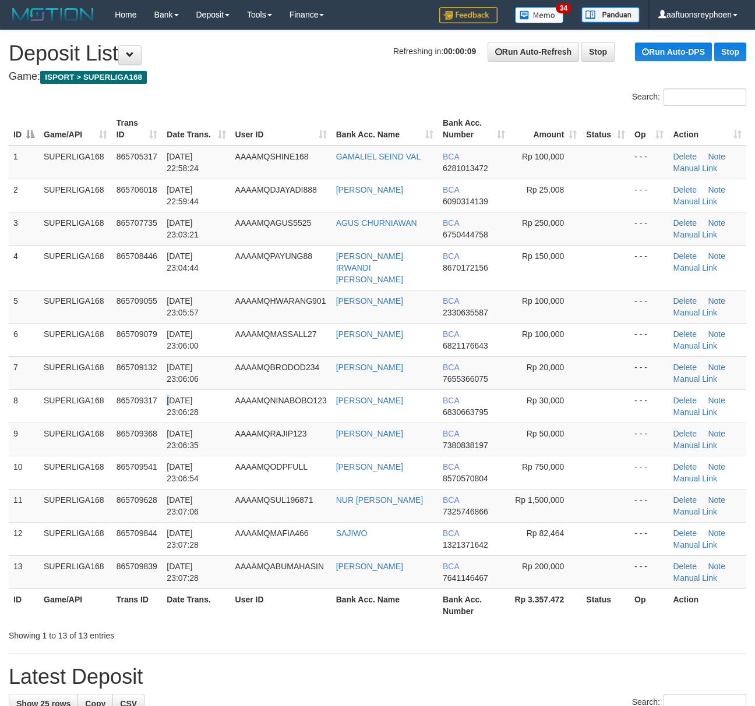
drag, startPoint x: 166, startPoint y: 383, endPoint x: 3, endPoint y: 410, distance: 164.7
click at [163, 390] on td "31/08/2025 23:06:28" at bounding box center [196, 406] width 68 height 33
drag, startPoint x: 105, startPoint y: 392, endPoint x: 1, endPoint y: 406, distance: 104.6
click at [40, 399] on tr "8 SUPERLIGA168 865709317 31/08/2025 23:06:28 AAAAMQNINABOBO123 SUBROTO BCA 6830…" at bounding box center [377, 406] width 737 height 33
drag, startPoint x: 199, startPoint y: 397, endPoint x: 52, endPoint y: 420, distance: 148.7
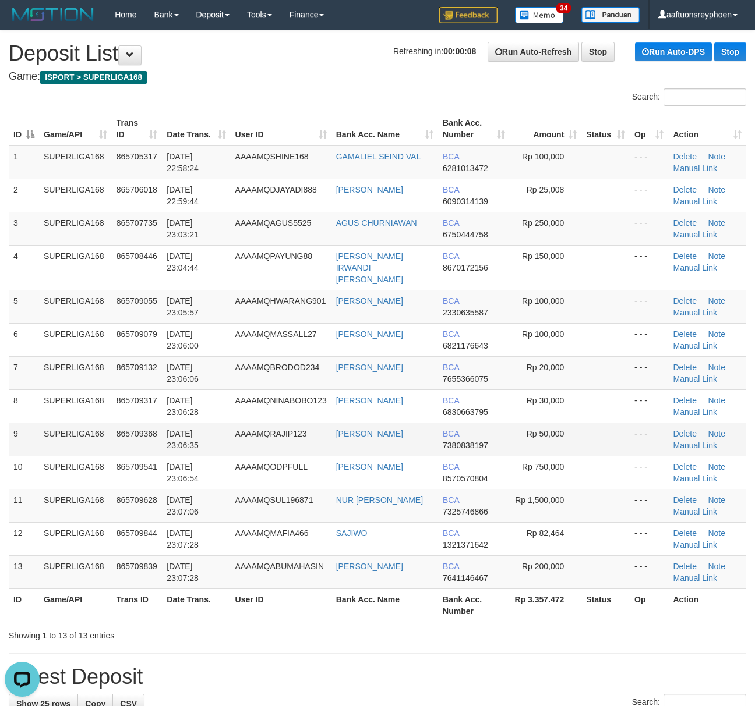
click at [190, 395] on td "31/08/2025 23:06:28" at bounding box center [196, 406] width 68 height 33
drag, startPoint x: 31, startPoint y: 401, endPoint x: 1, endPoint y: 402, distance: 30.9
click at [8, 401] on div "ID Game/API Trans ID Date Trans. User ID Bank Acc. Name Bank Acc. Number Amount…" at bounding box center [377, 367] width 755 height 517
drag, startPoint x: 65, startPoint y: 412, endPoint x: 0, endPoint y: 422, distance: 66.0
click at [57, 423] on td "SUPERLIGA168" at bounding box center [75, 439] width 73 height 33
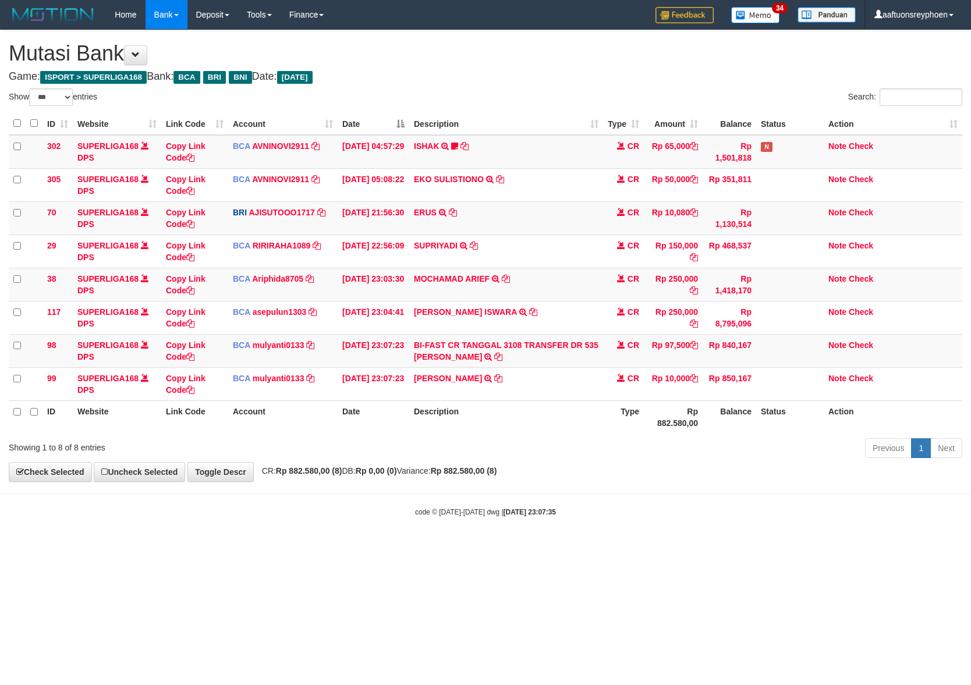
select select "***"
drag, startPoint x: 581, startPoint y: 480, endPoint x: 938, endPoint y: 439, distance: 358.7
click at [695, 459] on div "**********" at bounding box center [485, 255] width 971 height 451
select select "***"
drag, startPoint x: 768, startPoint y: 454, endPoint x: 967, endPoint y: 439, distance: 200.3
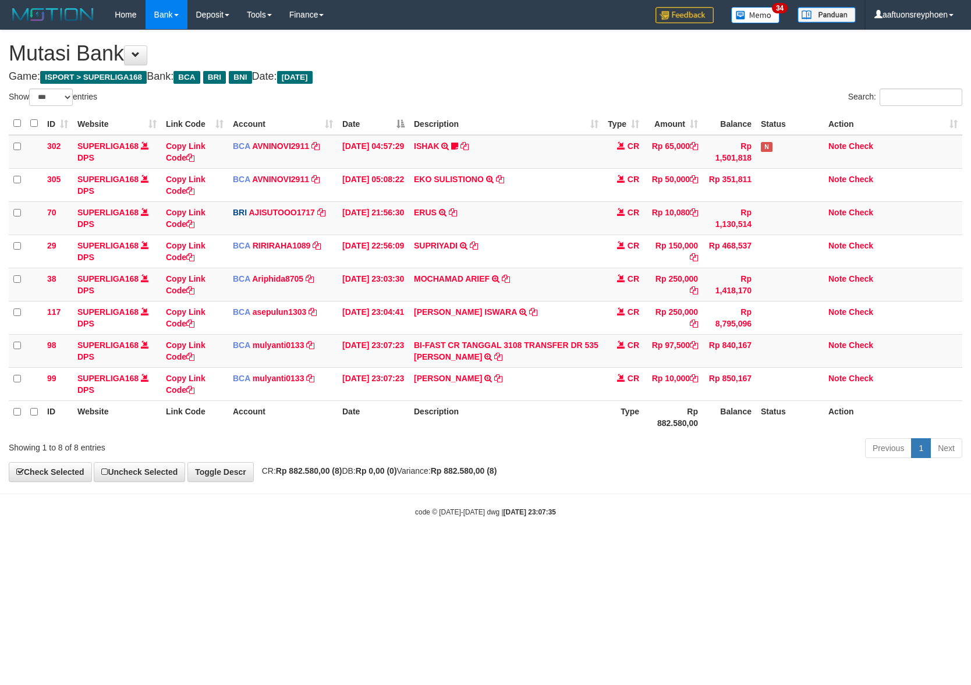
click at [832, 448] on div "Previous 1 Next" at bounding box center [687, 449] width 549 height 25
drag, startPoint x: 595, startPoint y: 461, endPoint x: 963, endPoint y: 438, distance: 368.8
click at [756, 448] on div "**********" at bounding box center [485, 255] width 971 height 451
select select "***"
drag, startPoint x: 550, startPoint y: 485, endPoint x: 964, endPoint y: 447, distance: 416.4
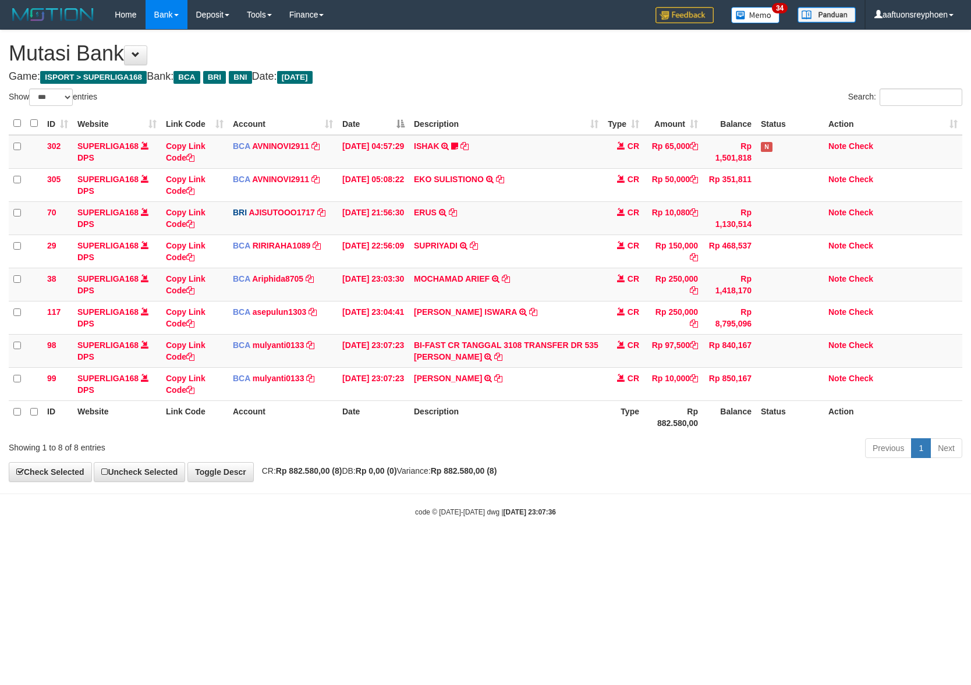
click at [631, 473] on body "Toggle navigation Home Bank Account List Load By Website Group [ISPORT] SUPERLI…" at bounding box center [485, 273] width 971 height 547
select select "***"
drag, startPoint x: 521, startPoint y: 515, endPoint x: 692, endPoint y: 500, distance: 171.9
click at [584, 509] on div "code © [DATE]-[DATE] dwg | [DATE] 23:07:38" at bounding box center [485, 512] width 971 height 12
drag, startPoint x: 478, startPoint y: 506, endPoint x: 685, endPoint y: 487, distance: 208.8
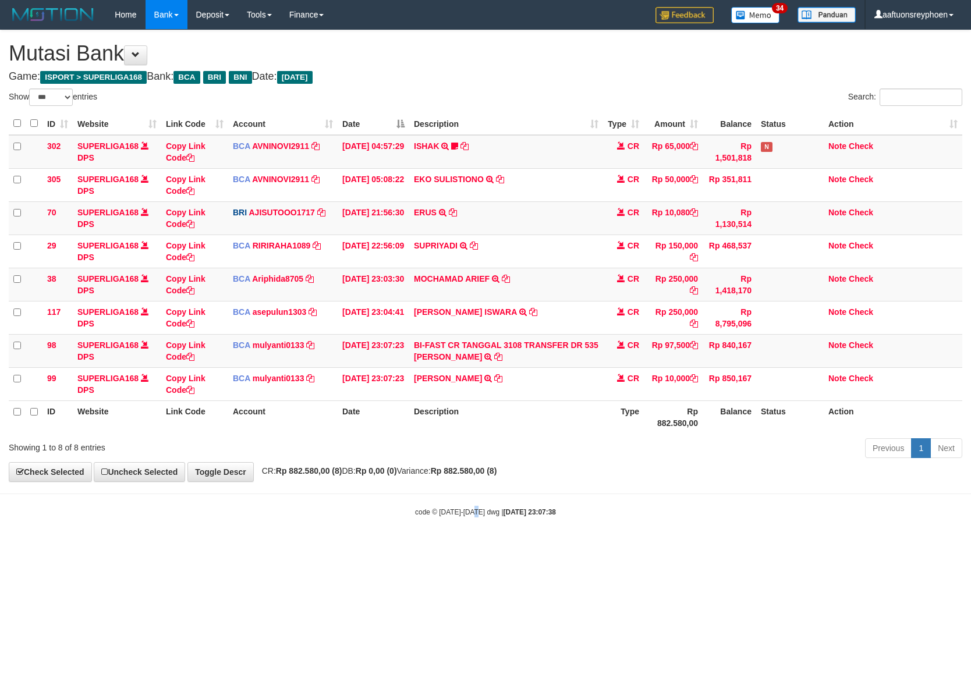
click at [500, 501] on body "Toggle navigation Home Bank Account List Load By Website Group [ISPORT] SUPERLI…" at bounding box center [485, 273] width 971 height 547
select select "***"
drag, startPoint x: 430, startPoint y: 459, endPoint x: 441, endPoint y: 464, distance: 12.5
click at [430, 459] on div "Previous 1 Next" at bounding box center [687, 449] width 549 height 25
drag, startPoint x: 424, startPoint y: 453, endPoint x: 968, endPoint y: 392, distance: 547.3
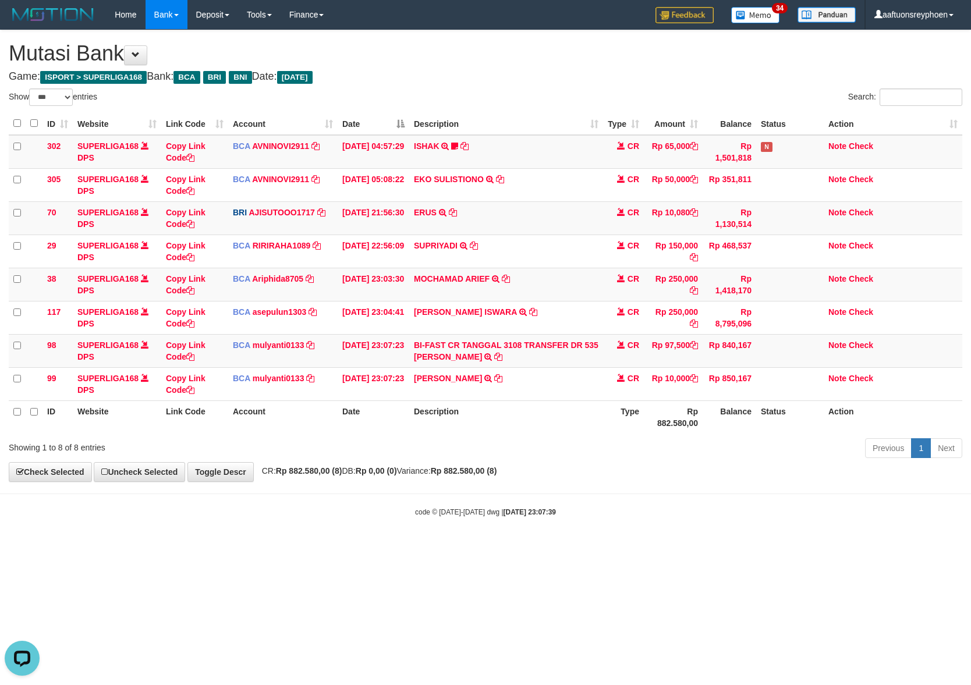
click at [453, 452] on div "Previous 1 Next" at bounding box center [687, 449] width 549 height 25
drag, startPoint x: 721, startPoint y: 438, endPoint x: 844, endPoint y: 422, distance: 123.9
click at [809, 426] on div "Show ** ** ** *** entries Search: ID Website Link Code Account Date Description…" at bounding box center [486, 276] width 954 height 374
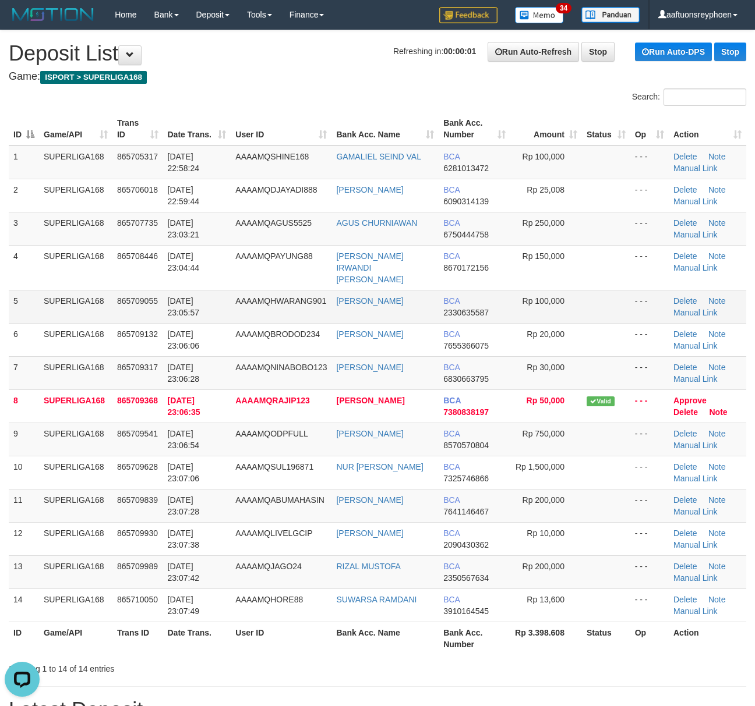
click at [145, 323] on td "865709132" at bounding box center [137, 339] width 51 height 33
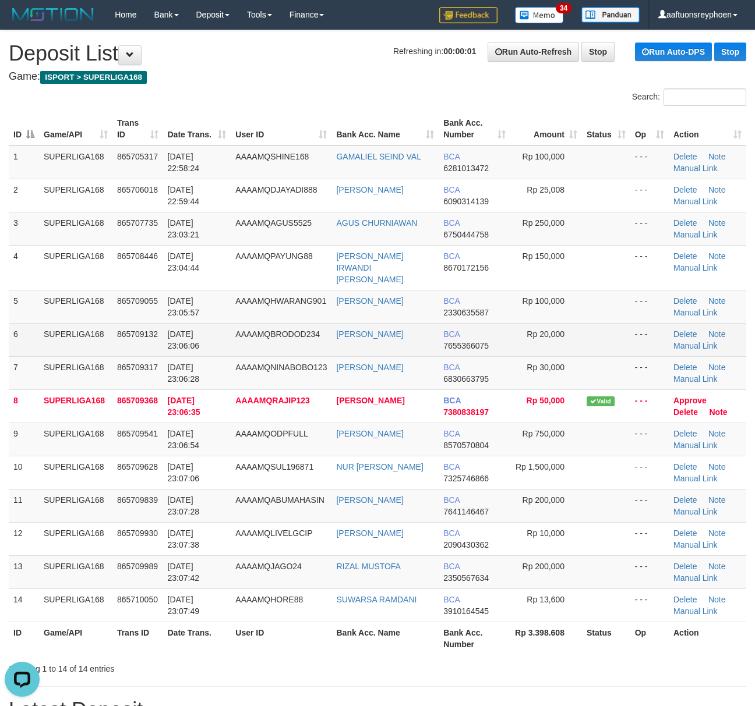
drag, startPoint x: 144, startPoint y: 308, endPoint x: 91, endPoint y: 328, distance: 56.8
click at [129, 314] on tbody "1 SUPERLIGA168 865705317 31/08/2025 22:58:24 AAAAMQSHINE168 GAMALIEL SEIND VAL …" at bounding box center [377, 384] width 737 height 477
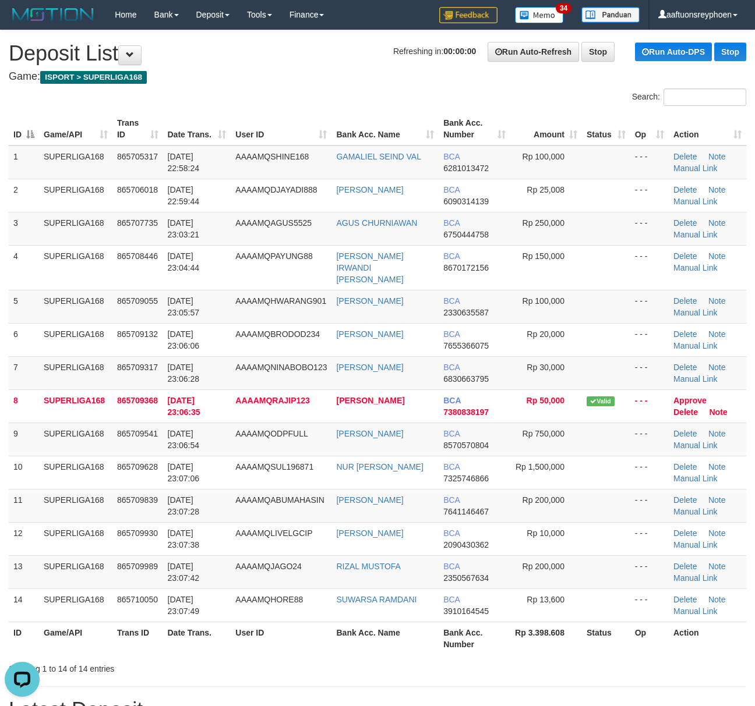
click at [6, 342] on div "ID Game/API Trans ID Date Trans. User ID Bank Acc. Name Bank Acc. Number Amount…" at bounding box center [377, 384] width 755 height 550
drag, startPoint x: 155, startPoint y: 345, endPoint x: 5, endPoint y: 371, distance: 152.5
click at [115, 356] on td "865709317" at bounding box center [137, 372] width 51 height 33
click at [252, 363] on span "AAAAMQNINABOBO123" at bounding box center [280, 367] width 91 height 9
click at [250, 363] on span "AAAAMQNINABOBO123" at bounding box center [280, 367] width 91 height 9
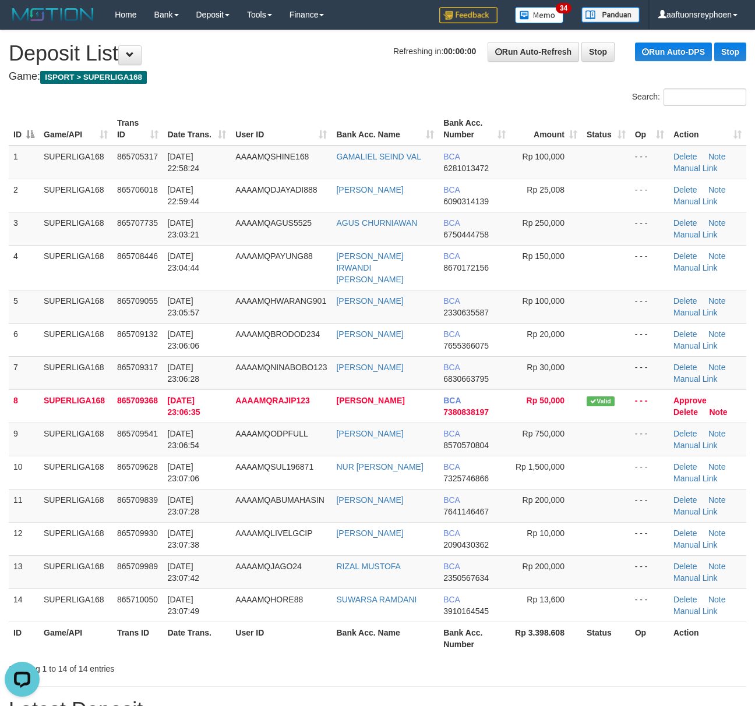
click at [6, 379] on div "ID Game/API Trans ID Date Trans. User ID Bank Acc. Name Bank Acc. Number Amount…" at bounding box center [377, 384] width 755 height 550
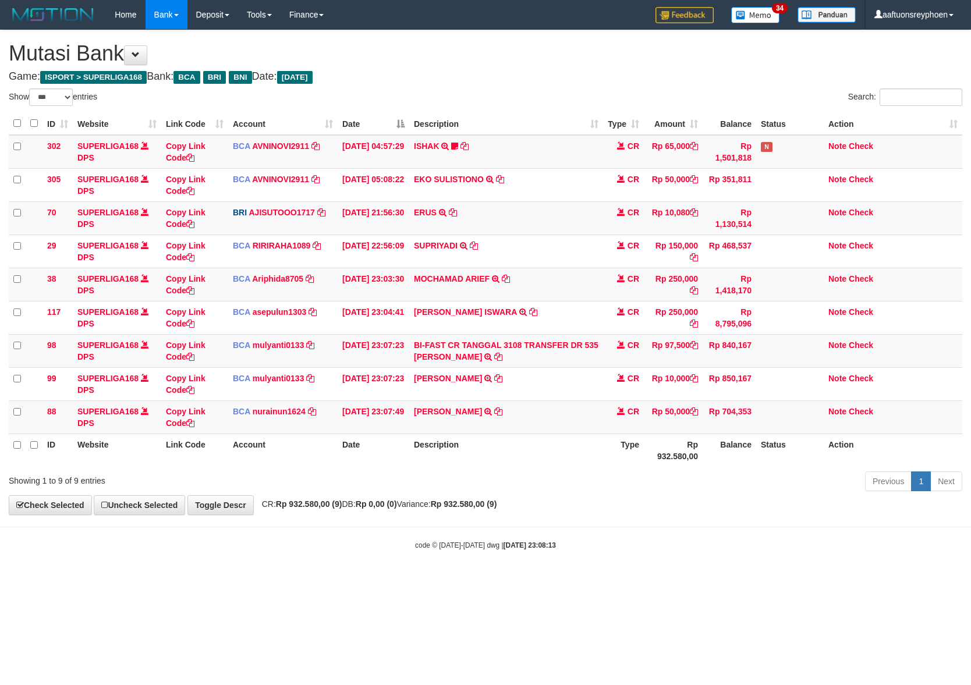
select select "***"
click at [745, 443] on tr "ID Website Link Code Account Date Description Type Rp 932.580,00 Balance Status…" at bounding box center [486, 450] width 954 height 33
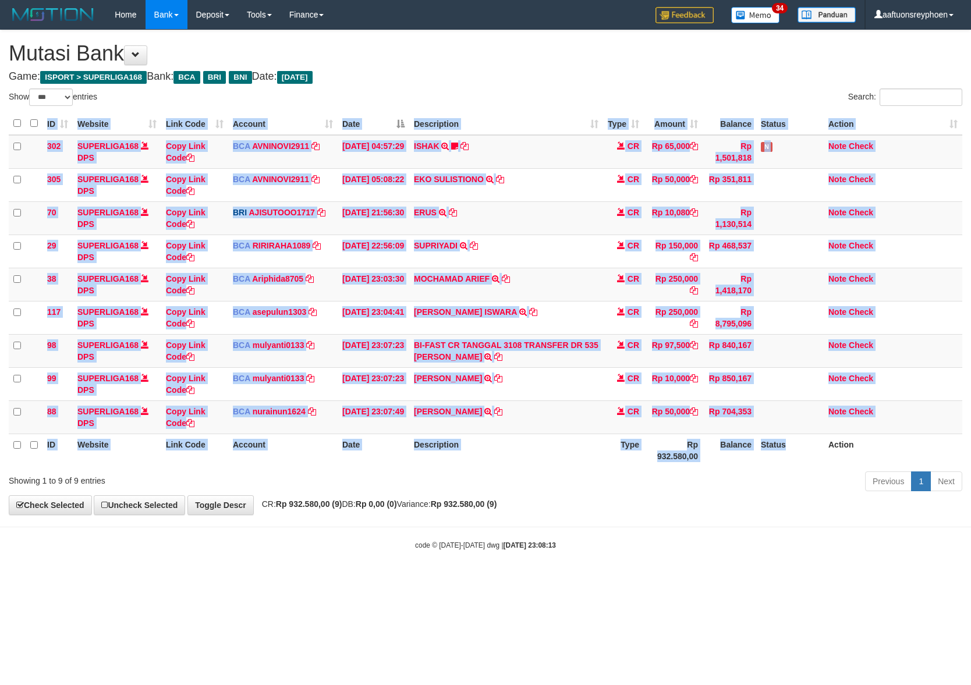
drag, startPoint x: 801, startPoint y: 469, endPoint x: 970, endPoint y: 452, distance: 169.7
click at [953, 453] on div "ID Website Link Code Account Date Description Type Amount Balance Status Action…" at bounding box center [485, 290] width 971 height 362
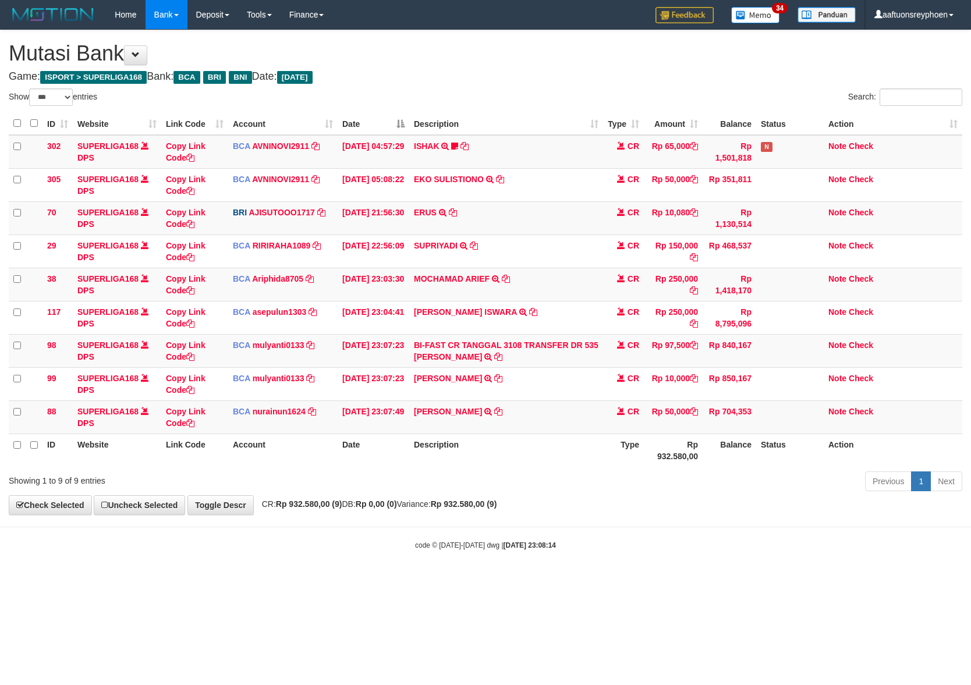
select select "***"
click at [571, 506] on div "**********" at bounding box center [485, 272] width 971 height 485
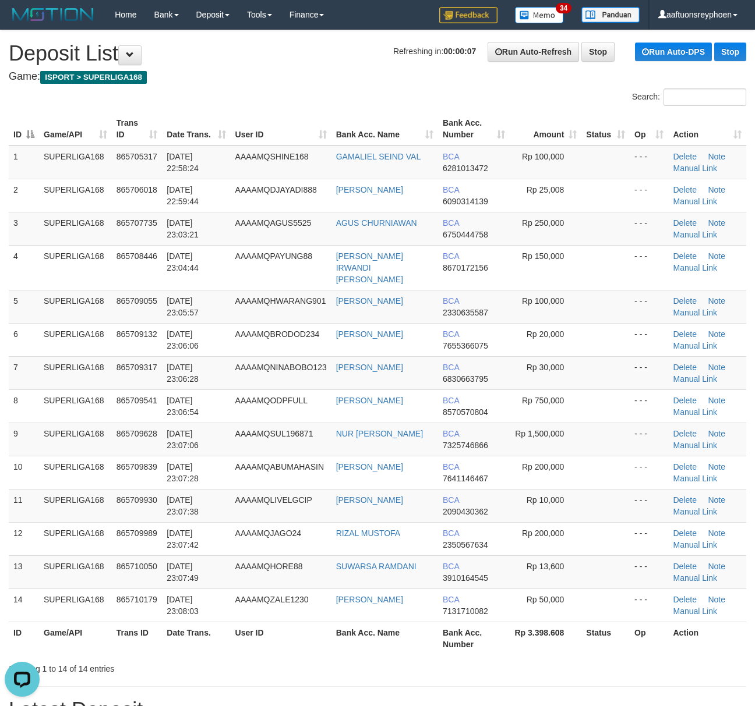
drag, startPoint x: 19, startPoint y: 469, endPoint x: -5, endPoint y: 474, distance: 24.4
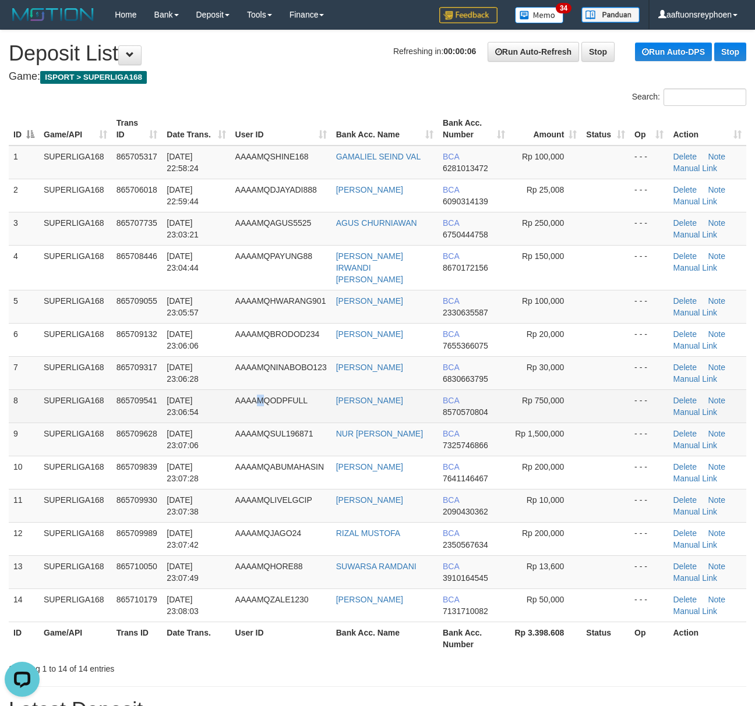
click at [260, 392] on td "AAAAMQODPFULL" at bounding box center [281, 406] width 101 height 33
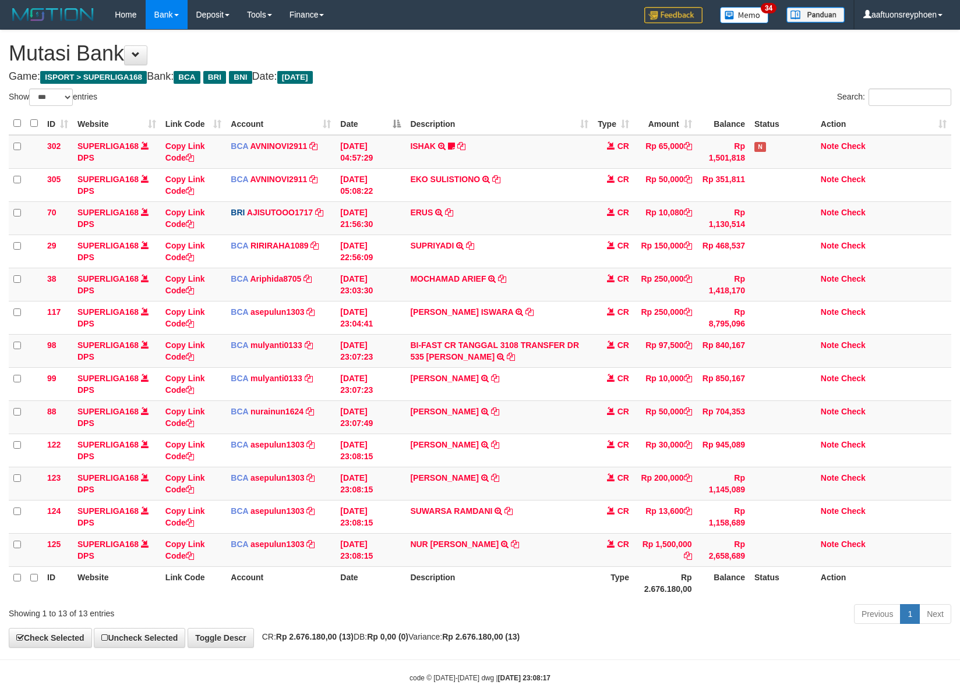
select select "***"
click at [440, 576] on th "Description" at bounding box center [499, 583] width 188 height 33
click at [459, 576] on th "Description" at bounding box center [499, 583] width 188 height 33
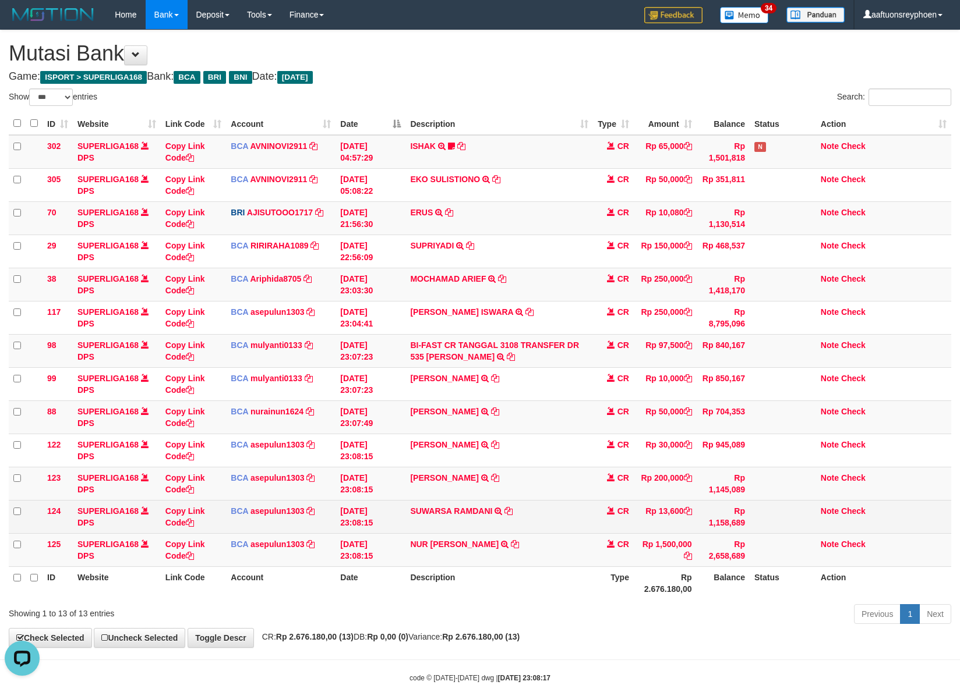
click at [645, 509] on td "Rp 13,600" at bounding box center [665, 516] width 63 height 33
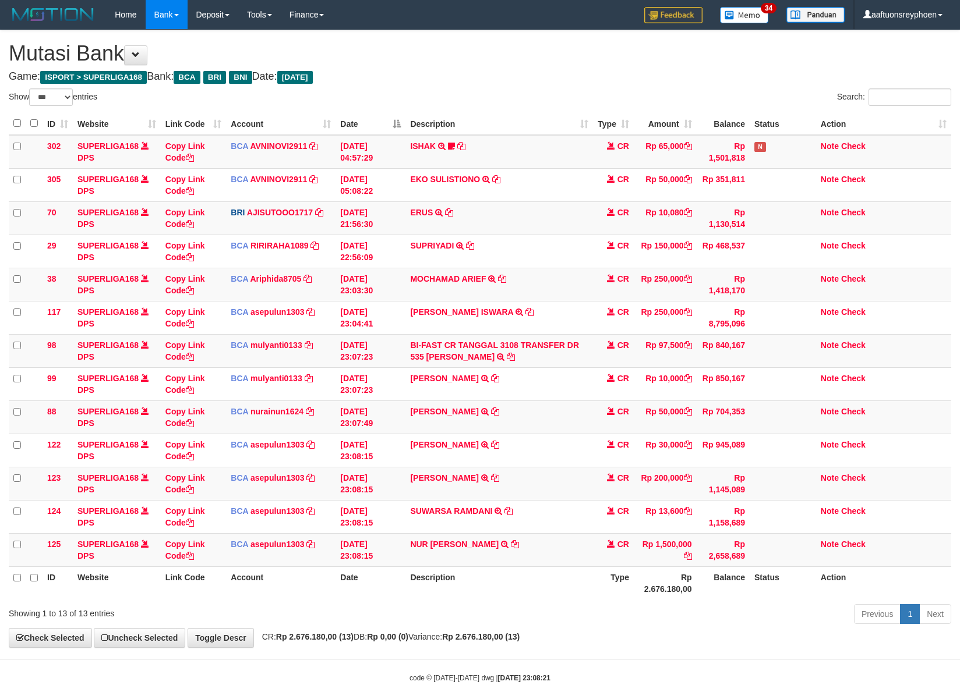
select select "***"
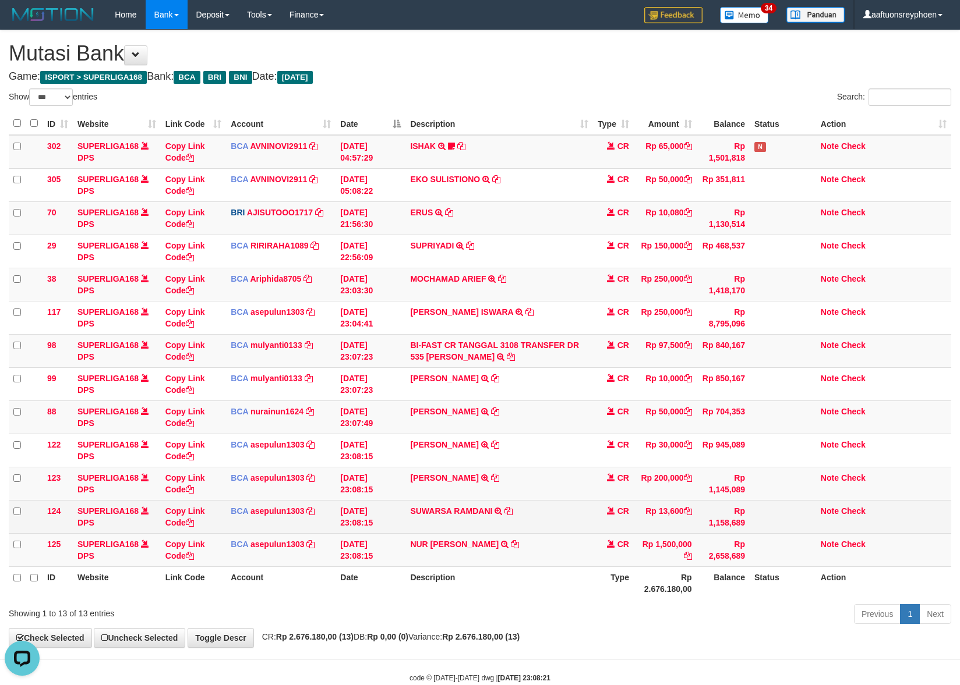
drag, startPoint x: 692, startPoint y: 524, endPoint x: 685, endPoint y: 520, distance: 8.6
click at [689, 521] on td "Rp 13,600" at bounding box center [665, 516] width 63 height 33
click at [676, 519] on td "Rp 13,600" at bounding box center [665, 516] width 63 height 33
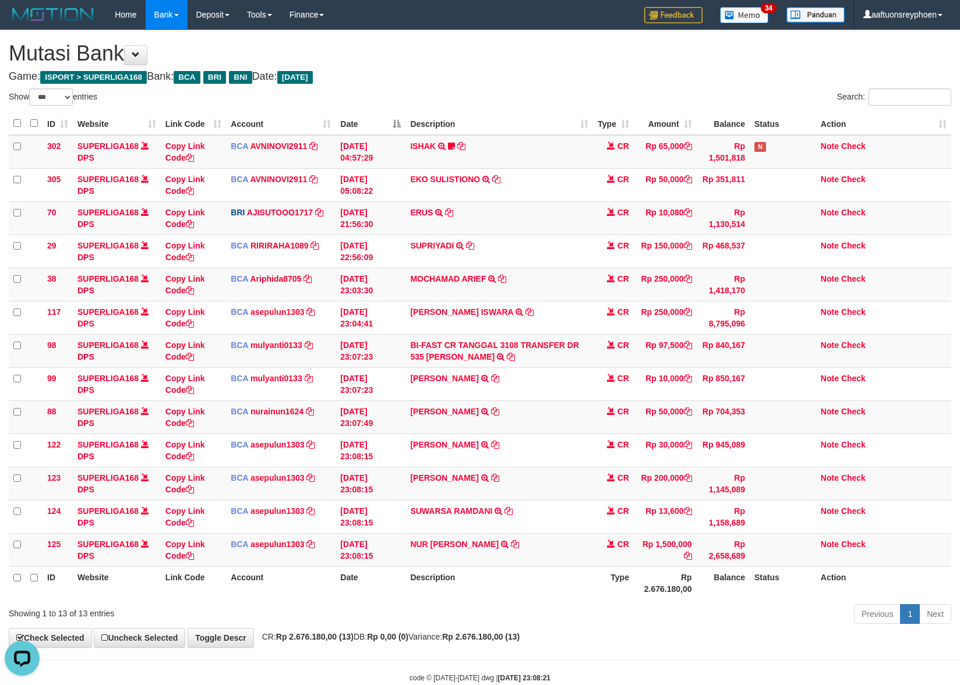
drag, startPoint x: 650, startPoint y: 518, endPoint x: 968, endPoint y: 481, distance: 319.5
click at [665, 516] on td "Rp 13,600" at bounding box center [665, 516] width 63 height 33
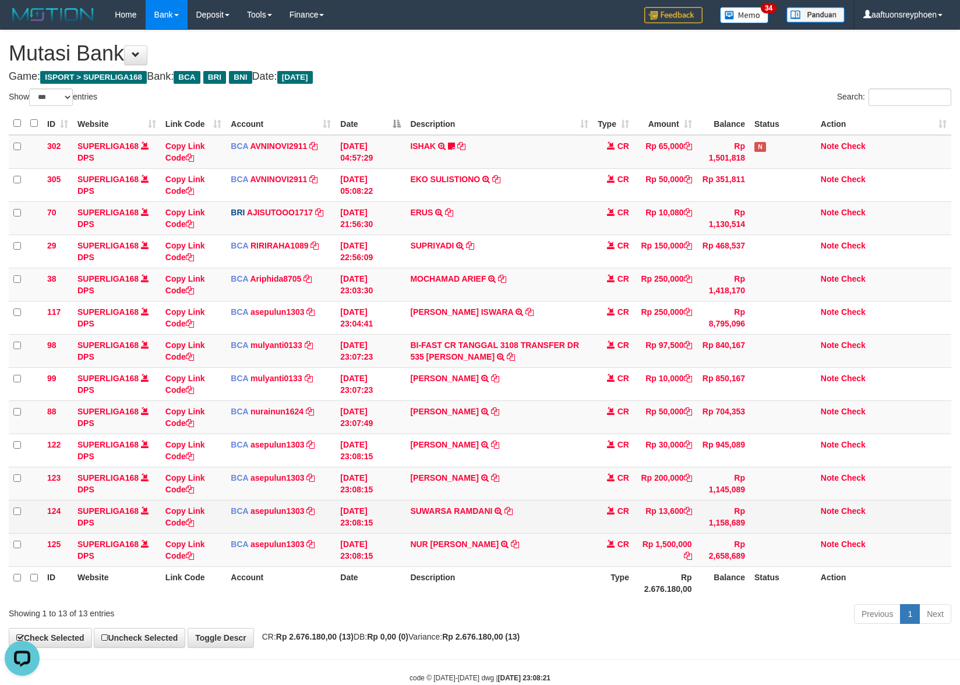
drag, startPoint x: 363, startPoint y: 520, endPoint x: 553, endPoint y: 504, distance: 189.9
click at [399, 520] on td "31/08/2025 23:08:15" at bounding box center [370, 516] width 70 height 33
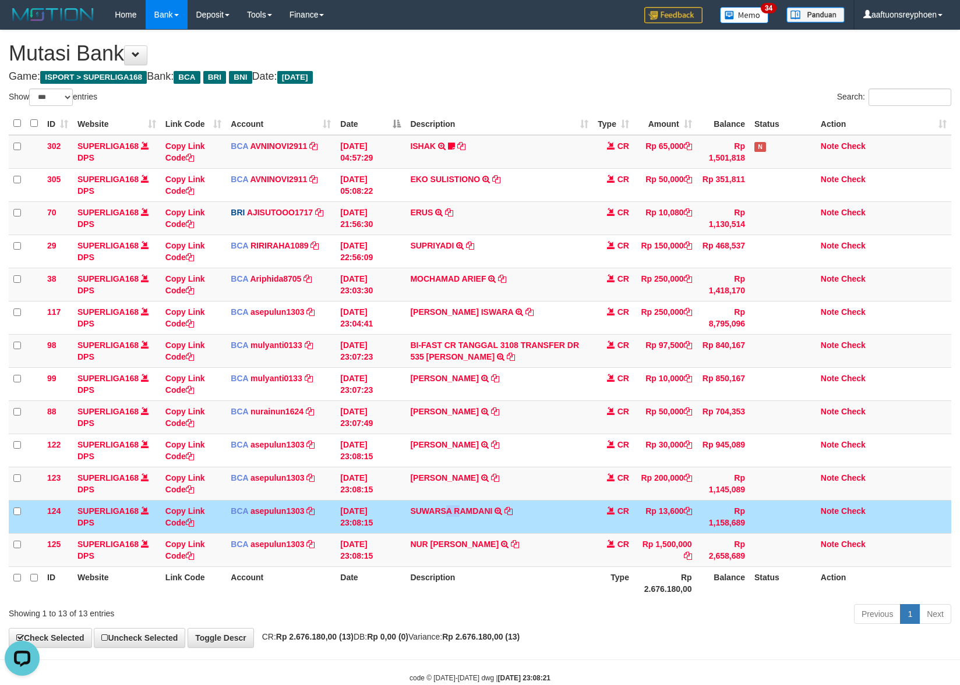
drag, startPoint x: 454, startPoint y: 504, endPoint x: 965, endPoint y: 450, distance: 513.6
click at [546, 502] on td "SUWARSA RAMDANI TRSF E-BANKING CR 3108/FTSCY/WS95271 13600.00SUWARSA RAMDANI" at bounding box center [499, 516] width 188 height 33
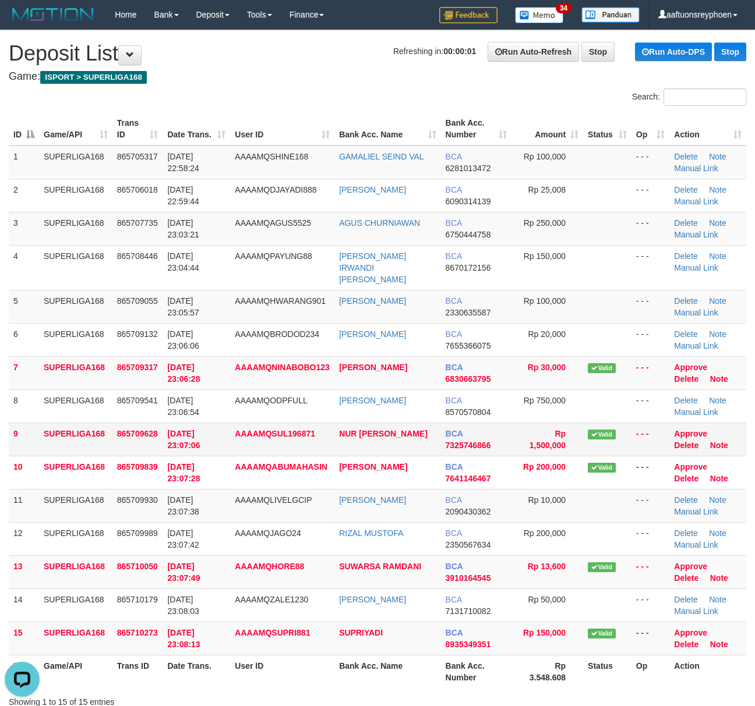
click at [36, 430] on tr "9 SUPERLIGA168 865709628 31/08/2025 23:07:06 AAAAMQSUL196871 NUR SULAIMAN B BCA…" at bounding box center [377, 439] width 737 height 33
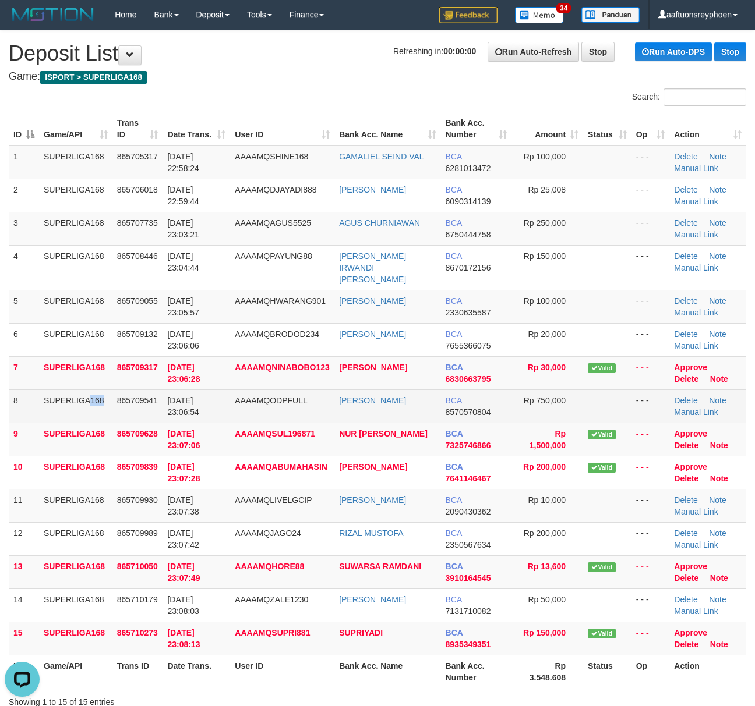
click at [68, 401] on td "SUPERLIGA168" at bounding box center [75, 406] width 73 height 33
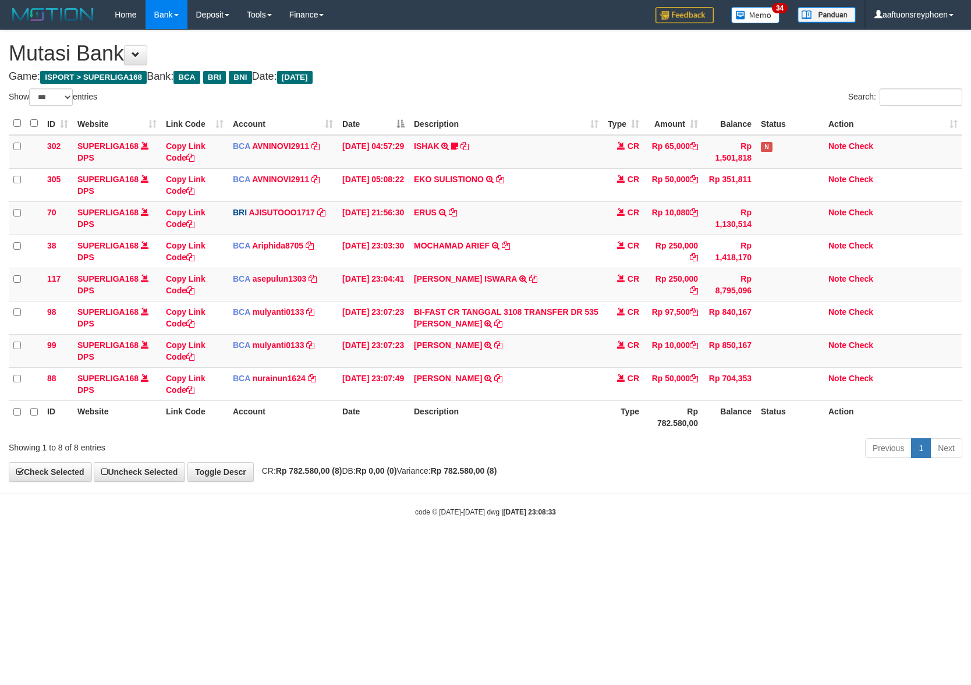
select select "***"
click at [606, 412] on tr "ID Website Link Code Account Date Description Type Rp 782.580,00 Balance Status…" at bounding box center [486, 417] width 954 height 33
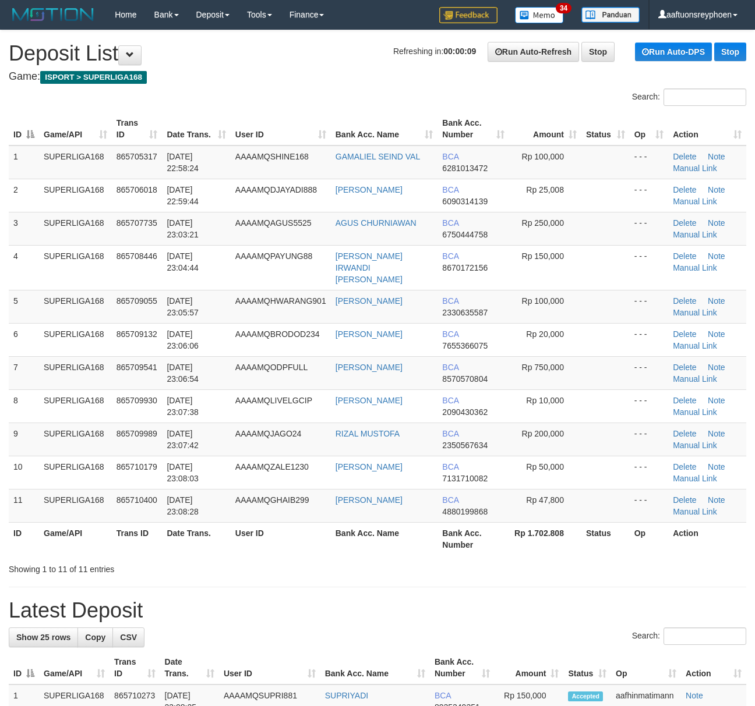
drag, startPoint x: 56, startPoint y: 367, endPoint x: 1, endPoint y: 380, distance: 56.8
click at [49, 368] on td "SUPERLIGA168" at bounding box center [75, 372] width 73 height 33
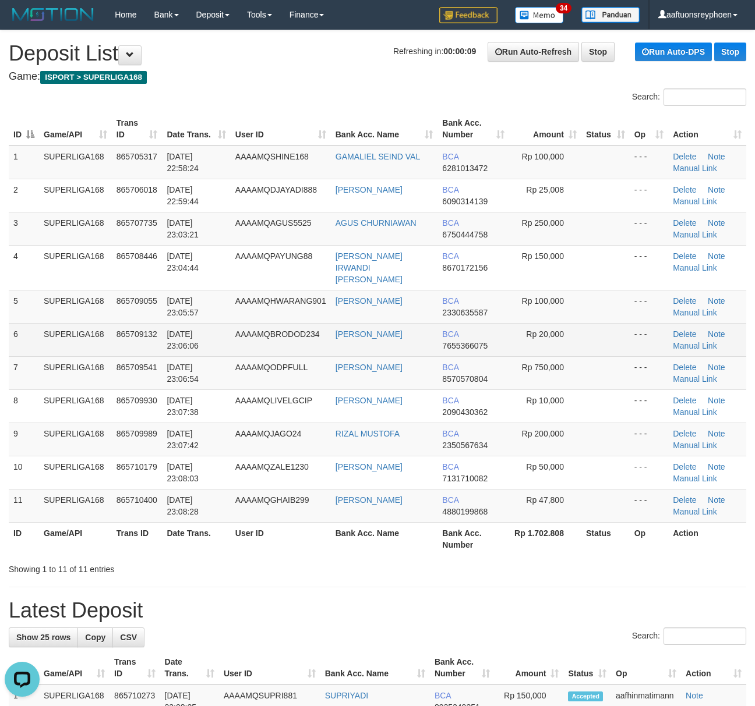
drag, startPoint x: 224, startPoint y: 326, endPoint x: 215, endPoint y: 327, distance: 9.3
click at [215, 327] on td "[DATE] 23:06:06" at bounding box center [196, 339] width 68 height 33
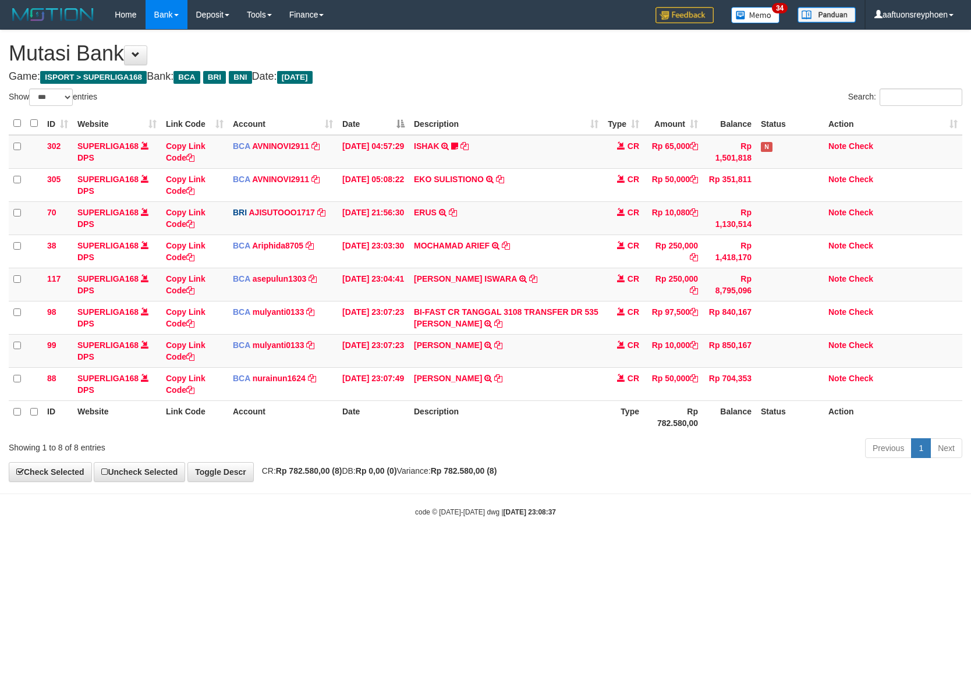
select select "***"
click at [625, 455] on div "Previous 1 Next" at bounding box center [687, 449] width 549 height 25
select select "***"
click at [641, 425] on tr "ID Website Link Code Account Date Description Type Rp 782.580,00 Balance Status…" at bounding box center [486, 417] width 954 height 33
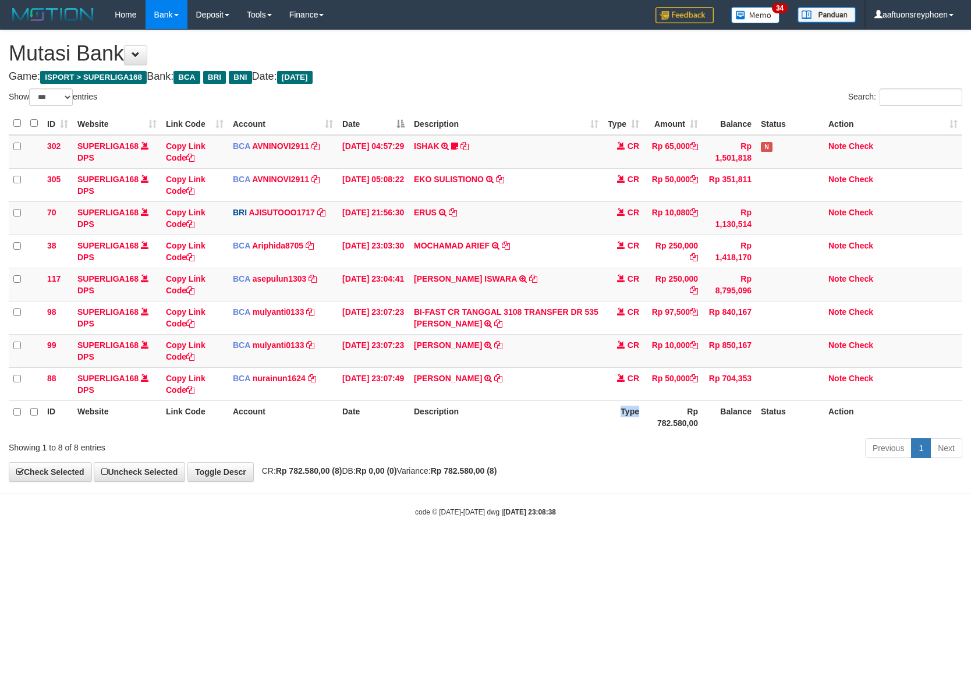
drag, startPoint x: 379, startPoint y: 447, endPoint x: 437, endPoint y: 457, distance: 59.0
click at [405, 450] on div "Showing 1 to 8 of 8 entries Previous 1 Next" at bounding box center [485, 449] width 971 height 25
select select "***"
click at [389, 513] on div "code © 2012-2018 dwg | 2025/08/31 23:08:40" at bounding box center [485, 512] width 971 height 12
drag, startPoint x: 389, startPoint y: 513, endPoint x: 0, endPoint y: 446, distance: 394.7
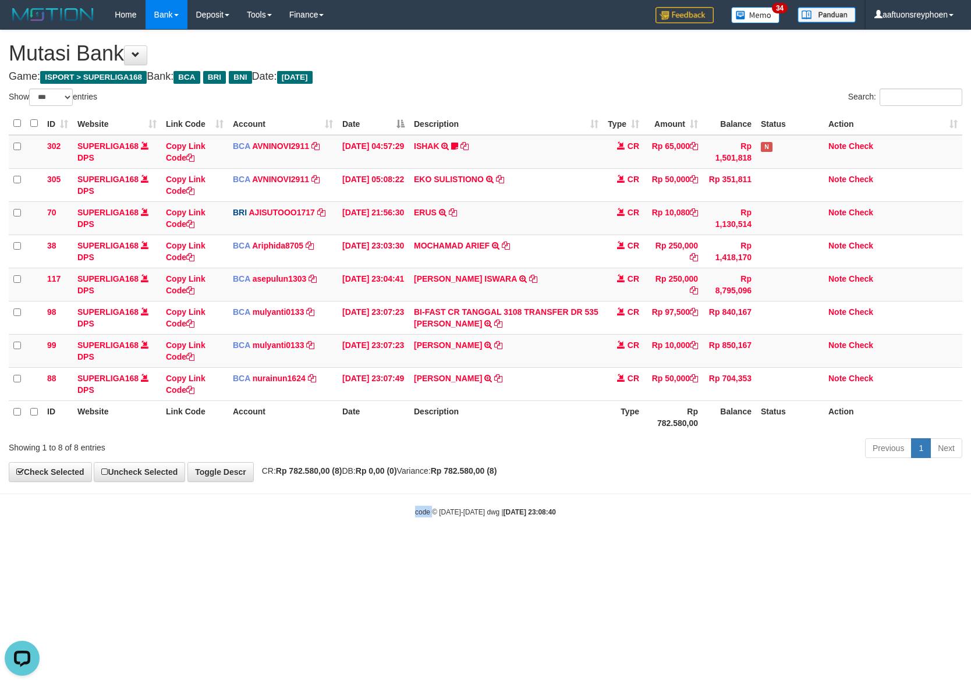
click at [383, 512] on div "code © 2012-2018 dwg | 2025/08/31 23:08:40" at bounding box center [485, 512] width 971 height 12
drag, startPoint x: 639, startPoint y: 457, endPoint x: 632, endPoint y: 454, distance: 7.4
click at [632, 454] on div "Previous 1 Next" at bounding box center [687, 449] width 549 height 25
click at [630, 454] on div "Previous 1 Next" at bounding box center [687, 449] width 549 height 25
select select "***"
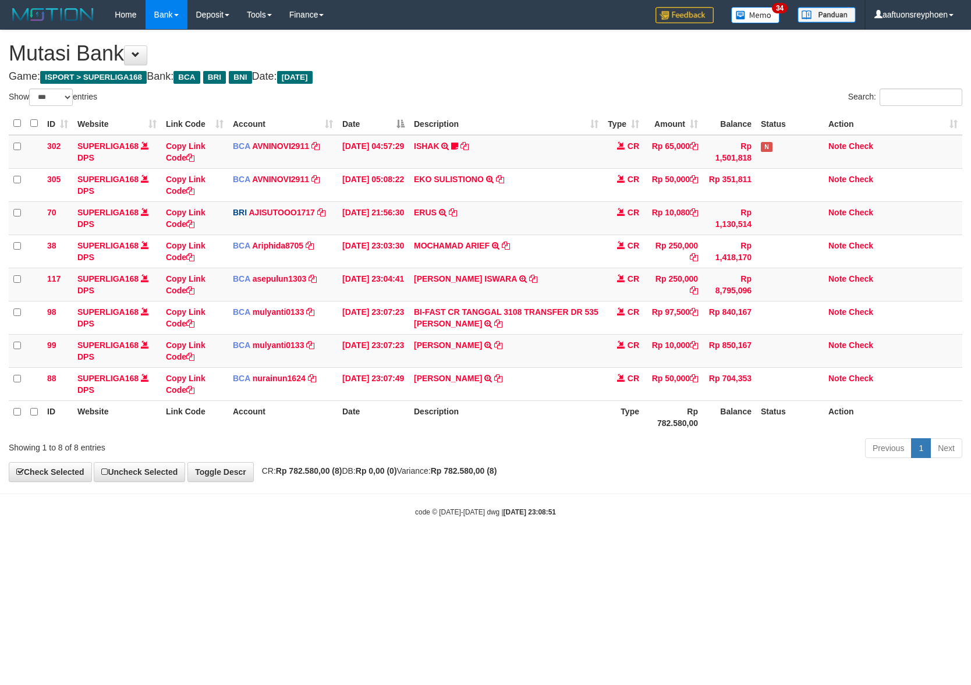
drag, startPoint x: 599, startPoint y: 441, endPoint x: 590, endPoint y: 441, distance: 9.3
click at [599, 441] on div "Previous 1 Next" at bounding box center [687, 449] width 549 height 25
drag, startPoint x: 590, startPoint y: 441, endPoint x: 578, endPoint y: 437, distance: 12.5
click at [580, 438] on div "Show ** ** ** *** entries Search: ID Website Link Code Account Date Description…" at bounding box center [486, 276] width 954 height 374
drag, startPoint x: 530, startPoint y: 434, endPoint x: 564, endPoint y: 454, distance: 39.9
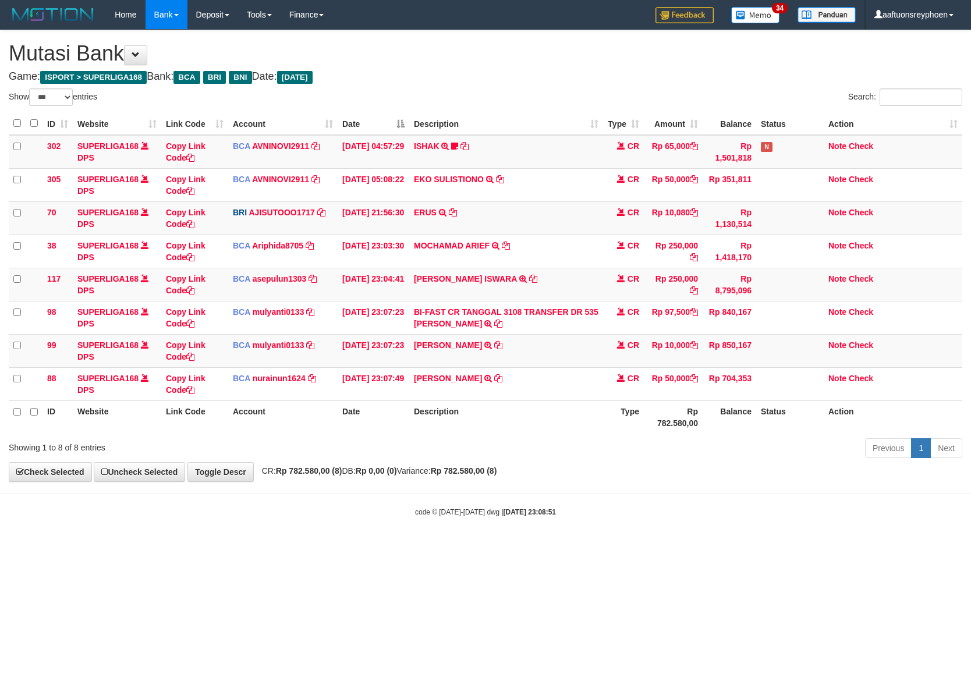
click at [531, 434] on th "Description" at bounding box center [506, 417] width 194 height 33
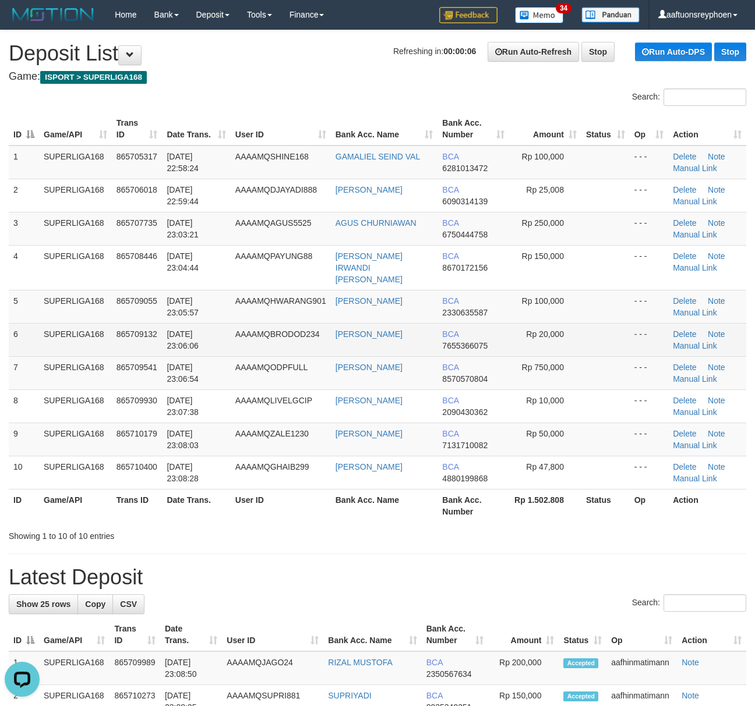
drag, startPoint x: 158, startPoint y: 327, endPoint x: 168, endPoint y: 326, distance: 9.4
click at [159, 326] on td "865709132" at bounding box center [137, 339] width 51 height 33
click at [168, 330] on span "[DATE] 23:06:06" at bounding box center [183, 340] width 32 height 21
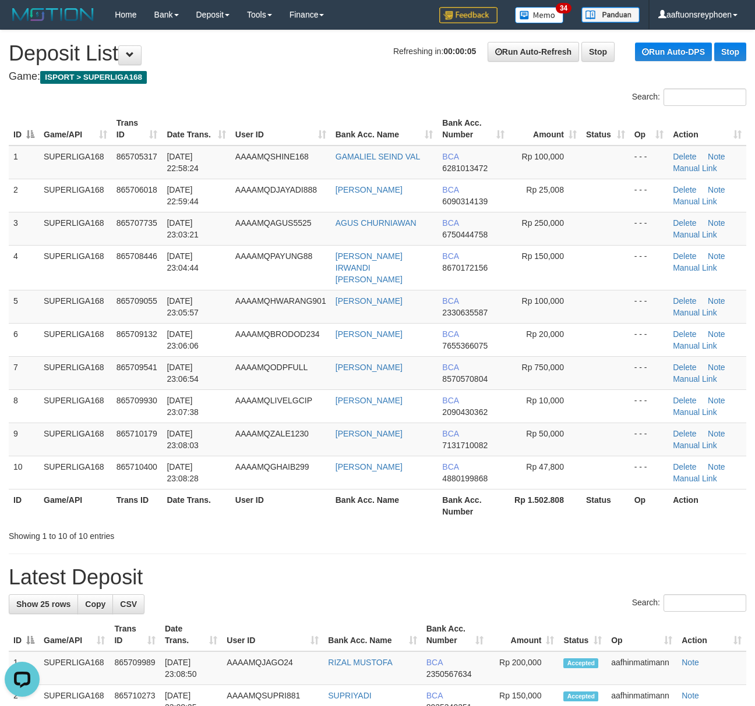
drag, startPoint x: 108, startPoint y: 341, endPoint x: 1, endPoint y: 369, distance: 110.0
click at [106, 341] on tbody "1 SUPERLIGA168 865705317 31/08/2025 22:58:24 AAAAMQSHINE168 GAMALIEL SEIND VAL …" at bounding box center [377, 318] width 737 height 344
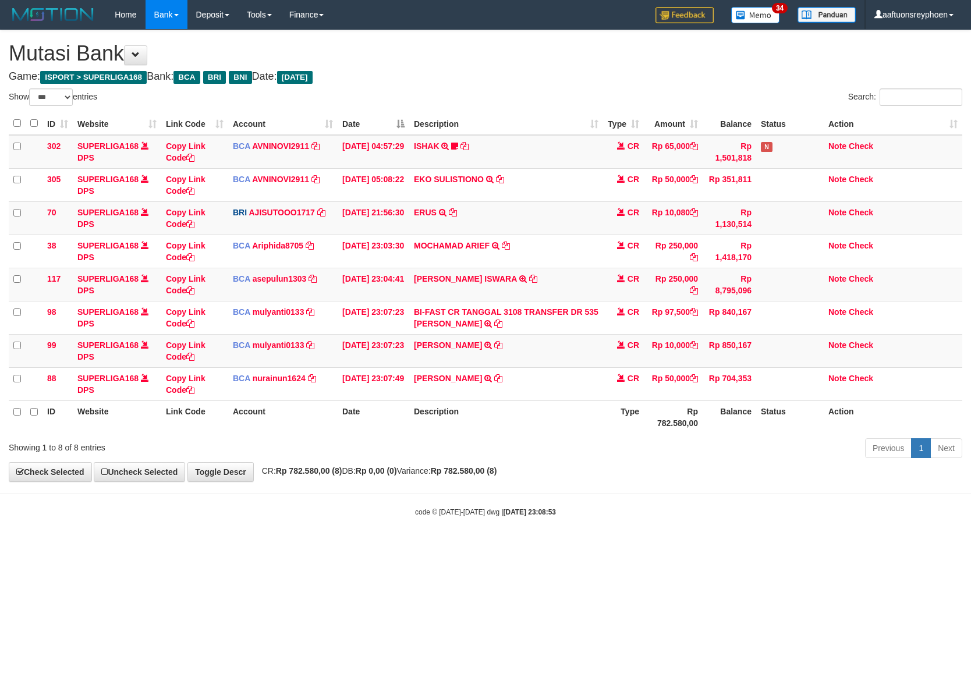
select select "***"
click at [797, 448] on div "Previous 1 Next" at bounding box center [687, 449] width 549 height 25
select select "***"
click at [597, 485] on body "Toggle navigation Home Bank Account List Load By Website Group [ISPORT] SUPERLI…" at bounding box center [485, 273] width 971 height 547
select select "***"
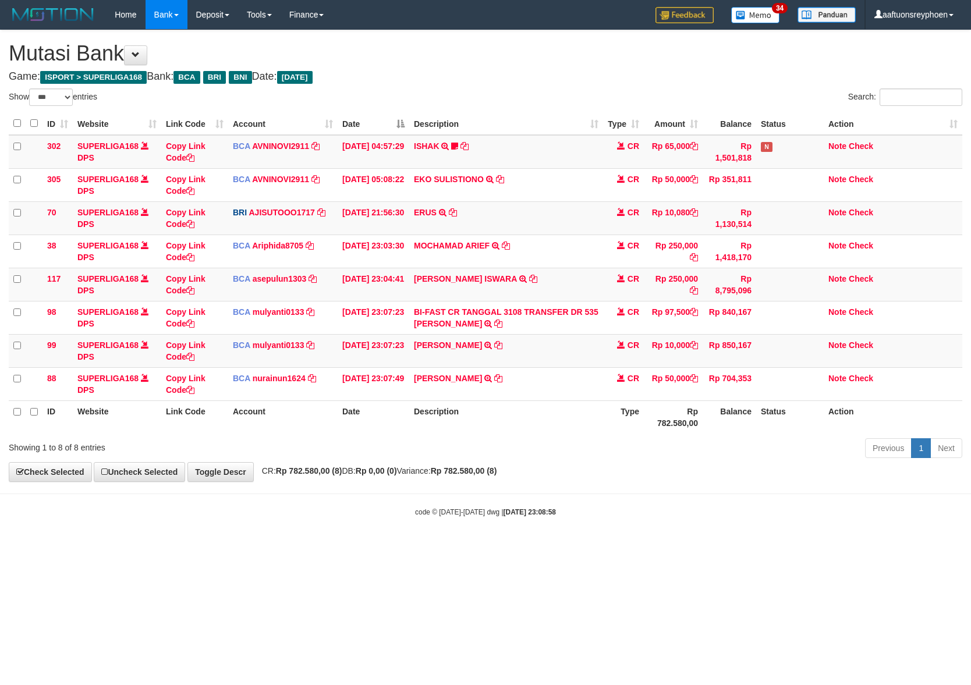
click at [564, 472] on div "**********" at bounding box center [485, 255] width 971 height 451
select select "***"
click at [377, 529] on body "Toggle navigation Home Bank Account List Load By Website Group [ISPORT] SUPERLI…" at bounding box center [485, 273] width 971 height 547
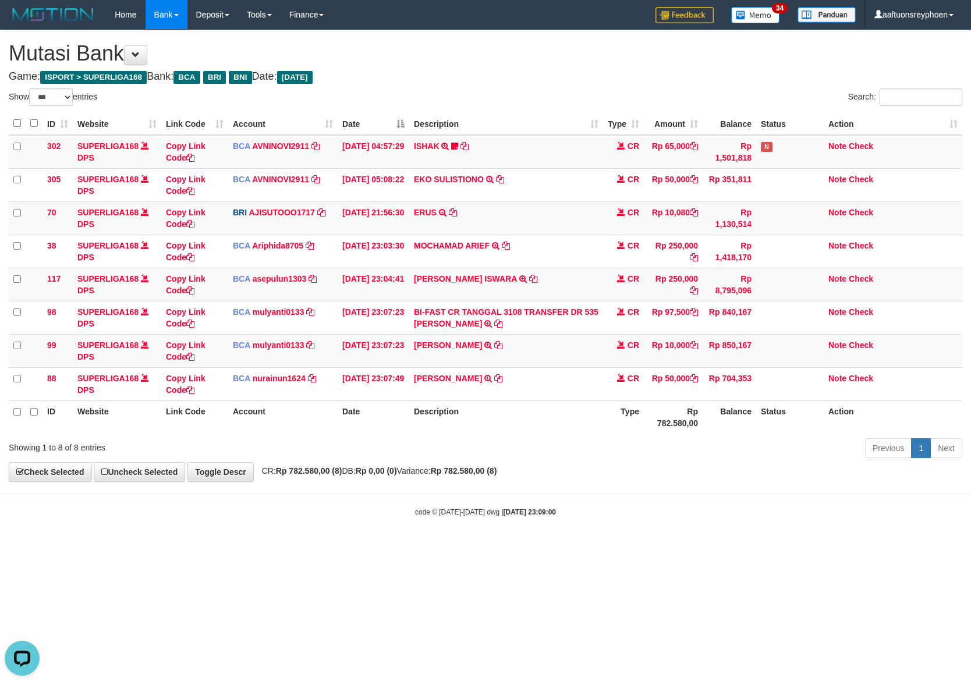
click at [376, 528] on body "Toggle navigation Home Bank Account List Load By Website Group [ISPORT] SUPERLI…" at bounding box center [485, 273] width 971 height 547
select select "***"
click at [376, 527] on body "Toggle navigation Home Bank Account List Load By Website Group [ISPORT] SUPERLI…" at bounding box center [485, 273] width 971 height 547
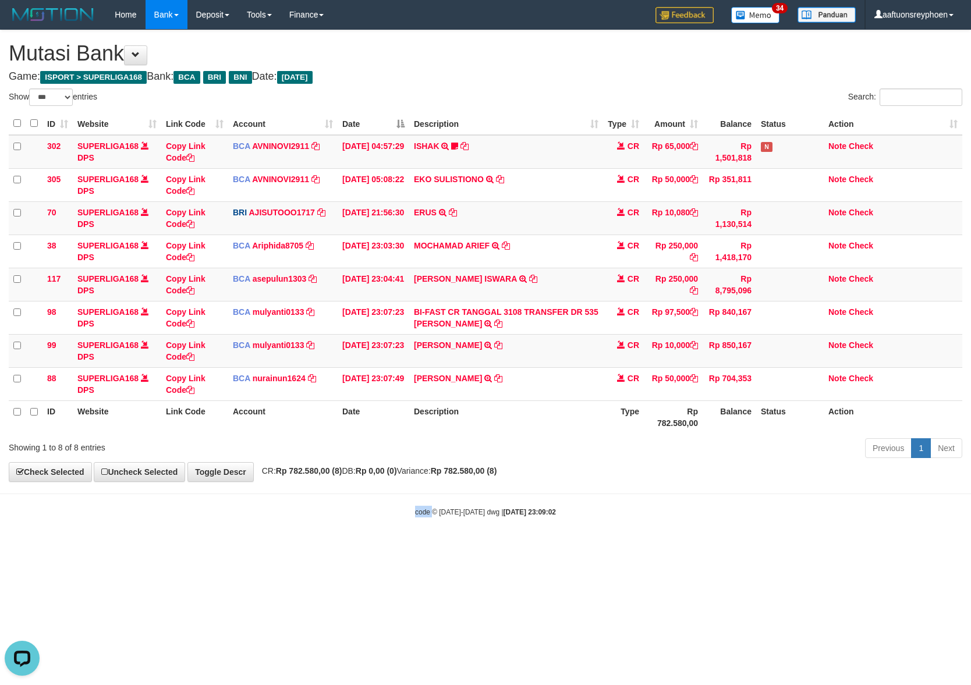
click at [384, 525] on body "Toggle navigation Home Bank Account List Load By Website Group [ISPORT] SUPERLI…" at bounding box center [485, 273] width 971 height 547
click at [385, 524] on body "Toggle navigation Home Bank Account List Load By Website Group [ISPORT] SUPERLI…" at bounding box center [485, 273] width 971 height 547
click at [610, 508] on div "code © 2012-2018 dwg | 2025/08/31 23:09:02" at bounding box center [485, 512] width 971 height 12
drag, startPoint x: 581, startPoint y: 507, endPoint x: 825, endPoint y: 469, distance: 247.5
click at [628, 497] on body "Toggle navigation Home Bank Account List Load By Website Group [ISPORT] SUPERLI…" at bounding box center [485, 273] width 971 height 547
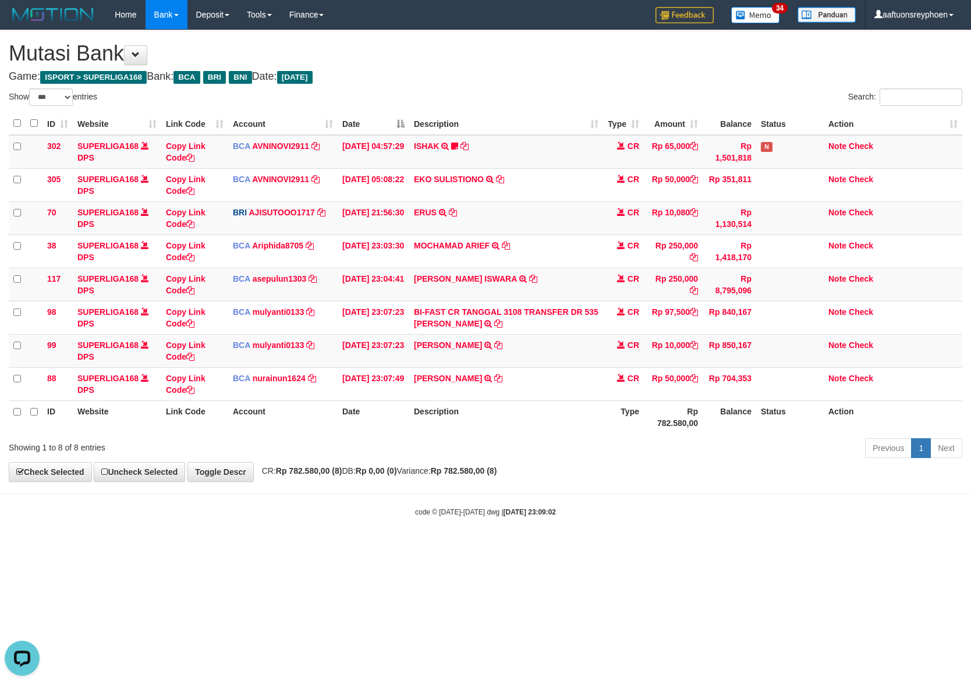
drag, startPoint x: 799, startPoint y: 485, endPoint x: 970, endPoint y: 467, distance: 171.5
click at [888, 475] on div "**********" at bounding box center [485, 255] width 971 height 451
drag, startPoint x: 695, startPoint y: 448, endPoint x: 968, endPoint y: 418, distance: 274.3
click at [793, 439] on div "Previous 1 Next" at bounding box center [687, 449] width 549 height 25
drag, startPoint x: 673, startPoint y: 441, endPoint x: 967, endPoint y: 403, distance: 296.6
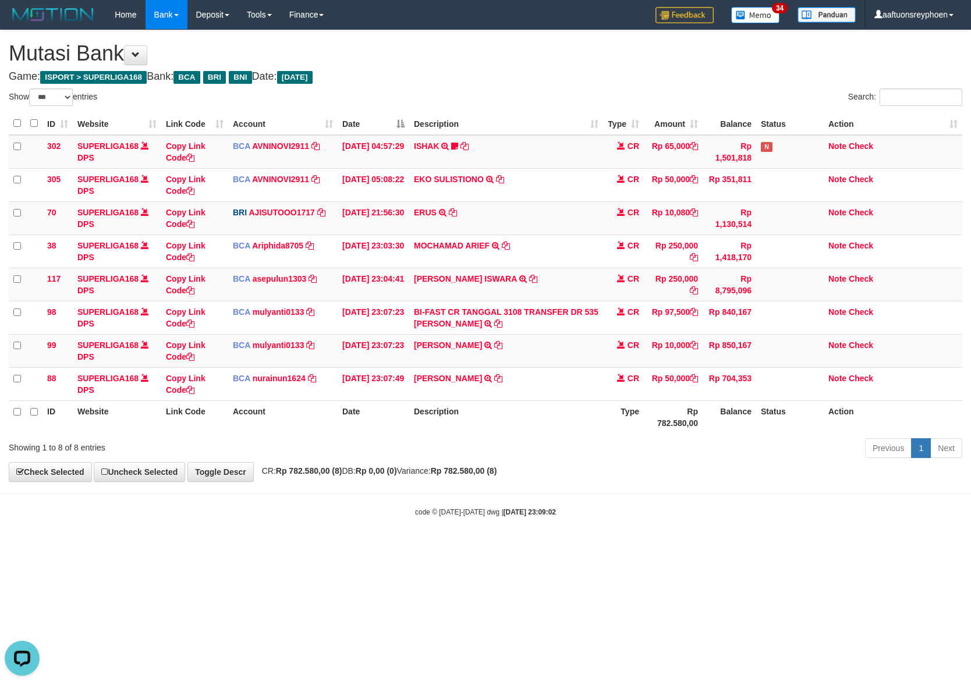
click at [788, 427] on div "Show ** ** ** *** entries Search: ID Website Link Code Account Date Description…" at bounding box center [486, 276] width 954 height 374
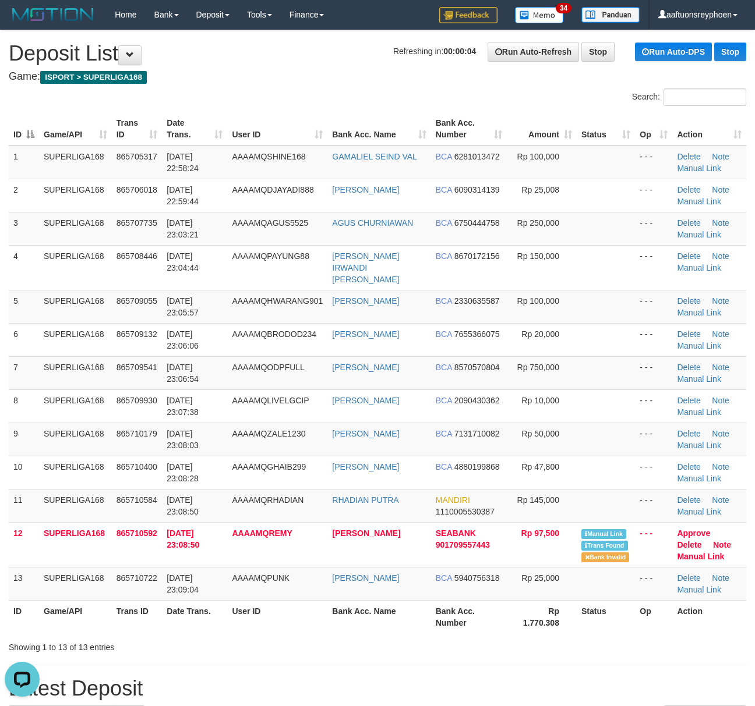
drag, startPoint x: 96, startPoint y: 401, endPoint x: 3, endPoint y: 413, distance: 93.3
click at [98, 401] on td "SUPERLIGA168" at bounding box center [75, 406] width 73 height 33
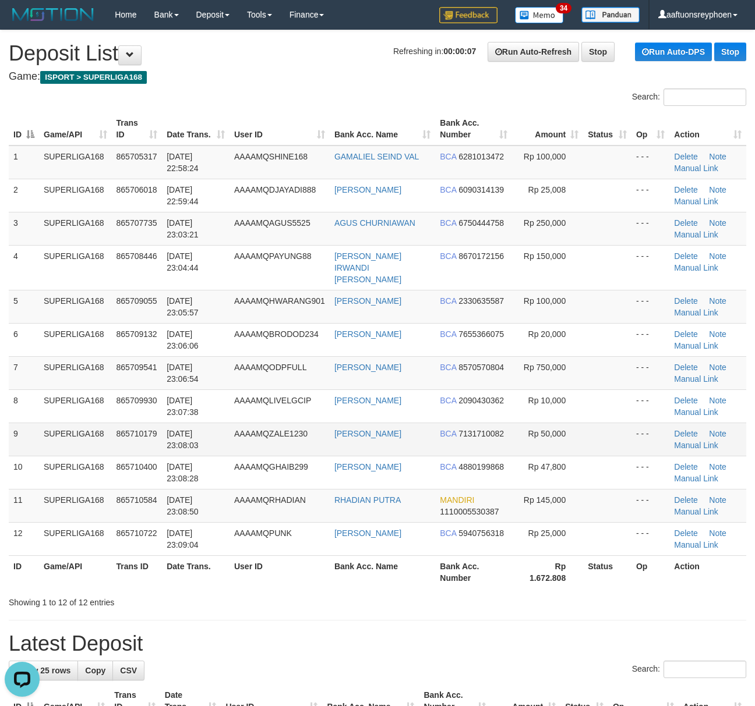
drag, startPoint x: 254, startPoint y: 394, endPoint x: 42, endPoint y: 422, distance: 213.9
click at [248, 396] on td "AAAAMQLIVELGCIP" at bounding box center [279, 406] width 100 height 33
drag, startPoint x: 89, startPoint y: 367, endPoint x: 106, endPoint y: 365, distance: 17.6
click at [89, 367] on td "SUPERLIGA168" at bounding box center [75, 372] width 73 height 33
drag, startPoint x: 106, startPoint y: 365, endPoint x: 0, endPoint y: 397, distance: 110.7
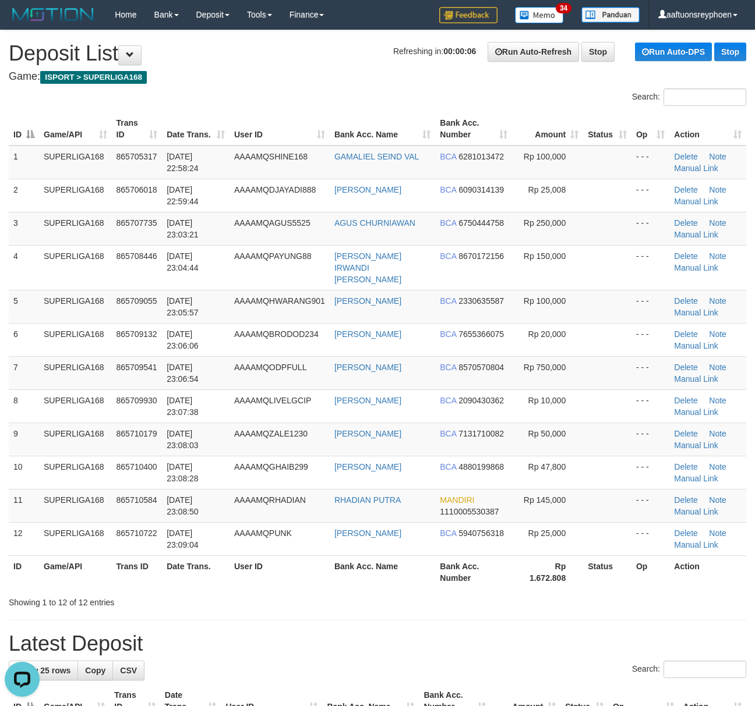
click at [84, 371] on td "SUPERLIGA168" at bounding box center [75, 372] width 73 height 33
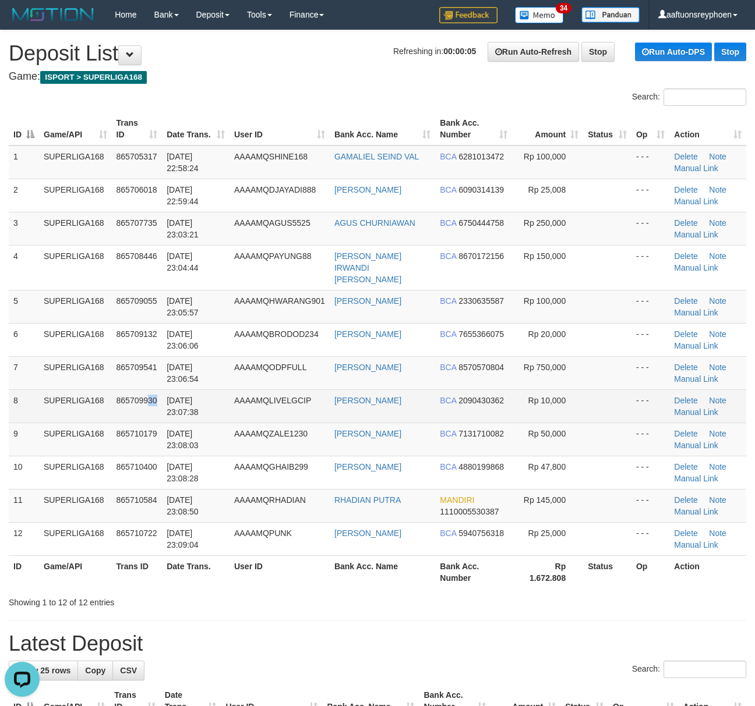
drag, startPoint x: 148, startPoint y: 396, endPoint x: 84, endPoint y: 408, distance: 65.2
click at [105, 404] on tr "8 SUPERLIGA168 865709930 [DATE] 23:07:38 AAAAMQLIVELGCIP [PERSON_NAME] BCA 2090…" at bounding box center [377, 406] width 737 height 33
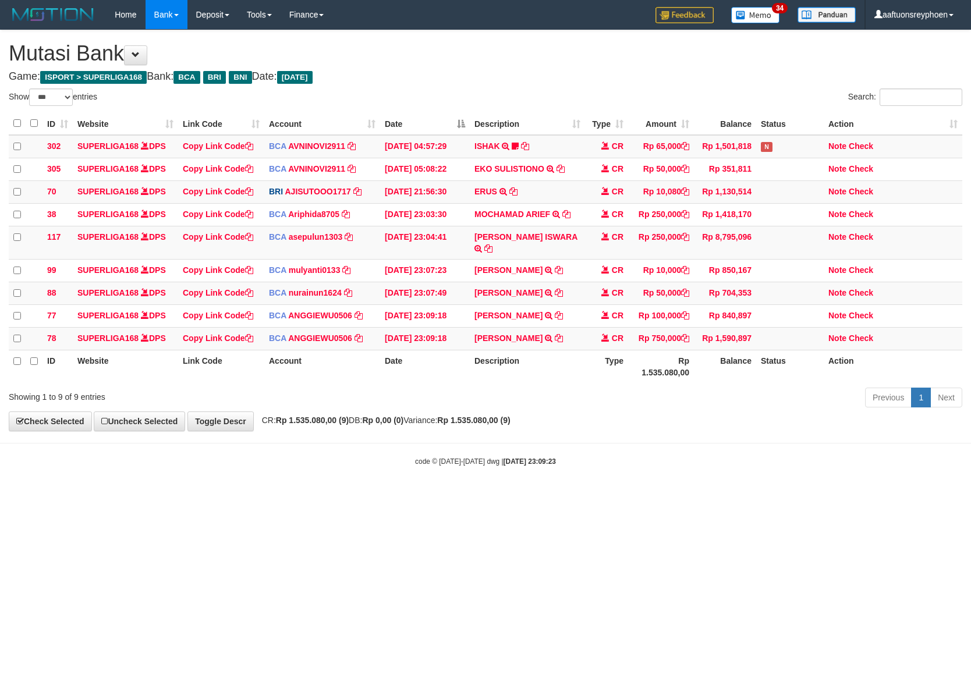
select select "***"
drag, startPoint x: 669, startPoint y: 474, endPoint x: 818, endPoint y: 461, distance: 149.6
click at [788, 461] on body "Toggle navigation Home Bank Account List Load By Website Group [ISPORT] SUPERLI…" at bounding box center [485, 248] width 971 height 496
drag, startPoint x: 543, startPoint y: 498, endPoint x: 564, endPoint y: 503, distance: 22.0
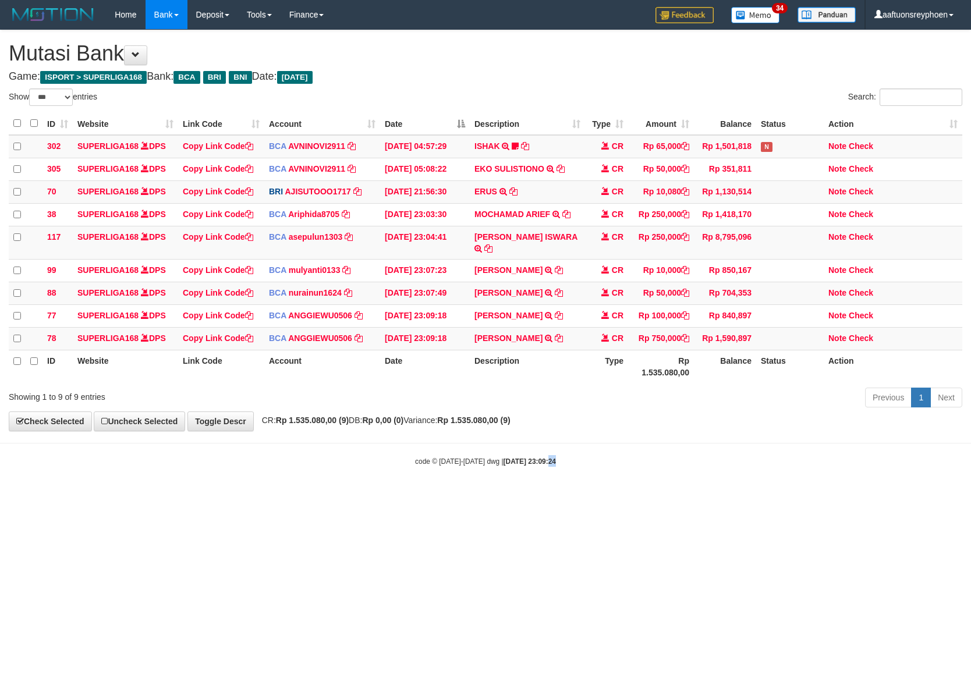
click at [543, 496] on html "Toggle navigation Home Bank Account List Load By Website Group [ISPORT] SUPERLI…" at bounding box center [485, 248] width 971 height 496
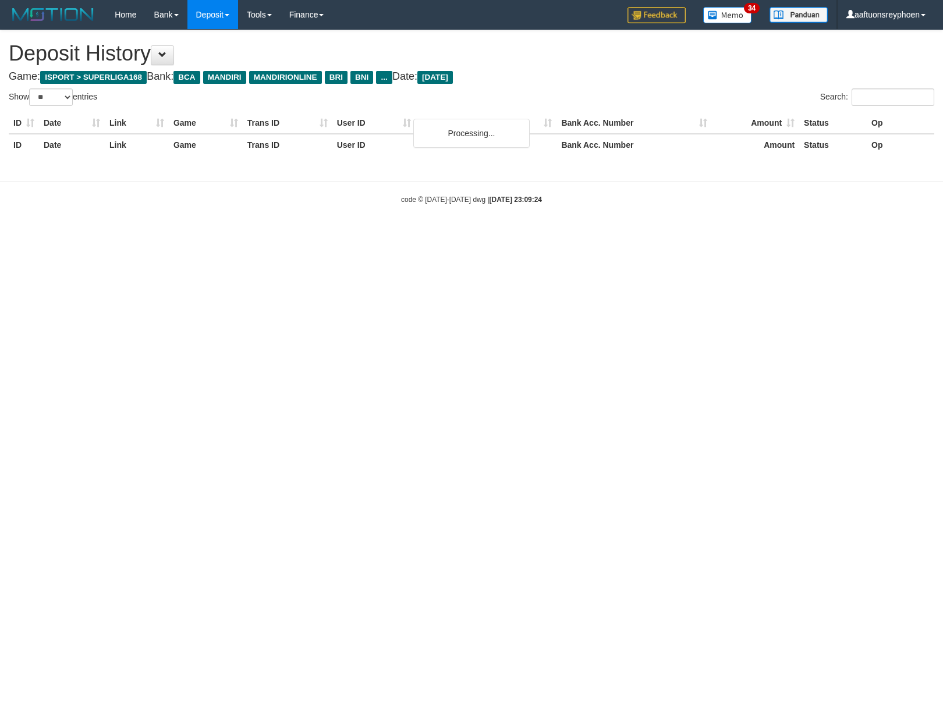
select select "**"
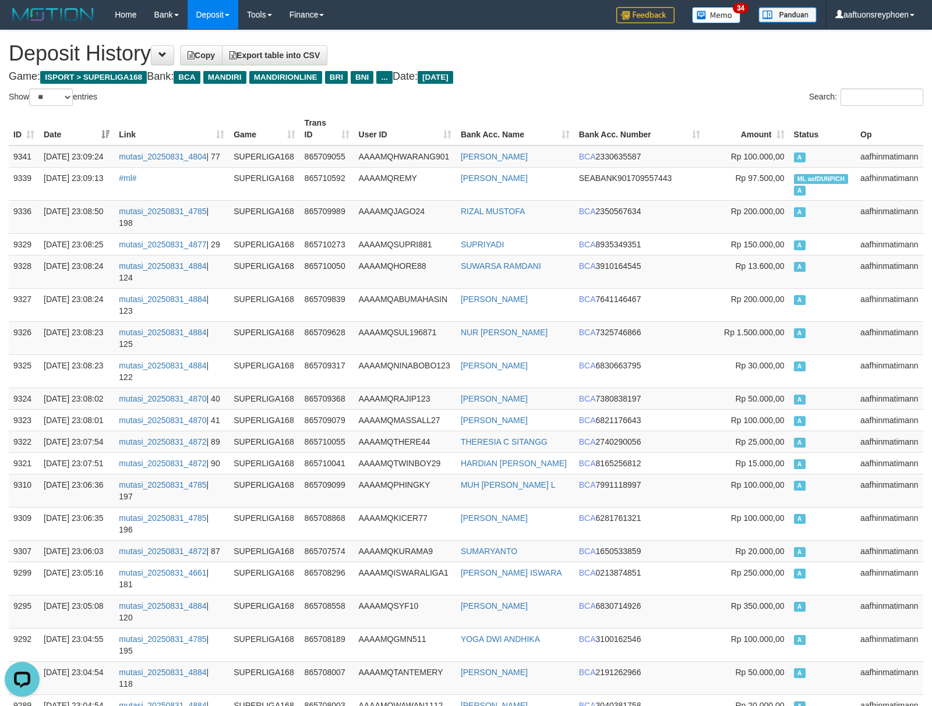
drag, startPoint x: 844, startPoint y: 292, endPoint x: 7, endPoint y: 294, distance: 836.8
click at [841, 321] on td "A" at bounding box center [822, 337] width 66 height 33
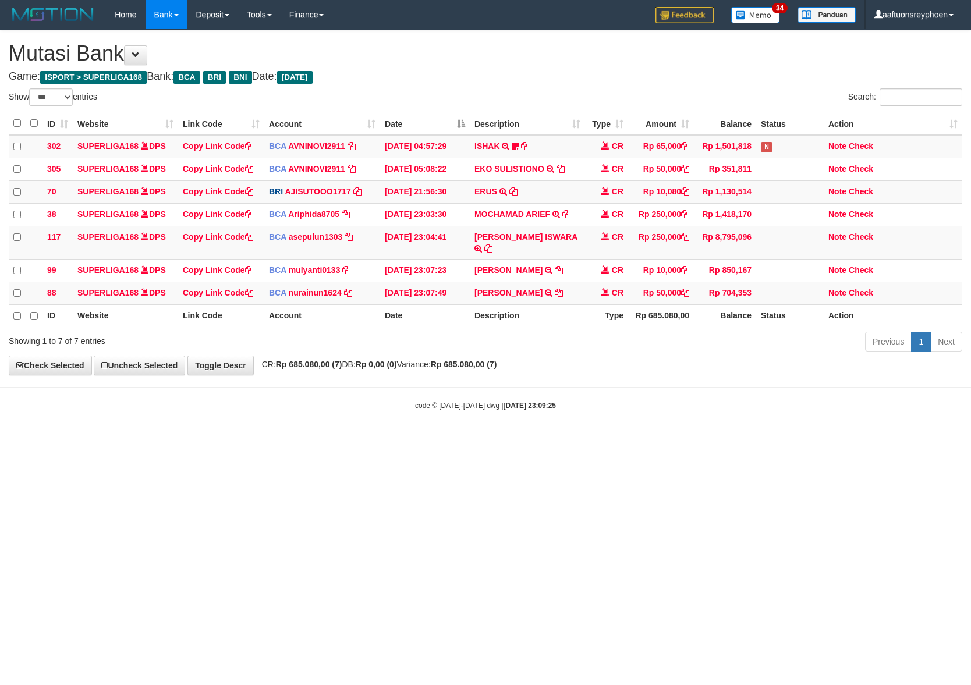
select select "***"
drag, startPoint x: 406, startPoint y: 441, endPoint x: 401, endPoint y: 445, distance: 6.6
click at [406, 440] on html "Toggle navigation Home Bank Account List Load By Website Group [ISPORT] SUPERLI…" at bounding box center [485, 220] width 971 height 440
drag, startPoint x: 401, startPoint y: 445, endPoint x: 405, endPoint y: 459, distance: 15.3
click at [401, 440] on html "Toggle navigation Home Bank Account List Load By Website Group [ISPORT] SUPERLI…" at bounding box center [485, 220] width 971 height 440
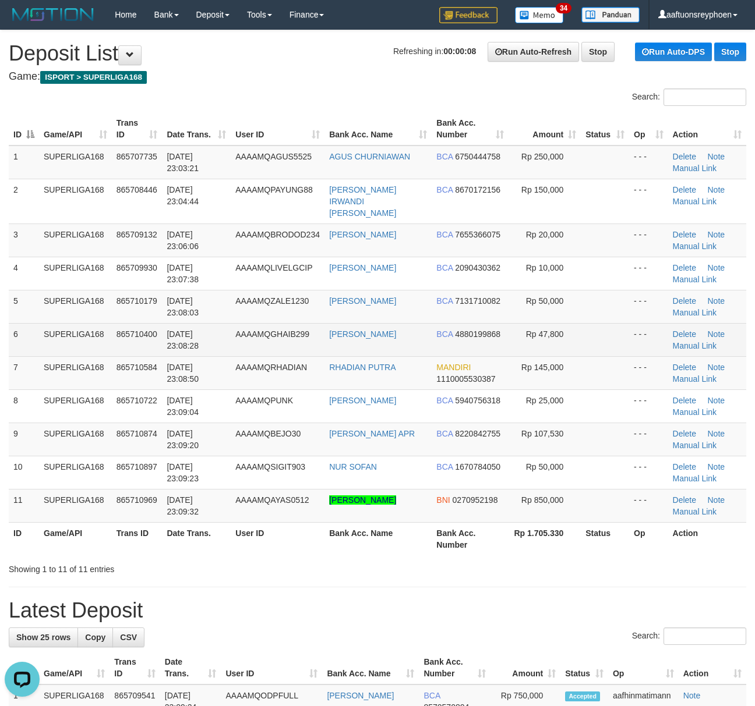
click at [75, 323] on td "SUPERLIGA168" at bounding box center [75, 339] width 73 height 33
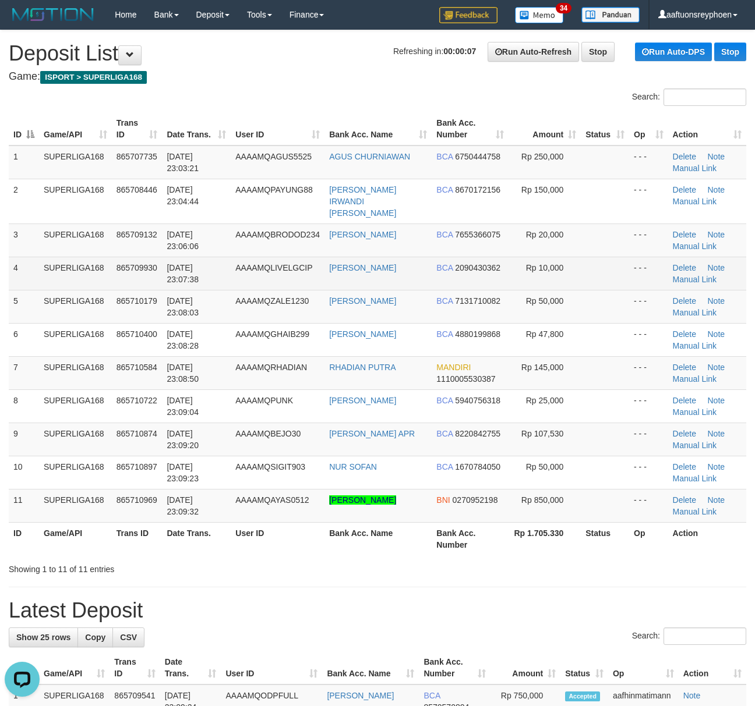
click at [112, 261] on td "865709930" at bounding box center [137, 273] width 51 height 33
drag, startPoint x: 112, startPoint y: 261, endPoint x: 83, endPoint y: 261, distance: 29.1
click at [113, 259] on td "865709930" at bounding box center [137, 273] width 51 height 33
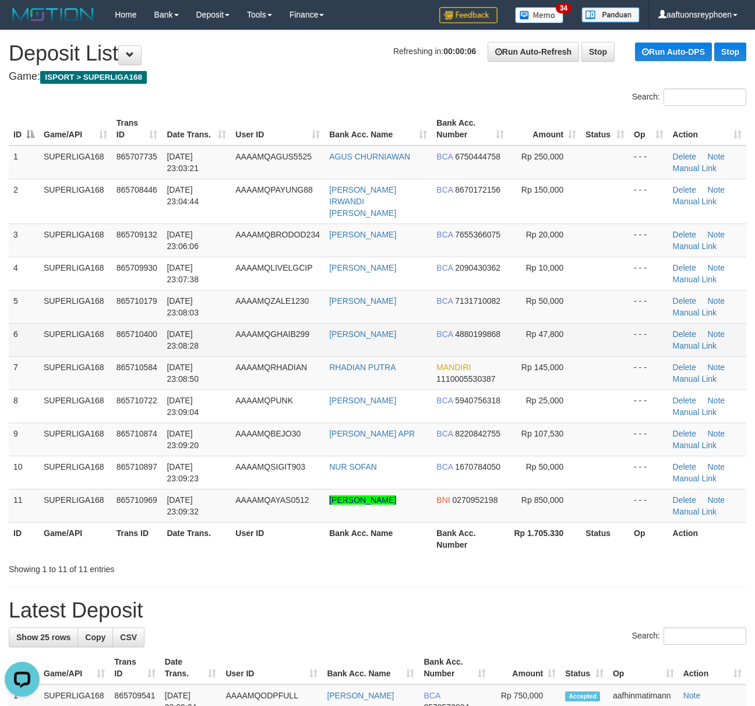
click at [38, 329] on td "6" at bounding box center [24, 339] width 30 height 33
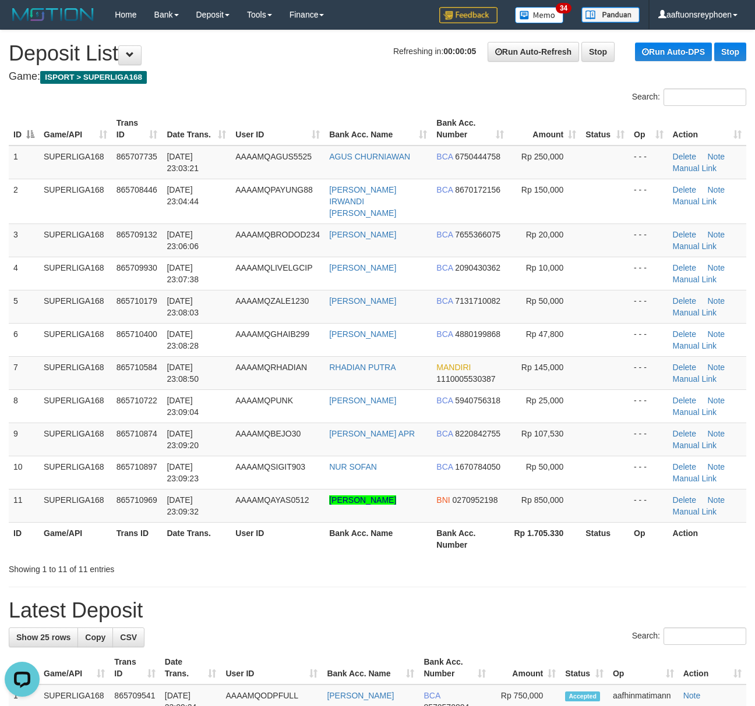
click at [2, 341] on div "ID Game/API Trans ID Date Trans. User ID Bank Acc. Name Bank Acc. Number Amount…" at bounding box center [377, 334] width 755 height 450
drag, startPoint x: 47, startPoint y: 317, endPoint x: 1, endPoint y: 319, distance: 46.0
click at [45, 323] on td "SUPERLIGA168" at bounding box center [75, 339] width 73 height 33
drag, startPoint x: 107, startPoint y: 325, endPoint x: 1, endPoint y: 338, distance: 107.4
click at [104, 324] on td "SUPERLIGA168" at bounding box center [75, 339] width 73 height 33
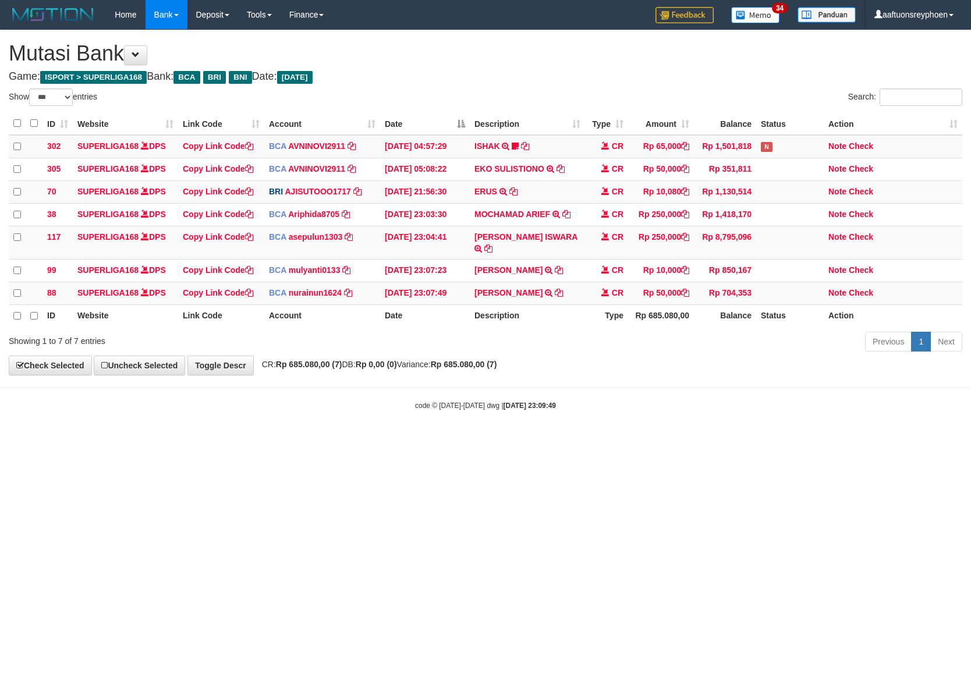
select select "***"
drag, startPoint x: 572, startPoint y: 494, endPoint x: 769, endPoint y: 467, distance: 199.3
click at [707, 440] on html "Toggle navigation Home Bank Account List Load By Website Group [ISPORT] SUPERLI…" at bounding box center [485, 220] width 971 height 440
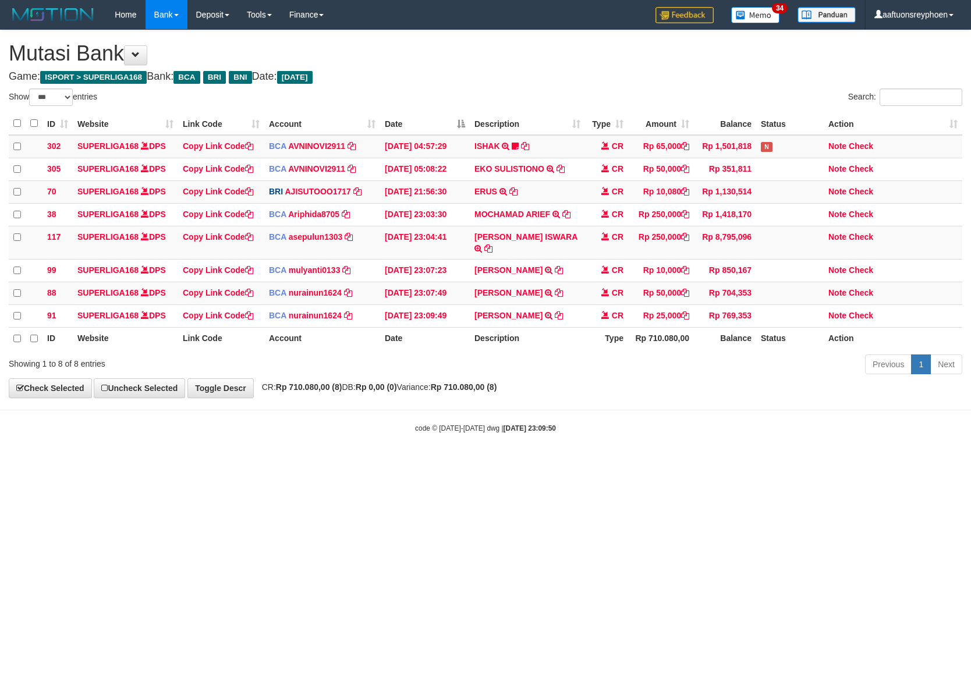
select select "***"
drag, startPoint x: 553, startPoint y: 459, endPoint x: 599, endPoint y: 448, distance: 46.8
click at [595, 448] on html "Toggle navigation Home Bank Account List Load By Website Group [ISPORT] SUPERLI…" at bounding box center [485, 231] width 971 height 463
drag, startPoint x: 547, startPoint y: 399, endPoint x: 811, endPoint y: 377, distance: 264.7
click at [674, 386] on body "Toggle navigation Home Bank Account List Load By Website Group [ISPORT] SUPERLI…" at bounding box center [485, 231] width 971 height 463
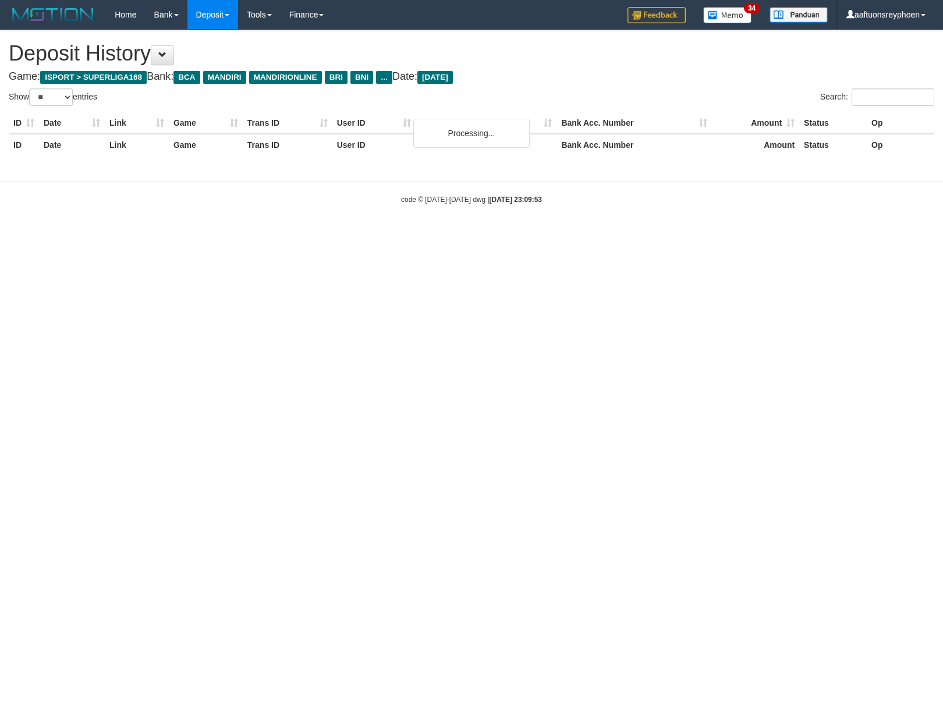
select select "**"
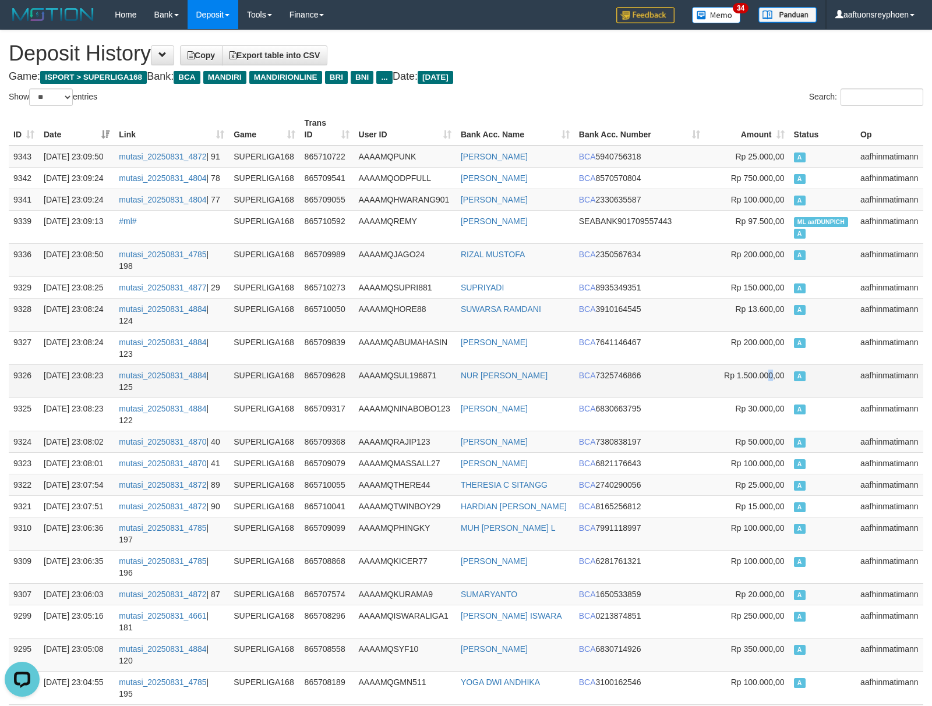
drag, startPoint x: 770, startPoint y: 336, endPoint x: 730, endPoint y: 339, distance: 40.3
click at [769, 365] on td "Rp 1.500.000,00" at bounding box center [747, 381] width 84 height 33
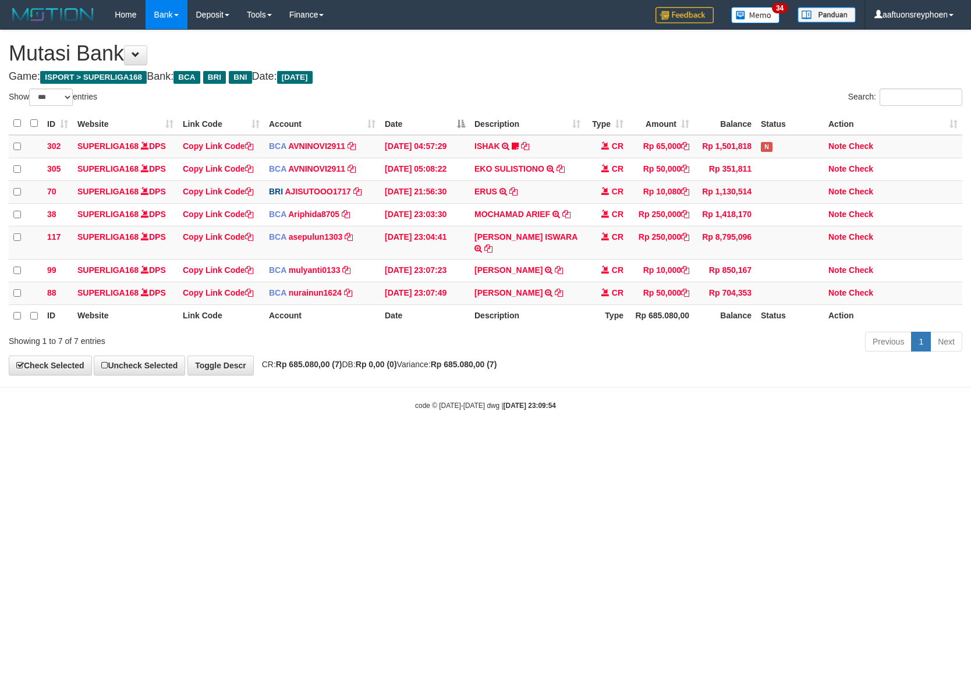
select select "***"
drag, startPoint x: 636, startPoint y: 443, endPoint x: 969, endPoint y: 378, distance: 339.3
click at [782, 408] on html "Toggle navigation Home Bank Account List Load By Website Group [ISPORT] SUPERLI…" at bounding box center [485, 220] width 971 height 440
select select "***"
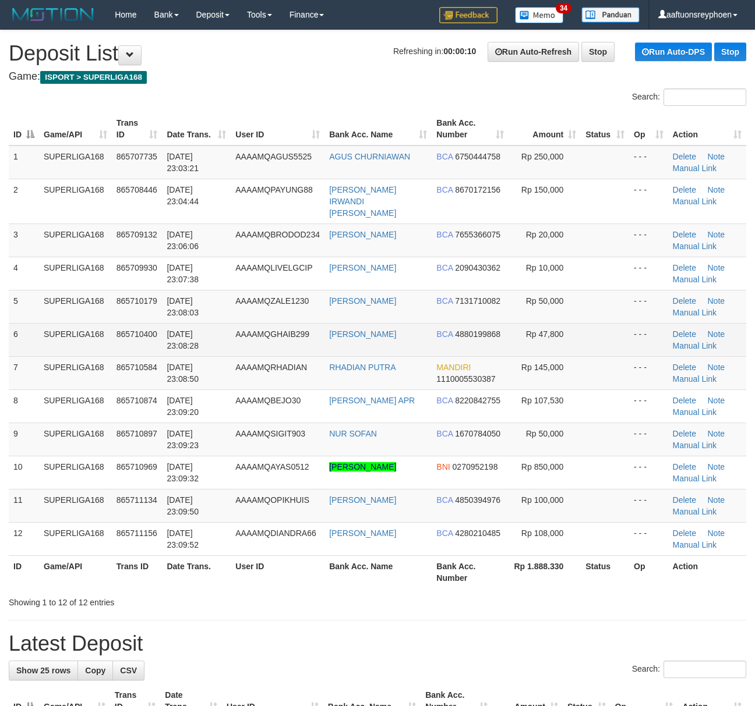
click at [96, 343] on td "SUPERLIGA168" at bounding box center [75, 339] width 73 height 33
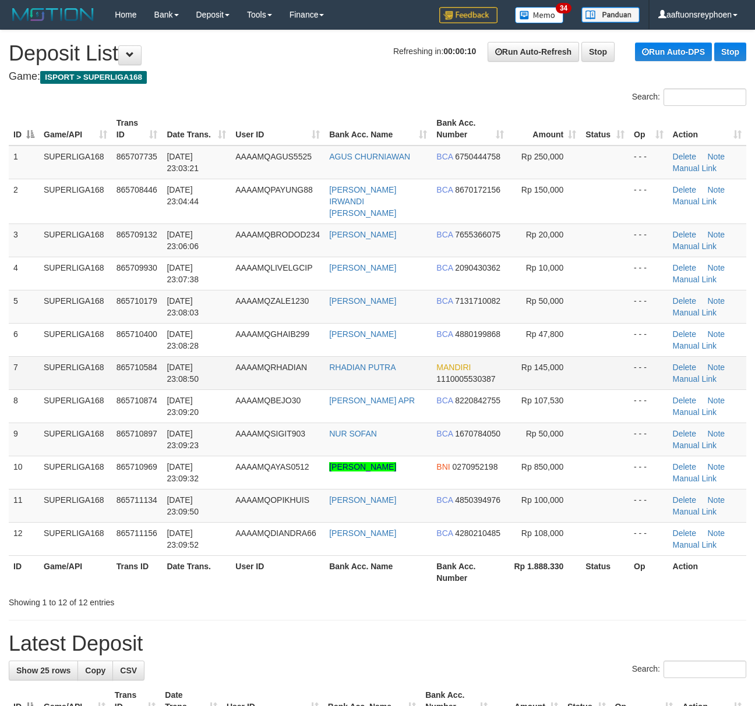
drag, startPoint x: 96, startPoint y: 342, endPoint x: 61, endPoint y: 352, distance: 35.6
click at [91, 343] on td "SUPERLIGA168" at bounding box center [75, 339] width 73 height 33
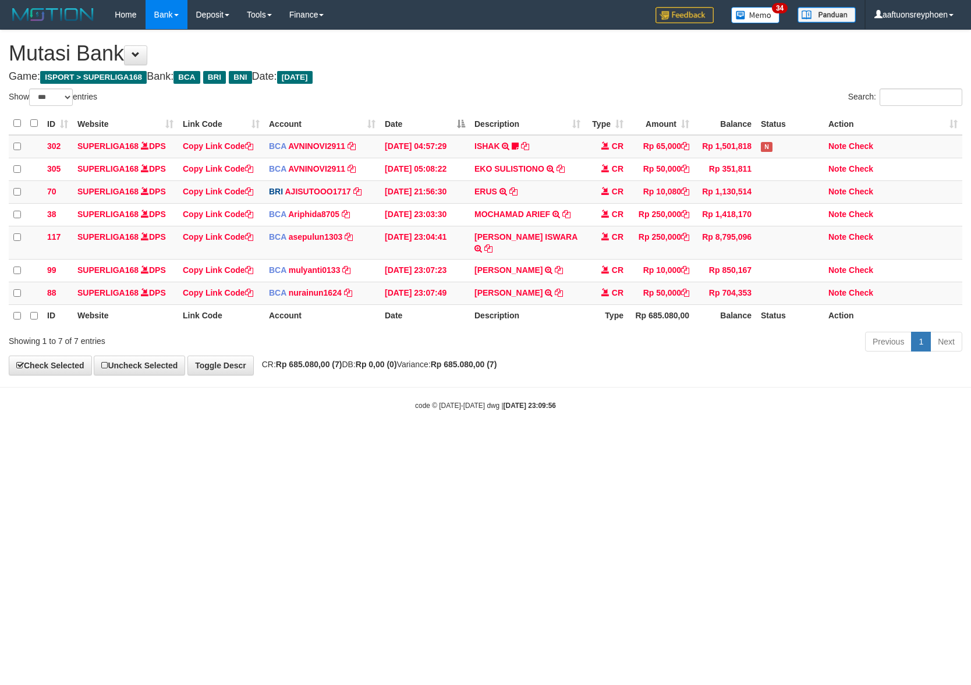
select select "***"
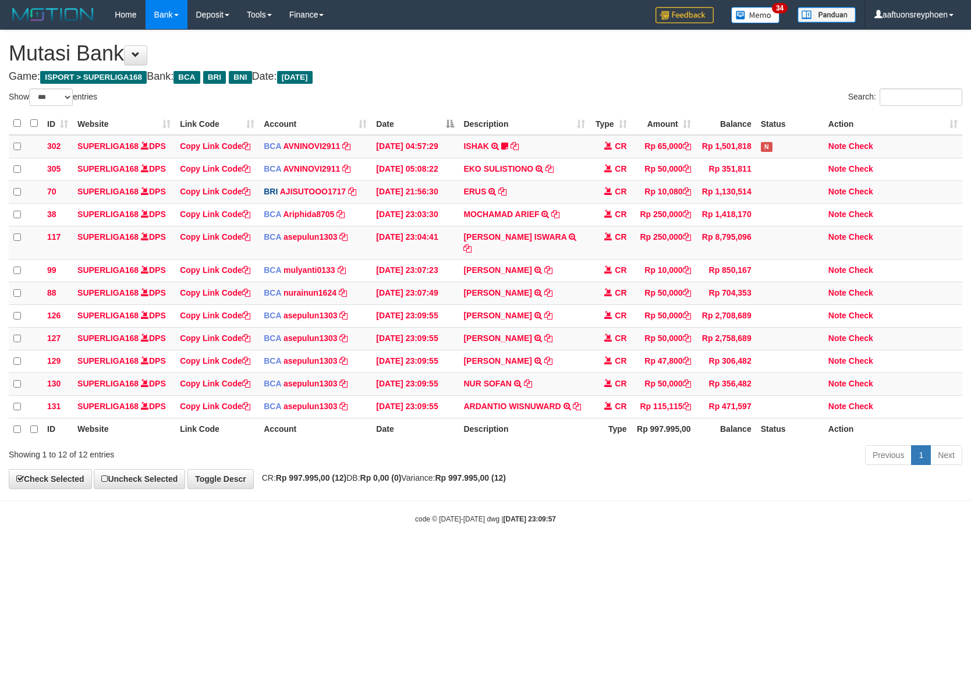
select select "***"
drag, startPoint x: 494, startPoint y: 489, endPoint x: 969, endPoint y: 406, distance: 481.9
click at [555, 474] on body "Toggle navigation Home Bank Account List Load By Website Group [ISPORT] SUPERLI…" at bounding box center [485, 277] width 971 height 554
drag, startPoint x: 497, startPoint y: 483, endPoint x: 970, endPoint y: 408, distance: 479.4
click at [643, 459] on div "**********" at bounding box center [485, 259] width 971 height 458
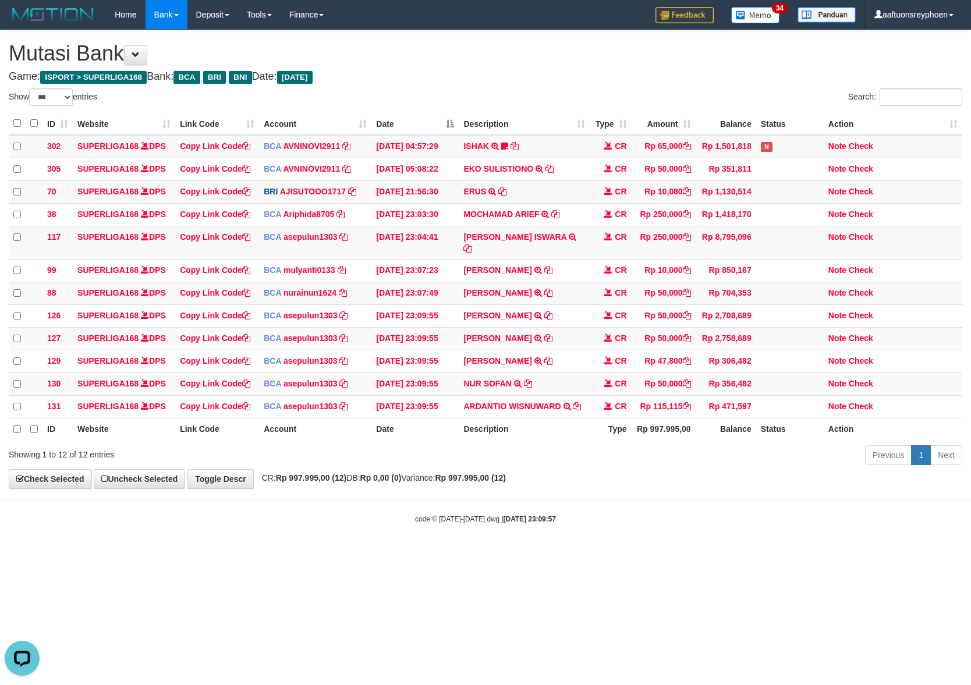
drag, startPoint x: 753, startPoint y: 445, endPoint x: 969, endPoint y: 408, distance: 219.1
click at [862, 424] on div "Show ** ** ** *** entries Search: ID Website Link Code Account Date Description…" at bounding box center [486, 279] width 954 height 381
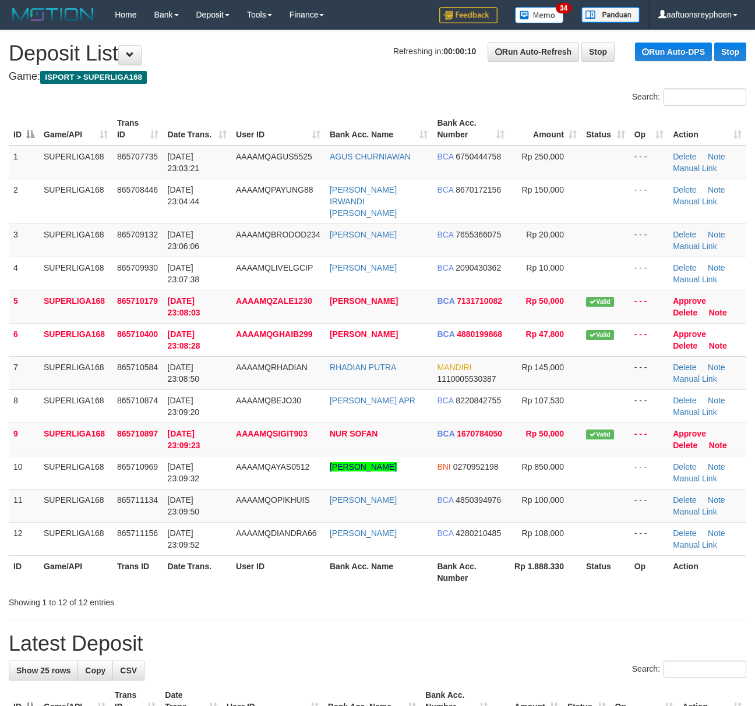
click at [36, 356] on tr "7 SUPERLIGA168 865710584 [DATE] 23:08:50 AAAAMQRHADIAN [PERSON_NAME] MANDIRI 11…" at bounding box center [377, 372] width 737 height 33
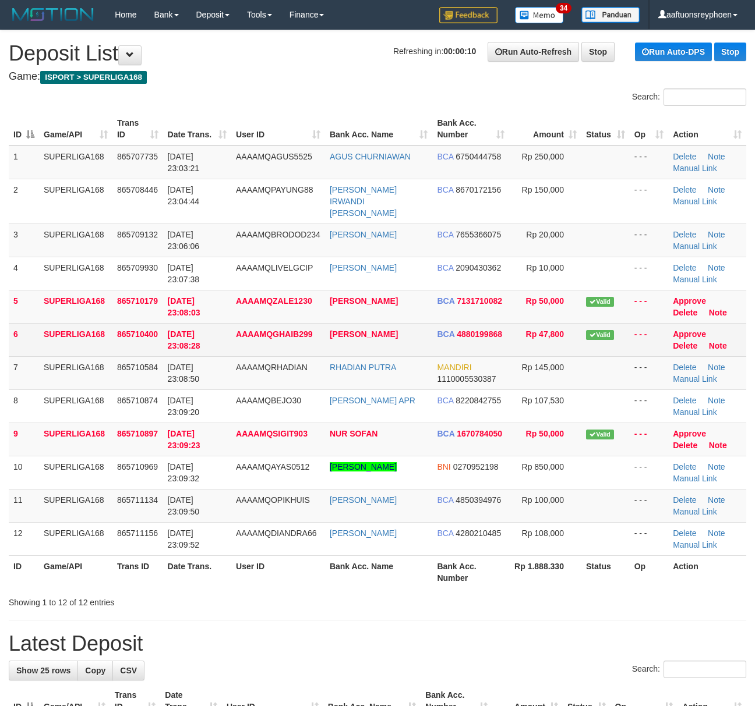
click at [104, 342] on td "SUPERLIGA168" at bounding box center [75, 339] width 73 height 33
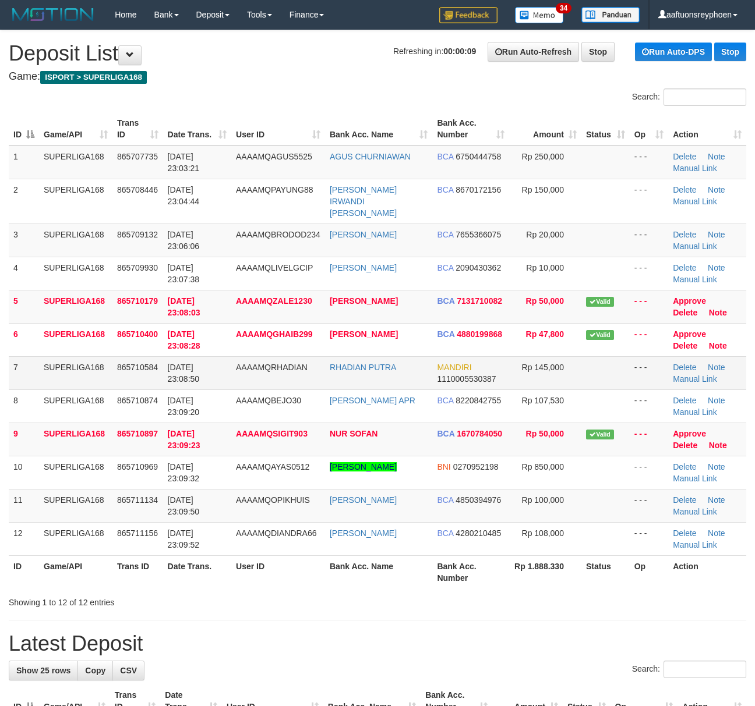
drag, startPoint x: 104, startPoint y: 342, endPoint x: 10, endPoint y: 365, distance: 96.3
click at [93, 347] on tbody "1 SUPERLIGA168 865707735 [DATE] 23:03:21 AAAAMQAGUS5525 AGUS [GEOGRAPHIC_DATA] …" at bounding box center [377, 351] width 737 height 411
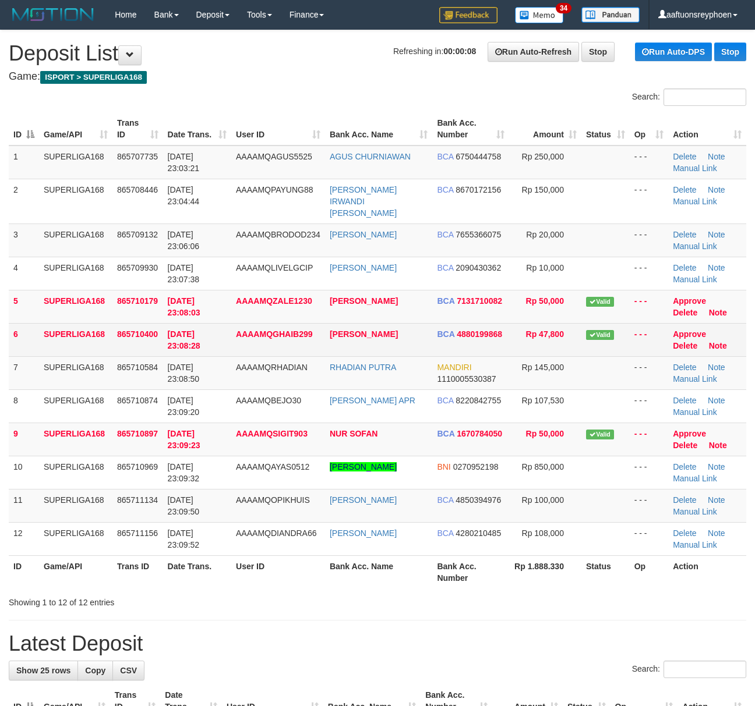
click at [231, 332] on td "31/08/2025 23:08:28" at bounding box center [197, 339] width 68 height 33
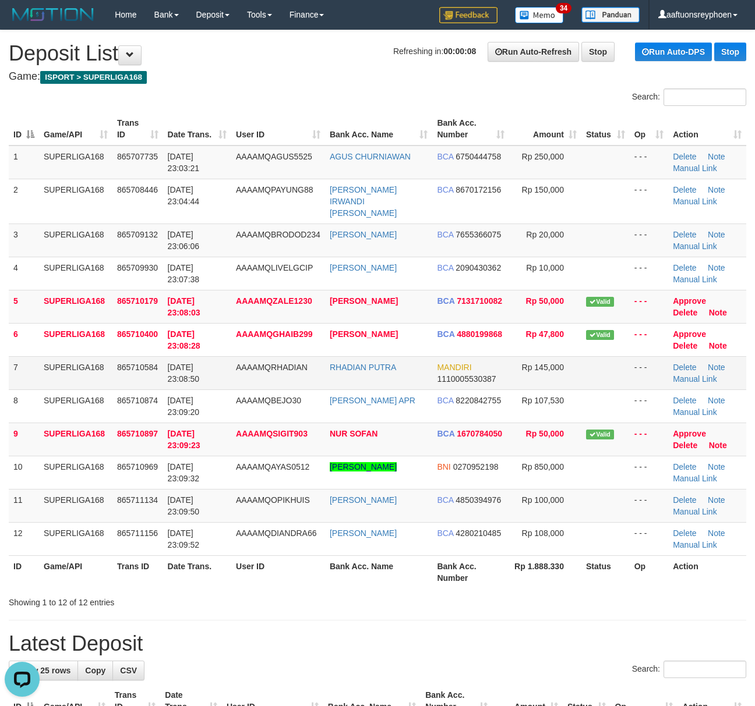
drag, startPoint x: 231, startPoint y: 332, endPoint x: 118, endPoint y: 360, distance: 116.9
click at [231, 331] on td "31/08/2025 23:08:28" at bounding box center [197, 339] width 68 height 33
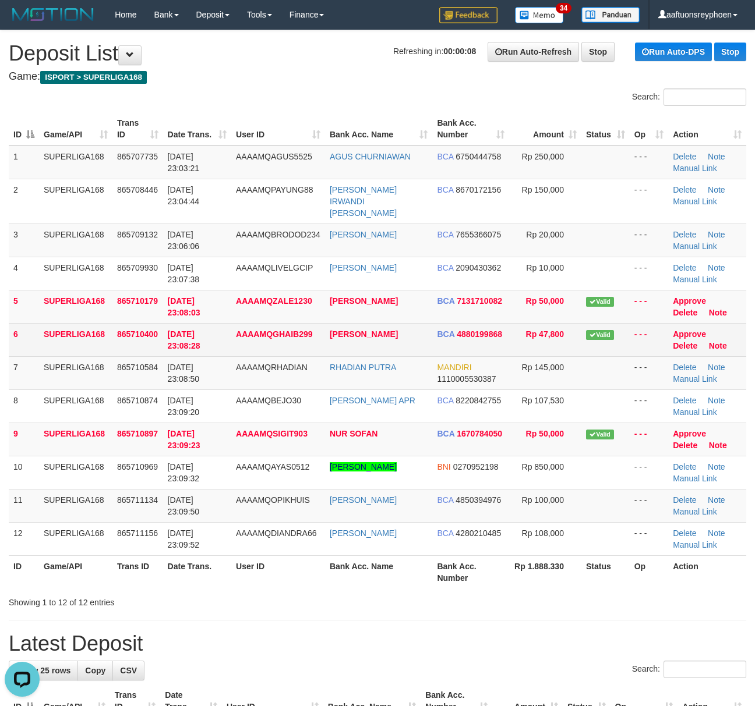
click at [327, 323] on td "[PERSON_NAME]" at bounding box center [379, 339] width 108 height 33
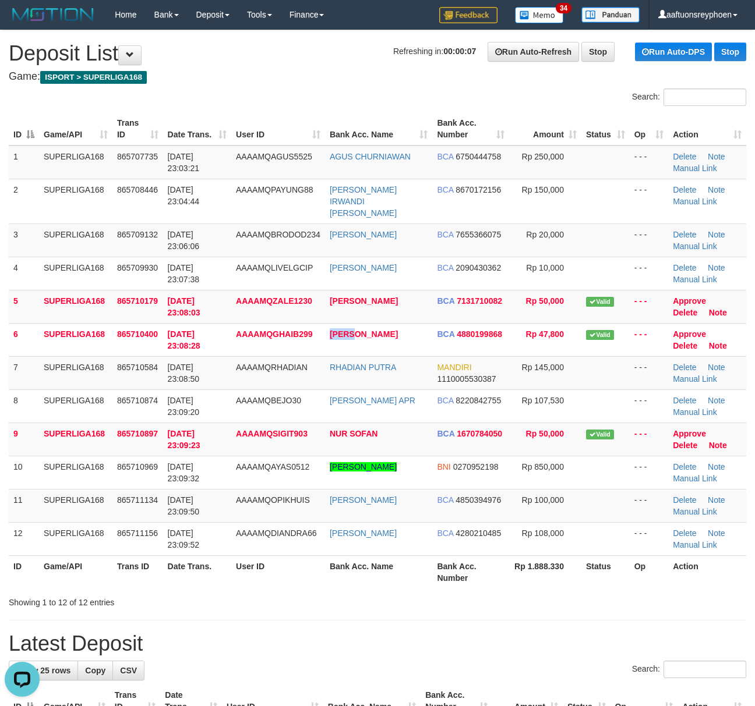
drag, startPoint x: 327, startPoint y: 317, endPoint x: 5, endPoint y: 375, distance: 327.7
click at [327, 323] on td "TEDI PERMANA" at bounding box center [379, 339] width 108 height 33
click at [370, 301] on td "MUHAMAD FAHRIZAL" at bounding box center [379, 306] width 108 height 33
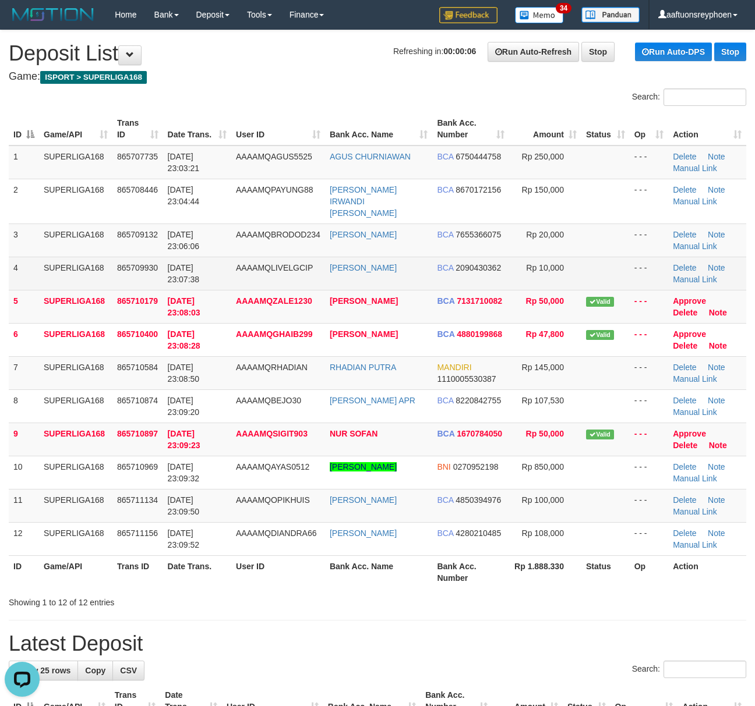
click at [384, 264] on td "IRWAN IRAWAN" at bounding box center [379, 273] width 108 height 33
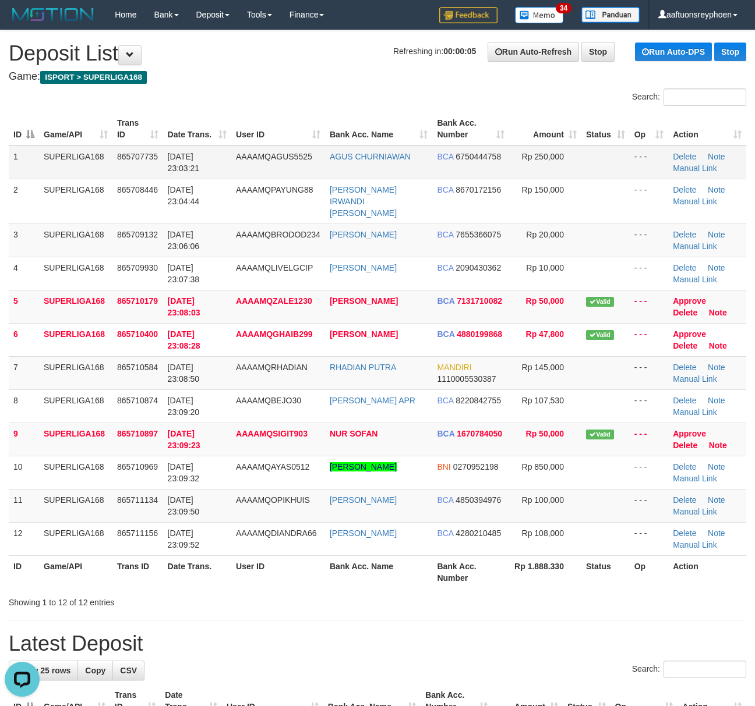
click at [432, 158] on td "BCA 6750444758" at bounding box center [470, 163] width 77 height 34
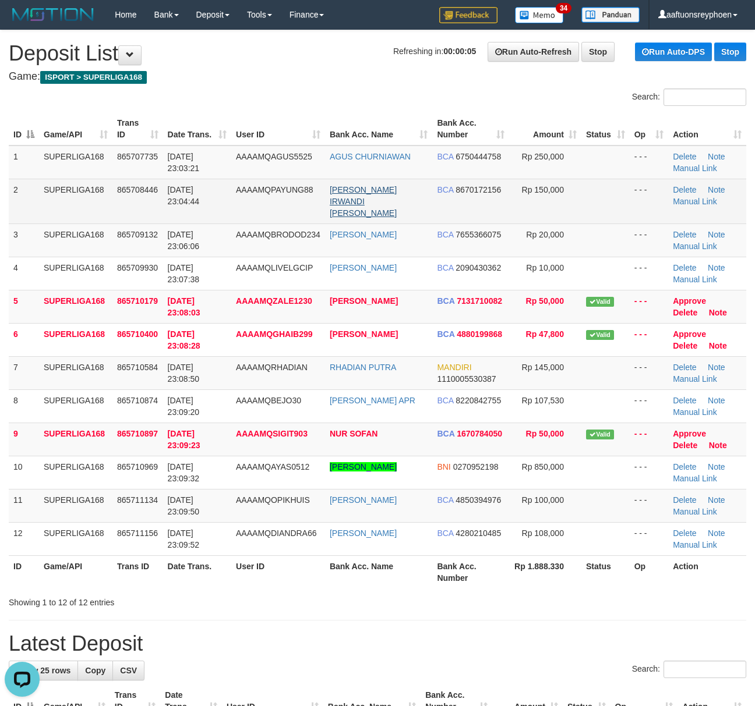
drag, startPoint x: 431, startPoint y: 158, endPoint x: 359, endPoint y: 190, distance: 78.8
click at [429, 158] on tr "1 SUPERLIGA168 865707735 31/08/2025 23:03:21 AAAAMQAGUS5525 AGUS CHURNIAWAN BCA…" at bounding box center [377, 163] width 737 height 34
click at [228, 179] on td "[DATE] 23:04:44" at bounding box center [197, 201] width 68 height 45
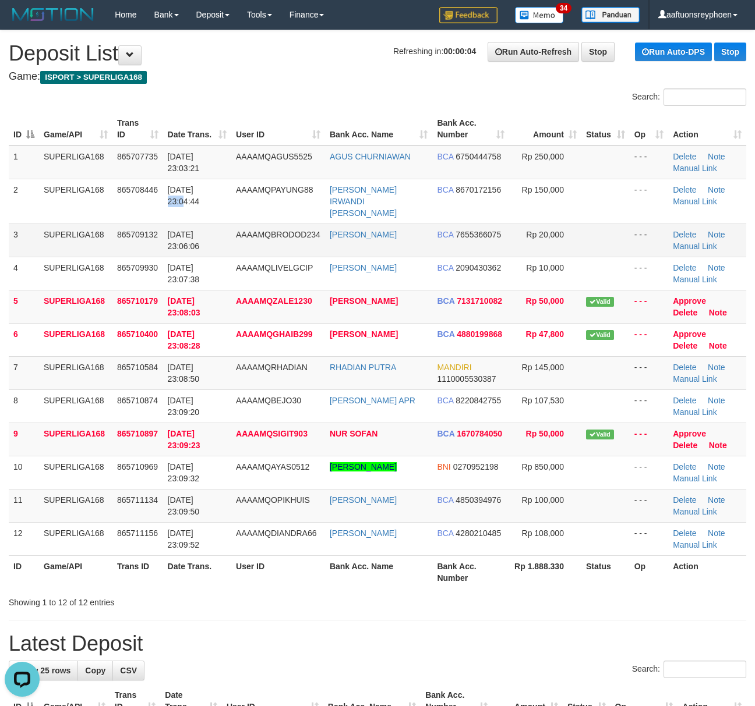
drag, startPoint x: 228, startPoint y: 178, endPoint x: 70, endPoint y: 245, distance: 171.2
click at [227, 179] on td "[DATE] 23:04:44" at bounding box center [197, 201] width 68 height 45
drag, startPoint x: 196, startPoint y: 140, endPoint x: 5, endPoint y: 247, distance: 219.0
click at [195, 143] on th "Date Trans." at bounding box center [197, 128] width 68 height 33
drag, startPoint x: 36, startPoint y: 242, endPoint x: 1, endPoint y: 261, distance: 39.6
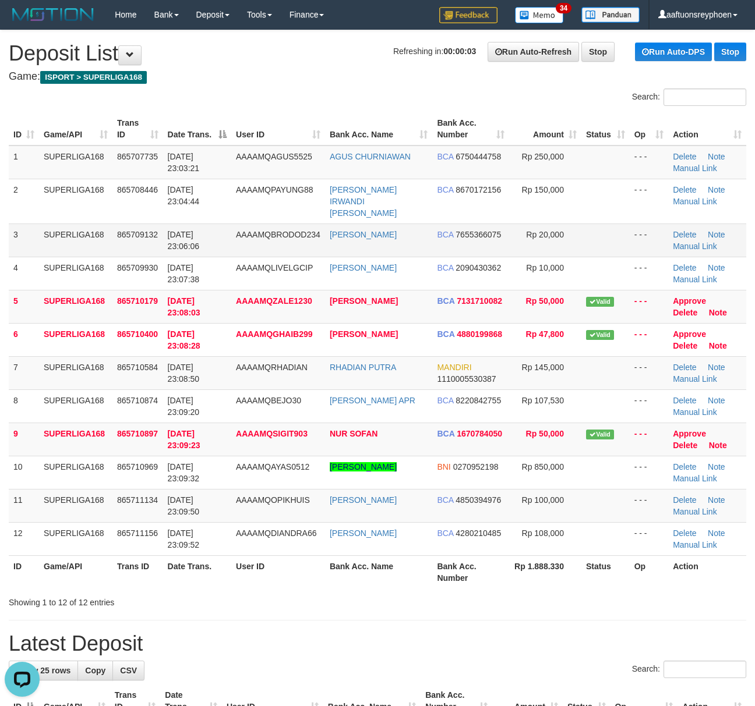
click at [35, 242] on td "3" at bounding box center [24, 240] width 30 height 33
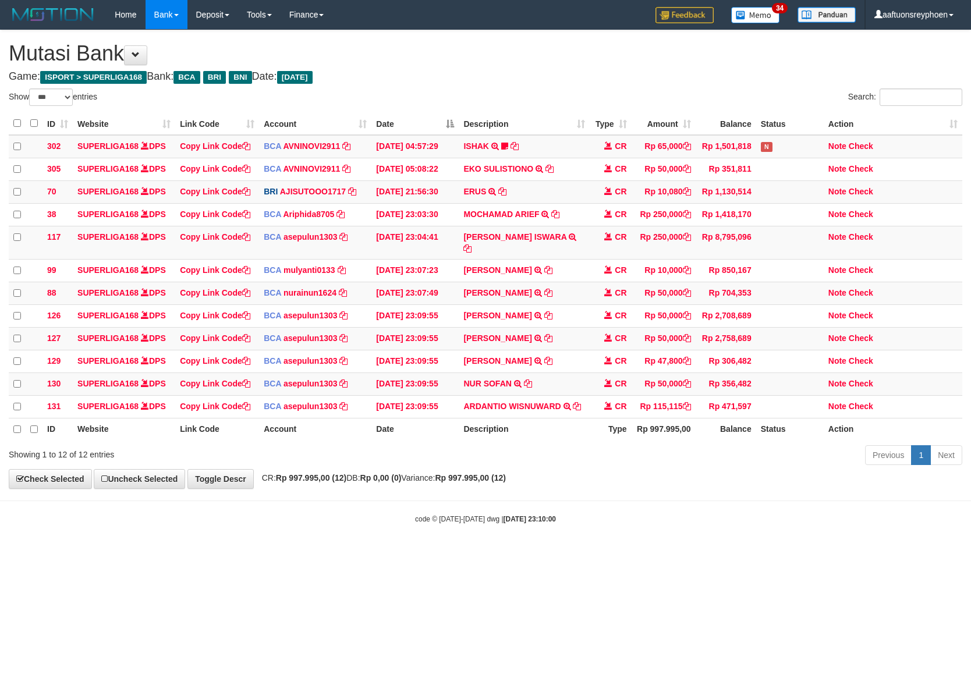
select select "***"
drag, startPoint x: 552, startPoint y: 471, endPoint x: 970, endPoint y: 427, distance: 420.5
click at [655, 461] on div "**********" at bounding box center [485, 259] width 971 height 458
select select "***"
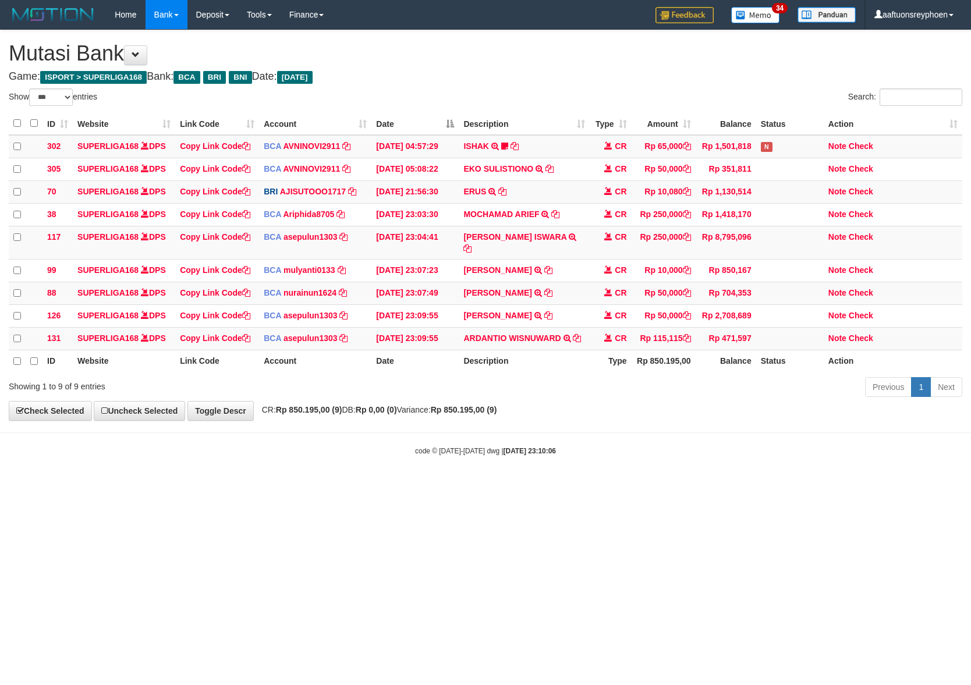
select select "***"
drag, startPoint x: 450, startPoint y: 514, endPoint x: 511, endPoint y: 508, distance: 61.4
click at [494, 486] on html "Toggle navigation Home Bank Account List Load By Website Group [ISPORT] SUPERLI…" at bounding box center [485, 243] width 971 height 486
select select "***"
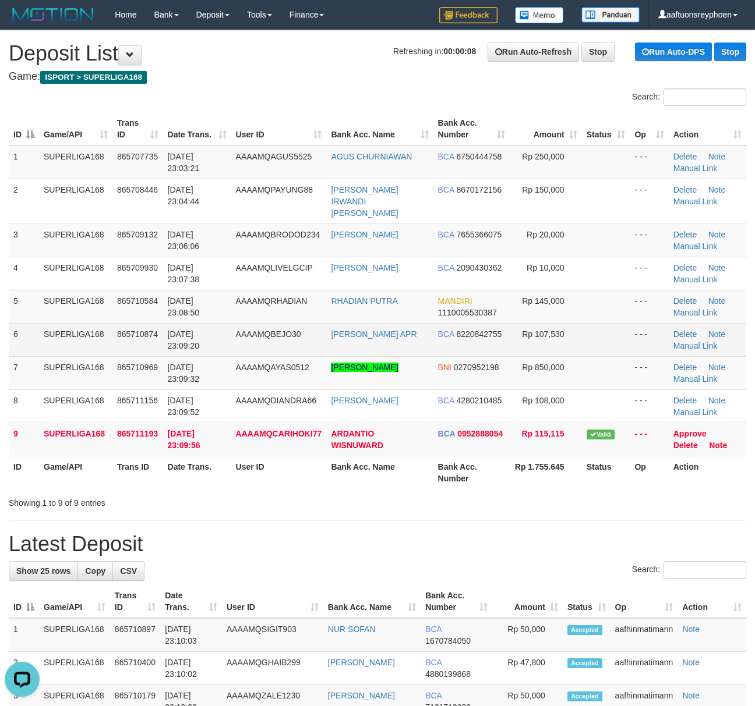
click at [87, 339] on td "SUPERLIGA168" at bounding box center [75, 339] width 73 height 33
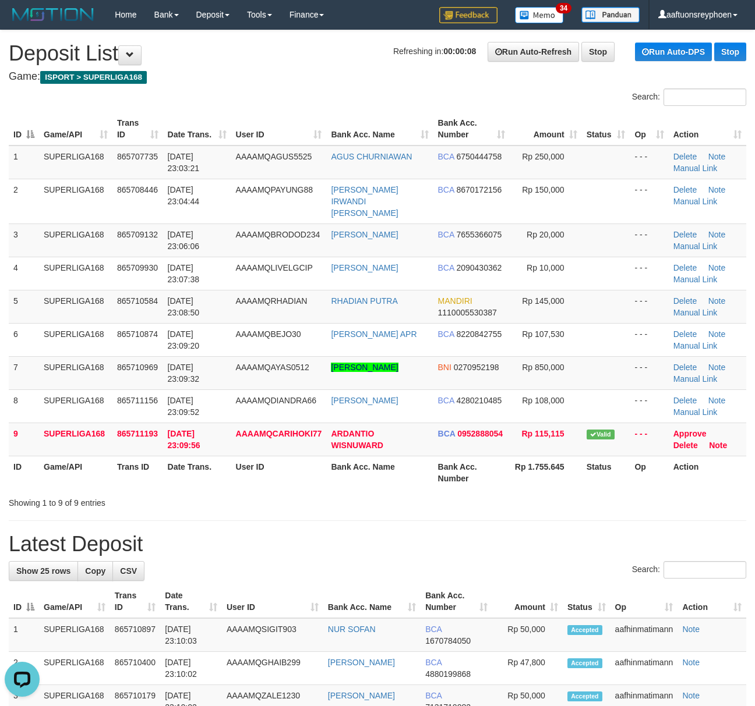
drag, startPoint x: 91, startPoint y: 339, endPoint x: 1, endPoint y: 365, distance: 93.8
click at [83, 343] on td "SUPERLIGA168" at bounding box center [75, 339] width 73 height 33
drag, startPoint x: 68, startPoint y: 359, endPoint x: 3, endPoint y: 373, distance: 66.7
click at [38, 365] on tr "7 SUPERLIGA168 865710969 31/08/2025 23:09:32 AAAAMQAYAS0512 AHMAD SYARIF YUDA W…" at bounding box center [377, 372] width 737 height 33
drag, startPoint x: 94, startPoint y: 347, endPoint x: 1, endPoint y: 364, distance: 94.7
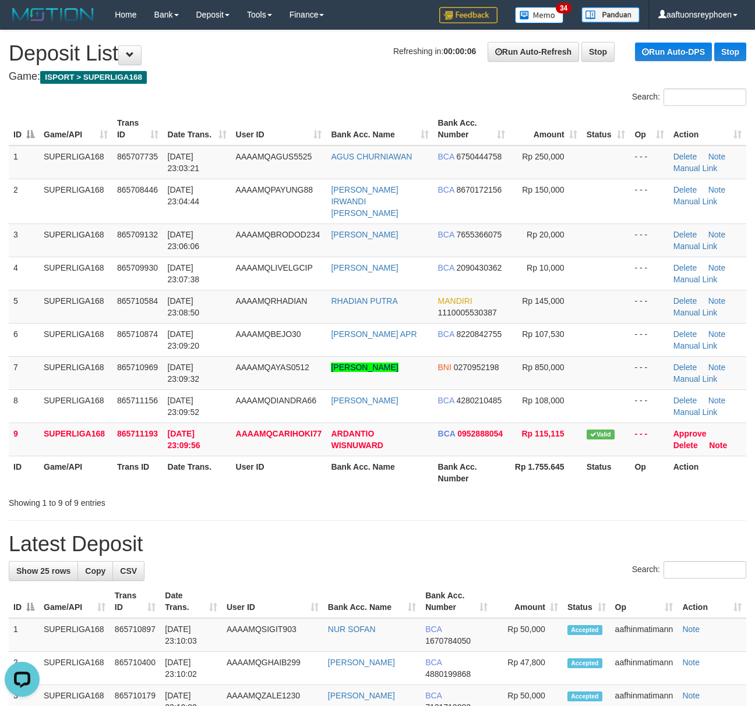
click at [87, 356] on td "SUPERLIGA168" at bounding box center [75, 372] width 73 height 33
drag, startPoint x: 26, startPoint y: 363, endPoint x: 0, endPoint y: 367, distance: 26.4
click at [24, 363] on td "7" at bounding box center [24, 372] width 30 height 33
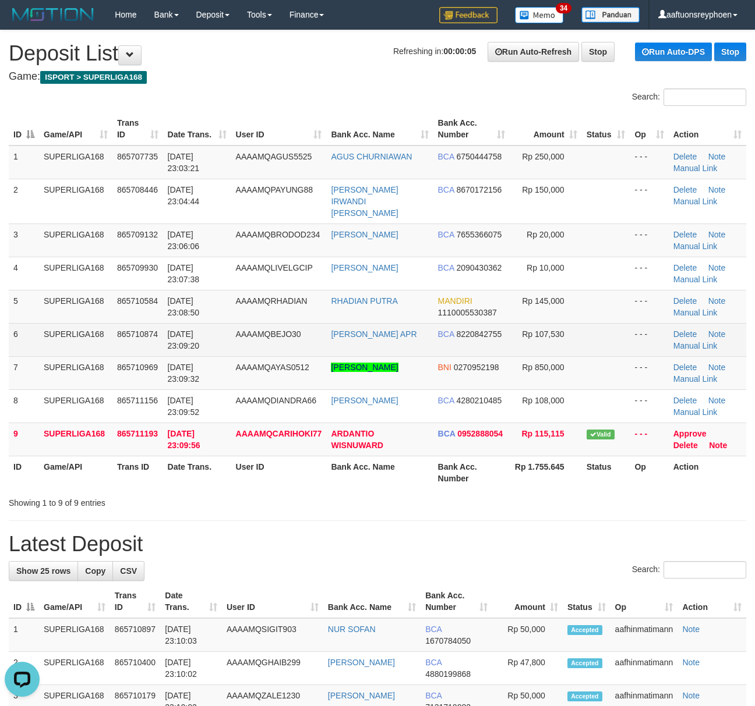
click at [222, 336] on td "31/08/2025 23:09:20" at bounding box center [197, 339] width 68 height 33
drag, startPoint x: 213, startPoint y: 338, endPoint x: 1, endPoint y: 380, distance: 216.2
click at [207, 338] on td "31/08/2025 23:09:20" at bounding box center [197, 339] width 68 height 33
click at [185, 344] on td "31/08/2025 23:09:20" at bounding box center [197, 339] width 68 height 33
drag, startPoint x: 183, startPoint y: 343, endPoint x: 173, endPoint y: 343, distance: 9.9
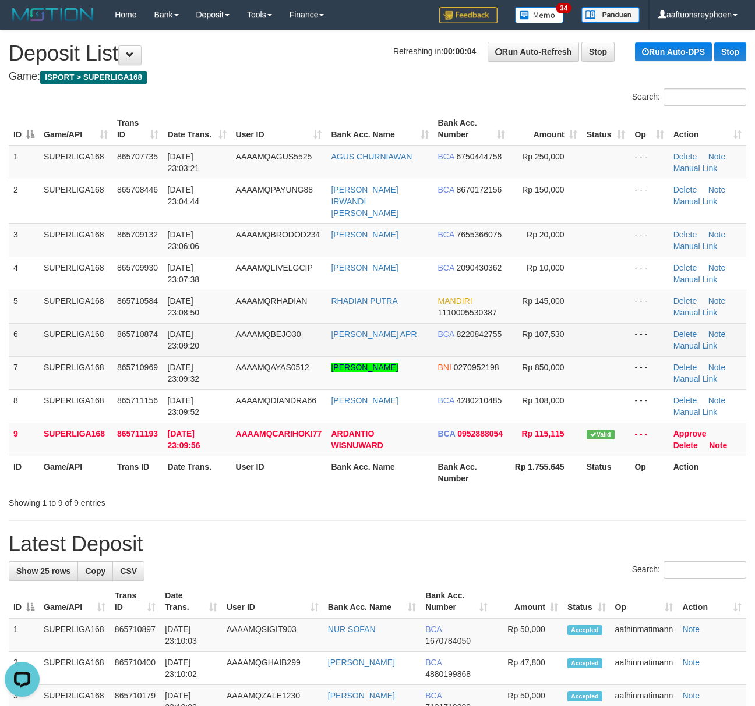
click at [179, 343] on td "31/08/2025 23:09:20" at bounding box center [197, 339] width 68 height 33
click at [242, 323] on td "AAAAMQBEJO30" at bounding box center [279, 339] width 96 height 33
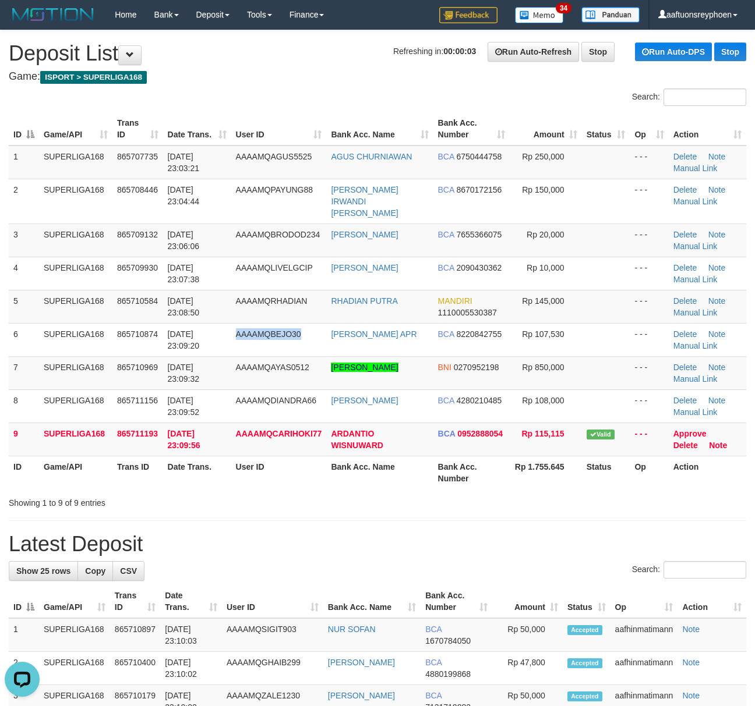
drag, startPoint x: 242, startPoint y: 313, endPoint x: 5, endPoint y: 368, distance: 244.0
click at [241, 323] on td "AAAAMQBEJO30" at bounding box center [279, 339] width 96 height 33
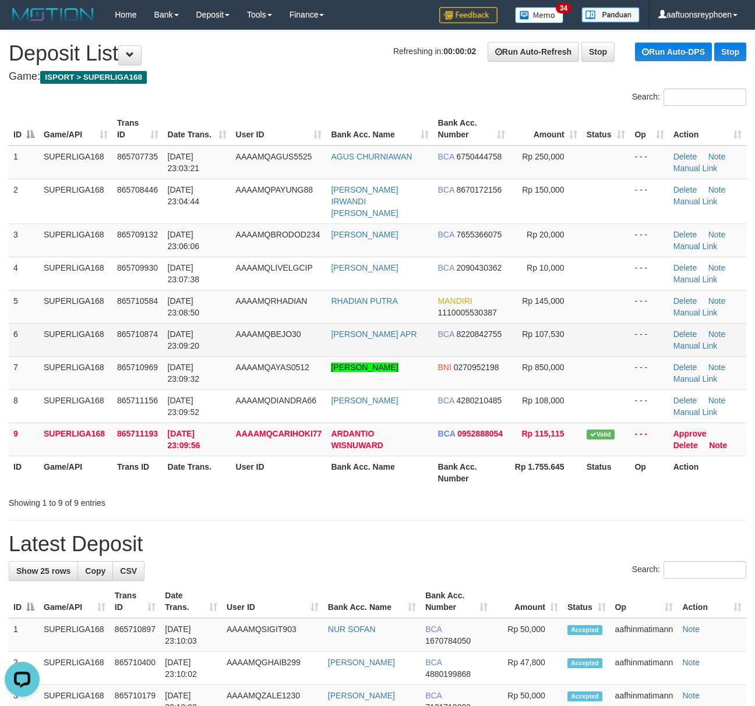
click at [206, 336] on td "31/08/2025 23:09:20" at bounding box center [197, 339] width 68 height 33
drag, startPoint x: 194, startPoint y: 338, endPoint x: 1, endPoint y: 375, distance: 196.9
click at [193, 338] on td "31/08/2025 23:09:20" at bounding box center [197, 339] width 68 height 33
click at [212, 334] on td "31/08/2025 23:09:20" at bounding box center [197, 339] width 68 height 33
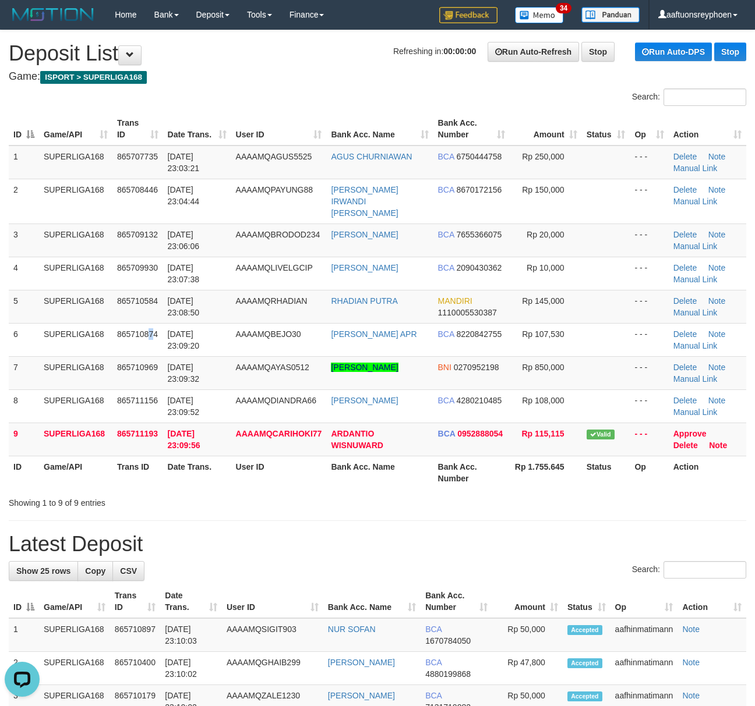
drag, startPoint x: 150, startPoint y: 321, endPoint x: 3, endPoint y: 363, distance: 153.2
click at [147, 330] on span "865710874" at bounding box center [137, 334] width 41 height 9
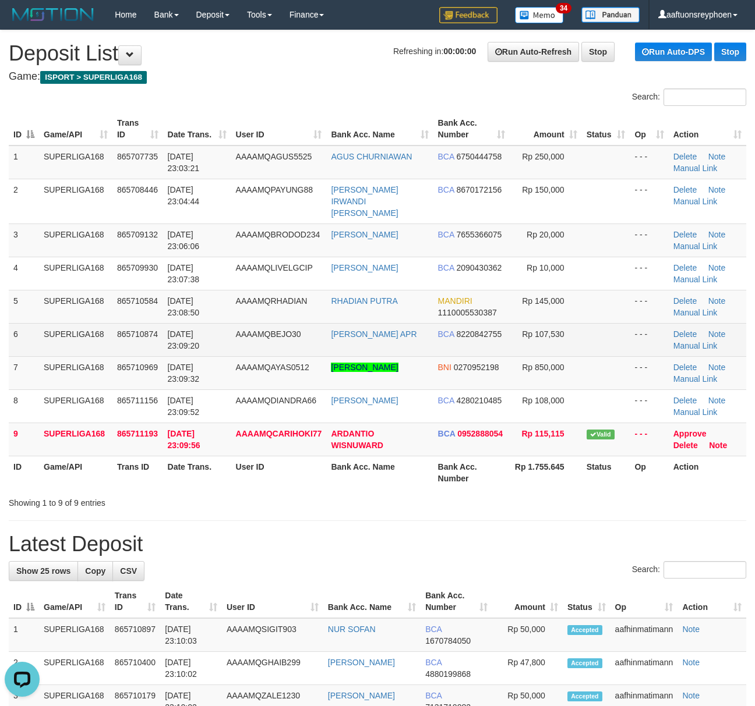
click at [36, 329] on tr "6 SUPERLIGA168 865710874 31/08/2025 23:09:20 AAAAMQBEJO30 REKSA PRASANDA APR BC…" at bounding box center [377, 339] width 737 height 33
click at [195, 330] on span "31/08/2025 23:09:20" at bounding box center [184, 340] width 32 height 21
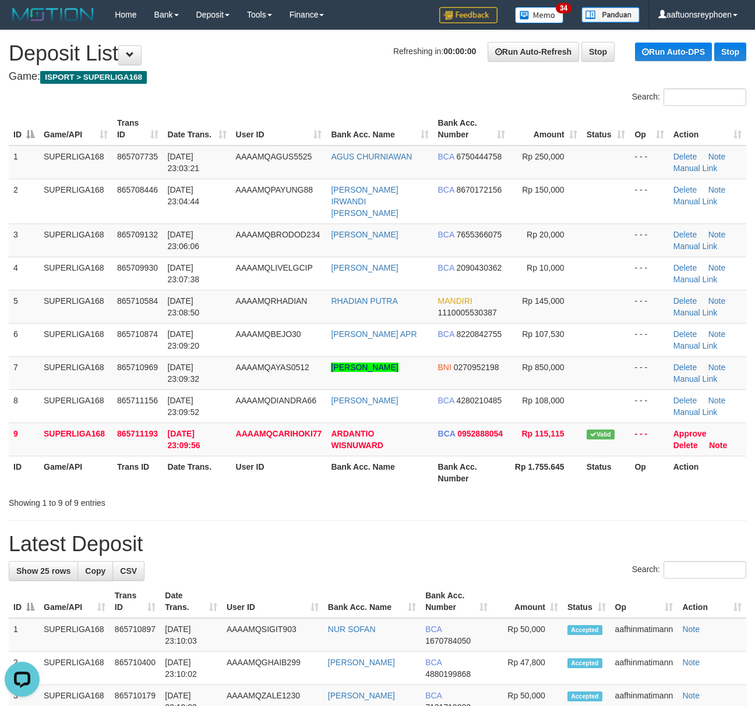
drag, startPoint x: 24, startPoint y: 376, endPoint x: 0, endPoint y: 374, distance: 23.9
click at [20, 374] on td "7" at bounding box center [24, 372] width 30 height 33
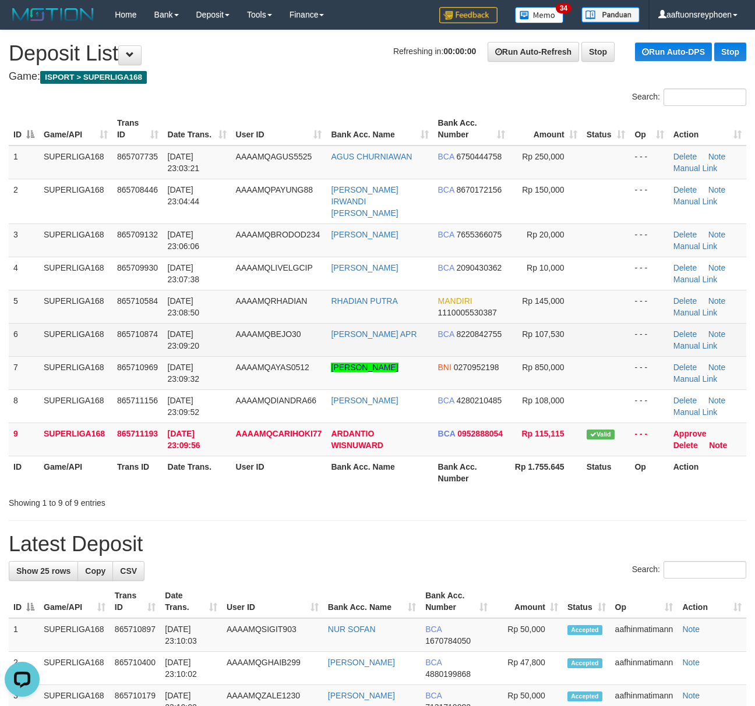
click at [29, 341] on td "6" at bounding box center [24, 339] width 30 height 33
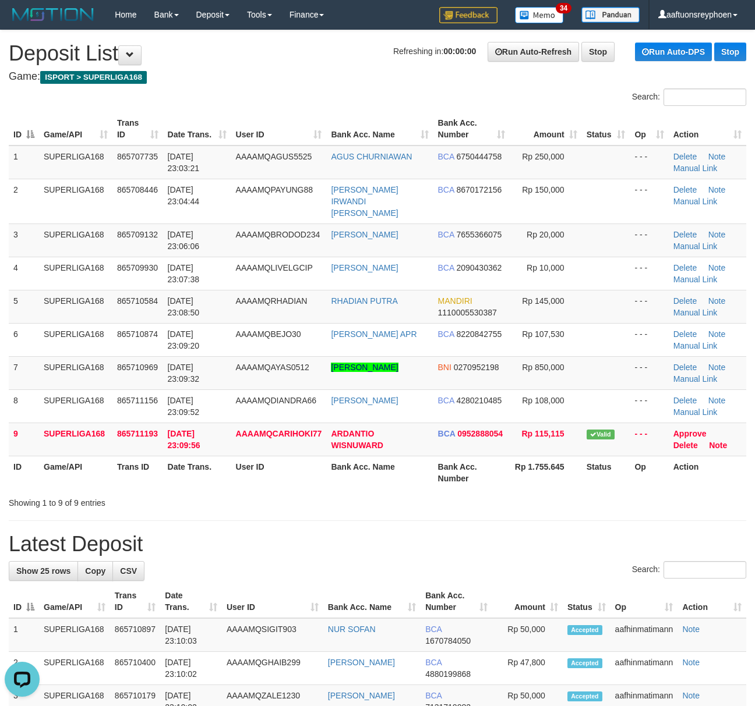
drag, startPoint x: 28, startPoint y: 341, endPoint x: 0, endPoint y: 345, distance: 28.2
click at [14, 341] on td "6" at bounding box center [24, 339] width 30 height 33
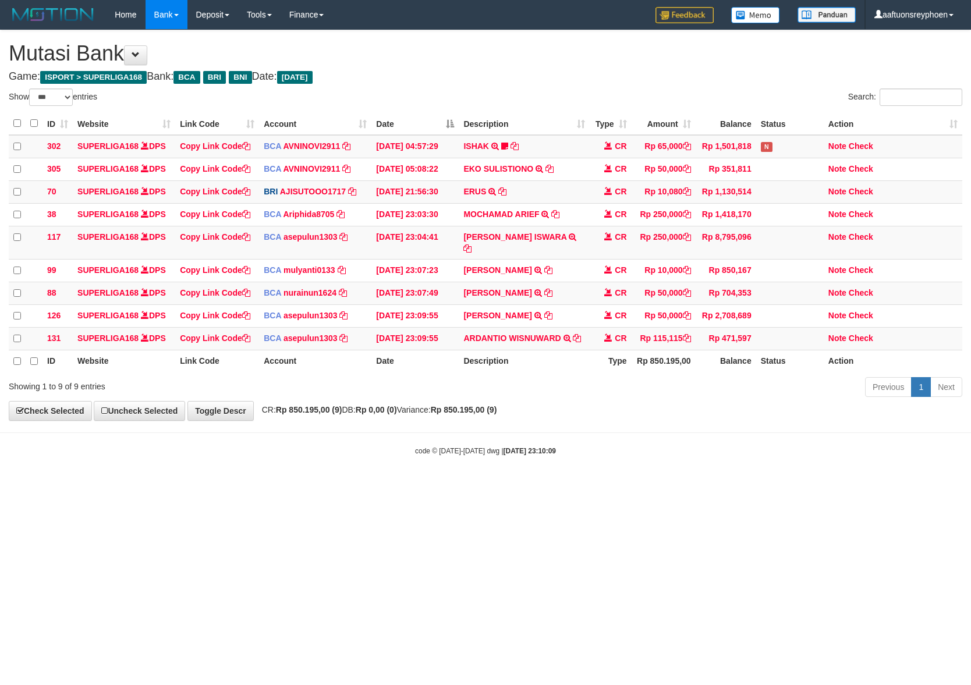
select select "***"
click at [595, 485] on html "Toggle navigation Home Bank Account List Load By Website Group [ISPORT] SUPERLI…" at bounding box center [485, 243] width 971 height 486
drag, startPoint x: 899, startPoint y: 402, endPoint x: 981, endPoint y: 402, distance: 81.5
click at [971, 402] on html "Toggle navigation Home Bank Account List Load By Website Group [ISPORT] SUPERLI…" at bounding box center [485, 243] width 971 height 486
click at [646, 445] on div "code © 2012-2018 dwg | 2025/08/31 23:10:09" at bounding box center [485, 451] width 971 height 12
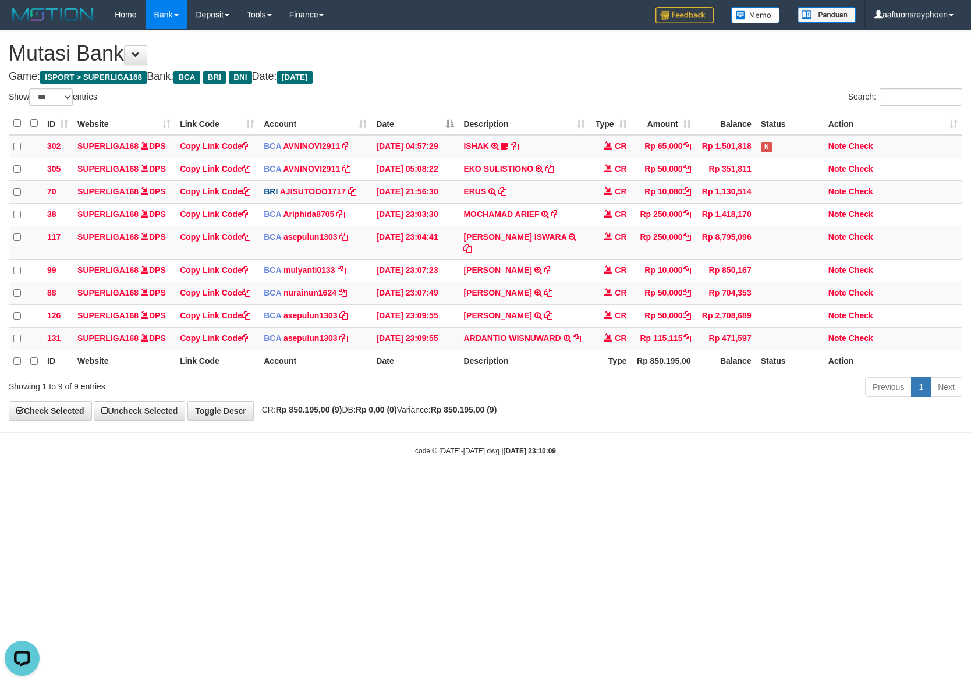
drag, startPoint x: 651, startPoint y: 444, endPoint x: 963, endPoint y: 418, distance: 313.2
click at [818, 431] on body "Toggle navigation Home Bank Account List Load By Website Group [ISPORT] SUPERLI…" at bounding box center [485, 243] width 971 height 486
drag, startPoint x: 453, startPoint y: 478, endPoint x: 497, endPoint y: 480, distance: 43.8
click at [462, 476] on body "Toggle navigation Home Bank Account List Load By Website Group [ISPORT] SUPERLI…" at bounding box center [485, 243] width 971 height 486
drag, startPoint x: 480, startPoint y: 471, endPoint x: 967, endPoint y: 409, distance: 490.8
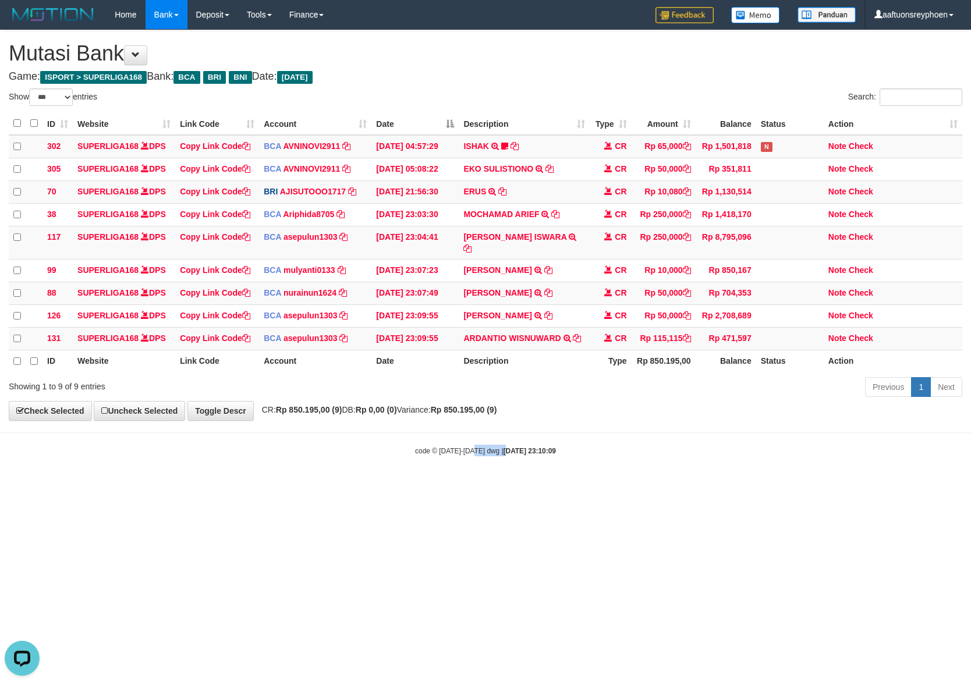
click at [509, 465] on body "Toggle navigation Home Bank Account List Load By Website Group [ISPORT] SUPERLI…" at bounding box center [485, 243] width 971 height 486
drag, startPoint x: 558, startPoint y: 487, endPoint x: 966, endPoint y: 420, distance: 413.0
click at [756, 447] on html "Toggle navigation Home Bank Account List Load By Website Group [ISPORT] SUPERLI…" at bounding box center [485, 243] width 971 height 486
drag, startPoint x: 473, startPoint y: 487, endPoint x: 931, endPoint y: 429, distance: 461.3
click at [513, 486] on html "Toggle navigation Home Bank Account List Load By Website Group [ISPORT] SUPERLI…" at bounding box center [485, 243] width 971 height 486
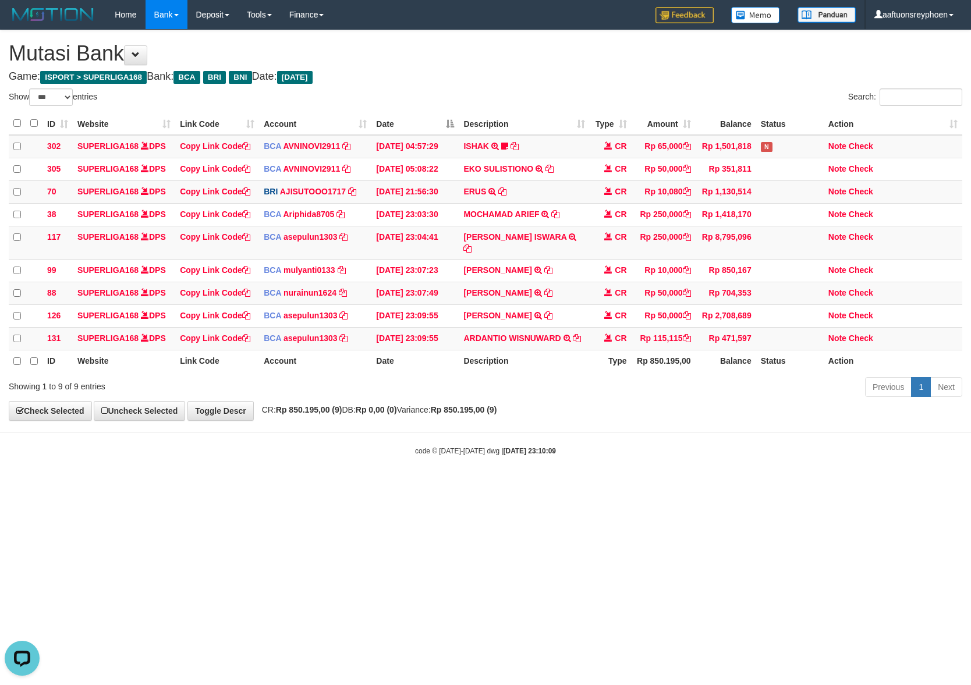
drag, startPoint x: 589, startPoint y: 497, endPoint x: 813, endPoint y: 457, distance: 227.3
click at [747, 468] on html "Toggle navigation Home Bank Account List Load By Website Group [ISPORT] SUPERLI…" at bounding box center [485, 243] width 971 height 486
drag, startPoint x: 553, startPoint y: 483, endPoint x: 645, endPoint y: 467, distance: 94.0
click at [632, 469] on html "Toggle navigation Home Bank Account List Load By Website Group [ISPORT] SUPERLI…" at bounding box center [485, 243] width 971 height 486
drag, startPoint x: 552, startPoint y: 460, endPoint x: 968, endPoint y: 399, distance: 420.2
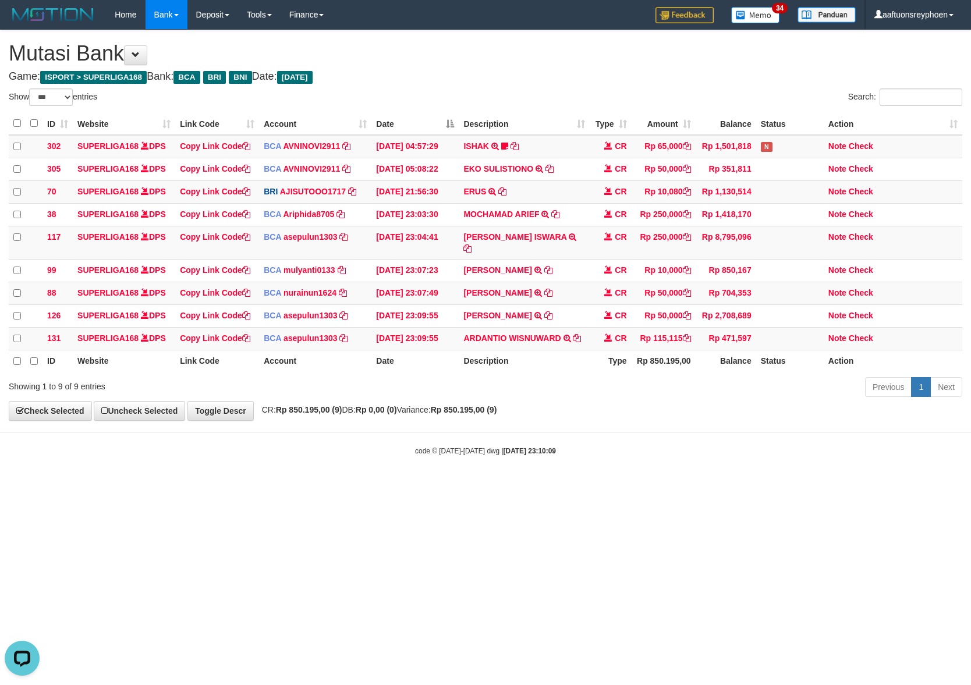
click at [584, 453] on body "Toggle navigation Home Bank Account List Load By Website Group [ISPORT] SUPERLI…" at bounding box center [485, 243] width 971 height 486
drag, startPoint x: 517, startPoint y: 521, endPoint x: 969, endPoint y: 426, distance: 461.6
click at [678, 486] on html "Toggle navigation Home Bank Account List Load By Website Group [ISPORT] SUPERLI…" at bounding box center [485, 243] width 971 height 486
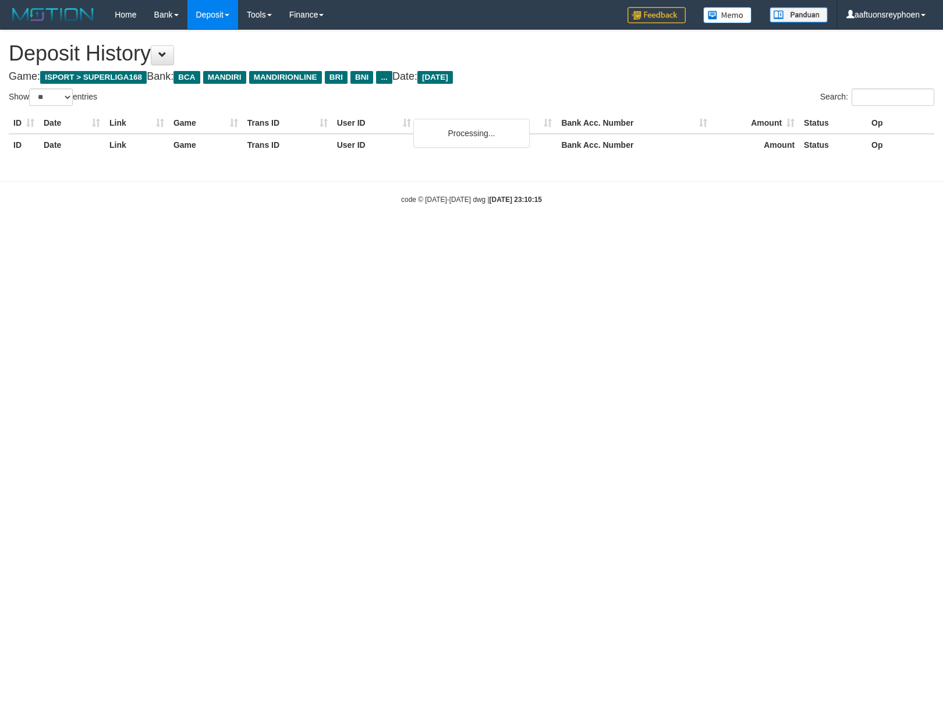
select select "**"
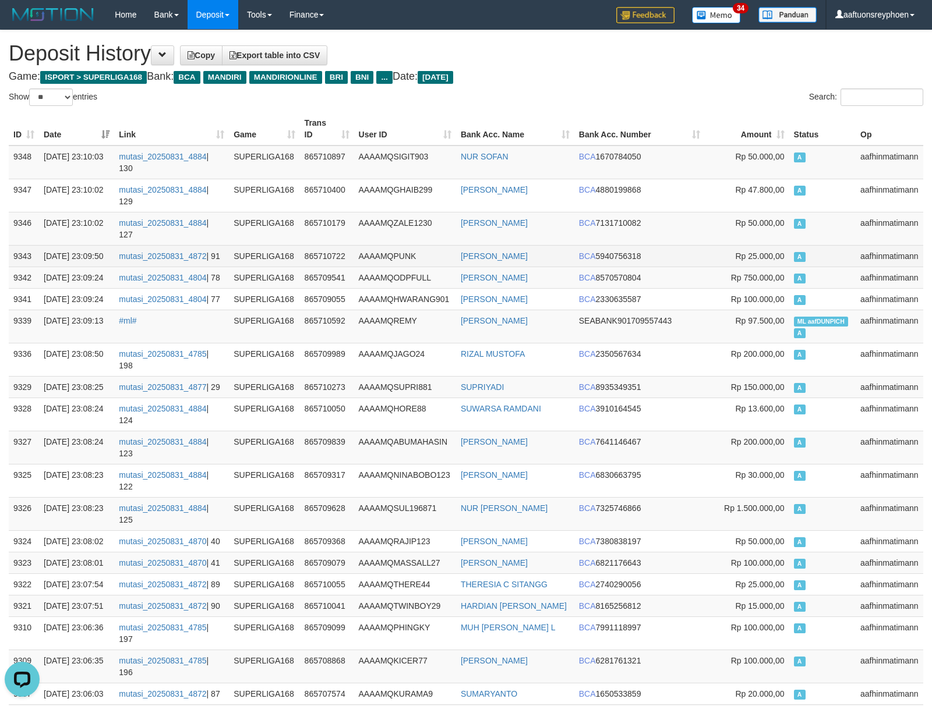
click at [821, 245] on td "A" at bounding box center [822, 256] width 66 height 22
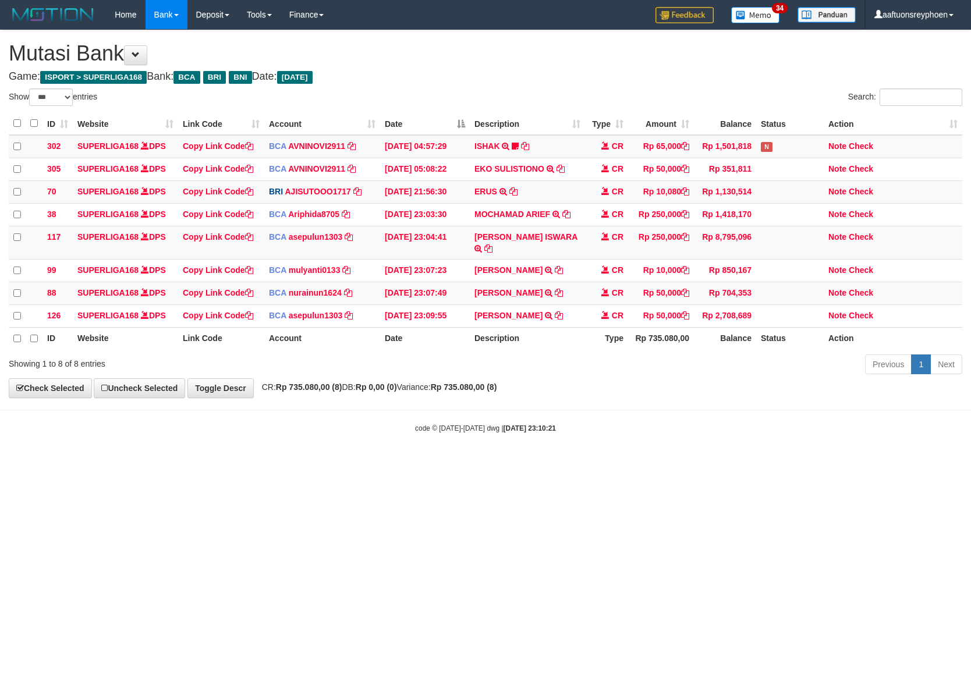
select select "***"
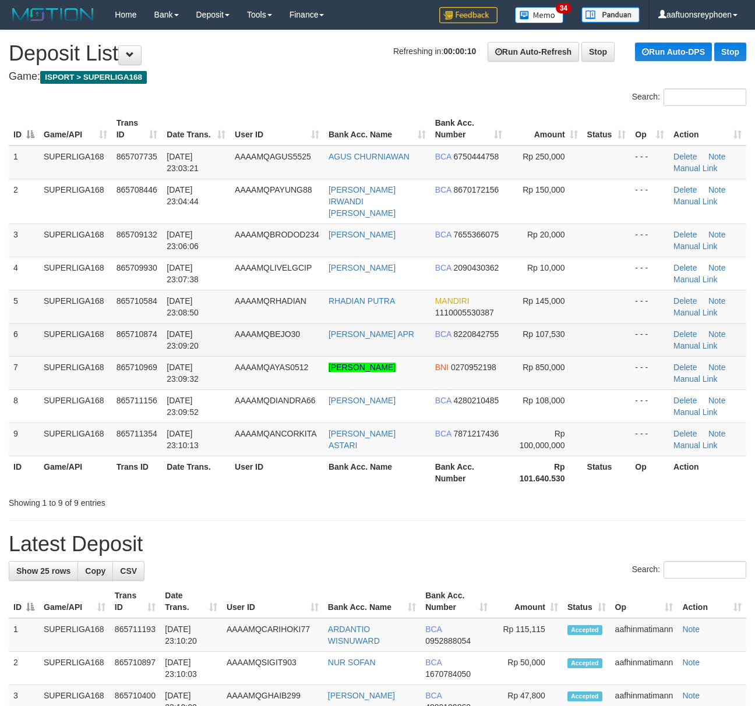
click at [103, 338] on td "SUPERLIGA168" at bounding box center [75, 339] width 73 height 33
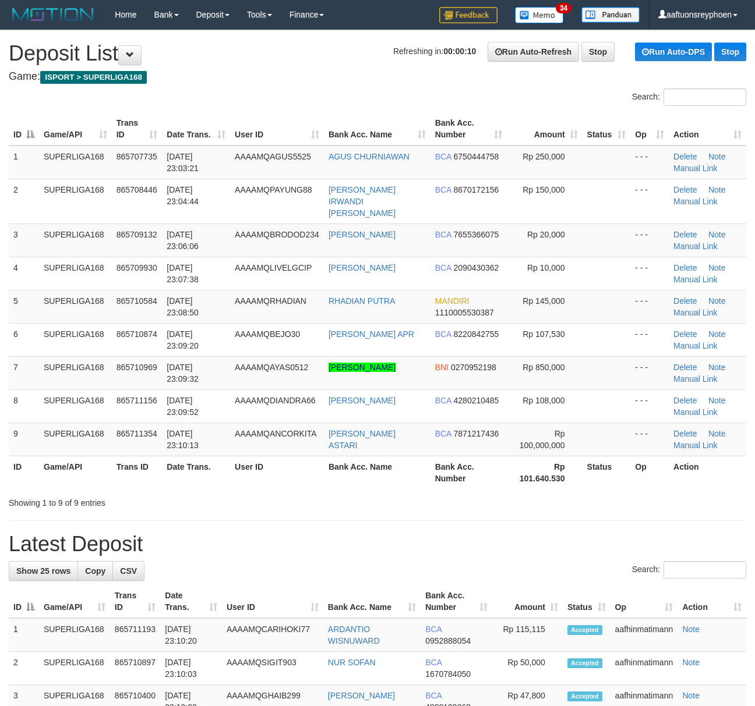
drag, startPoint x: 103, startPoint y: 338, endPoint x: 1, endPoint y: 365, distance: 105.9
click at [91, 341] on td "SUPERLIGA168" at bounding box center [75, 339] width 73 height 33
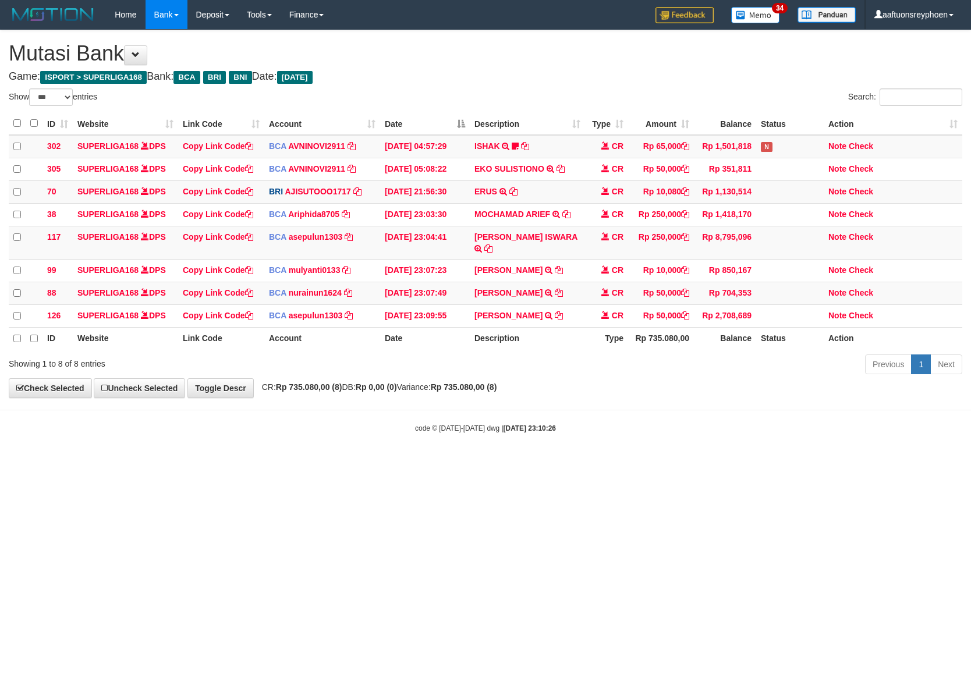
select select "***"
drag, startPoint x: 555, startPoint y: 474, endPoint x: 965, endPoint y: 388, distance: 418.9
click at [676, 445] on html "Toggle navigation Home Bank Account List Load By Website Group [ISPORT] SUPERLI…" at bounding box center [485, 231] width 971 height 463
drag, startPoint x: 512, startPoint y: 491, endPoint x: 543, endPoint y: 494, distance: 31.0
click at [527, 463] on html "Toggle navigation Home Bank Account List Load By Website Group [ISPORT] SUPERLI…" at bounding box center [485, 231] width 971 height 463
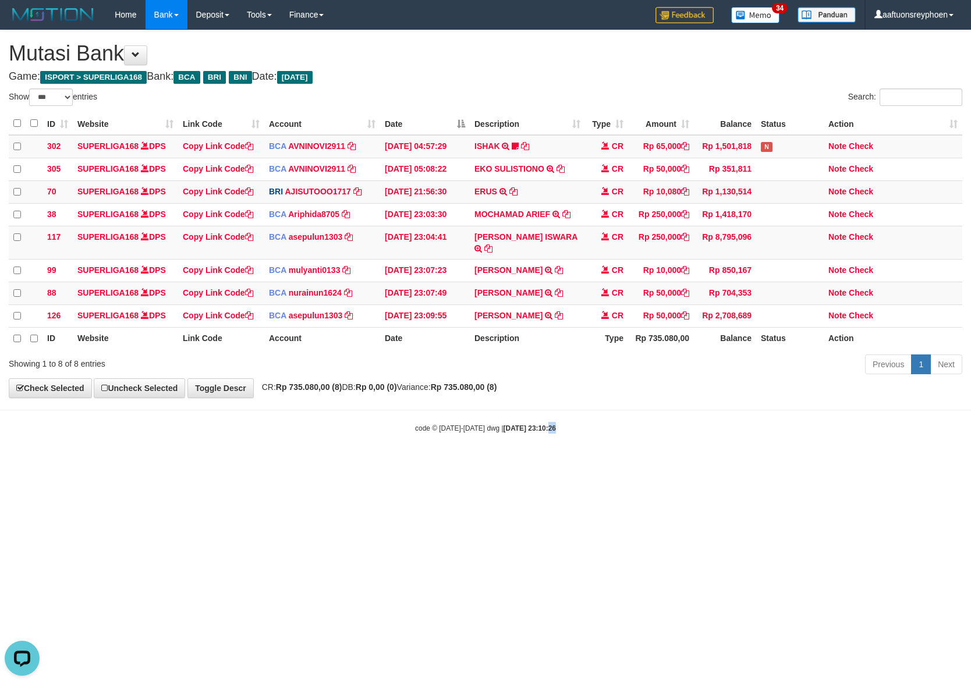
drag, startPoint x: 539, startPoint y: 482, endPoint x: 967, endPoint y: 404, distance: 434.6
click at [667, 445] on html "Toggle navigation Home Bank Account List Load By Website Group [ISPORT] SUPERLI…" at bounding box center [485, 231] width 971 height 463
drag, startPoint x: 502, startPoint y: 487, endPoint x: 522, endPoint y: 496, distance: 21.9
click at [508, 463] on html "Toggle navigation Home Bank Account List Load By Website Group [ISPORT] SUPERLI…" at bounding box center [485, 231] width 971 height 463
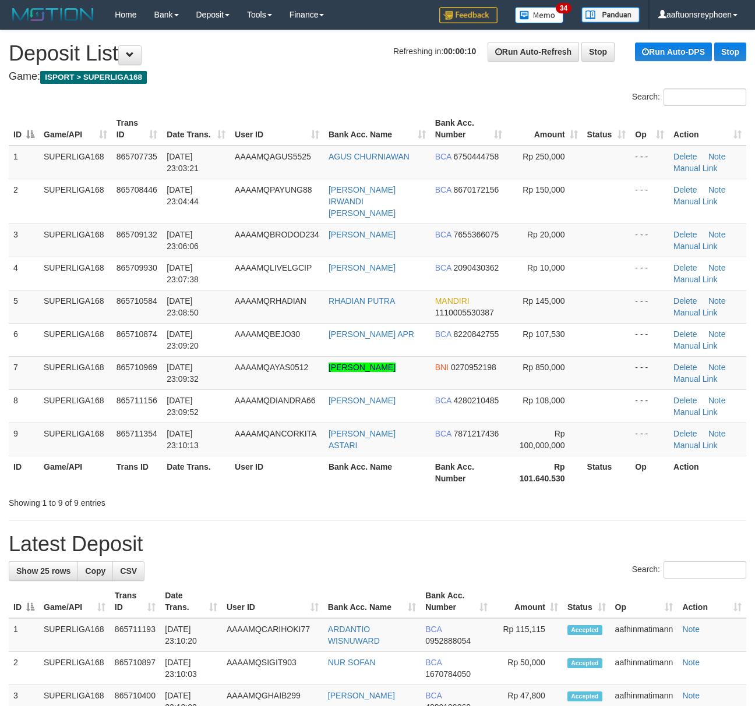
click at [52, 352] on tbody "1 SUPERLIGA168 865707735 [DATE] 23:03:21 AAAAMQAGUS5525 AGUS [GEOGRAPHIC_DATA] …" at bounding box center [377, 301] width 737 height 311
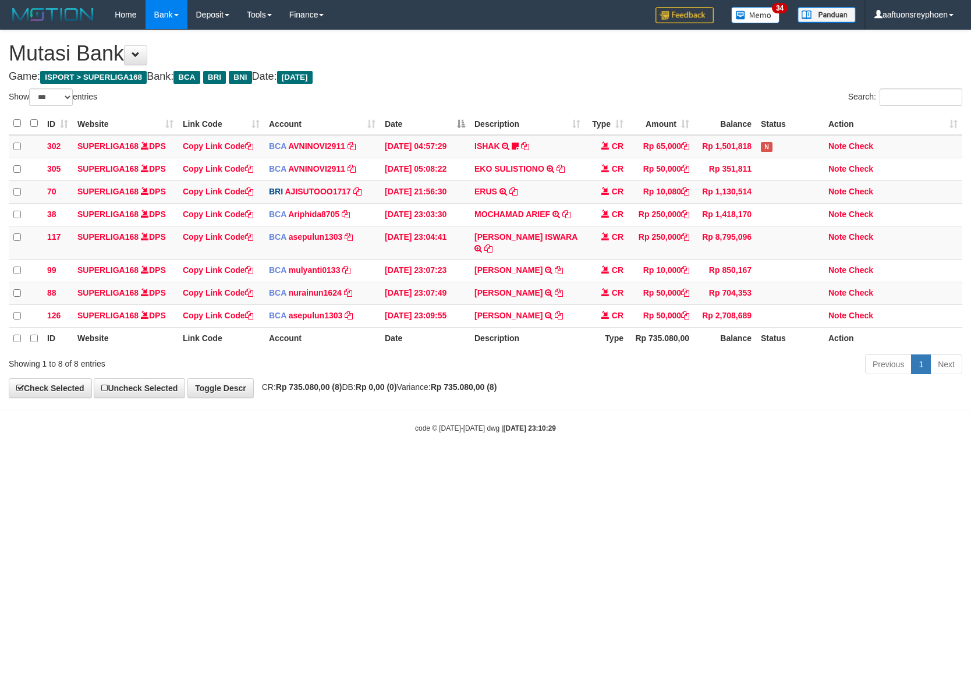
select select "***"
click at [327, 463] on html "Toggle navigation Home Bank Account List Load By Website Group [ISPORT] SUPERLI…" at bounding box center [485, 231] width 971 height 463
click at [319, 463] on html "Toggle navigation Home Bank Account List Load By Website Group [ISPORT] SUPERLI…" at bounding box center [485, 231] width 971 height 463
click at [363, 463] on html "Toggle navigation Home Bank Account List Load By Website Group [ISPORT] SUPERLI…" at bounding box center [485, 231] width 971 height 463
click at [375, 463] on html "Toggle navigation Home Bank Account List Load By Website Group [ISPORT] SUPERLI…" at bounding box center [485, 231] width 971 height 463
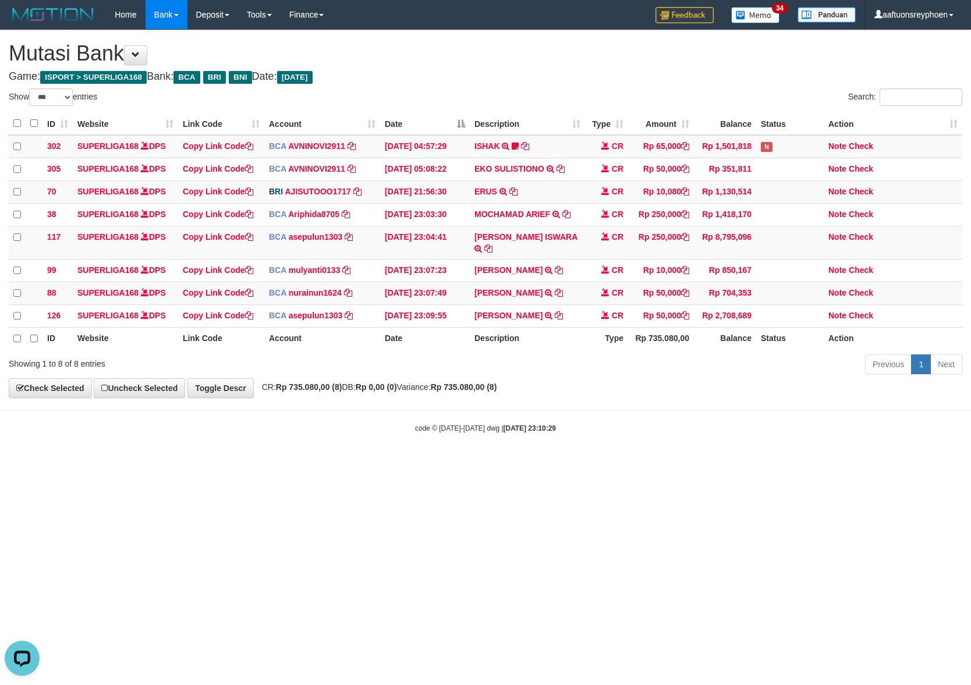
click at [375, 463] on html "Toggle navigation Home Bank Account List Load By Website Group [ISPORT] SUPERLI…" at bounding box center [485, 231] width 971 height 463
click at [374, 463] on html "Toggle navigation Home Bank Account List Load By Website Group [ISPORT] SUPERLI…" at bounding box center [485, 231] width 971 height 463
drag, startPoint x: 374, startPoint y: 505, endPoint x: 384, endPoint y: 503, distance: 10.7
click at [375, 463] on html "Toggle navigation Home Bank Account List Load By Website Group [ISPORT] SUPERLI…" at bounding box center [485, 231] width 971 height 463
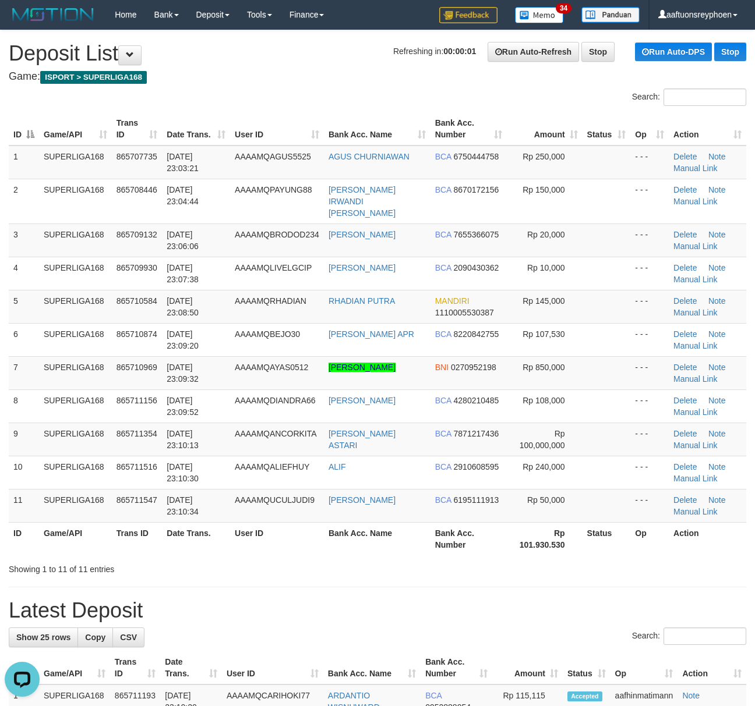
click at [9, 347] on tbody "1 SUPERLIGA168 865707735 31/08/2025 23:03:21 AAAAMQAGUS5525 AGUS CHURNIAWAN BCA…" at bounding box center [377, 334] width 737 height 377
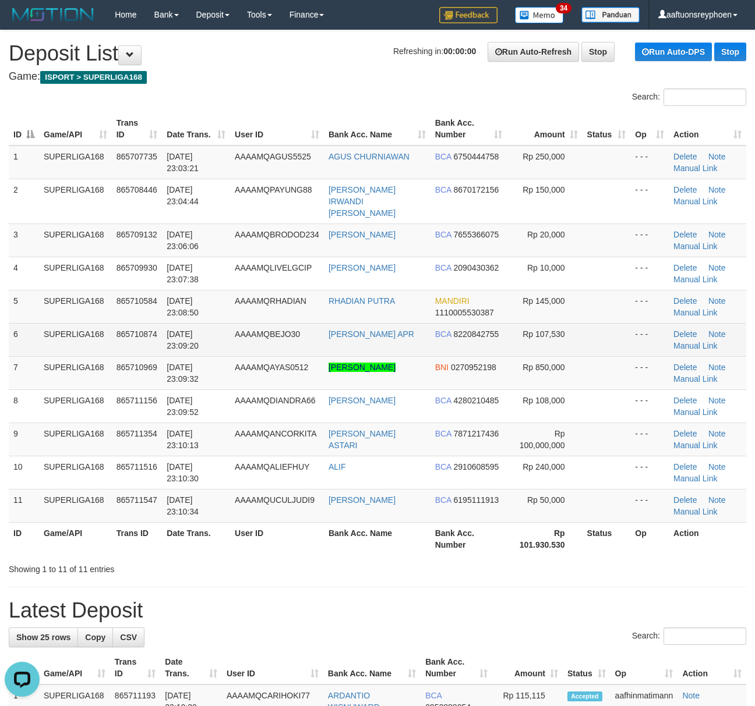
click at [19, 323] on td "6" at bounding box center [24, 339] width 30 height 33
click at [31, 342] on td "6" at bounding box center [24, 339] width 30 height 33
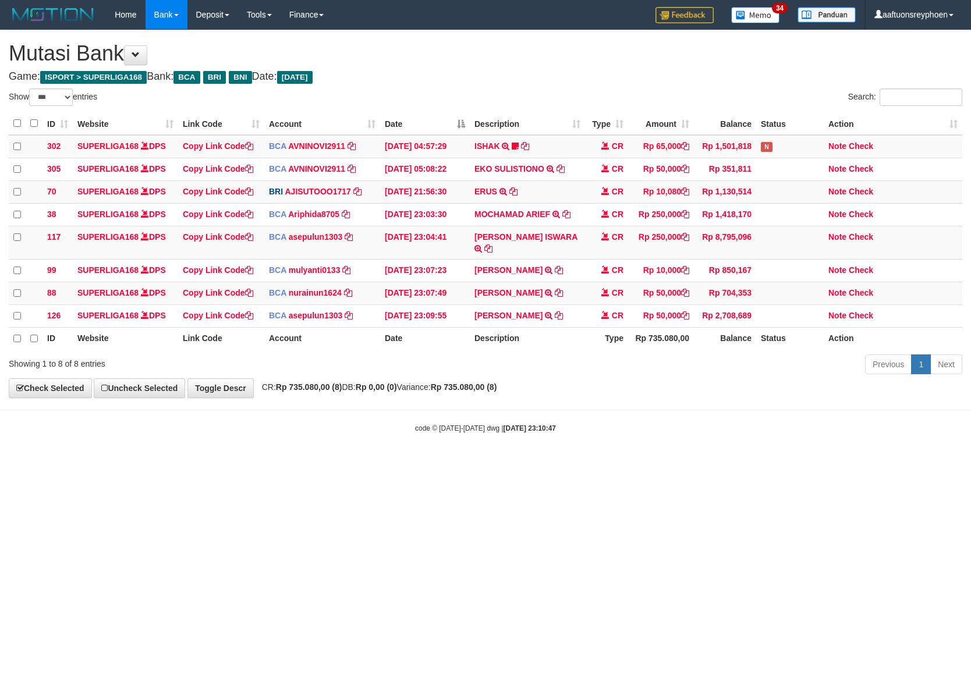
select select "***"
click at [413, 463] on html "Toggle navigation Home Bank Account List Load By Website Group [ISPORT] SUPERLI…" at bounding box center [485, 231] width 971 height 463
drag, startPoint x: 413, startPoint y: 527, endPoint x: 487, endPoint y: 517, distance: 74.0
click at [455, 463] on html "Toggle navigation Home Bank Account List Load By Website Group [ISPORT] SUPERLI…" at bounding box center [485, 231] width 971 height 463
drag, startPoint x: 947, startPoint y: 446, endPoint x: 322, endPoint y: 560, distance: 635.2
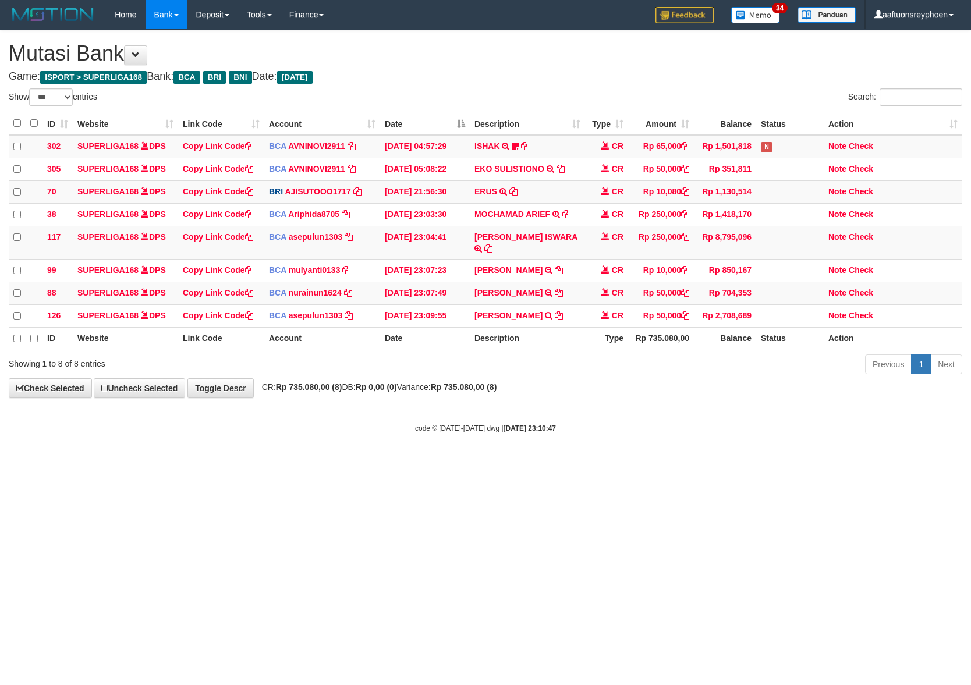
click at [935, 448] on body "Toggle navigation Home Bank Account List Load By Website Group [ISPORT] SUPERLI…" at bounding box center [485, 231] width 971 height 463
drag, startPoint x: 317, startPoint y: 557, endPoint x: 356, endPoint y: 546, distance: 40.6
click at [335, 463] on html "Toggle navigation Home Bank Account List Load By Website Group [ISPORT] SUPERLI…" at bounding box center [485, 231] width 971 height 463
select select "***"
drag, startPoint x: 574, startPoint y: 481, endPoint x: 970, endPoint y: 401, distance: 404.6
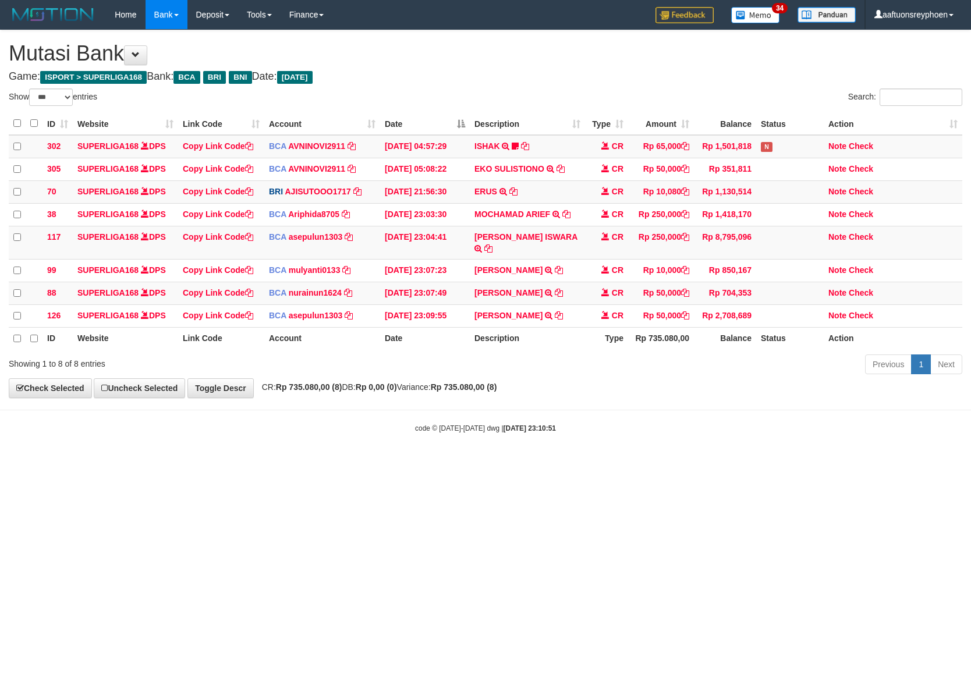
click at [719, 445] on html "Toggle navigation Home Bank Account List Load By Website Group [ISPORT] SUPERLI…" at bounding box center [485, 231] width 971 height 463
drag, startPoint x: 597, startPoint y: 426, endPoint x: 816, endPoint y: 397, distance: 221.0
click at [715, 405] on body "Toggle navigation Home Bank Account List Load By Website Group [ISPORT] SUPERLI…" at bounding box center [485, 231] width 971 height 463
select select "***"
drag, startPoint x: 683, startPoint y: 464, endPoint x: 969, endPoint y: 413, distance: 290.9
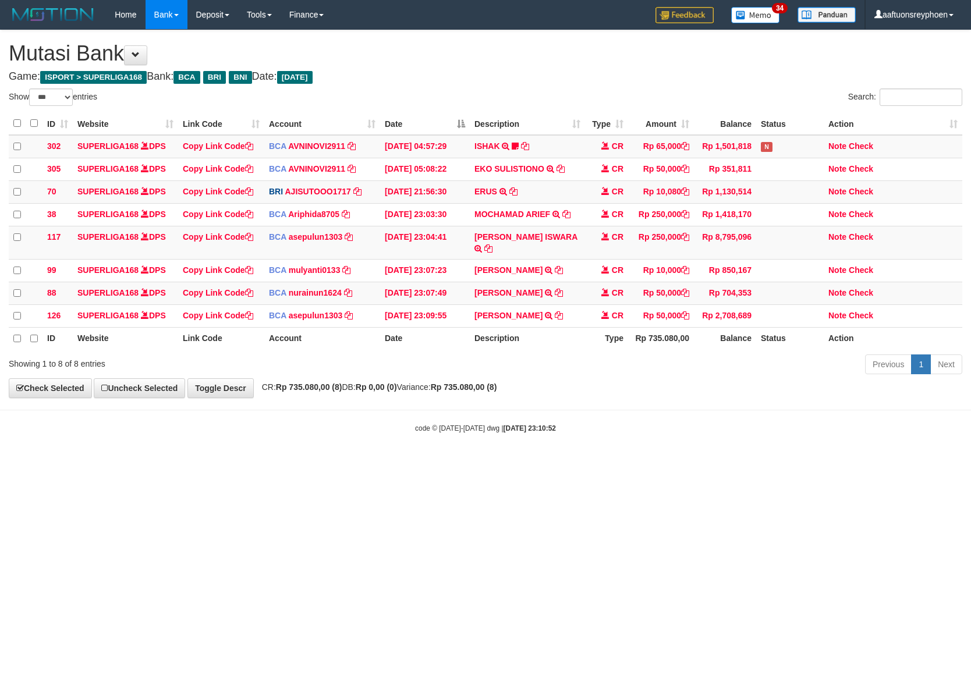
click at [804, 434] on html "Toggle navigation Home Bank Account List Load By Website Group [ISPORT] SUPERLI…" at bounding box center [485, 231] width 971 height 463
drag, startPoint x: 468, startPoint y: 485, endPoint x: 969, endPoint y: 392, distance: 509.3
click at [581, 462] on html "Toggle navigation Home Bank Account List Load By Website Group [ISPORT] SUPERLI…" at bounding box center [485, 231] width 971 height 463
select select "***"
click at [634, 454] on html "Toggle navigation Home Bank Account List Load By Website Group [ISPORT] SUPERLI…" at bounding box center [485, 231] width 971 height 463
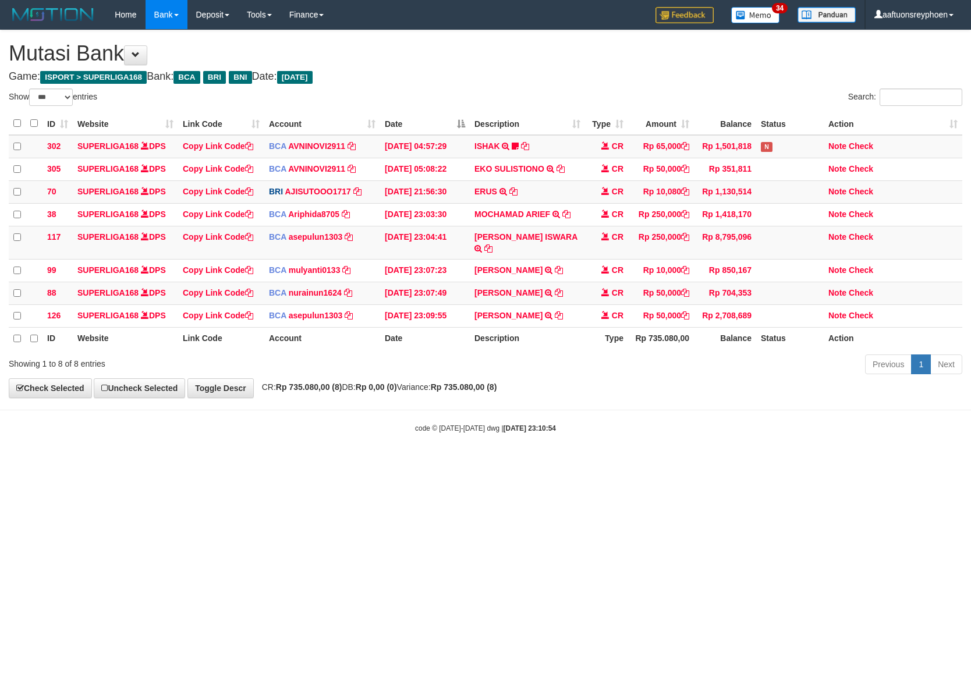
drag, startPoint x: 423, startPoint y: 497, endPoint x: 660, endPoint y: 452, distance: 241.2
click at [541, 463] on html "Toggle navigation Home Bank Account List Load By Website Group [ISPORT] SUPERLI…" at bounding box center [485, 231] width 971 height 463
drag, startPoint x: 551, startPoint y: 445, endPoint x: 965, endPoint y: 387, distance: 418.2
click at [691, 418] on body "Toggle navigation Home Bank Account List Load By Website Group [ISPORT] SUPERLI…" at bounding box center [485, 231] width 971 height 463
drag, startPoint x: 536, startPoint y: 480, endPoint x: 782, endPoint y: 433, distance: 249.7
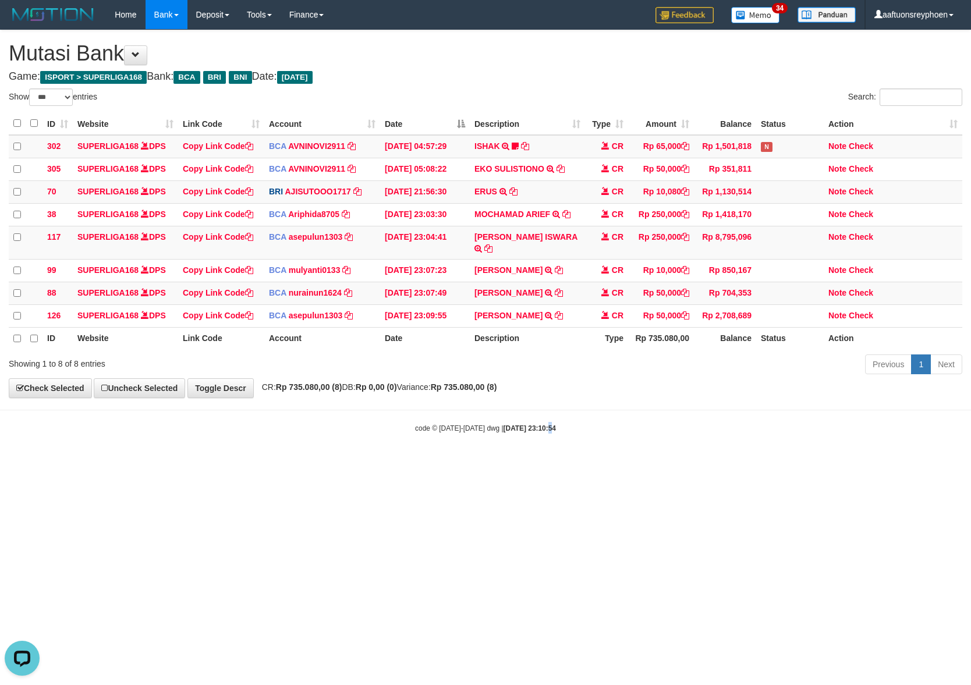
click at [553, 463] on html "Toggle navigation Home Bank Account List Load By Website Group [ISPORT] SUPERLI…" at bounding box center [485, 231] width 971 height 463
drag, startPoint x: 629, startPoint y: 476, endPoint x: 723, endPoint y: 479, distance: 94.4
click at [657, 463] on html "Toggle navigation Home Bank Account List Load By Website Group [ISPORT] SUPERLI…" at bounding box center [485, 231] width 971 height 463
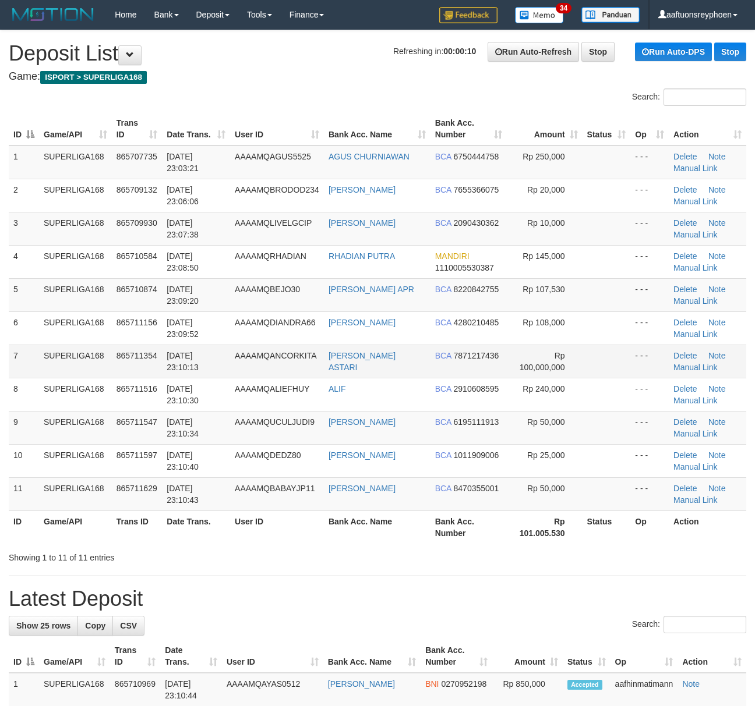
click at [26, 347] on td "7" at bounding box center [24, 361] width 30 height 33
drag, startPoint x: 22, startPoint y: 345, endPoint x: 1, endPoint y: 349, distance: 21.5
click at [20, 344] on tbody "1 SUPERLIGA168 865707735 31/08/2025 23:03:21 AAAAMQAGUS5525 AGUS CHURNIAWAN BCA…" at bounding box center [377, 329] width 737 height 366
drag, startPoint x: 250, startPoint y: 103, endPoint x: 185, endPoint y: 161, distance: 86.6
click at [245, 112] on div "Search: ID Game/API Trans ID Date Trans. User ID Bank Acc. Name Bank Acc. Numbe…" at bounding box center [377, 326] width 737 height 475
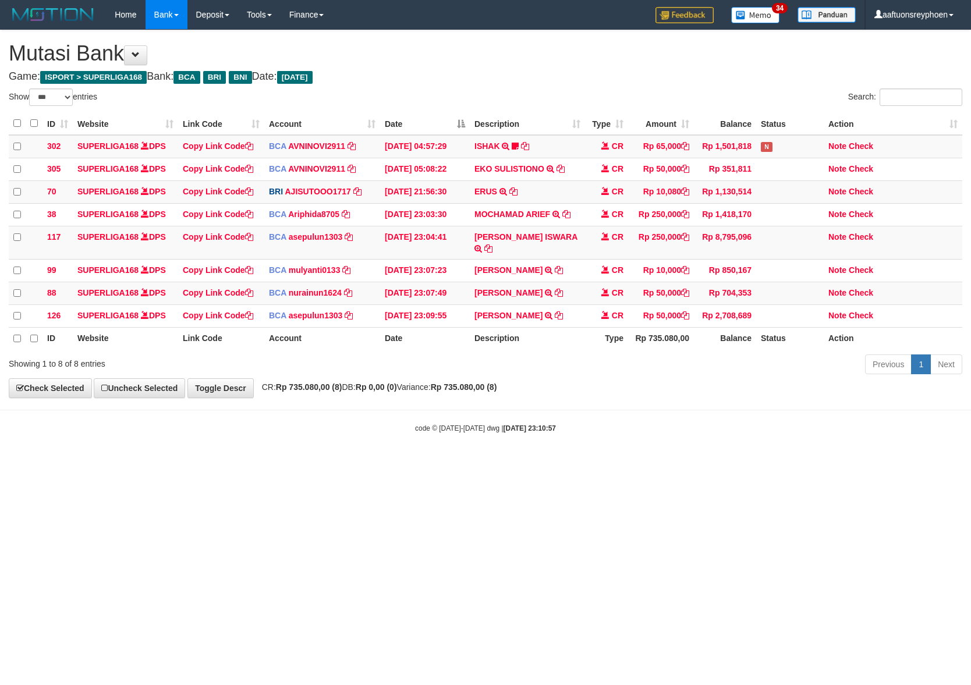
select select "***"
click at [613, 463] on html "Toggle navigation Home Bank Account List Load By Website Group [ISPORT] SUPERLI…" at bounding box center [485, 231] width 971 height 463
click at [614, 463] on html "Toggle navigation Home Bank Account List Load By Website Group [ISPORT] SUPERLI…" at bounding box center [485, 231] width 971 height 463
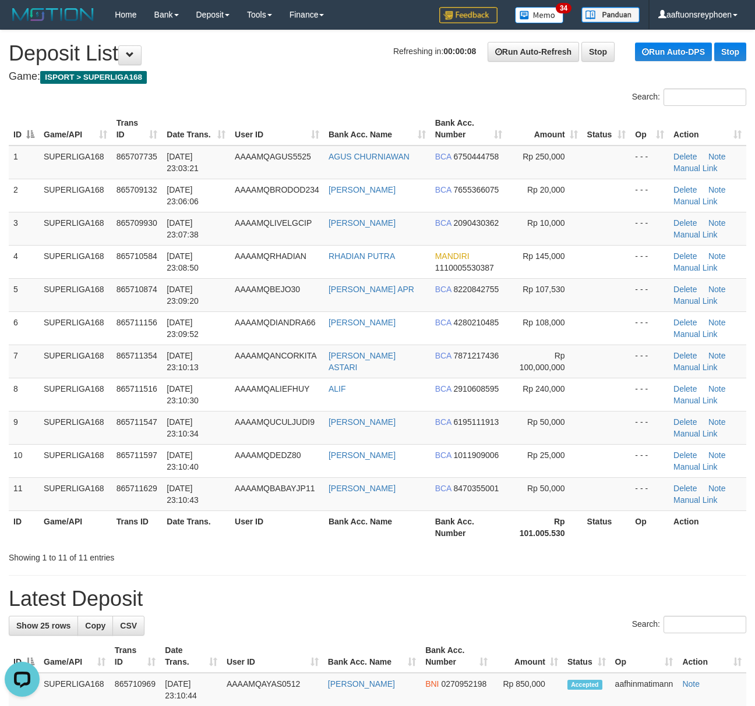
drag, startPoint x: 345, startPoint y: 98, endPoint x: 2, endPoint y: 248, distance: 374.2
click at [342, 103] on div "Search:" at bounding box center [377, 99] width 755 height 20
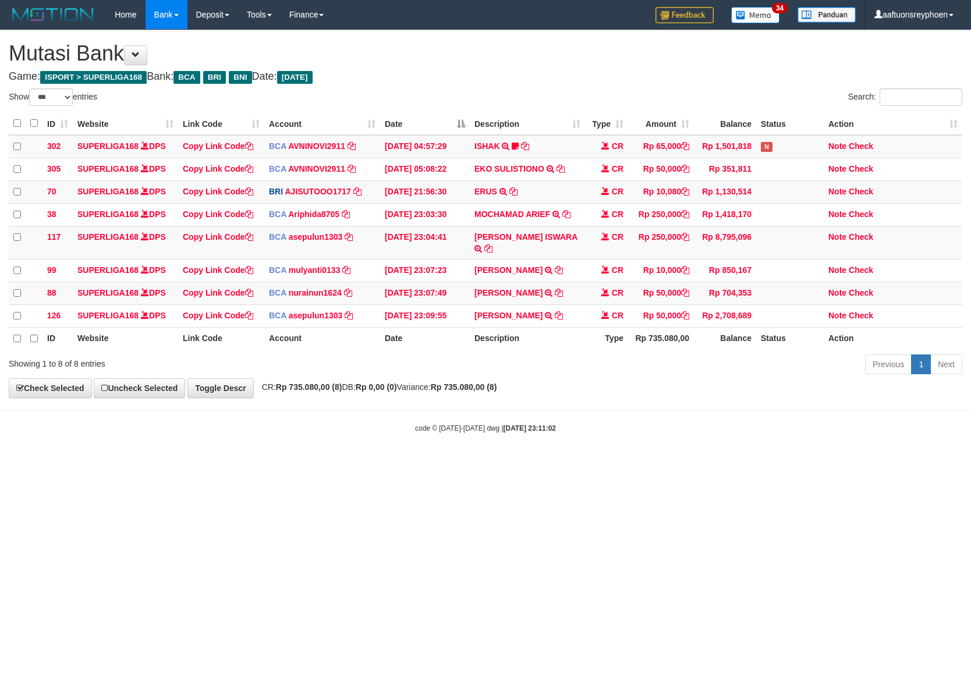
select select "***"
drag, startPoint x: 620, startPoint y: 439, endPoint x: 759, endPoint y: 438, distance: 139.2
click at [659, 425] on body "Toggle navigation Home Bank Account List Load By Website Group [ISPORT] SUPERLI…" at bounding box center [485, 231] width 971 height 463
select select "***"
click at [804, 413] on body "Toggle navigation Home Bank Account List Load By Website Group [ISPORT] SUPERLI…" at bounding box center [485, 231] width 971 height 463
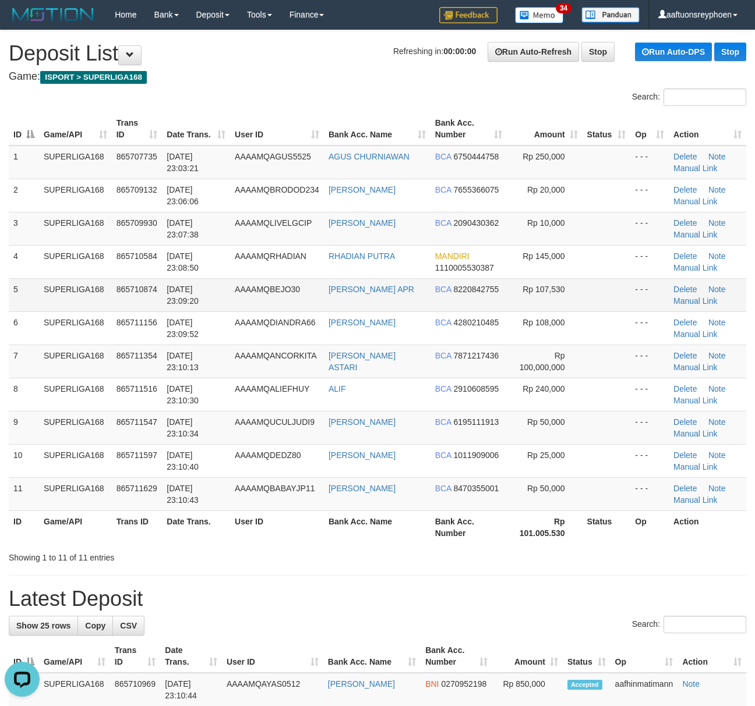
click at [247, 292] on span "AAAAMQBEJO30" at bounding box center [267, 289] width 65 height 9
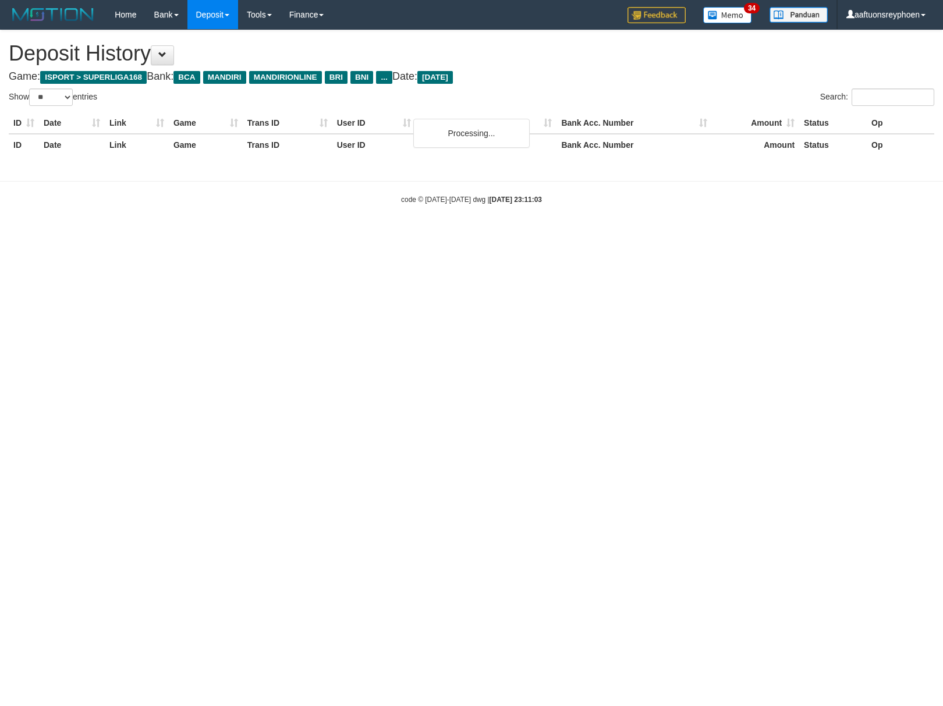
select select "**"
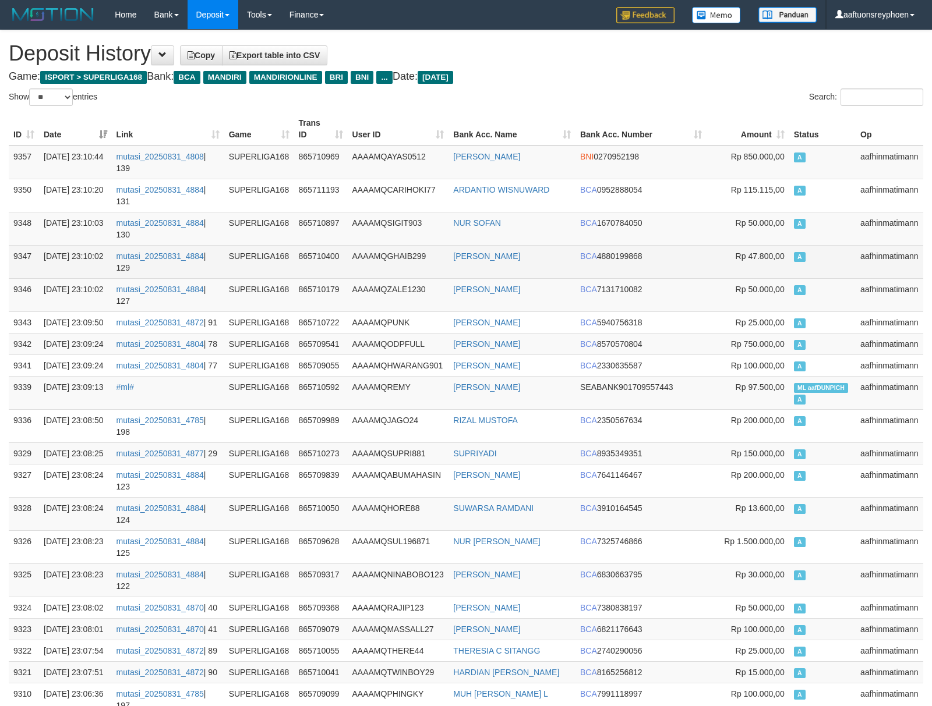
click at [823, 256] on td "A" at bounding box center [822, 261] width 66 height 33
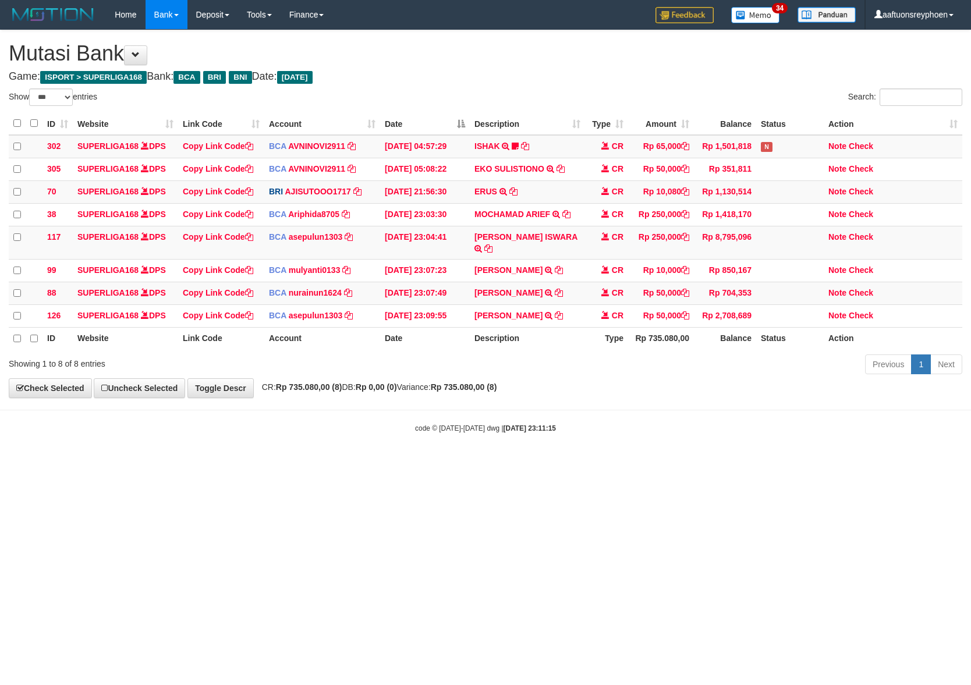
select select "***"
drag, startPoint x: 601, startPoint y: 439, endPoint x: 904, endPoint y: 417, distance: 304.2
click at [800, 425] on body "Toggle navigation Home Bank Account List Load By Website Group [ISPORT] SUPERLI…" at bounding box center [485, 231] width 971 height 463
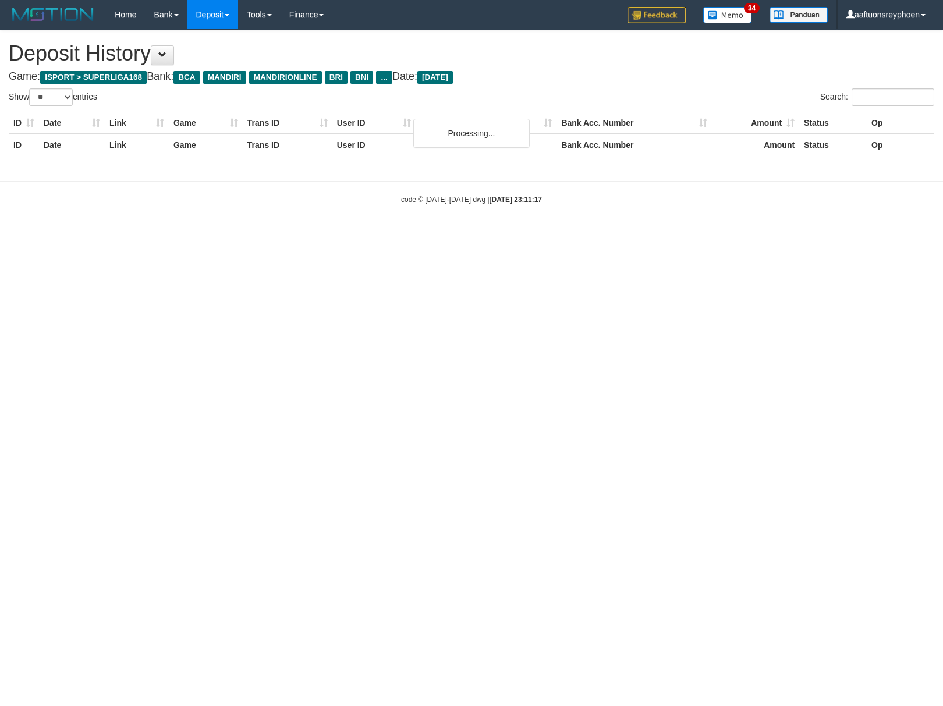
select select "**"
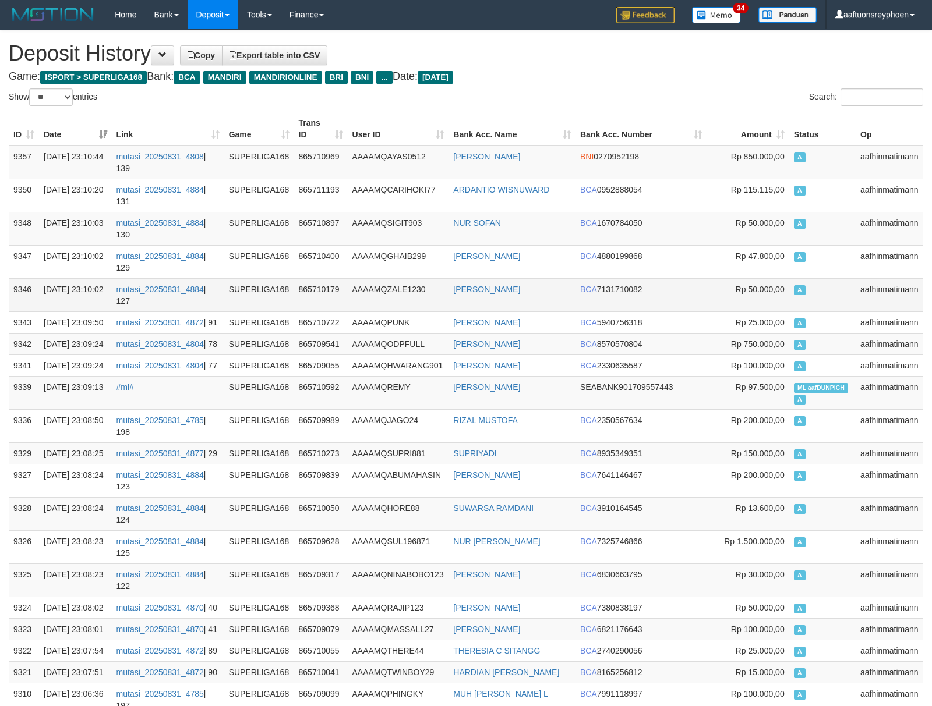
drag, startPoint x: 811, startPoint y: 250, endPoint x: 648, endPoint y: 275, distance: 165.5
click at [800, 254] on td "A" at bounding box center [822, 261] width 66 height 33
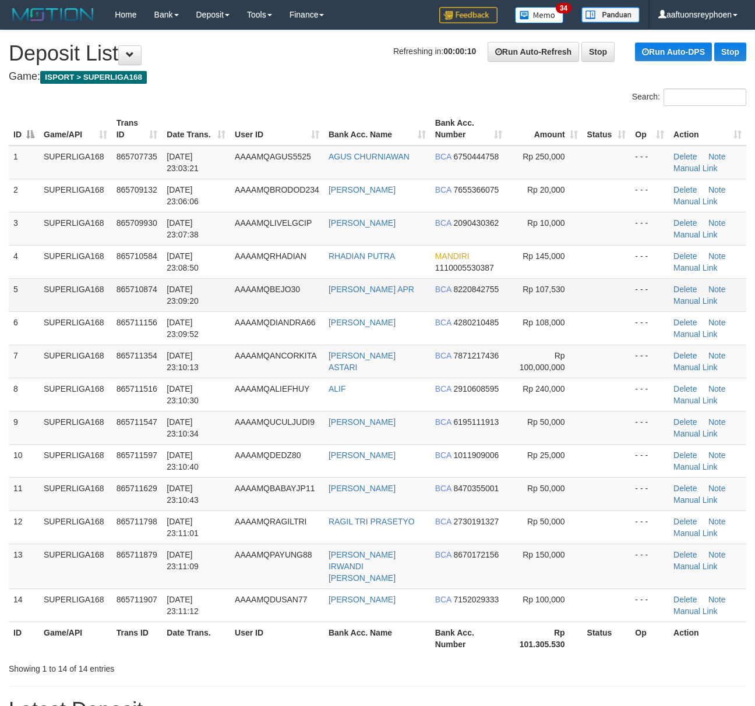
click at [73, 298] on td "SUPERLIGA168" at bounding box center [75, 294] width 73 height 33
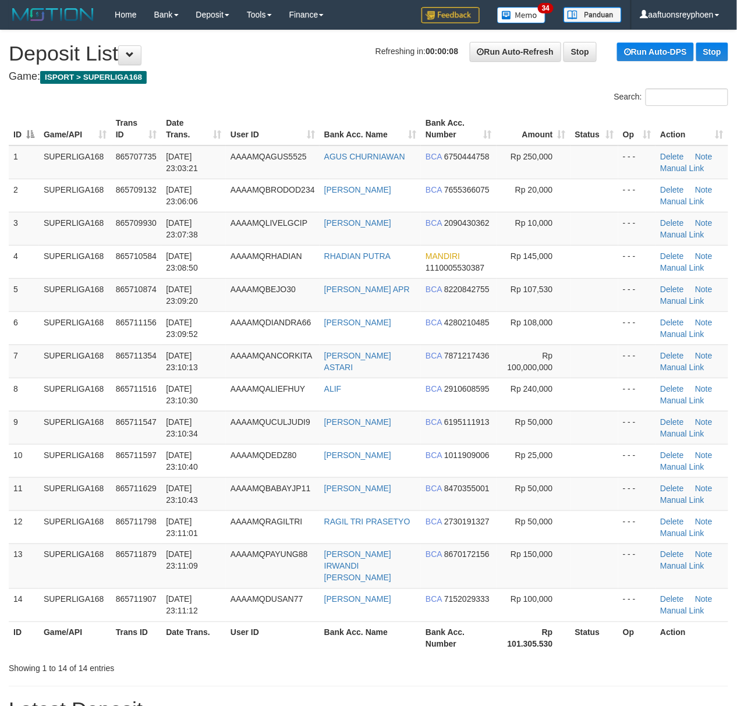
drag, startPoint x: 19, startPoint y: 303, endPoint x: -23, endPoint y: 308, distance: 42.3
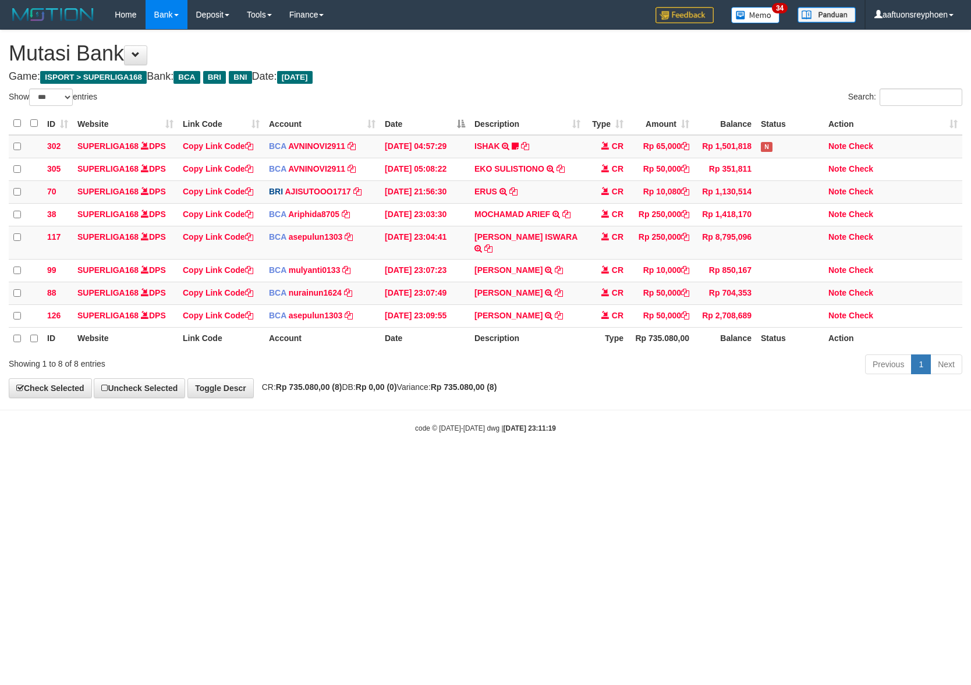
select select "***"
drag, startPoint x: 493, startPoint y: 411, endPoint x: 970, endPoint y: 363, distance: 479.8
click at [597, 404] on body "Toggle navigation Home Bank Account List Load By Website Group [ISPORT] SUPERLI…" at bounding box center [485, 231] width 971 height 463
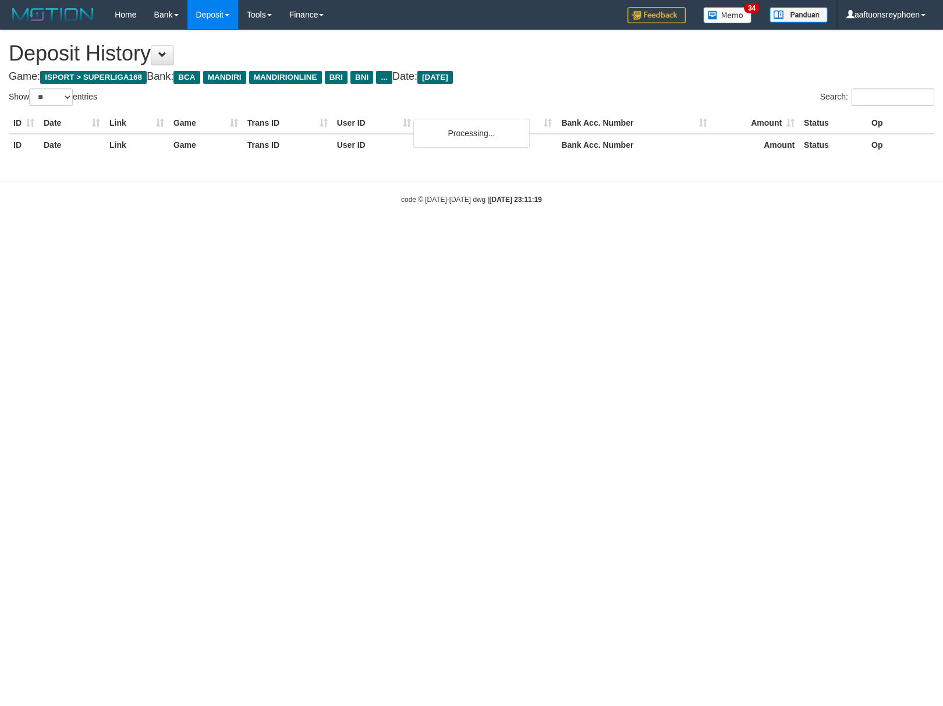
select select "**"
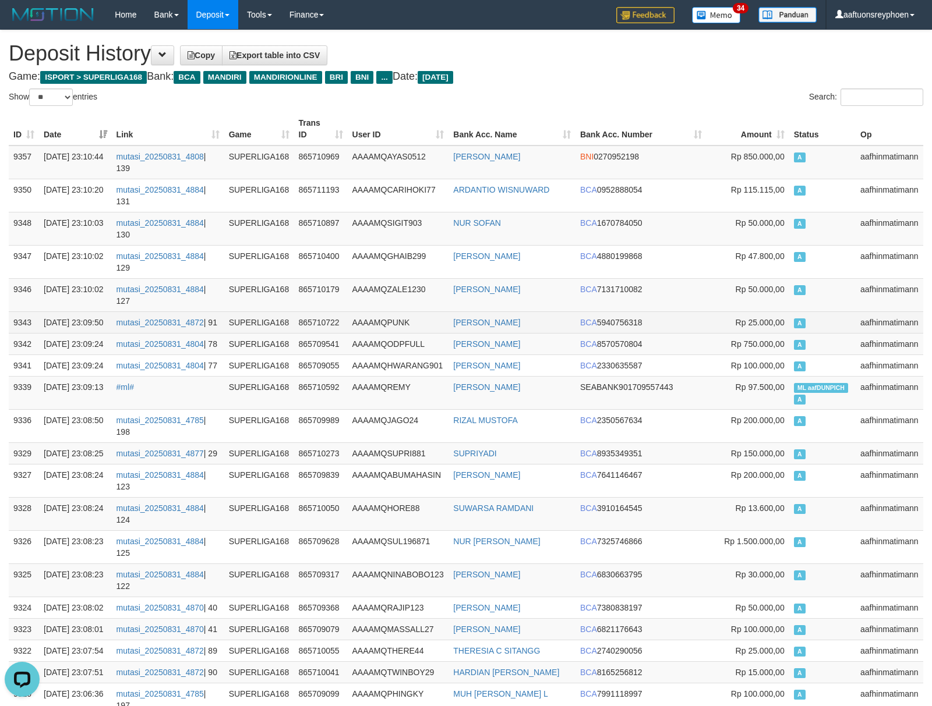
drag, startPoint x: 893, startPoint y: 284, endPoint x: 716, endPoint y: 317, distance: 180.0
click at [893, 283] on td "aafhinmatimann" at bounding box center [889, 294] width 68 height 33
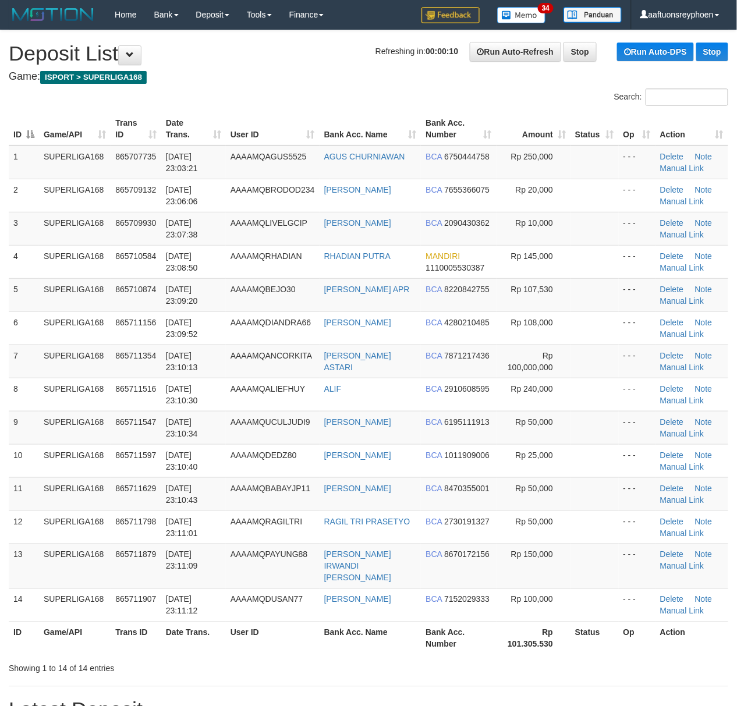
drag, startPoint x: 84, startPoint y: 310, endPoint x: 1, endPoint y: 327, distance: 85.0
click at [66, 313] on tbody "1 SUPERLIGA168 865707735 31/08/2025 23:03:21 AAAAMQAGUS5525 AGUS CHURNIAWAN BCA…" at bounding box center [369, 384] width 720 height 477
click at [72, 297] on td "SUPERLIGA168" at bounding box center [75, 294] width 72 height 33
click at [75, 348] on td "SUPERLIGA168" at bounding box center [75, 361] width 72 height 33
click at [73, 348] on td "SUPERLIGA168" at bounding box center [75, 361] width 72 height 33
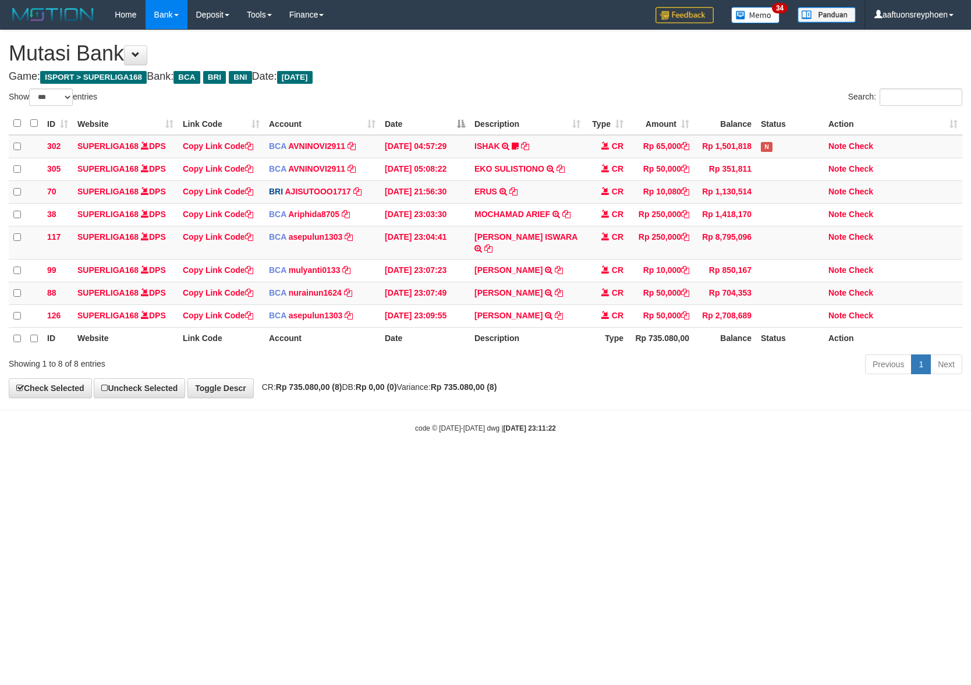
select select "***"
drag, startPoint x: 492, startPoint y: 450, endPoint x: 741, endPoint y: 409, distance: 252.6
click at [637, 420] on body "Toggle navigation Home Bank Account List Load By Website Group [ISPORT] SUPERLI…" at bounding box center [485, 231] width 971 height 463
select select "***"
drag, startPoint x: 708, startPoint y: 441, endPoint x: 950, endPoint y: 384, distance: 248.9
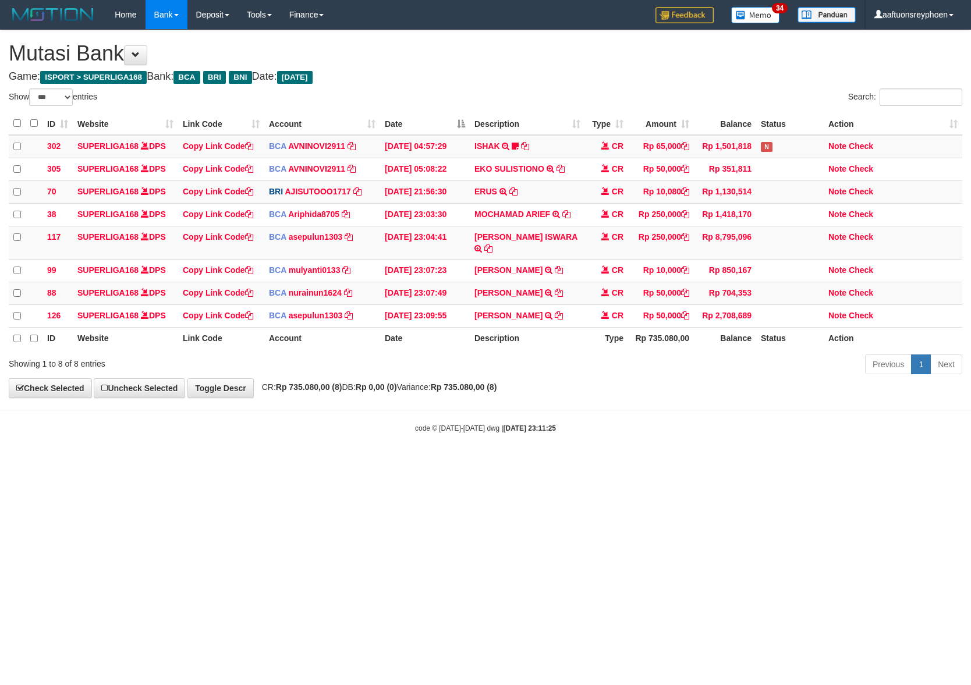
click at [874, 406] on body "Toggle navigation Home Bank Account List Load By Website Group [ISPORT] SUPERLI…" at bounding box center [485, 231] width 971 height 463
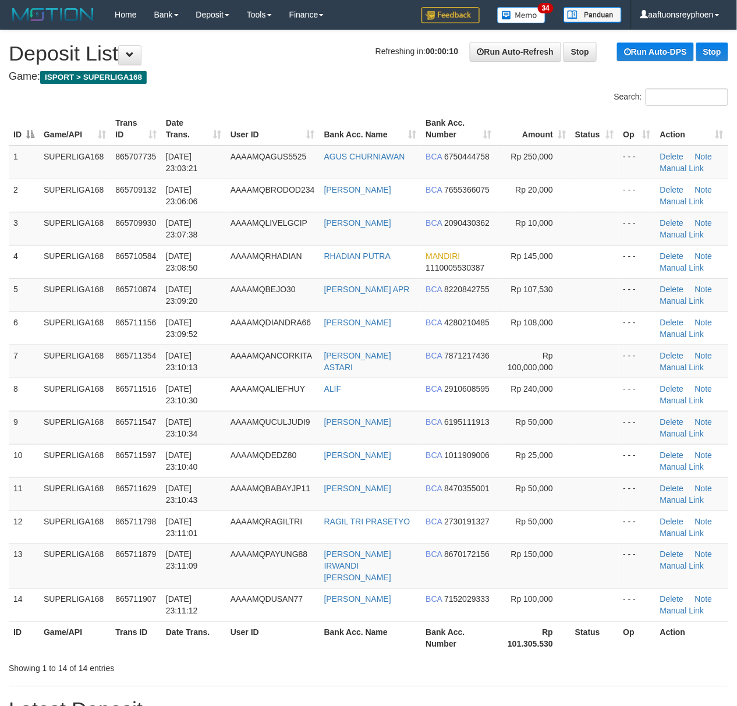
click at [320, 141] on th "User ID" at bounding box center [273, 128] width 94 height 33
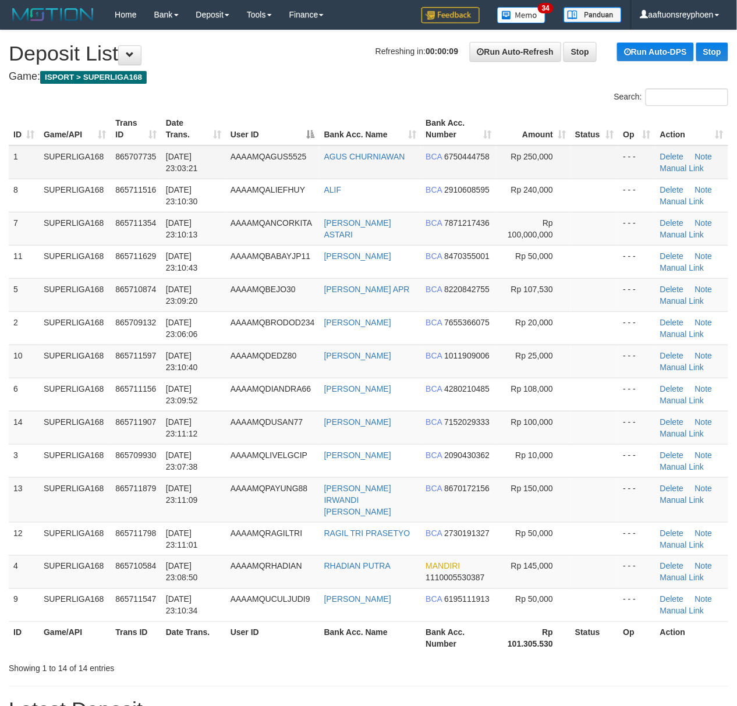
click at [303, 150] on table "ID Game/API Trans ID Date Trans. User ID Bank Acc. Name Bank Acc. Number Amount…" at bounding box center [369, 383] width 720 height 543
click at [203, 119] on th "Date Trans." at bounding box center [193, 128] width 65 height 33
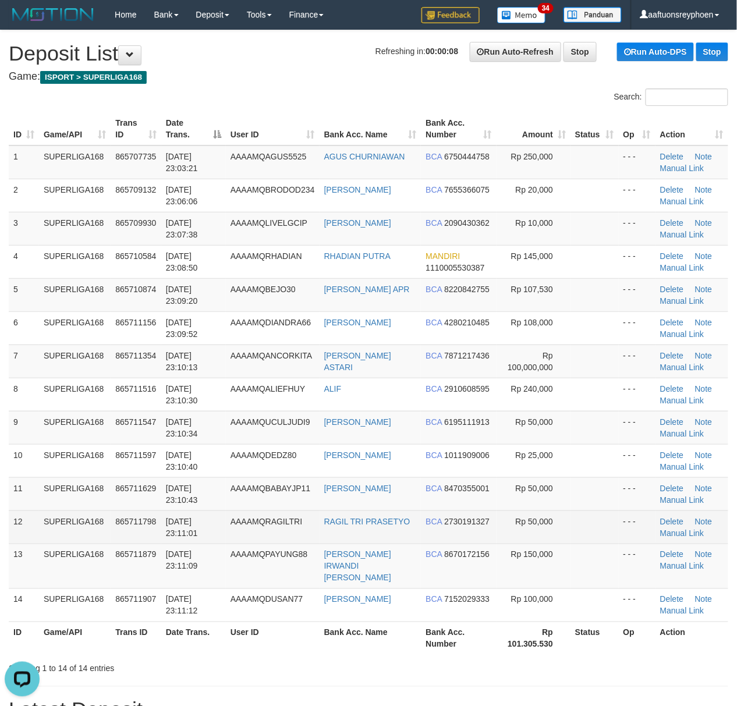
drag, startPoint x: 204, startPoint y: 119, endPoint x: 49, endPoint y: 224, distance: 186.2
click at [201, 129] on th "Date Trans." at bounding box center [193, 128] width 65 height 33
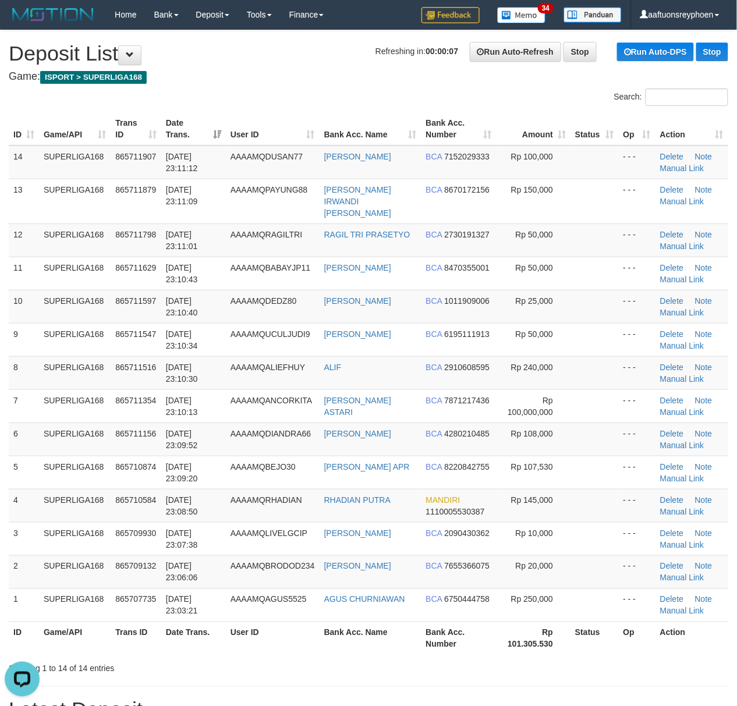
click at [207, 133] on th "Date Trans." at bounding box center [193, 128] width 65 height 33
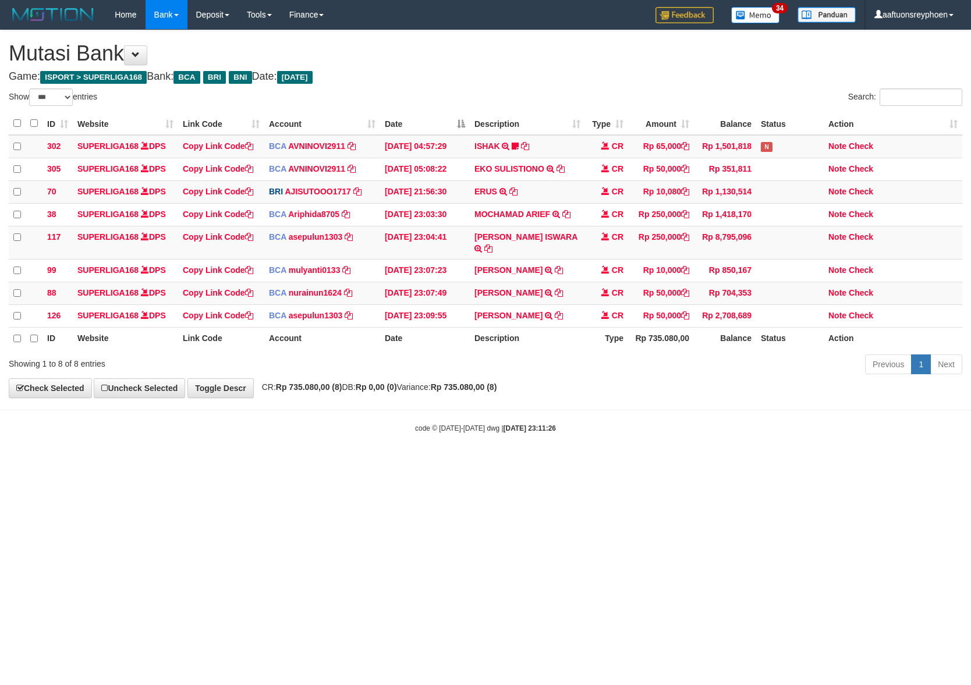
select select "***"
drag, startPoint x: 571, startPoint y: 457, endPoint x: 711, endPoint y: 480, distance: 141.7
click at [616, 452] on html "Toggle navigation Home Bank Account List Load By Website Group [ISPORT] SUPERLI…" at bounding box center [485, 231] width 971 height 463
select select "***"
drag, startPoint x: 551, startPoint y: 457, endPoint x: 627, endPoint y: 476, distance: 78.8
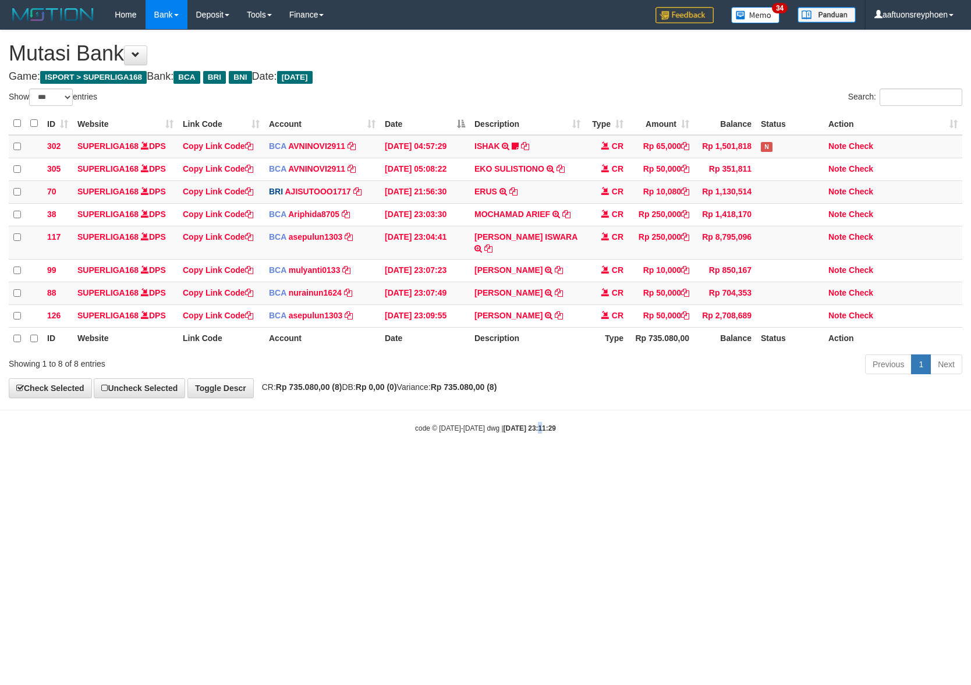
click at [553, 457] on html "Toggle navigation Home Bank Account List Load By Website Group [ISPORT] SUPERLI…" at bounding box center [485, 231] width 971 height 463
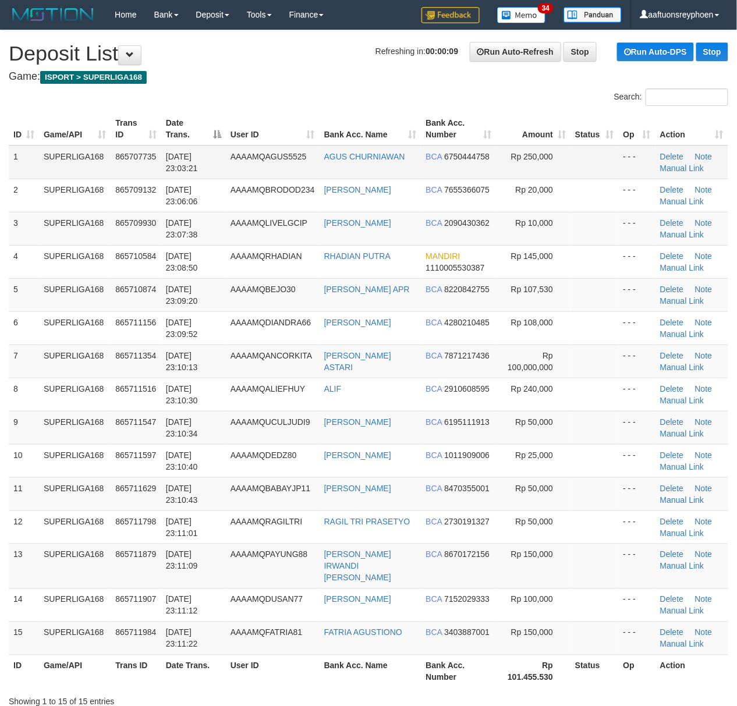
click at [208, 161] on td "[DATE] 23:03:21" at bounding box center [193, 163] width 65 height 34
drag, startPoint x: 256, startPoint y: 113, endPoint x: 248, endPoint y: 119, distance: 10.4
click at [254, 114] on th "User ID" at bounding box center [273, 128] width 94 height 33
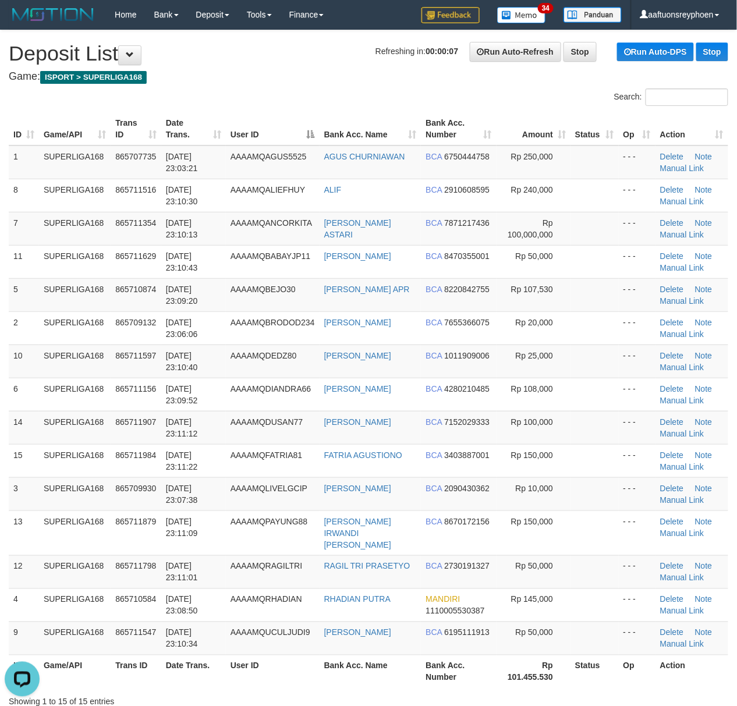
drag, startPoint x: 91, startPoint y: 126, endPoint x: 109, endPoint y: 123, distance: 18.9
click at [96, 125] on th "Game/API" at bounding box center [75, 128] width 72 height 33
drag, startPoint x: 163, startPoint y: 109, endPoint x: 1, endPoint y: 184, distance: 178.2
click at [159, 112] on tr "ID Game/API Trans ID Date Trans. User ID Bank Acc. Name Bank Acc. Number Amount…" at bounding box center [369, 128] width 720 height 33
click at [206, 113] on th "Date Trans." at bounding box center [193, 128] width 65 height 33
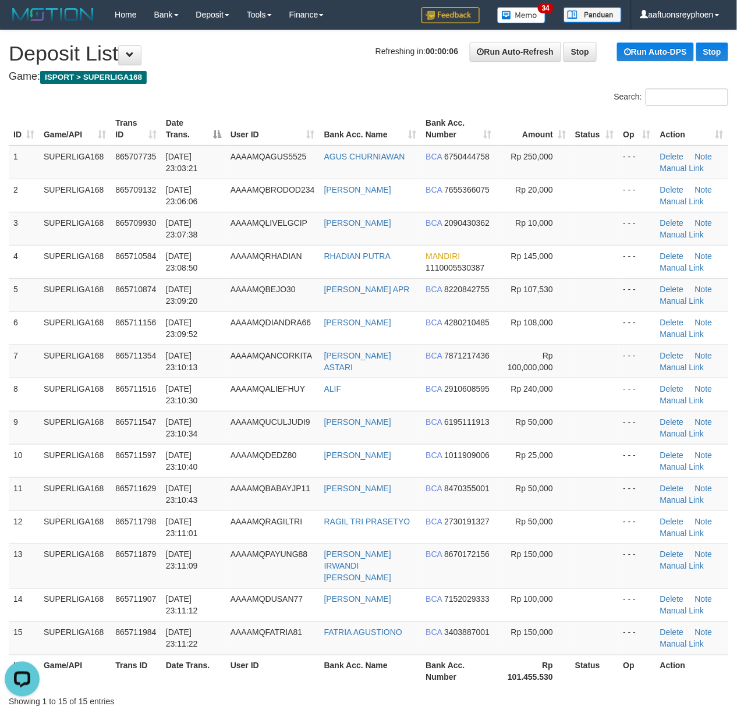
drag, startPoint x: 206, startPoint y: 113, endPoint x: 7, endPoint y: 225, distance: 228.4
click at [198, 122] on th "Date Trans." at bounding box center [193, 128] width 65 height 33
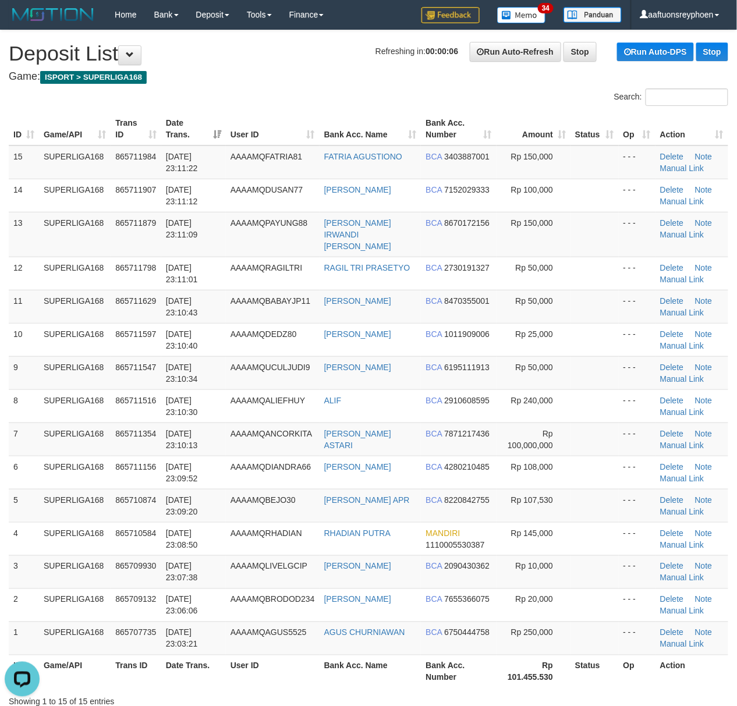
click at [228, 98] on div "Search:" at bounding box center [368, 99] width 737 height 20
click at [227, 104] on div "Search:" at bounding box center [368, 99] width 737 height 20
